Goal: Information Seeking & Learning: Compare options

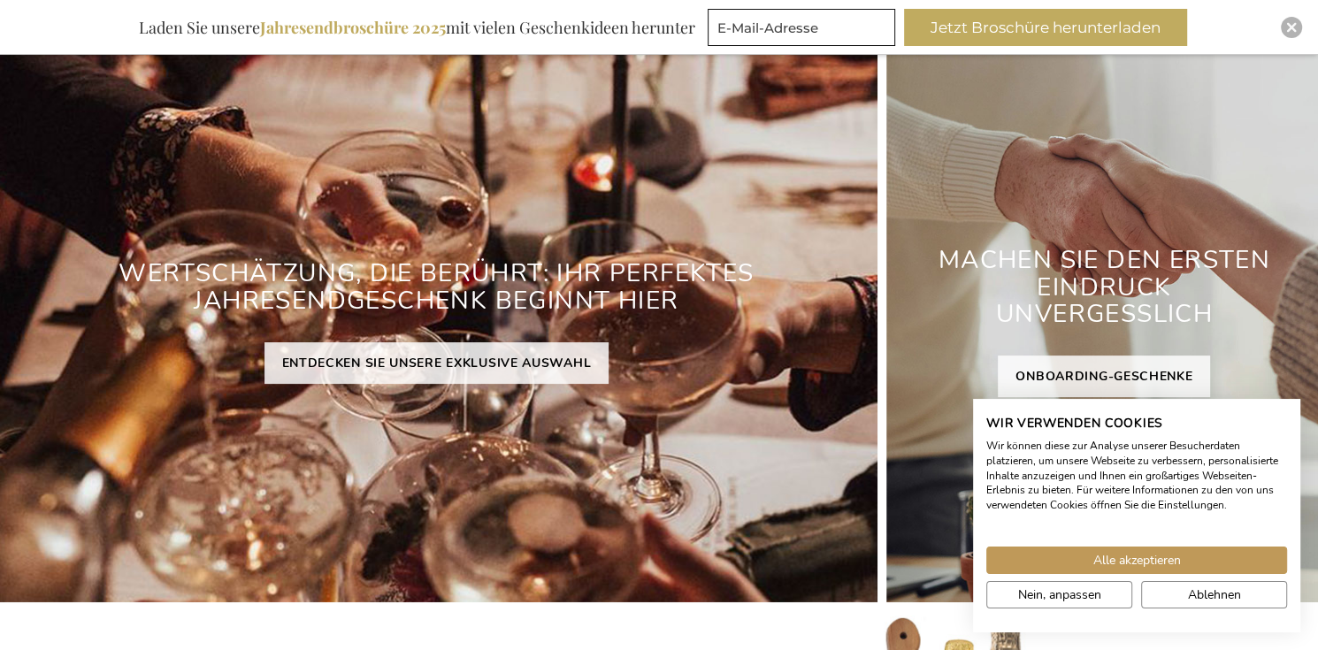
scroll to position [265, 0]
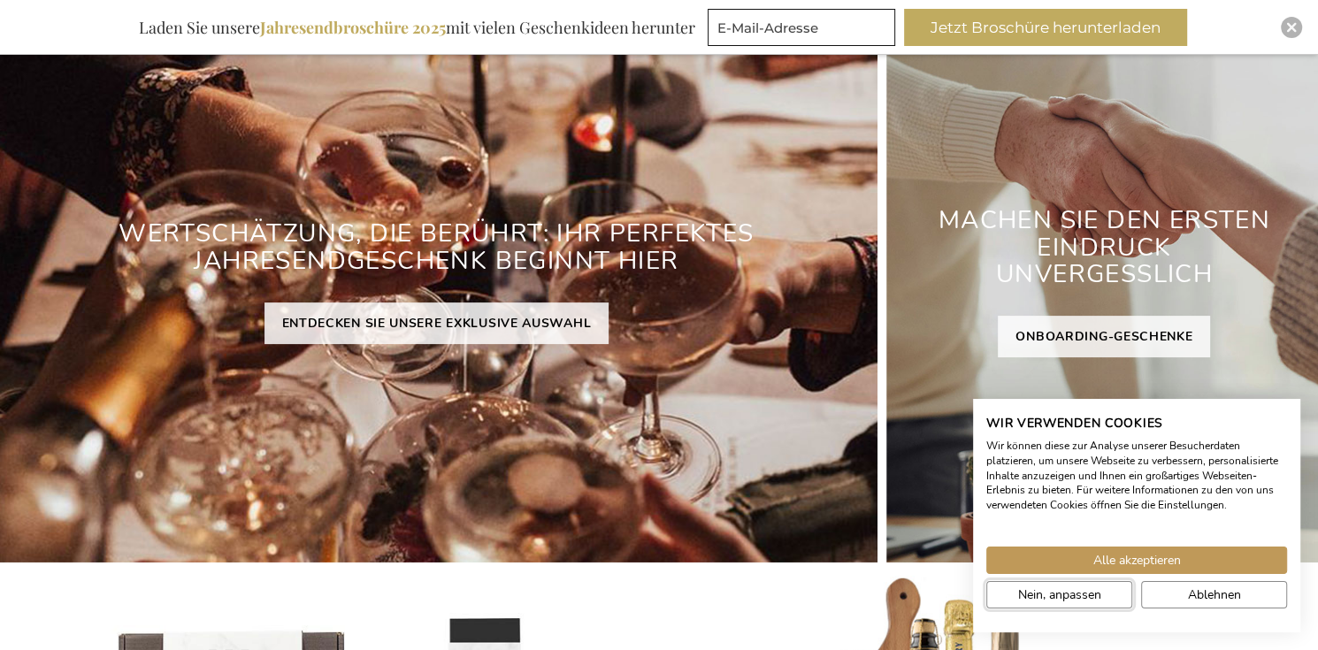
click at [1090, 596] on span "Nein, anpassen" at bounding box center [1059, 594] width 83 height 19
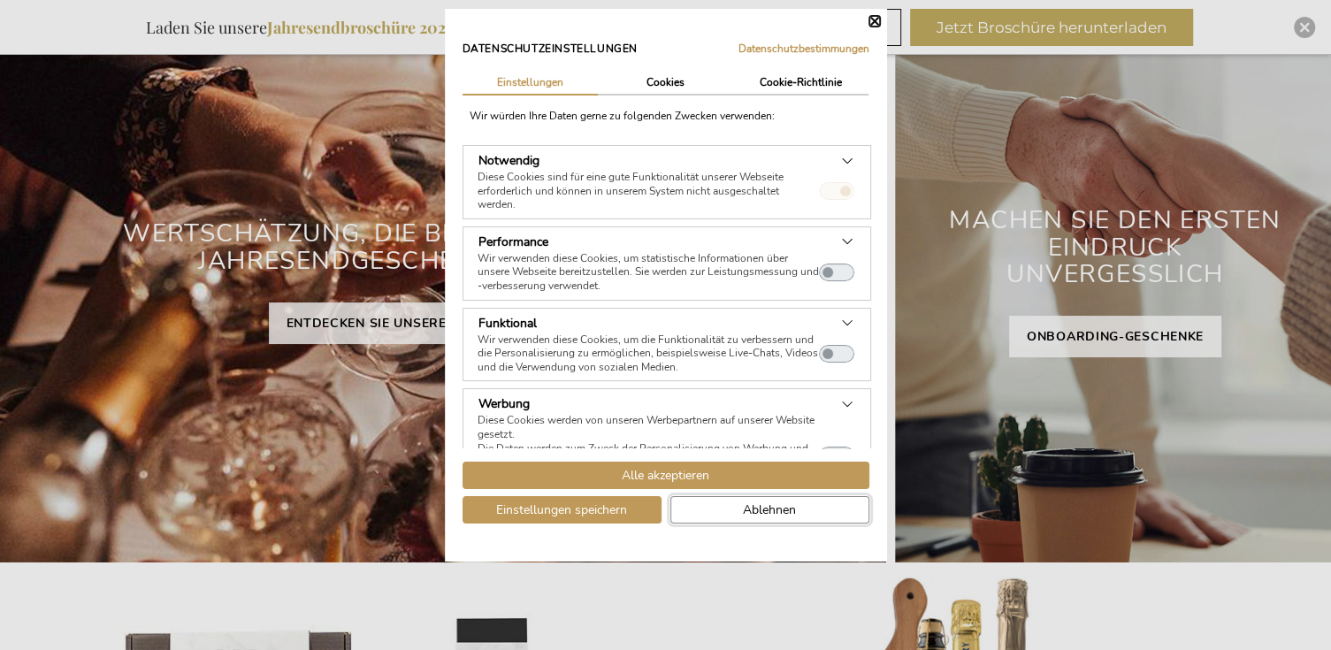
click at [692, 511] on button "Ablehnen" at bounding box center [769, 509] width 199 height 27
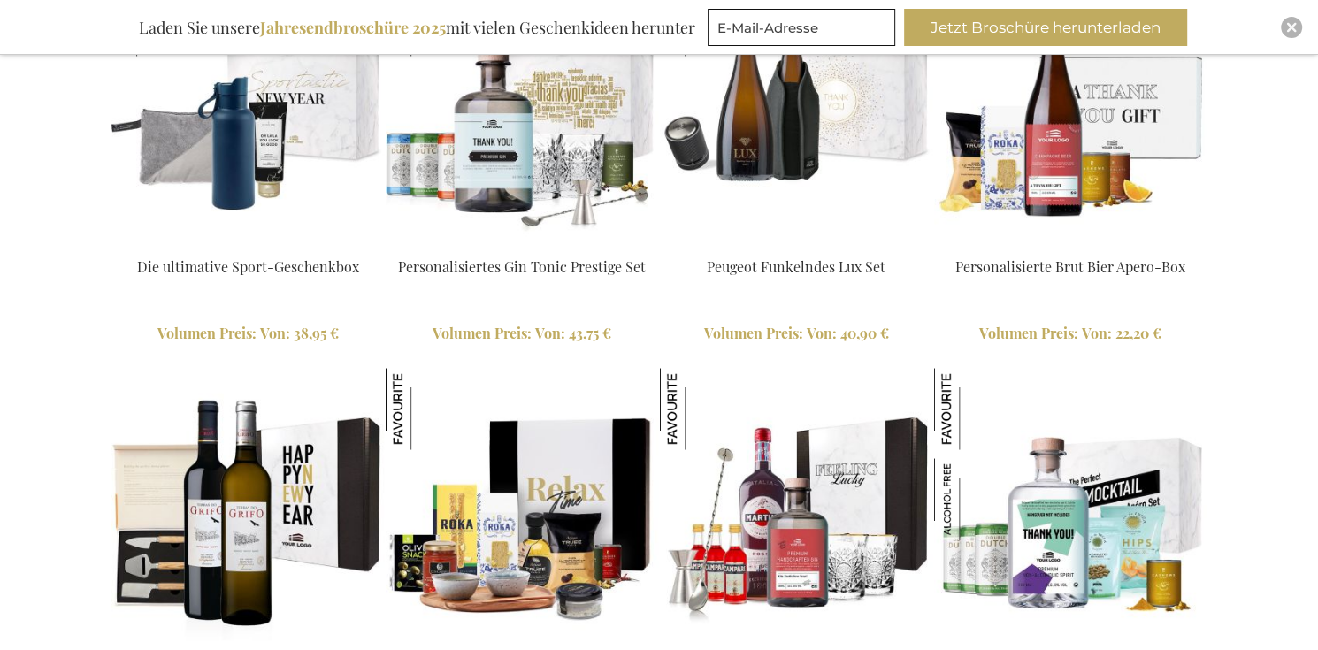
scroll to position [2741, 0]
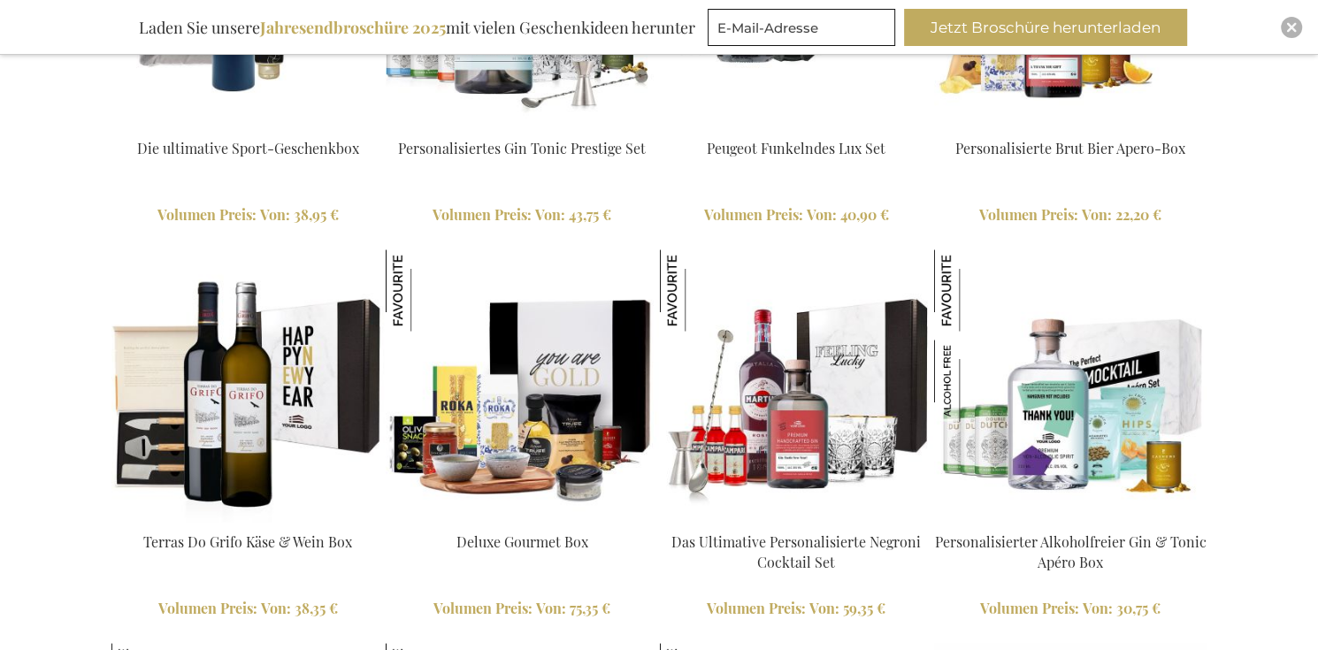
click at [582, 377] on img at bounding box center [522, 385] width 272 height 272
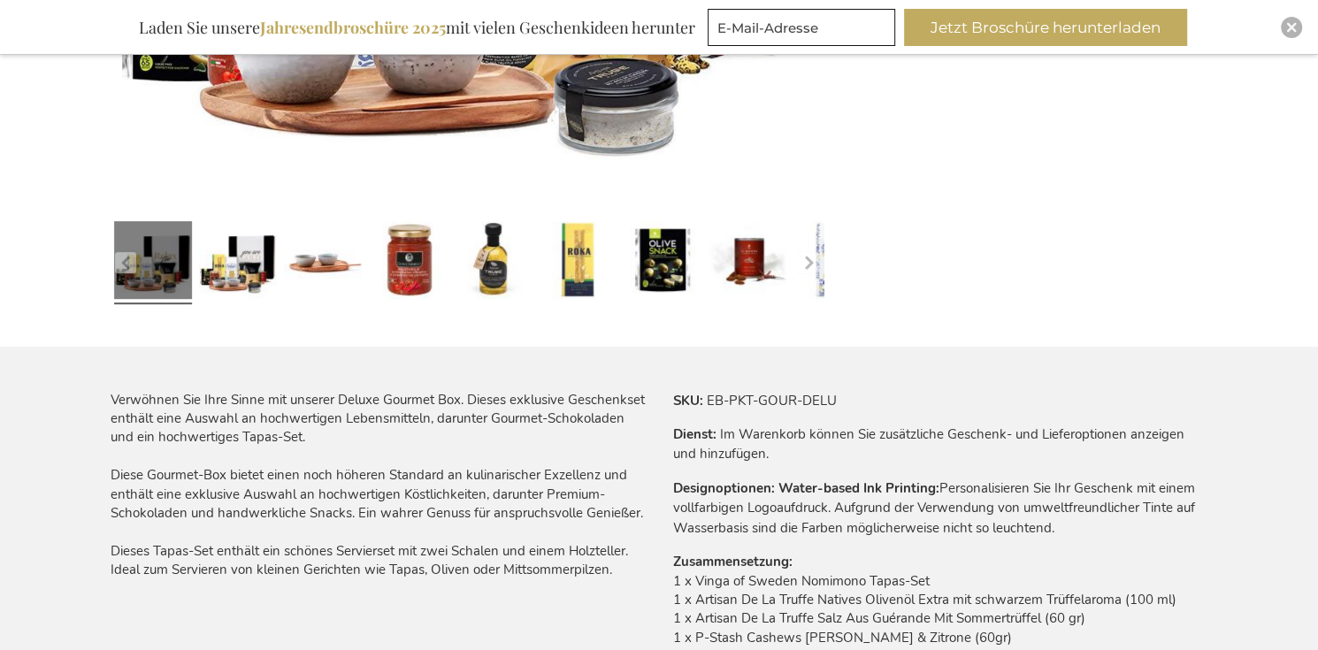
scroll to position [796, 0]
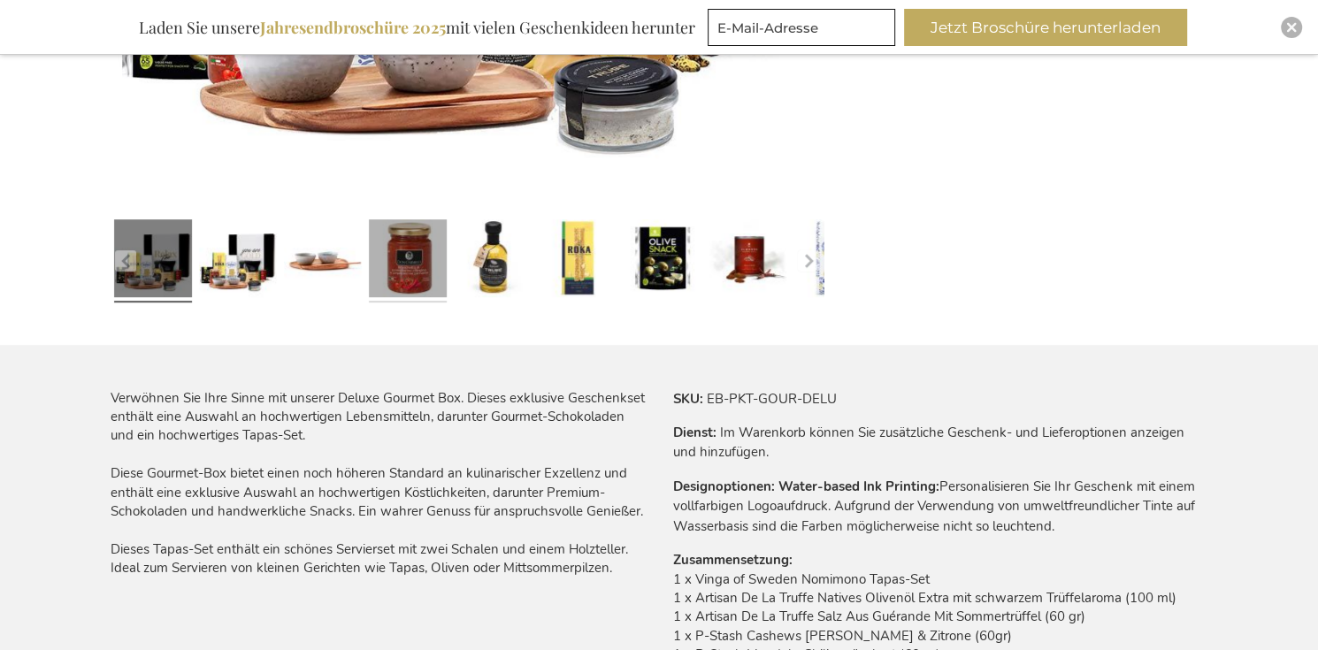
click at [400, 276] on link at bounding box center [408, 260] width 78 height 97
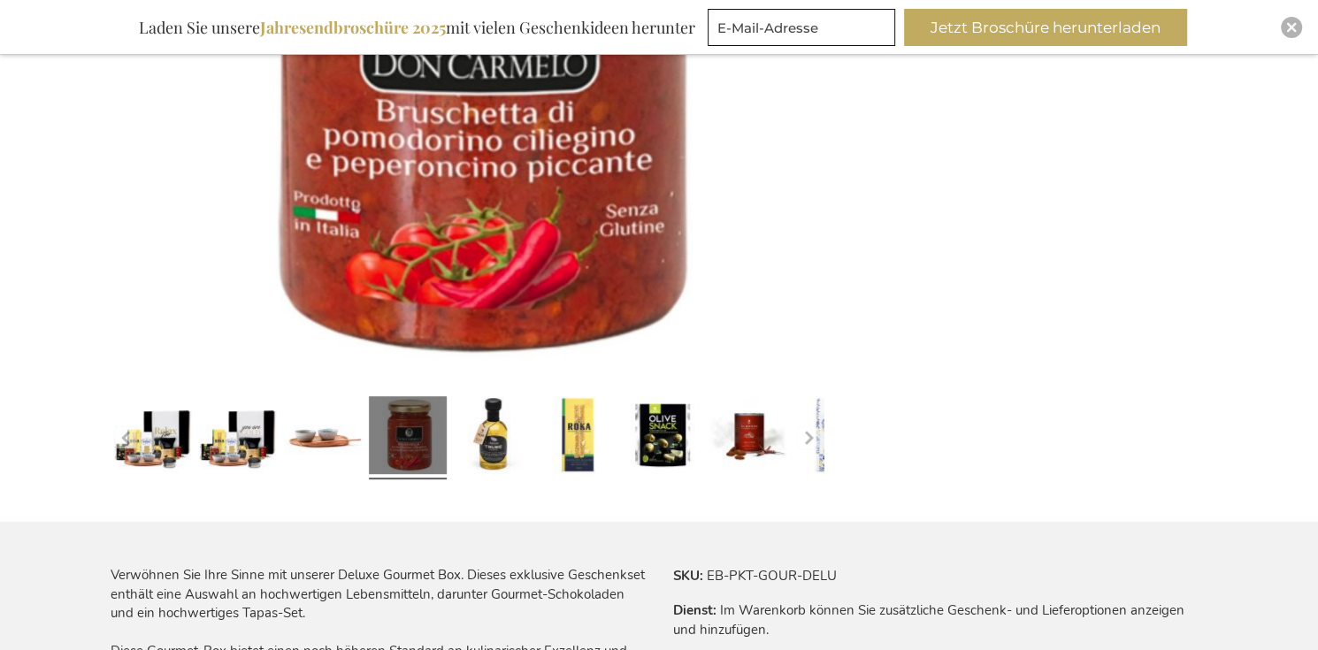
scroll to position [707, 0]
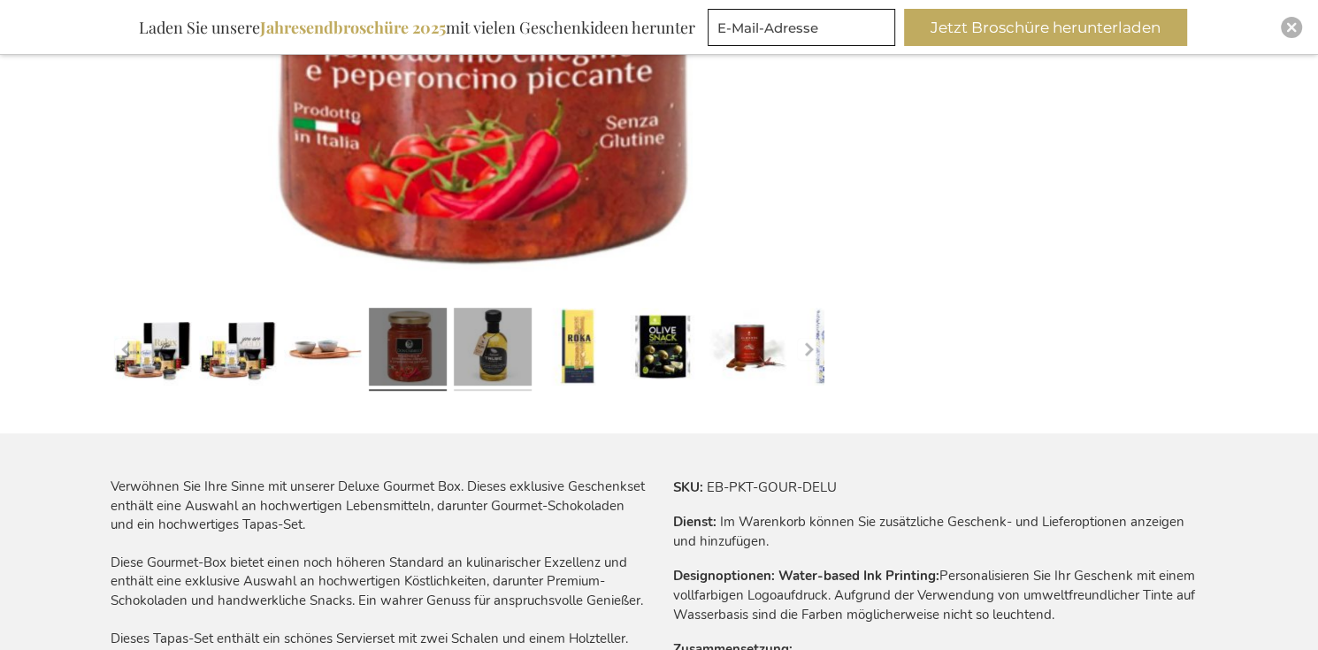
drag, startPoint x: 516, startPoint y: 299, endPoint x: 509, endPoint y: 317, distance: 19.6
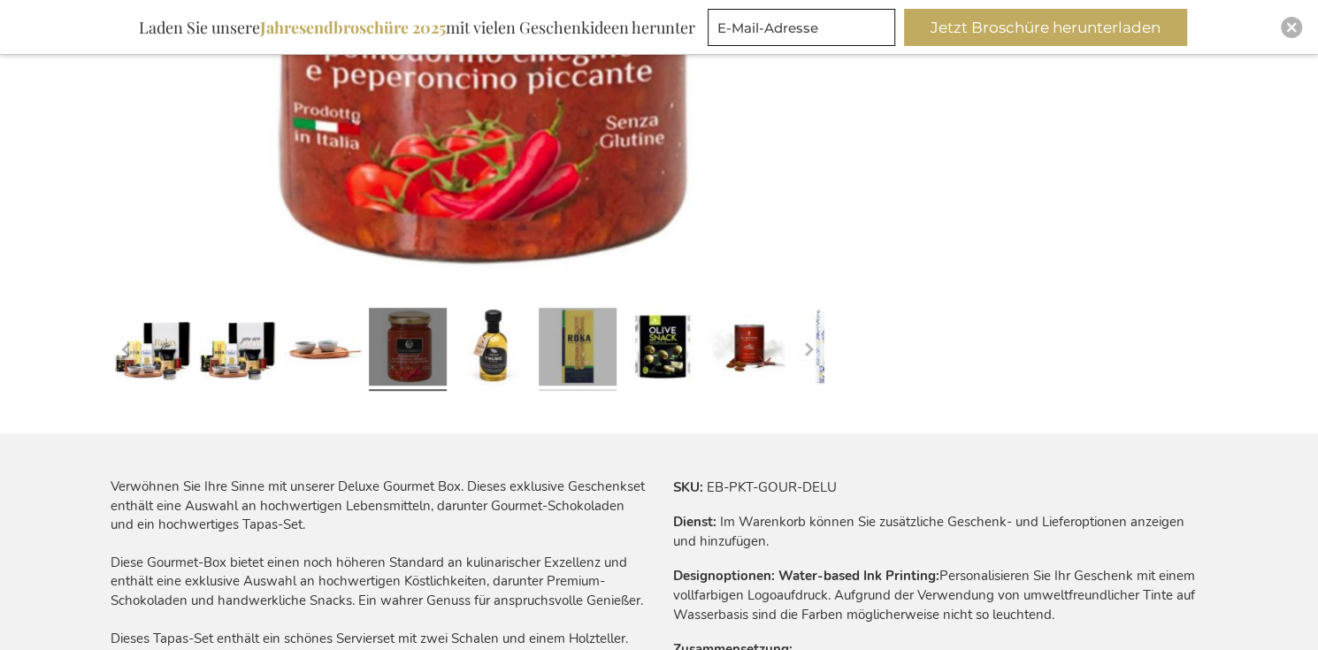
click at [587, 363] on link at bounding box center [578, 350] width 78 height 97
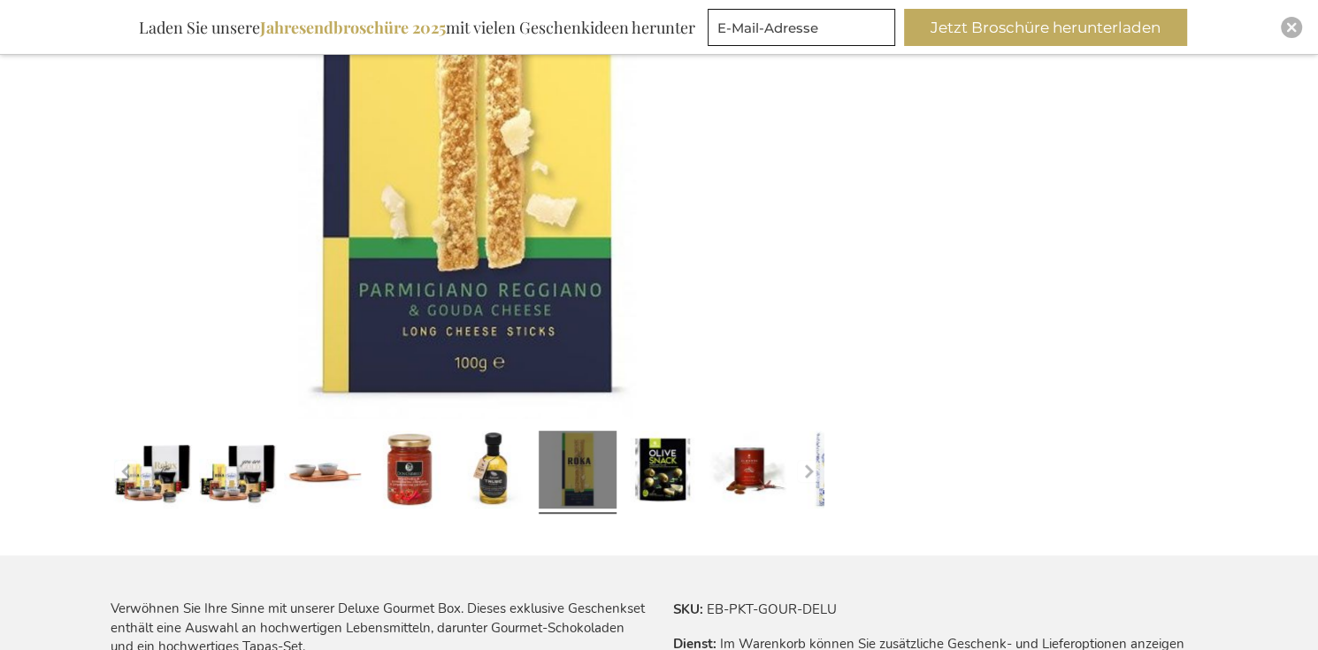
scroll to position [619, 0]
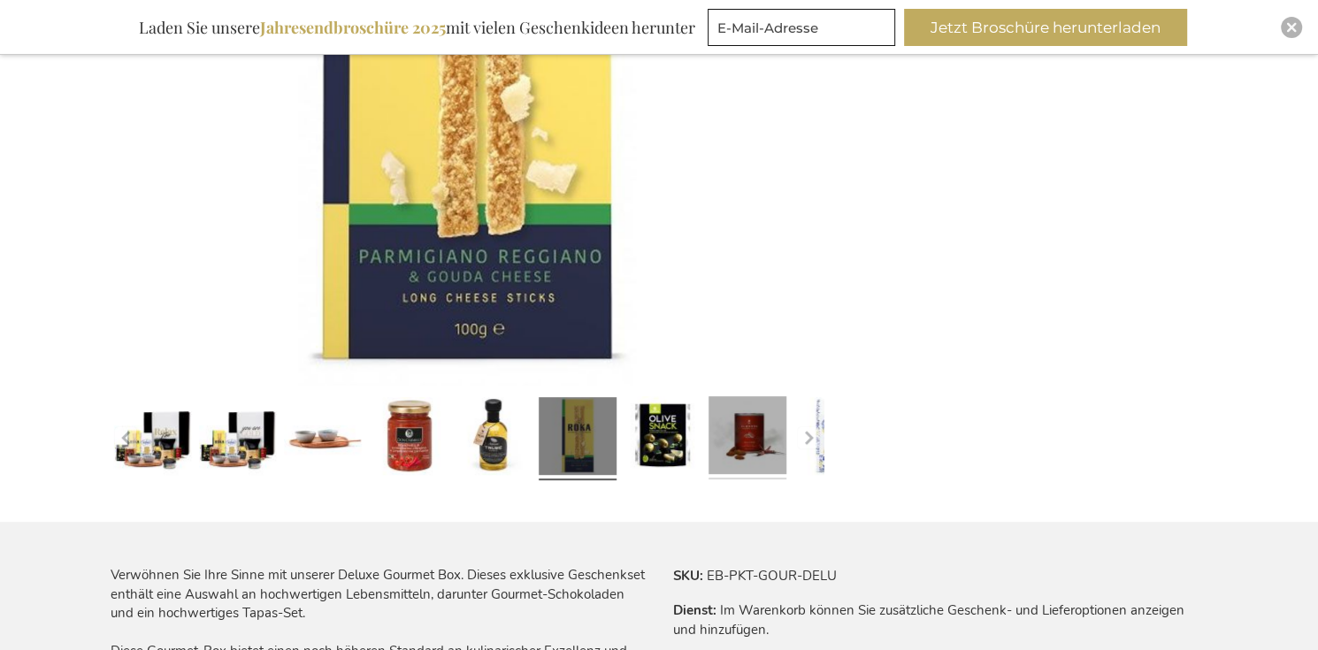
drag, startPoint x: 679, startPoint y: 447, endPoint x: 711, endPoint y: 412, distance: 46.9
click at [679, 446] on link at bounding box center [662, 438] width 78 height 97
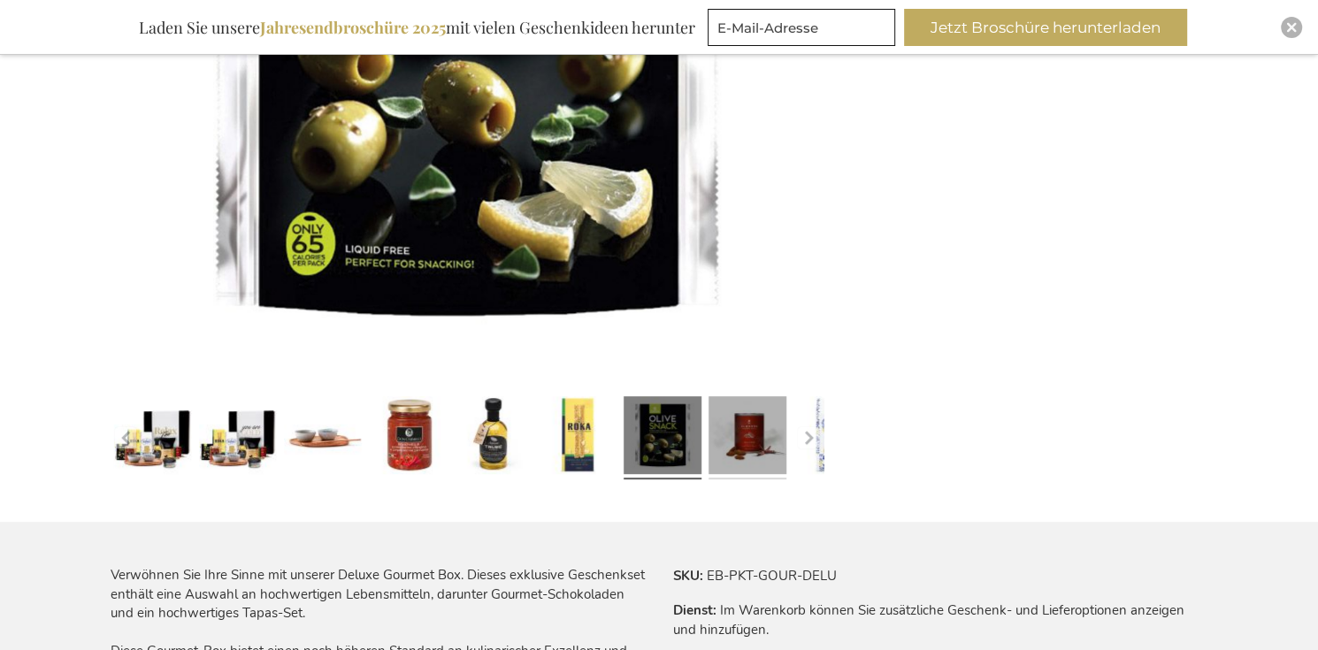
click at [759, 441] on link at bounding box center [747, 438] width 78 height 97
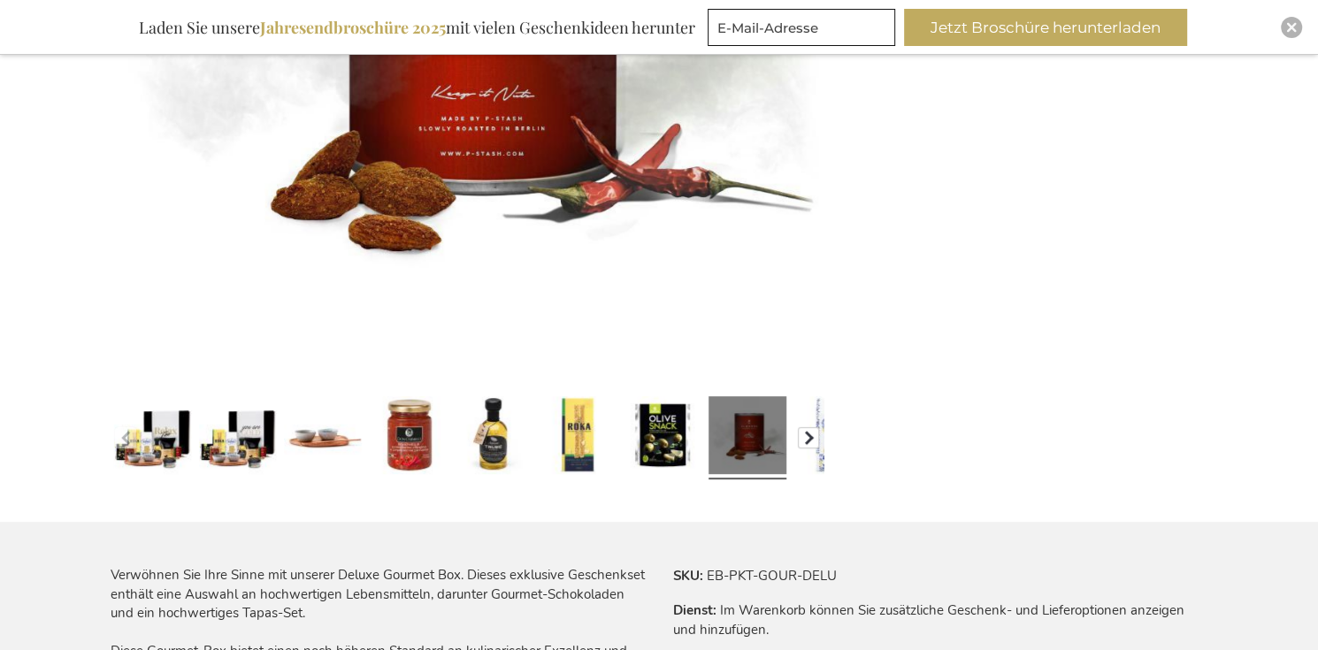
click at [807, 430] on button "button" at bounding box center [808, 437] width 21 height 21
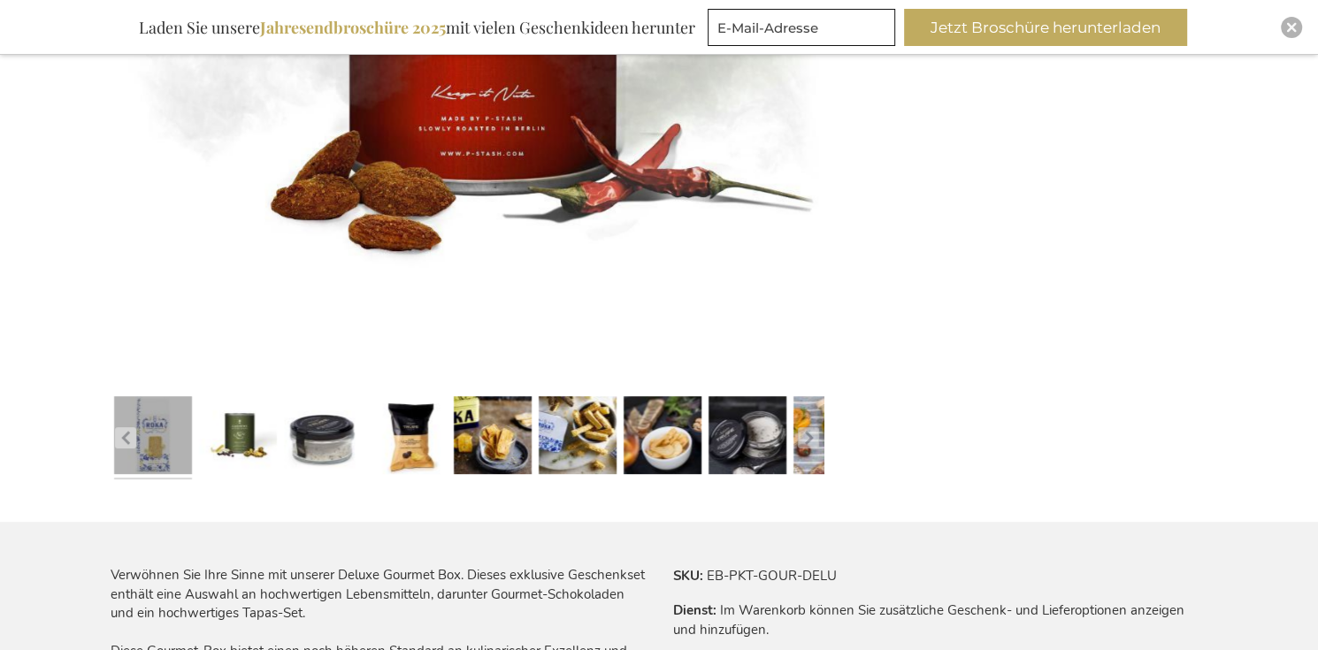
click at [149, 450] on link at bounding box center [153, 438] width 78 height 97
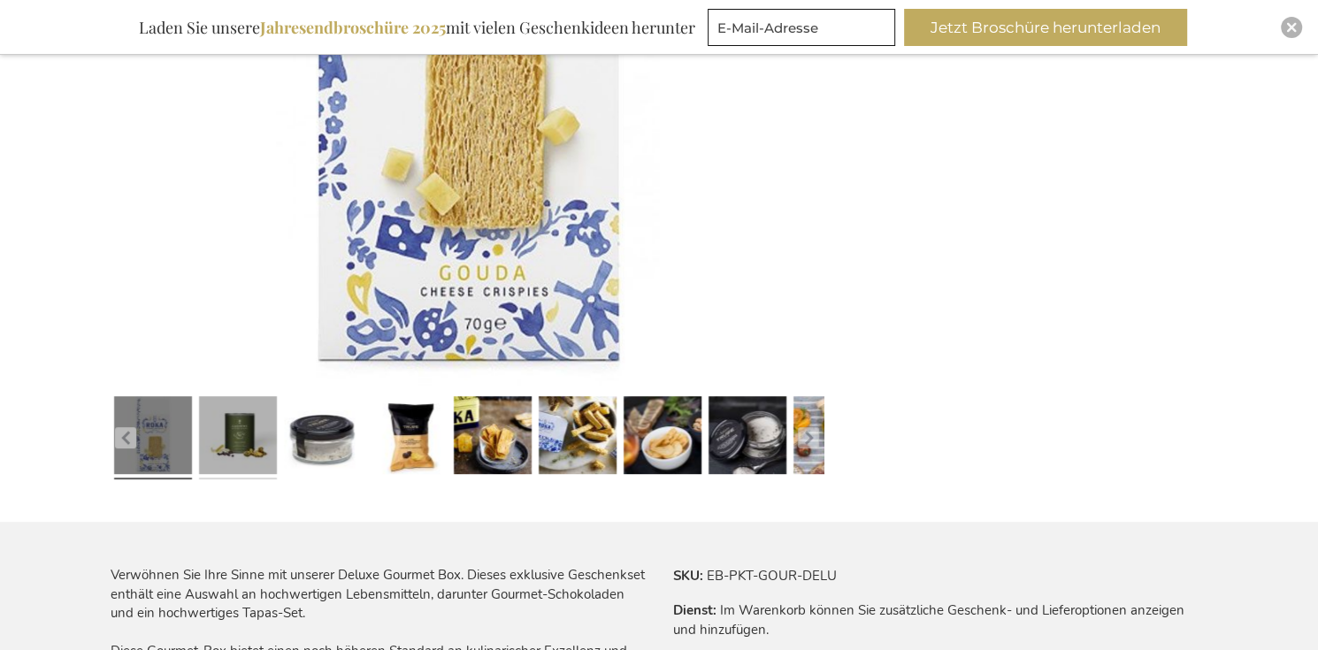
click at [248, 439] on link at bounding box center [238, 438] width 78 height 97
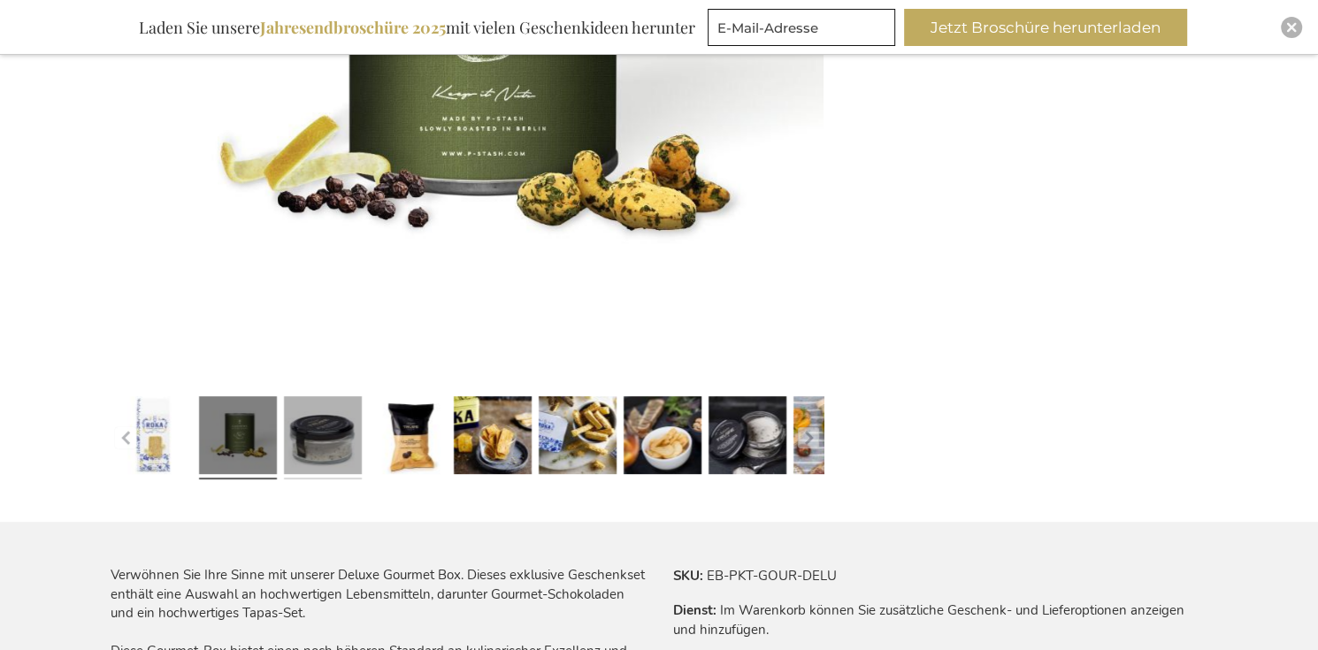
click at [314, 447] on link at bounding box center [323, 438] width 78 height 97
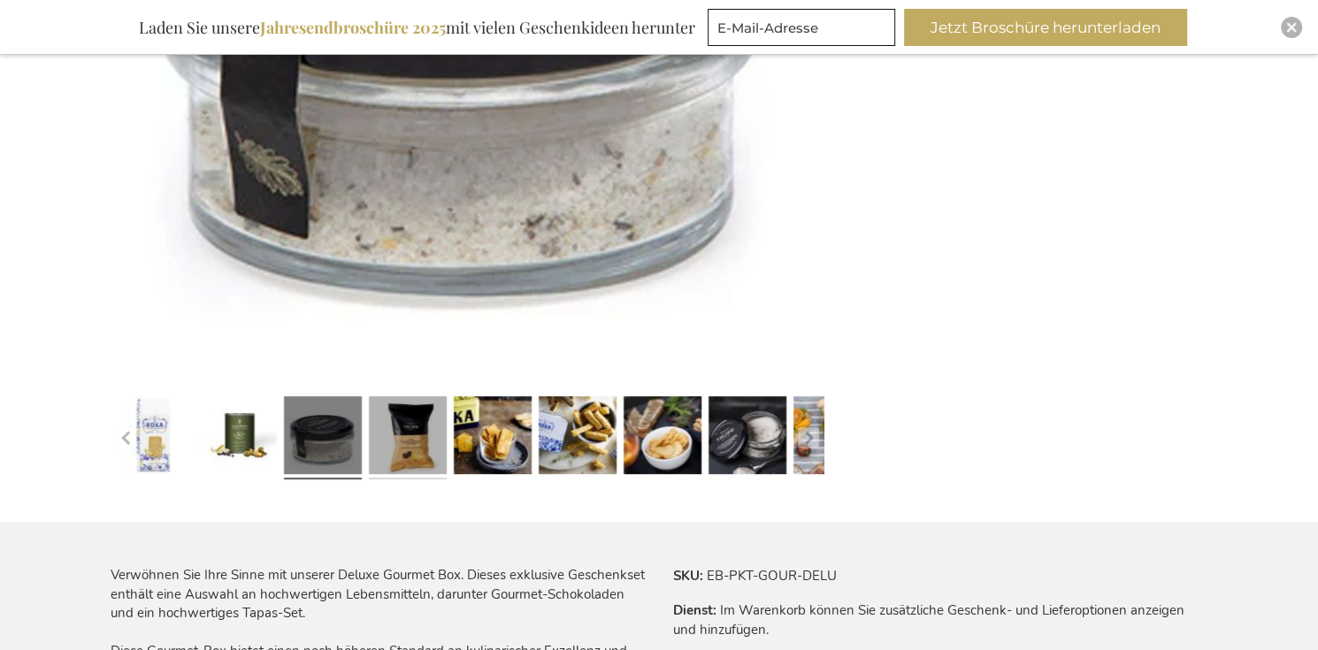
click at [429, 438] on link at bounding box center [408, 438] width 78 height 97
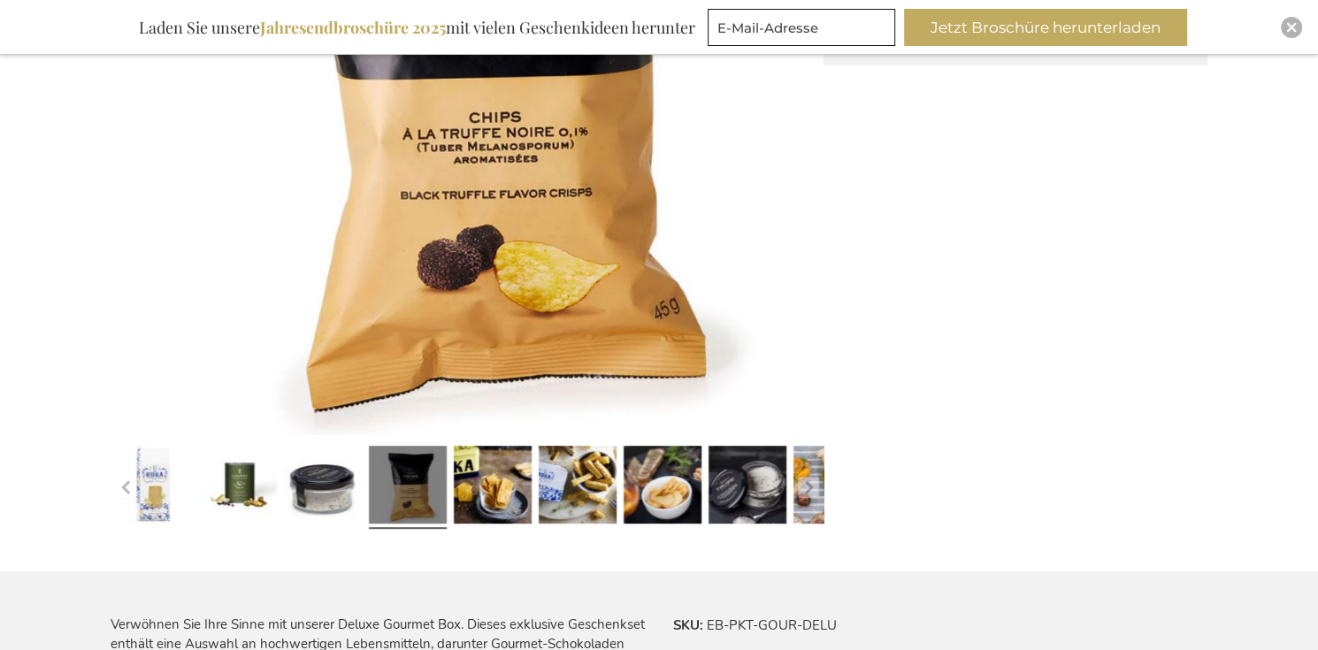
scroll to position [531, 0]
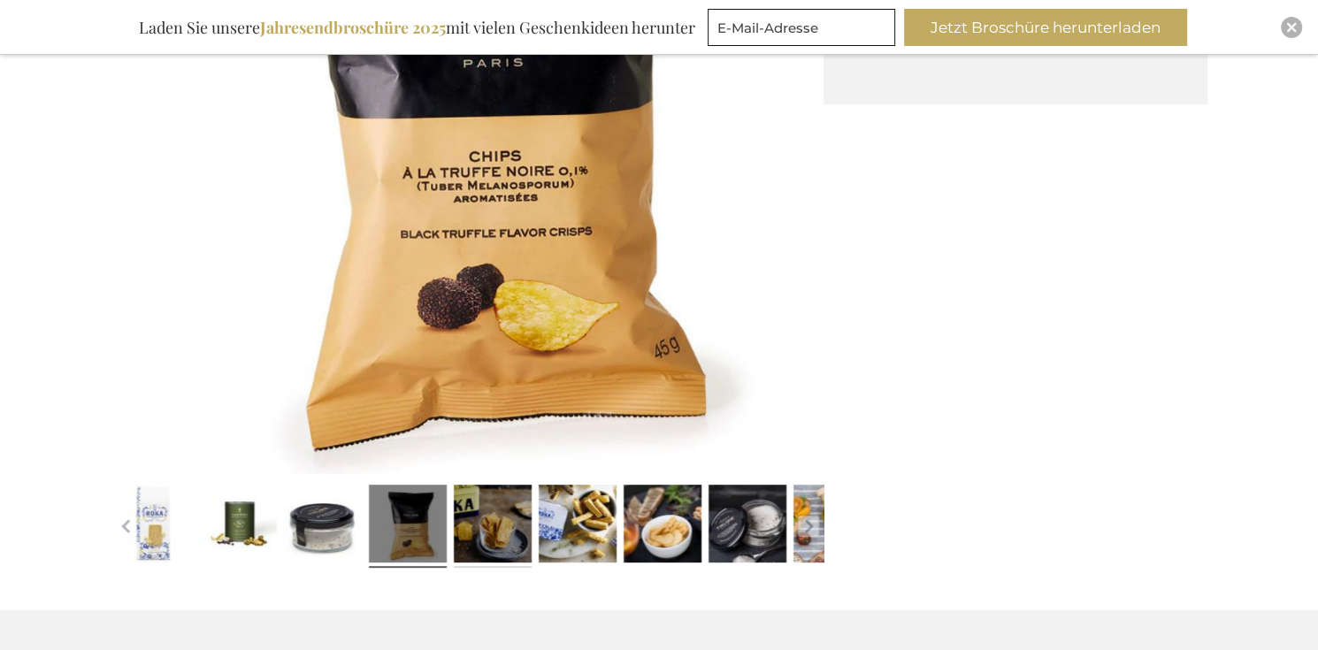
click at [467, 519] on link at bounding box center [493, 526] width 78 height 97
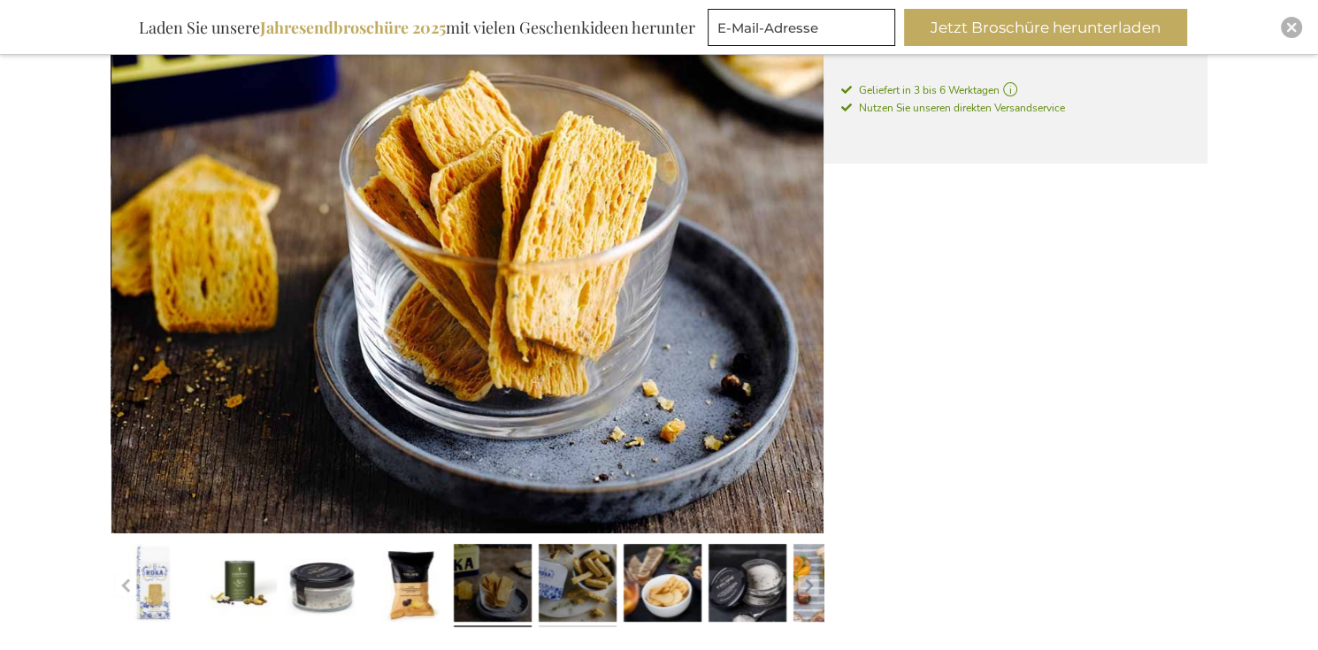
scroll to position [442, 0]
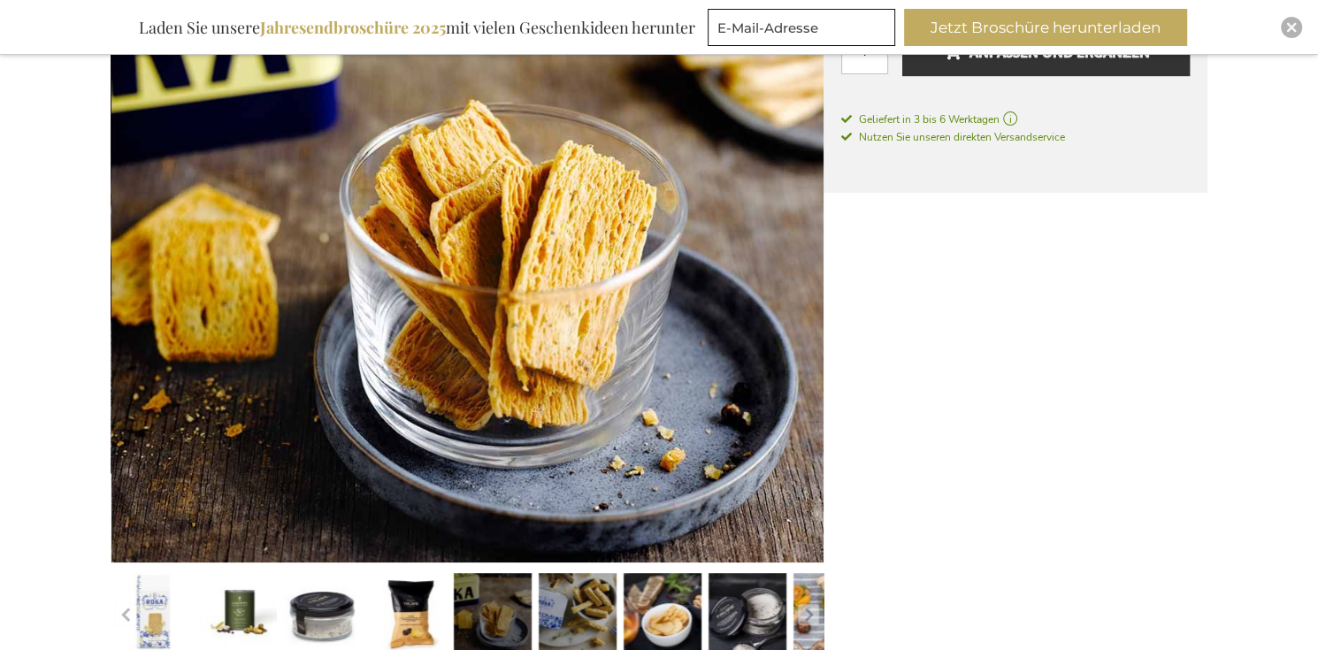
click at [576, 585] on link at bounding box center [578, 615] width 78 height 97
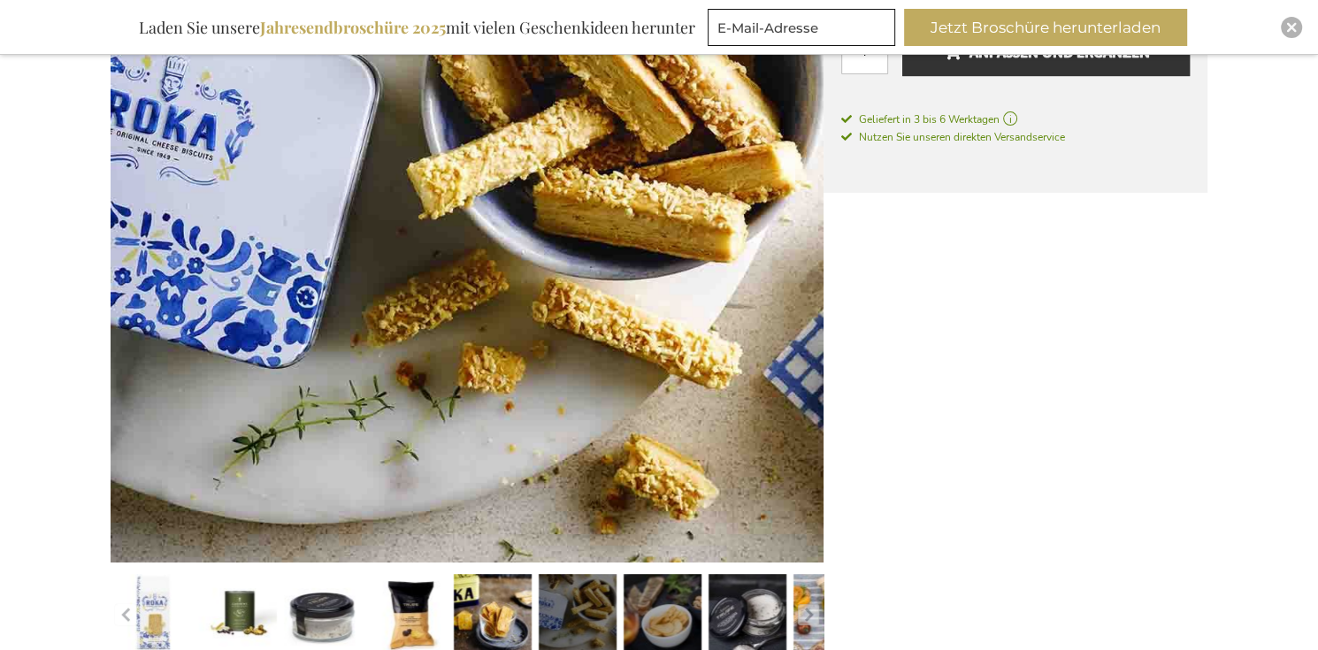
click at [654, 599] on link at bounding box center [662, 615] width 78 height 97
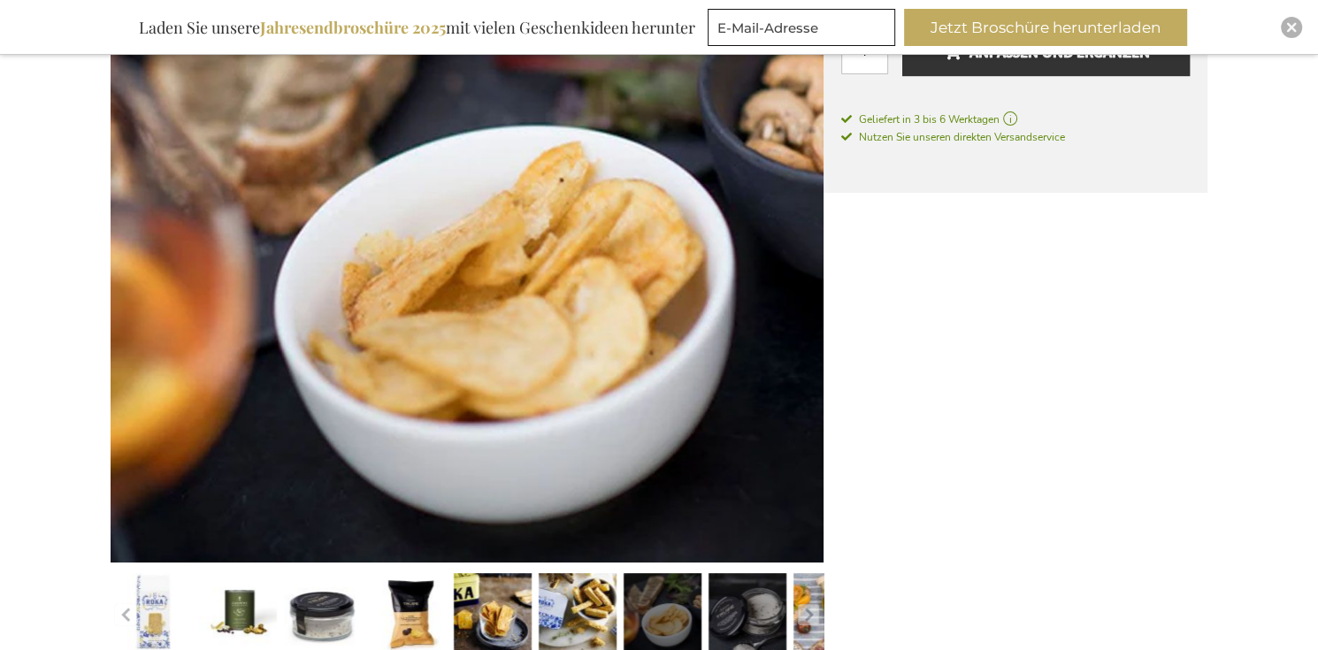
click at [735, 592] on link at bounding box center [747, 615] width 78 height 97
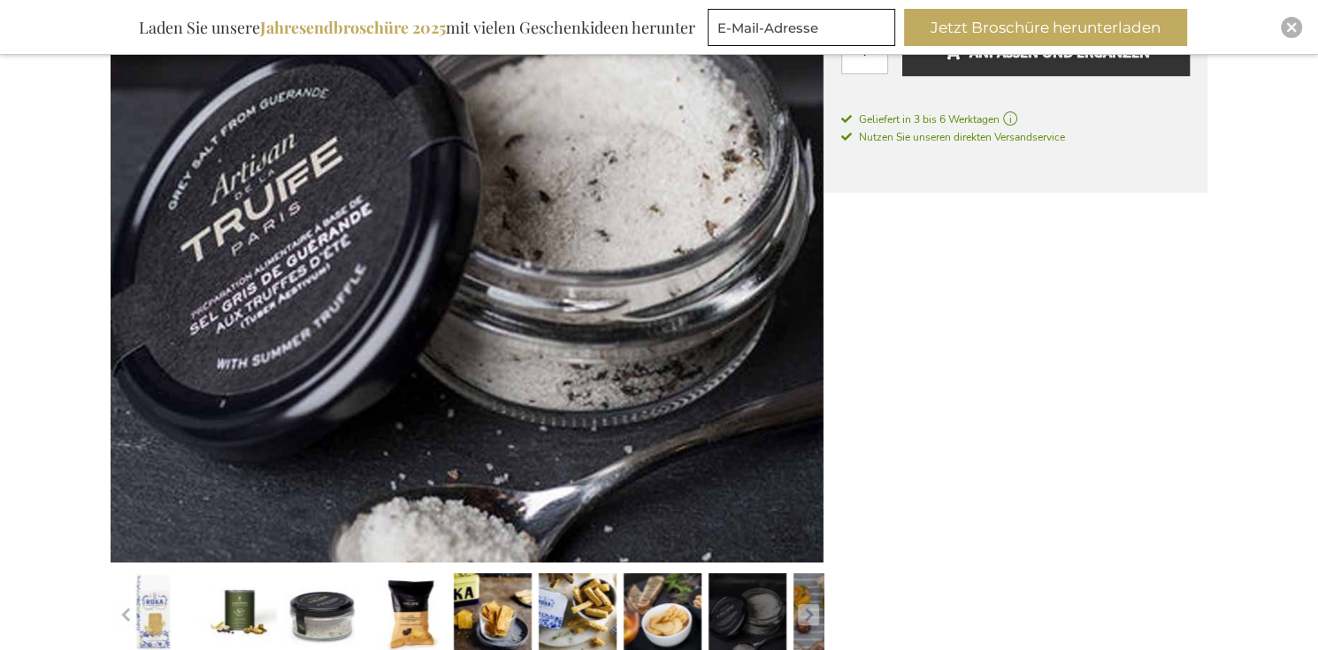
click at [806, 602] on link at bounding box center [832, 615] width 78 height 97
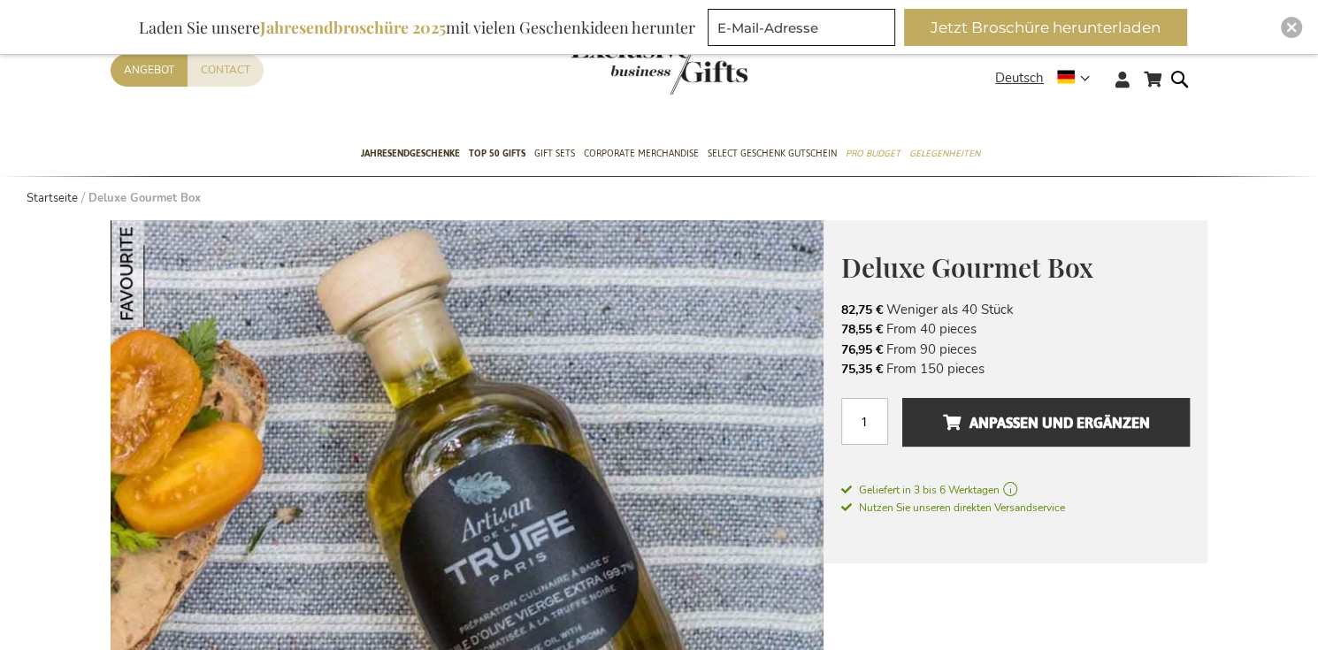
scroll to position [0, 0]
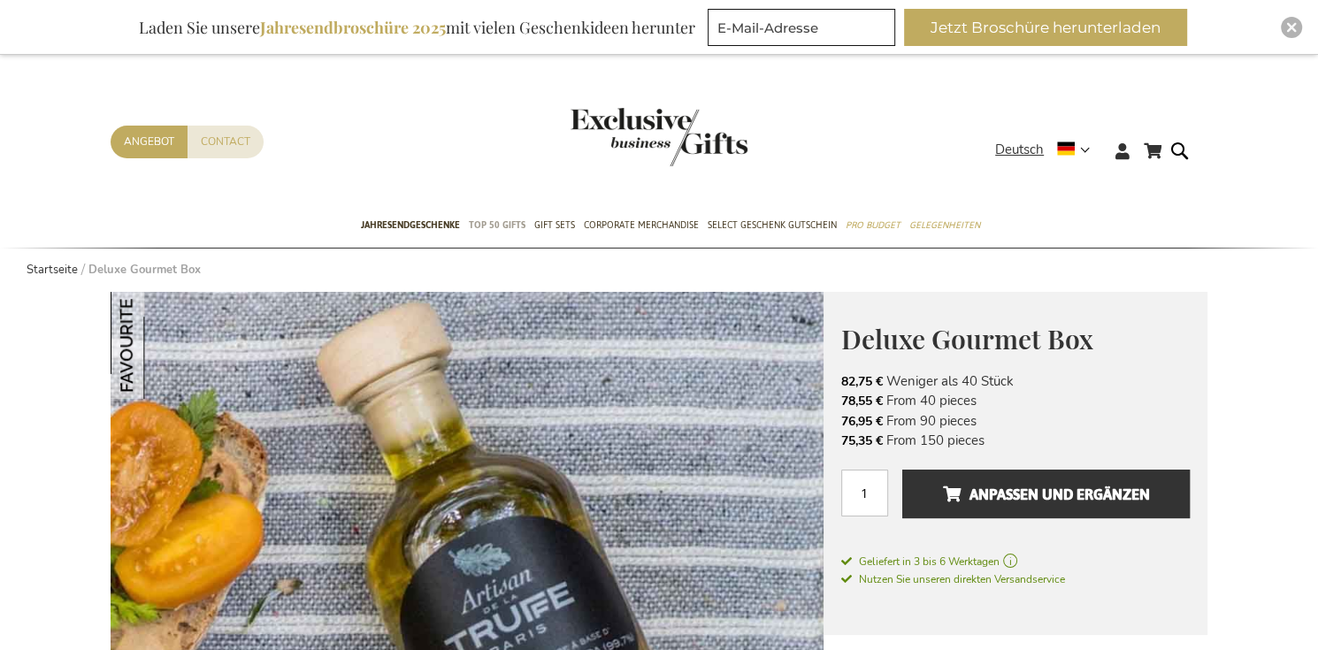
click at [500, 219] on span "TOP 50 Gifts" at bounding box center [497, 225] width 57 height 19
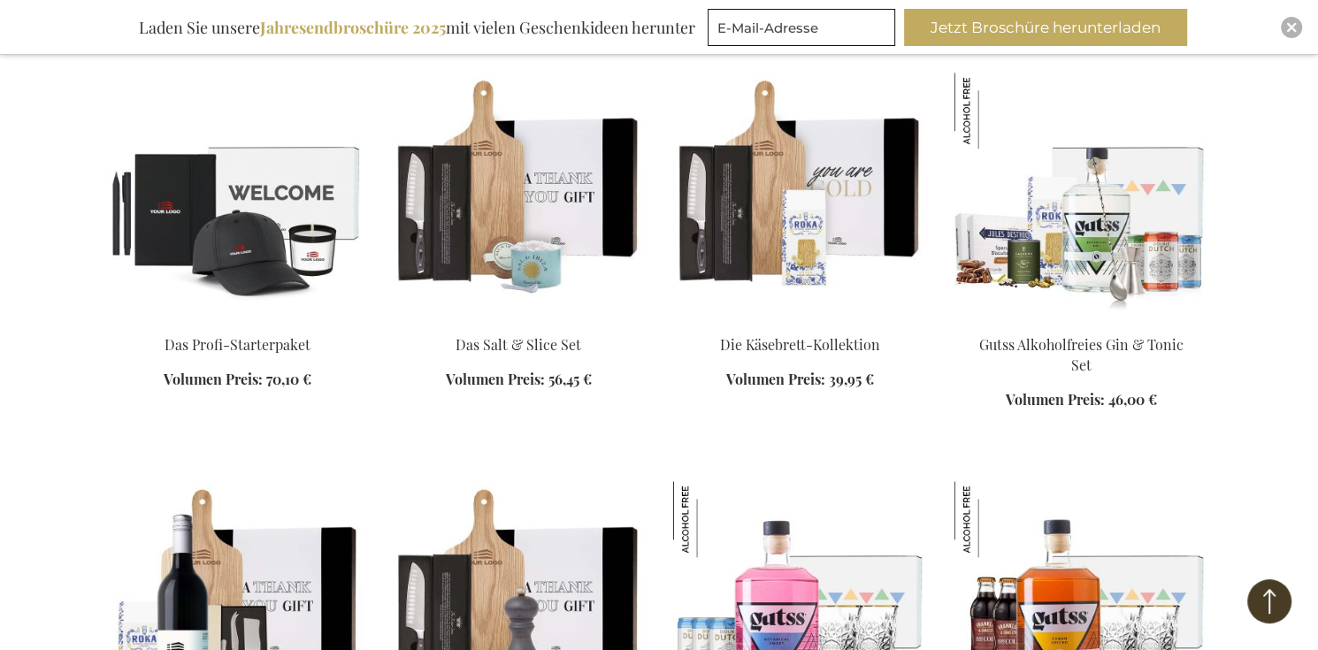
scroll to position [1503, 0]
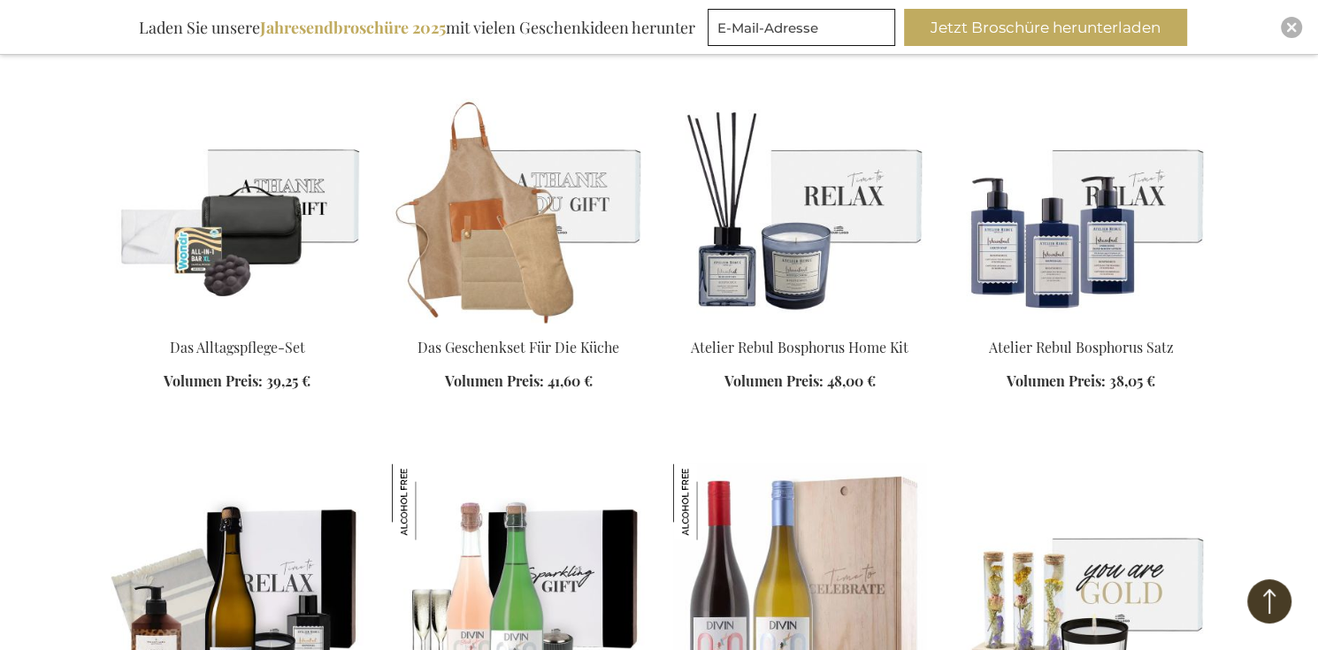
scroll to position [2388, 0]
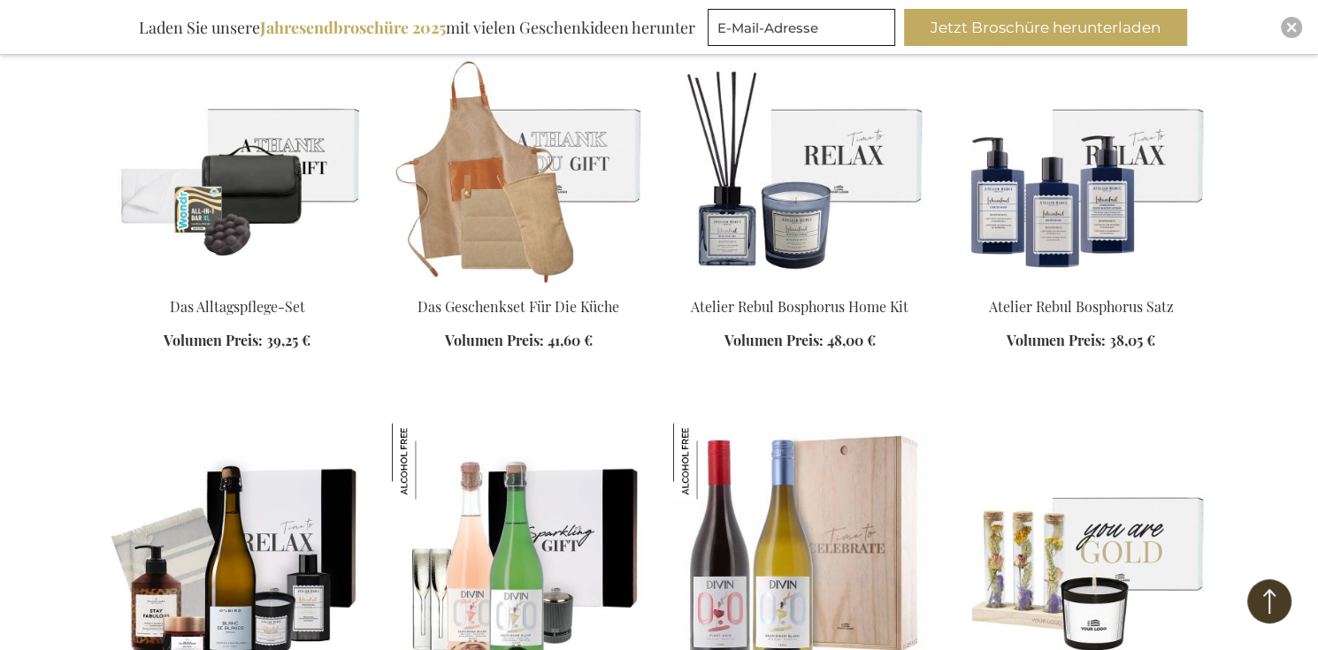
click at [255, 168] on img at bounding box center [237, 158] width 253 height 248
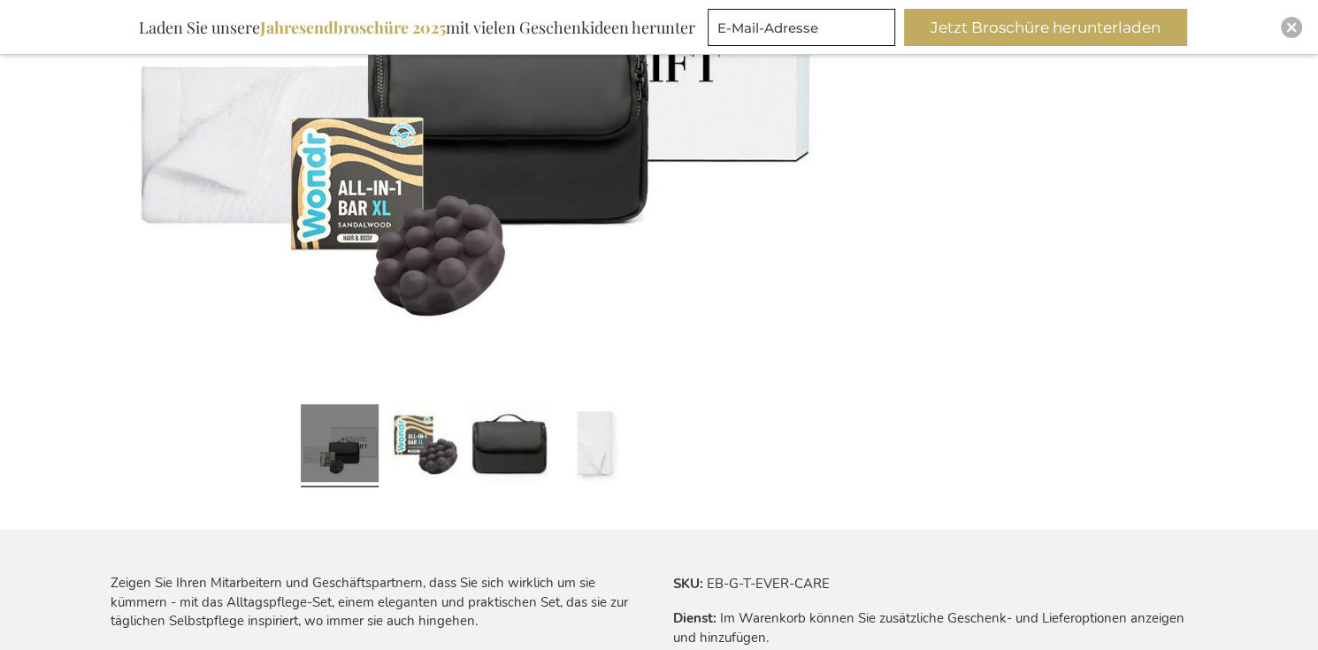
scroll to position [619, 0]
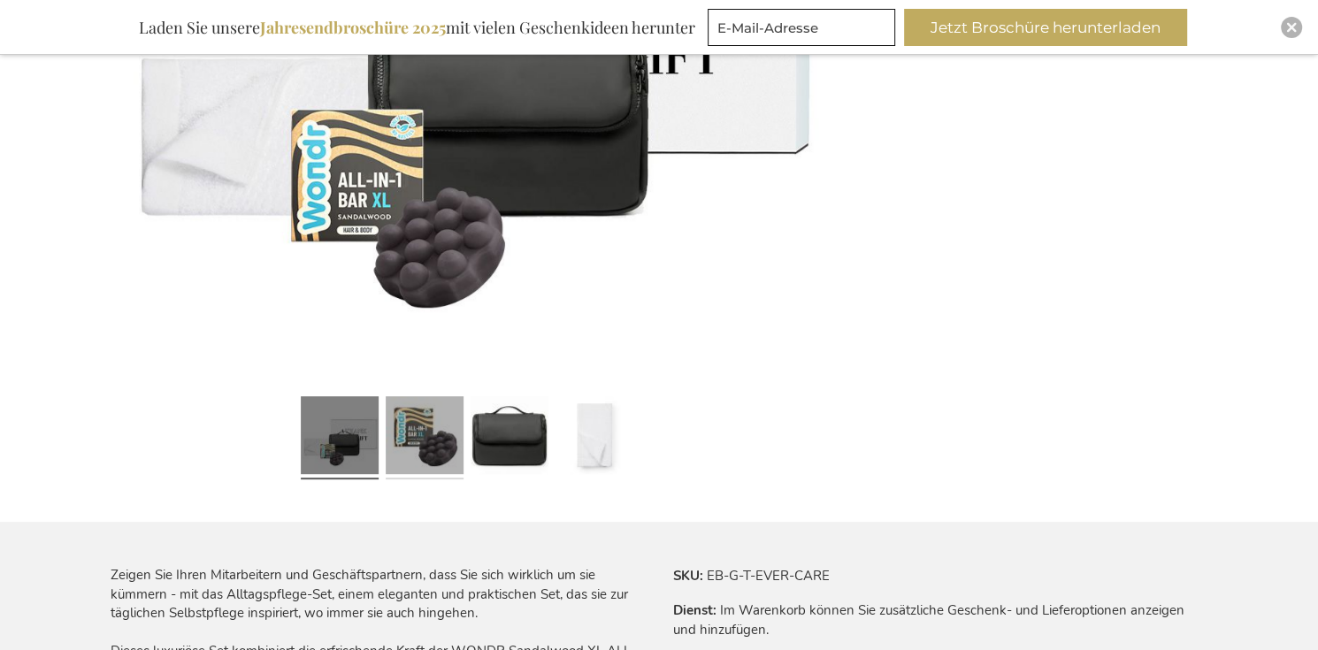
click at [433, 421] on link at bounding box center [425, 438] width 78 height 97
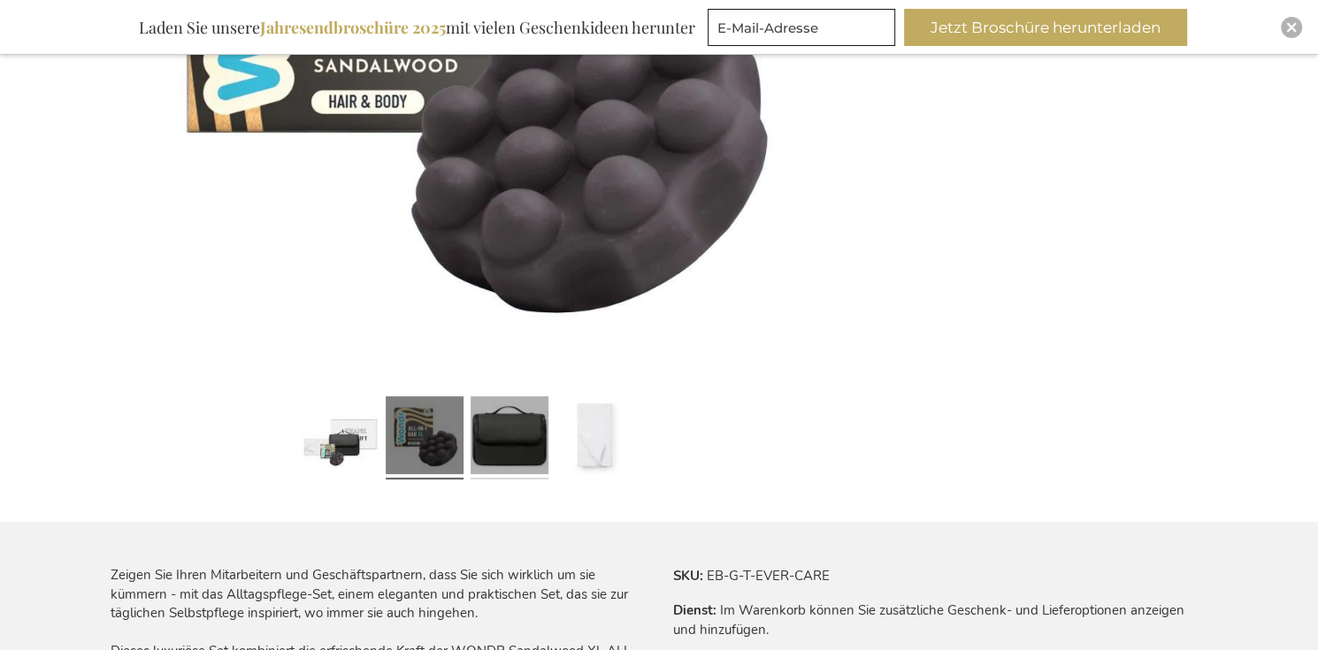
click at [530, 422] on link at bounding box center [509, 438] width 78 height 97
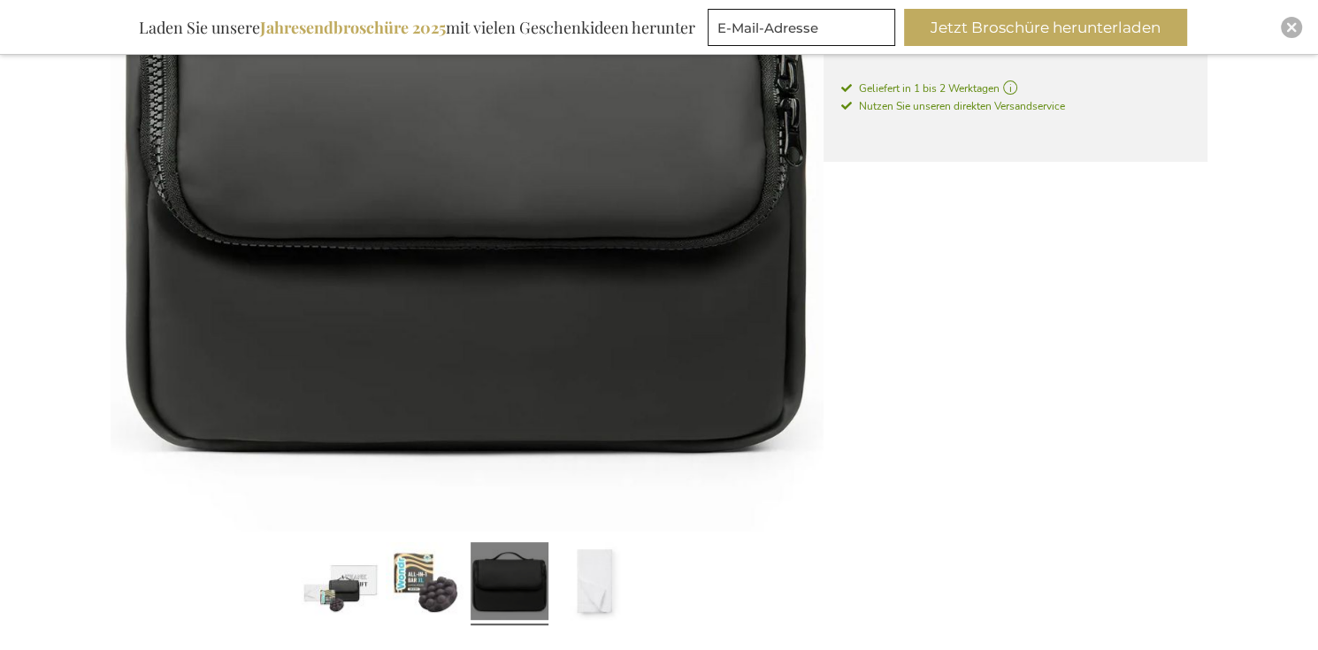
scroll to position [531, 0]
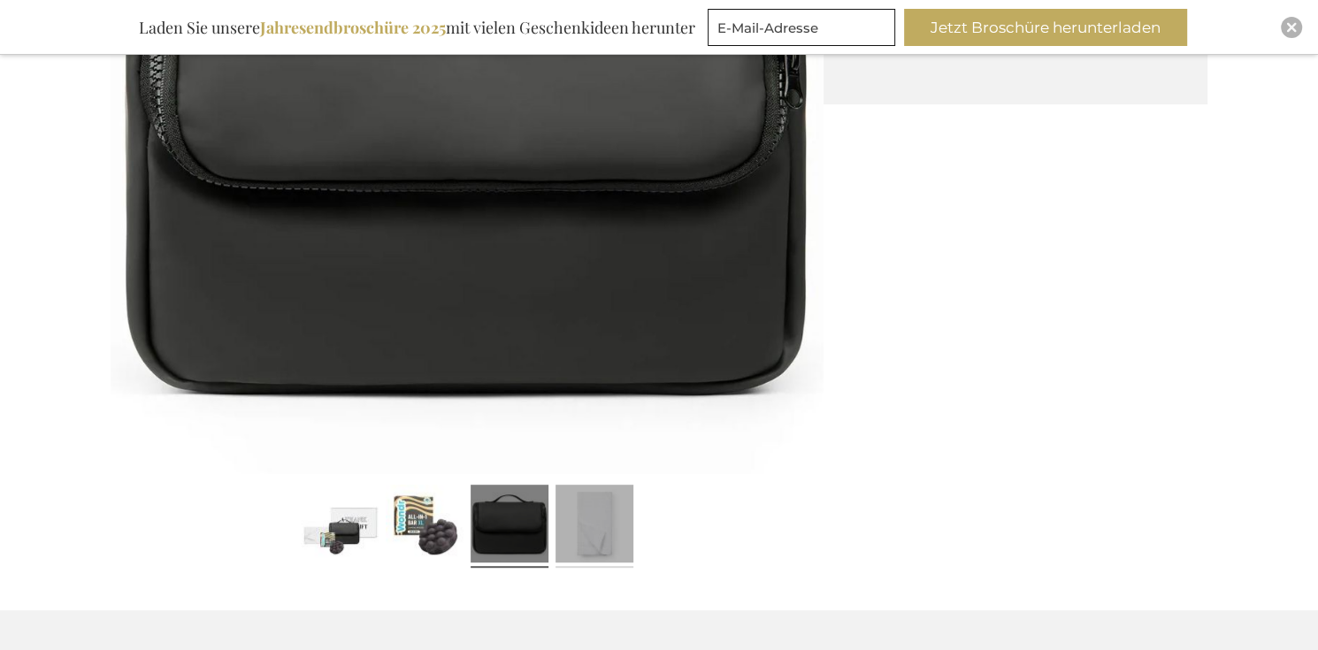
drag, startPoint x: 590, startPoint y: 518, endPoint x: 631, endPoint y: 485, distance: 53.4
click at [592, 518] on link at bounding box center [594, 526] width 78 height 97
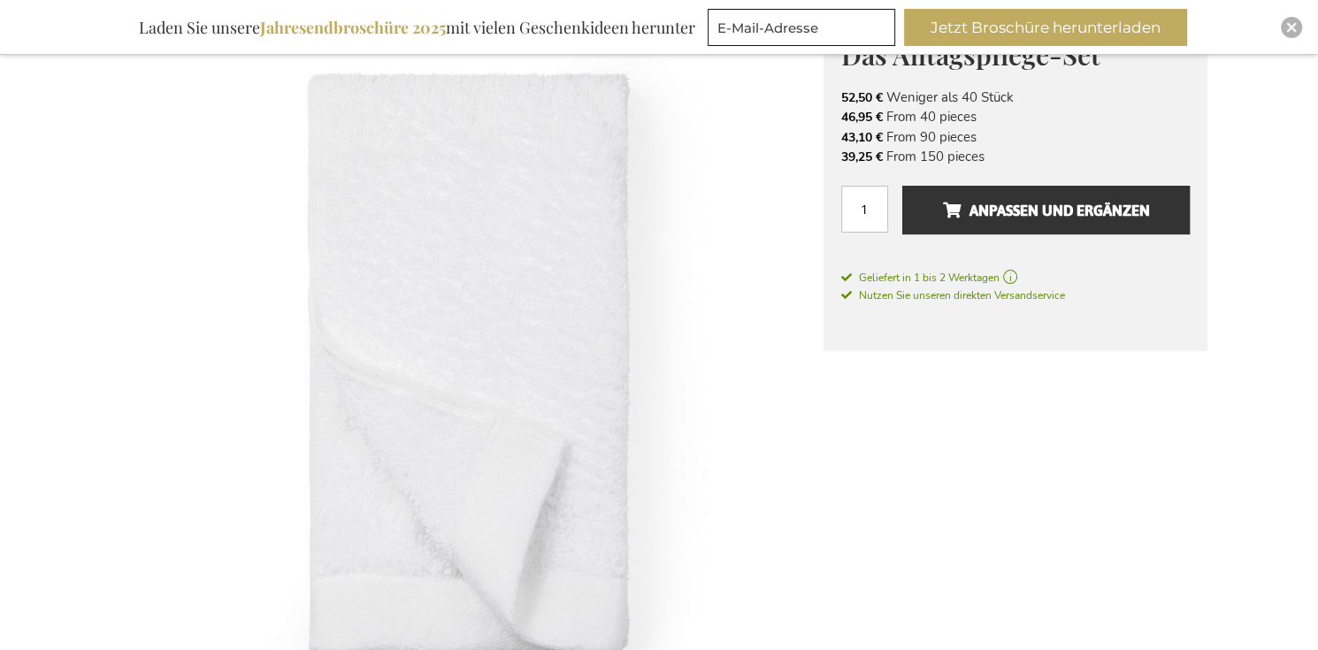
scroll to position [0, 0]
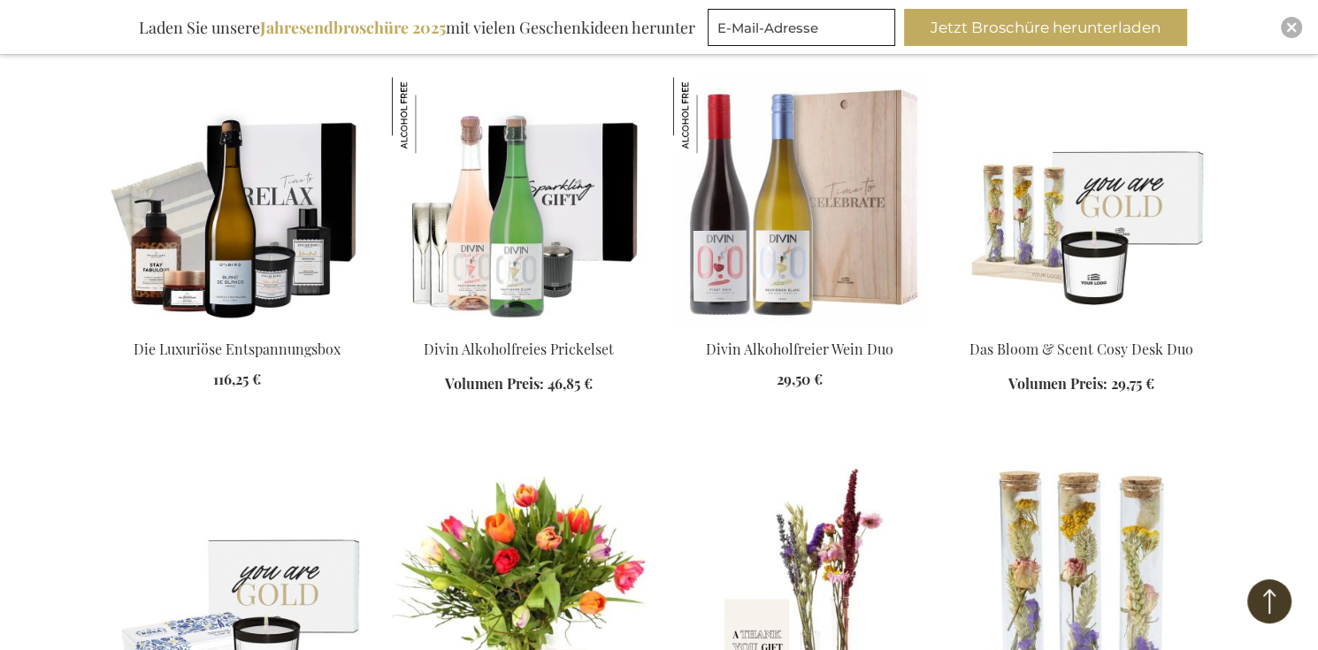
scroll to position [1617, 0]
click at [1009, 225] on img at bounding box center [1080, 200] width 253 height 248
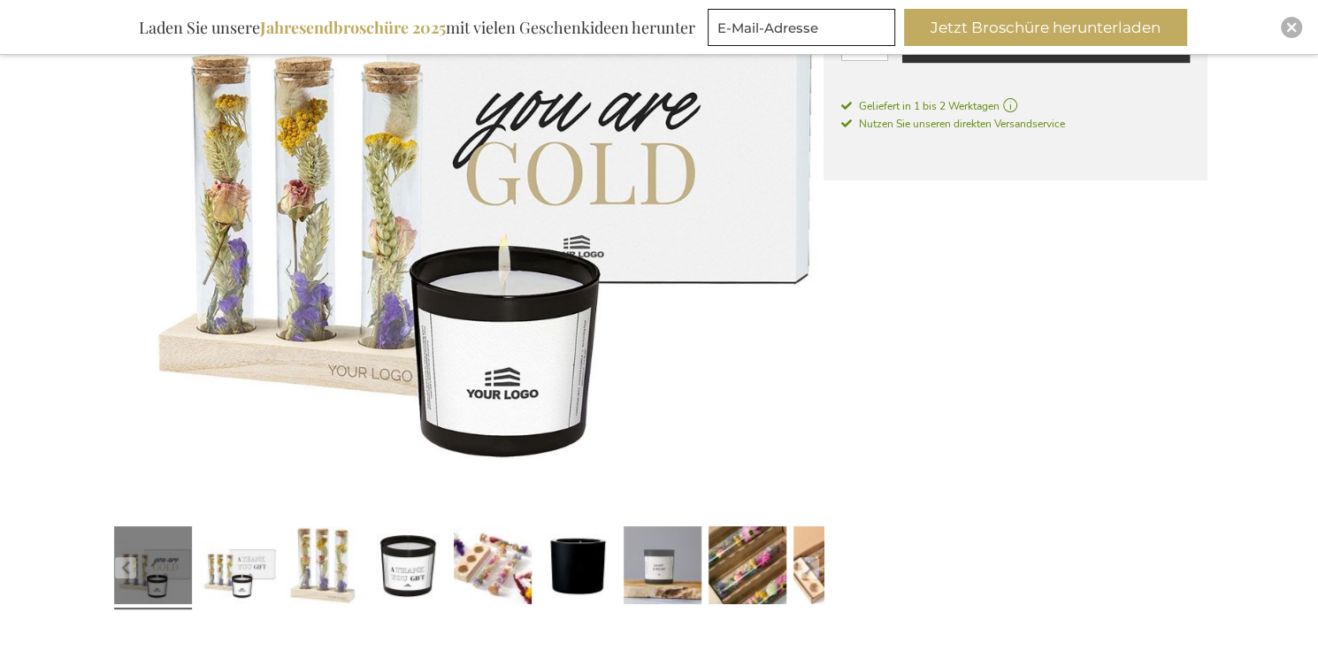
scroll to position [531, 0]
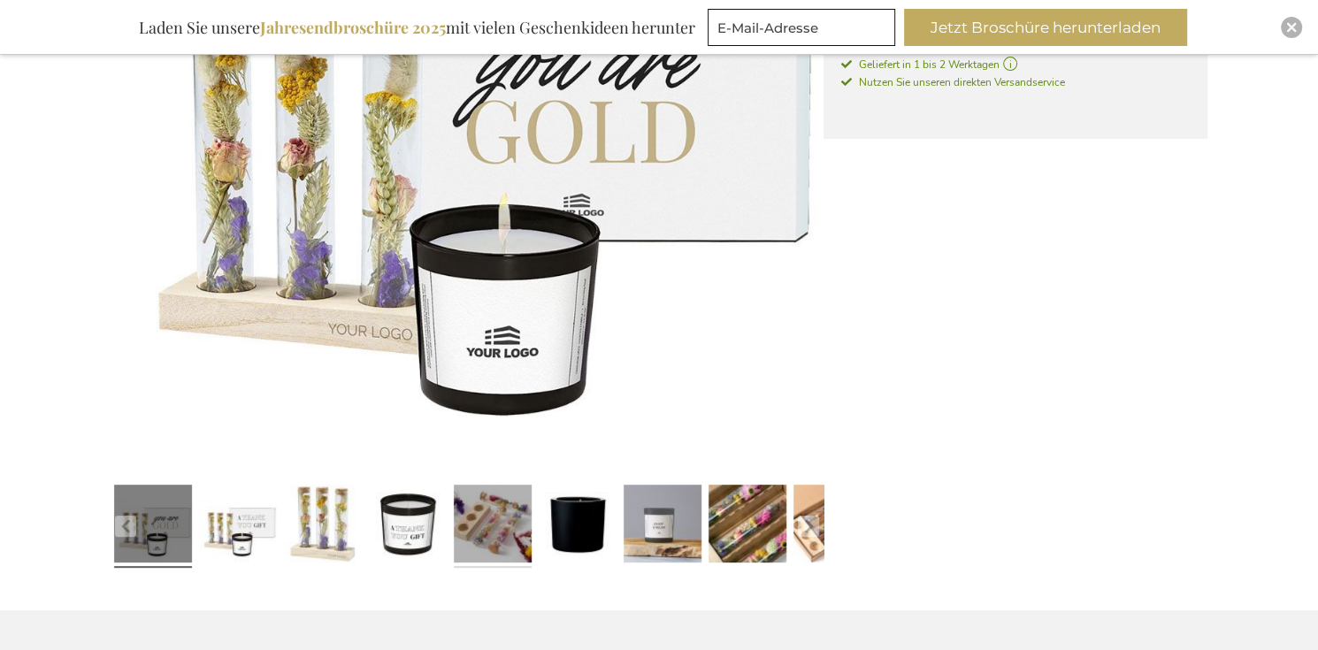
click at [477, 538] on link at bounding box center [493, 526] width 78 height 97
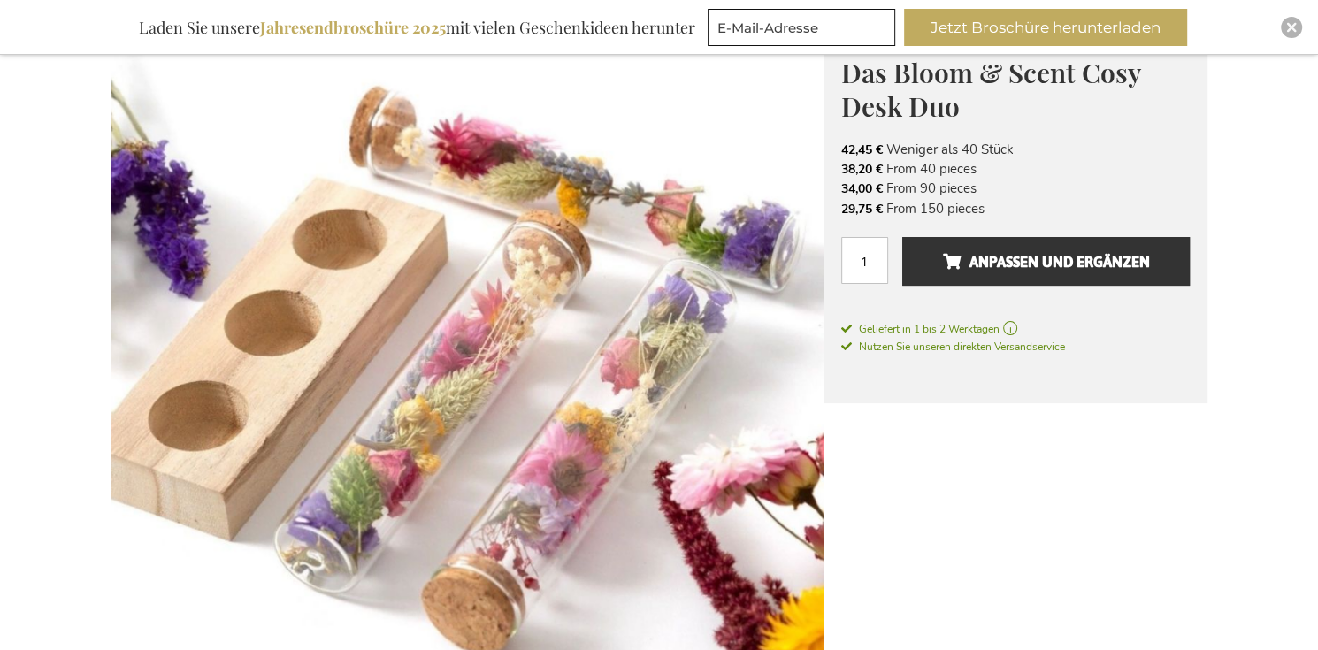
scroll to position [265, 0]
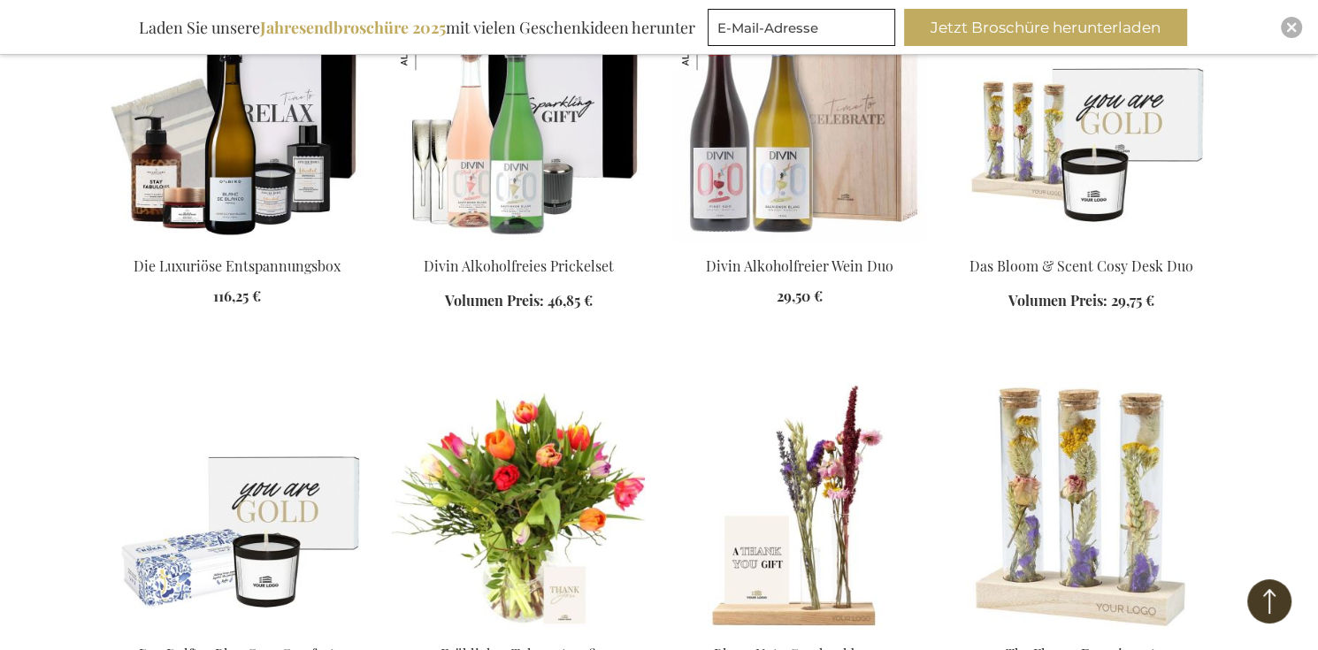
scroll to position [1788, 0]
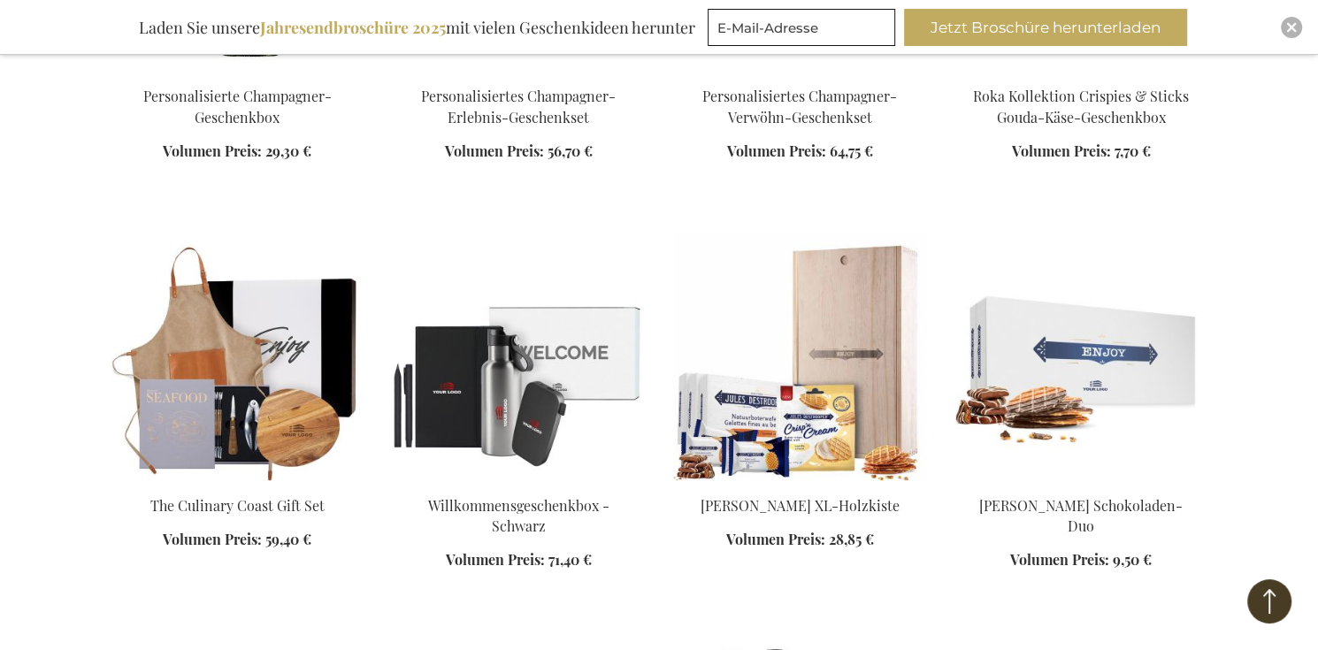
scroll to position [2672, 0]
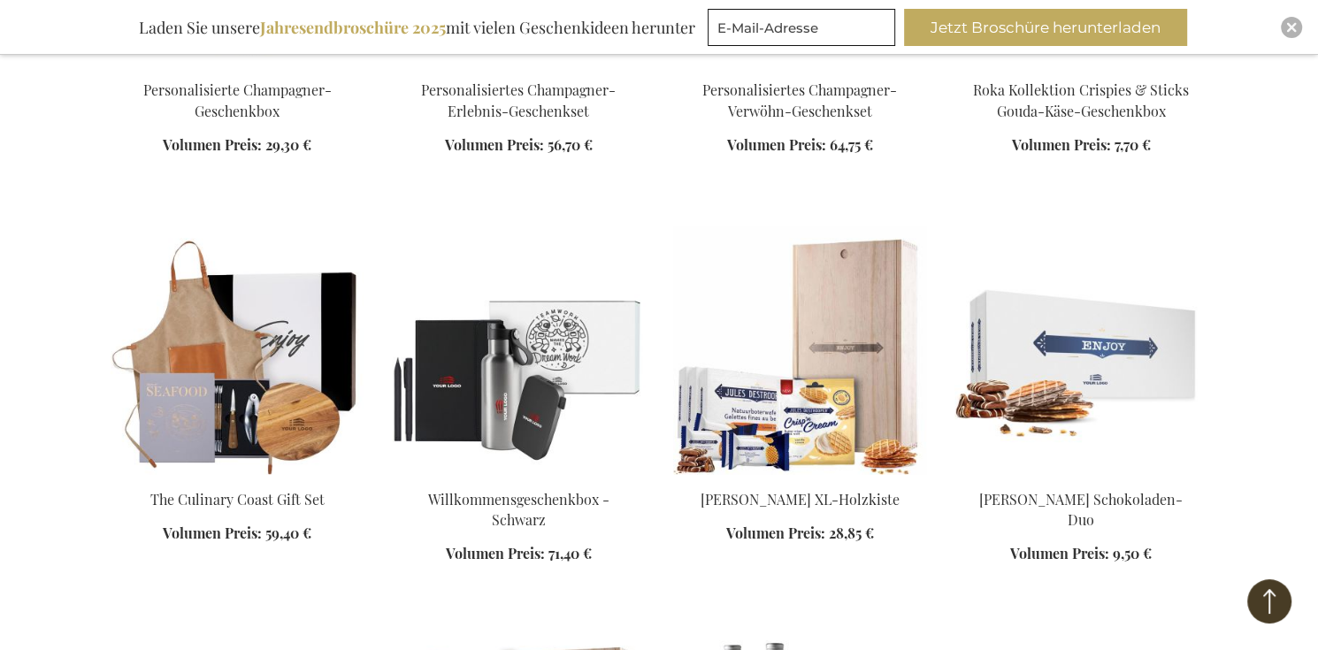
click at [560, 461] on img at bounding box center [518, 350] width 253 height 248
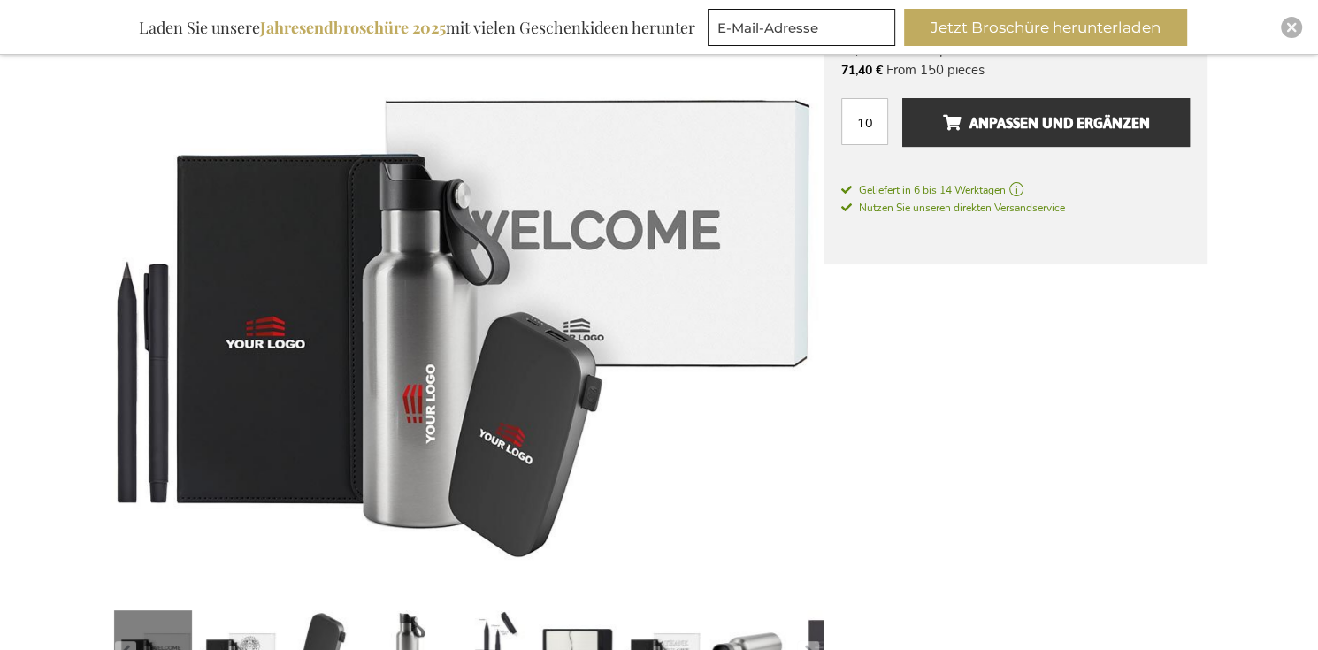
scroll to position [532, 0]
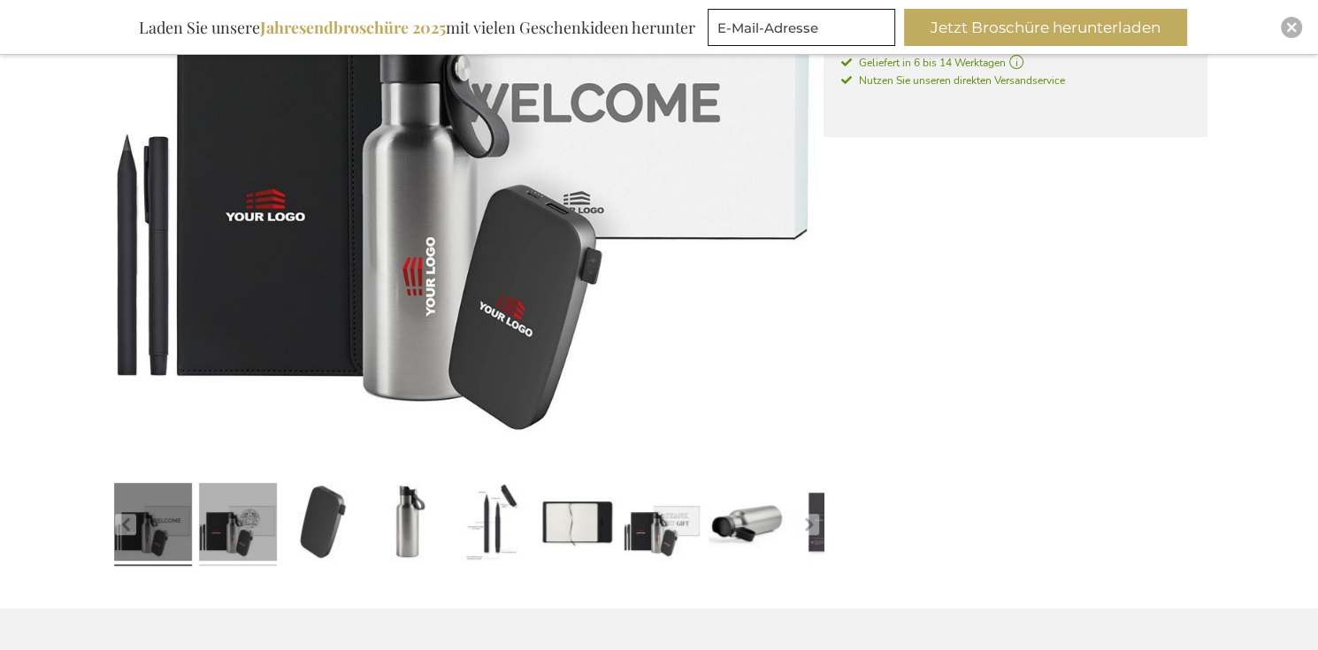
click at [256, 518] on link at bounding box center [238, 524] width 78 height 97
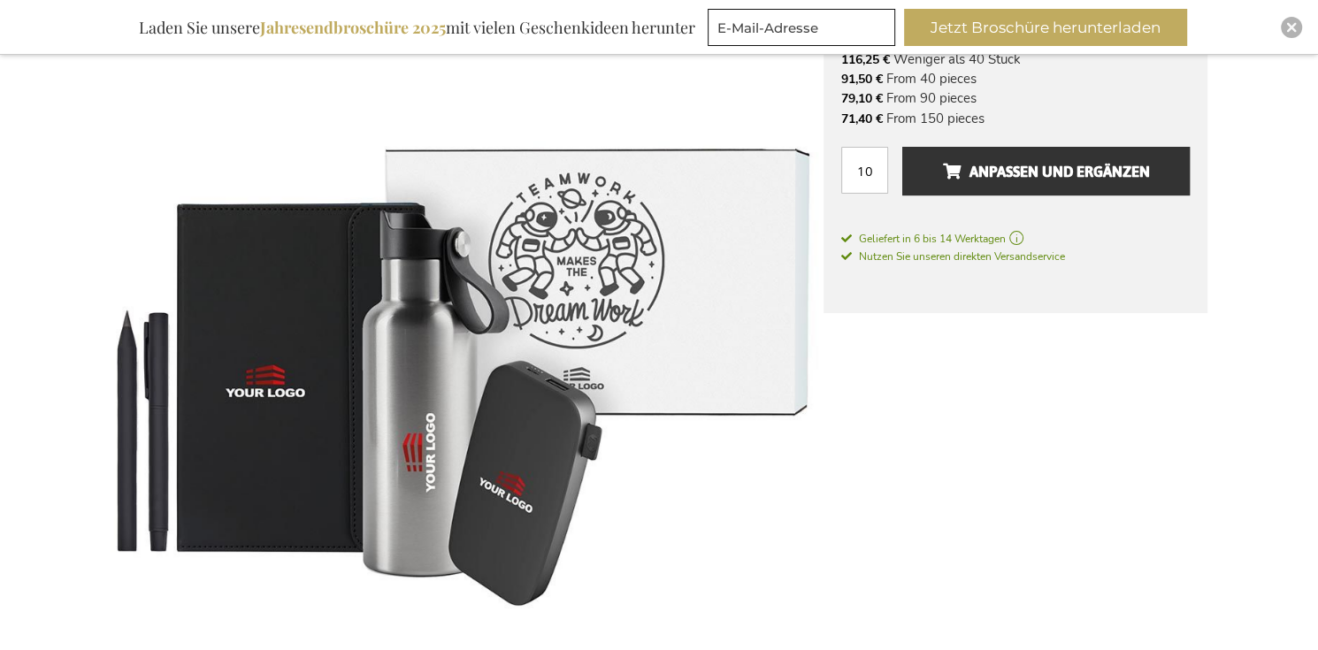
scroll to position [0, 0]
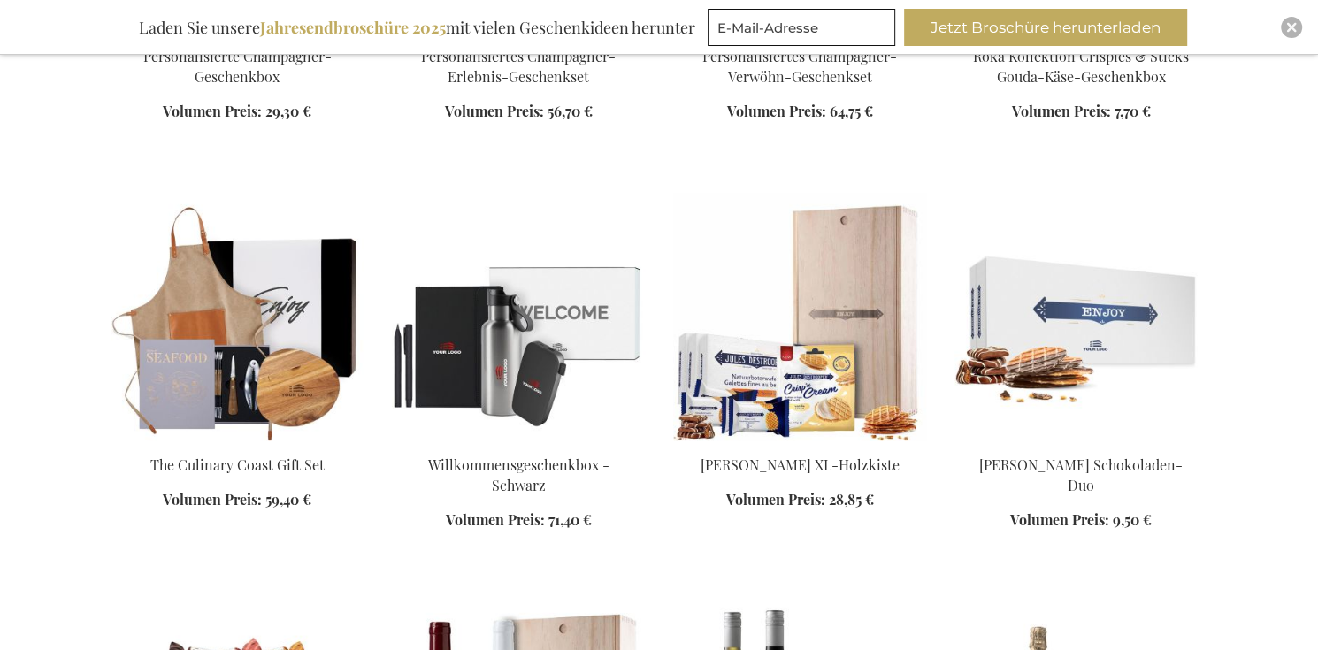
scroll to position [1585, 0]
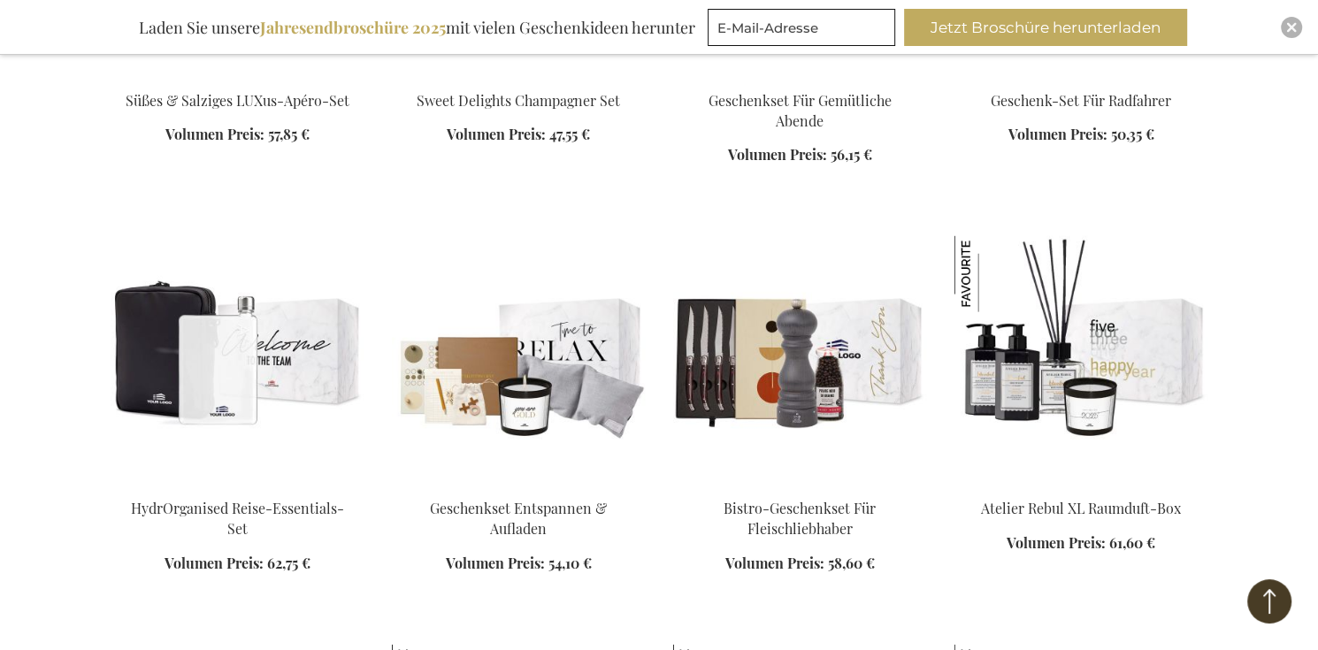
scroll to position [3177, 0]
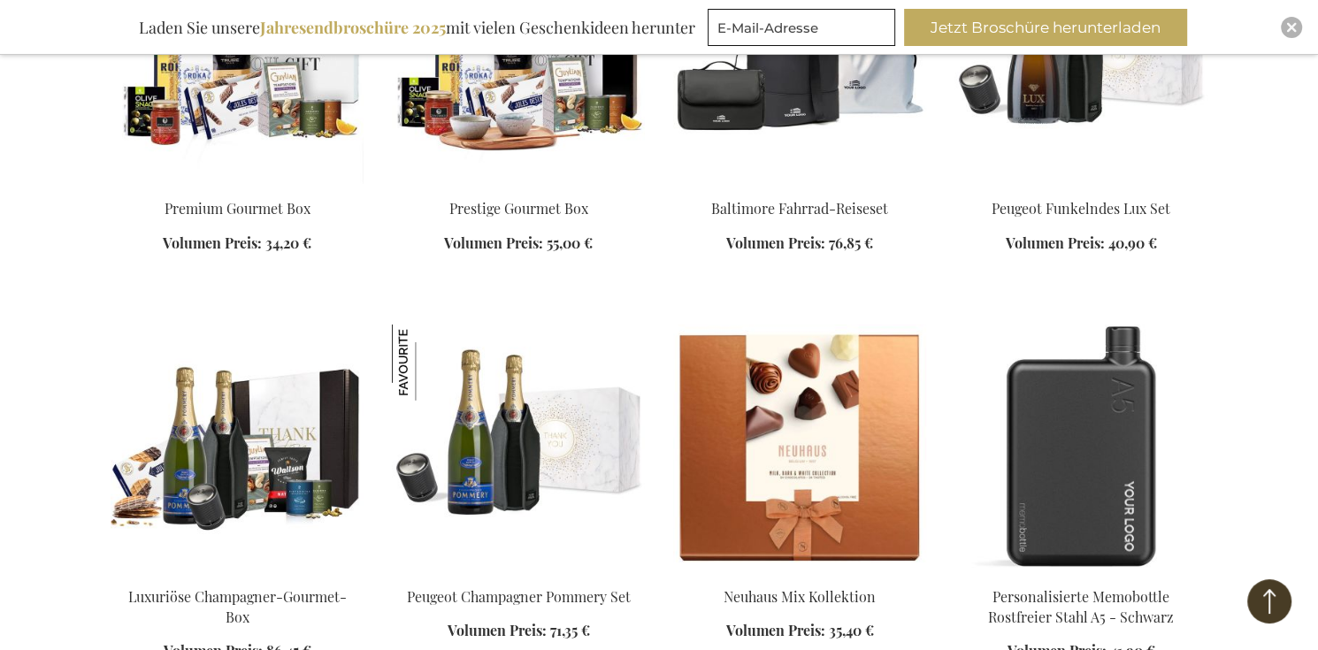
scroll to position [4238, 0]
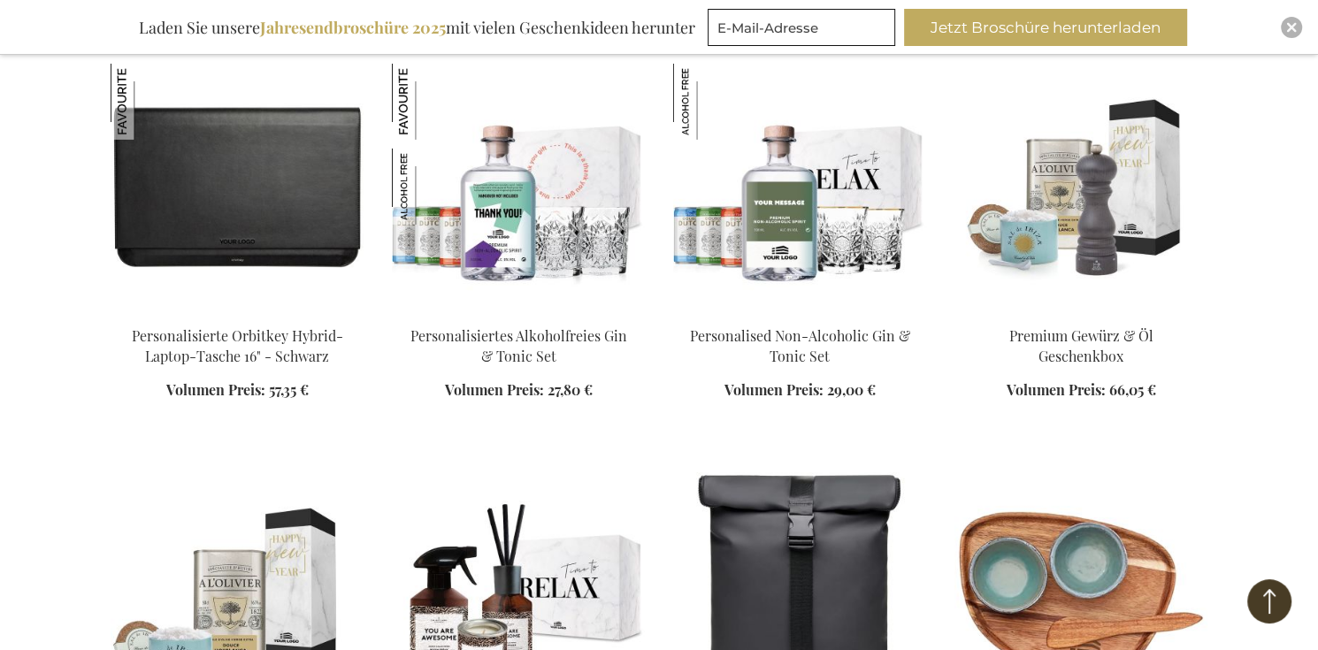
scroll to position [4857, 0]
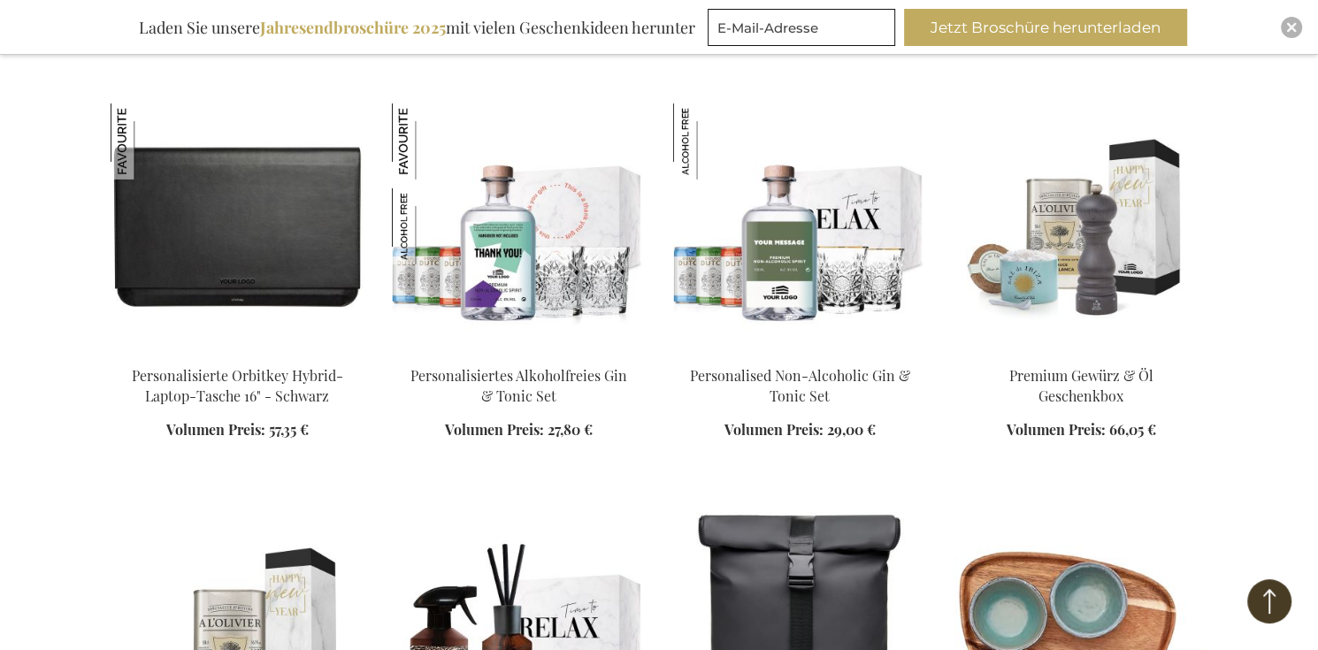
drag, startPoint x: 1129, startPoint y: 256, endPoint x: 1271, endPoint y: 266, distance: 141.9
click at [1129, 255] on img at bounding box center [1080, 227] width 253 height 248
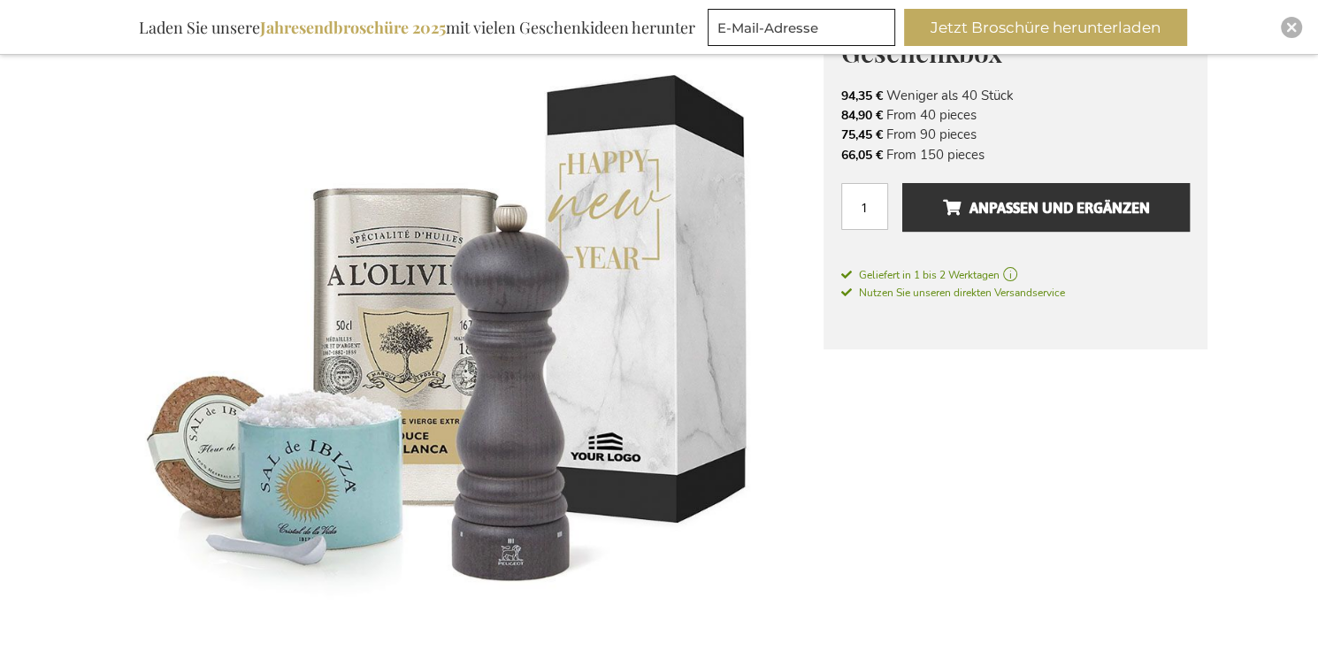
scroll to position [232, 0]
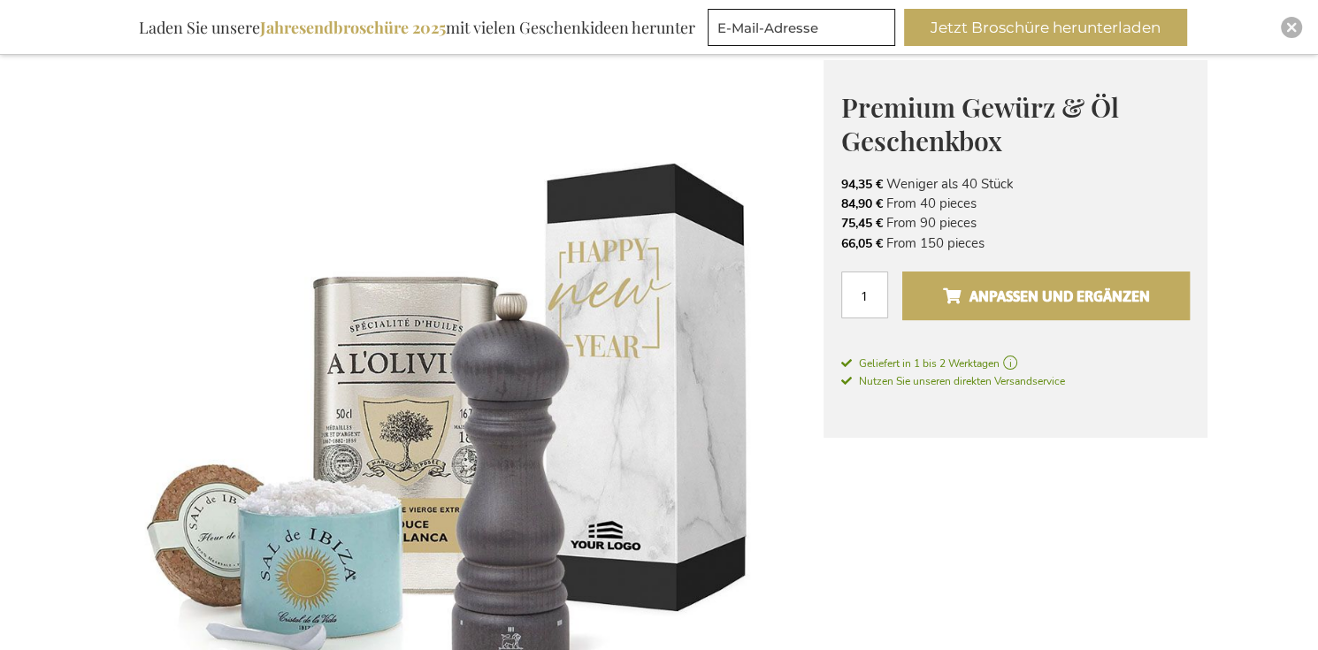
click at [1071, 287] on span "Anpassen und ergänzen" at bounding box center [1045, 296] width 207 height 28
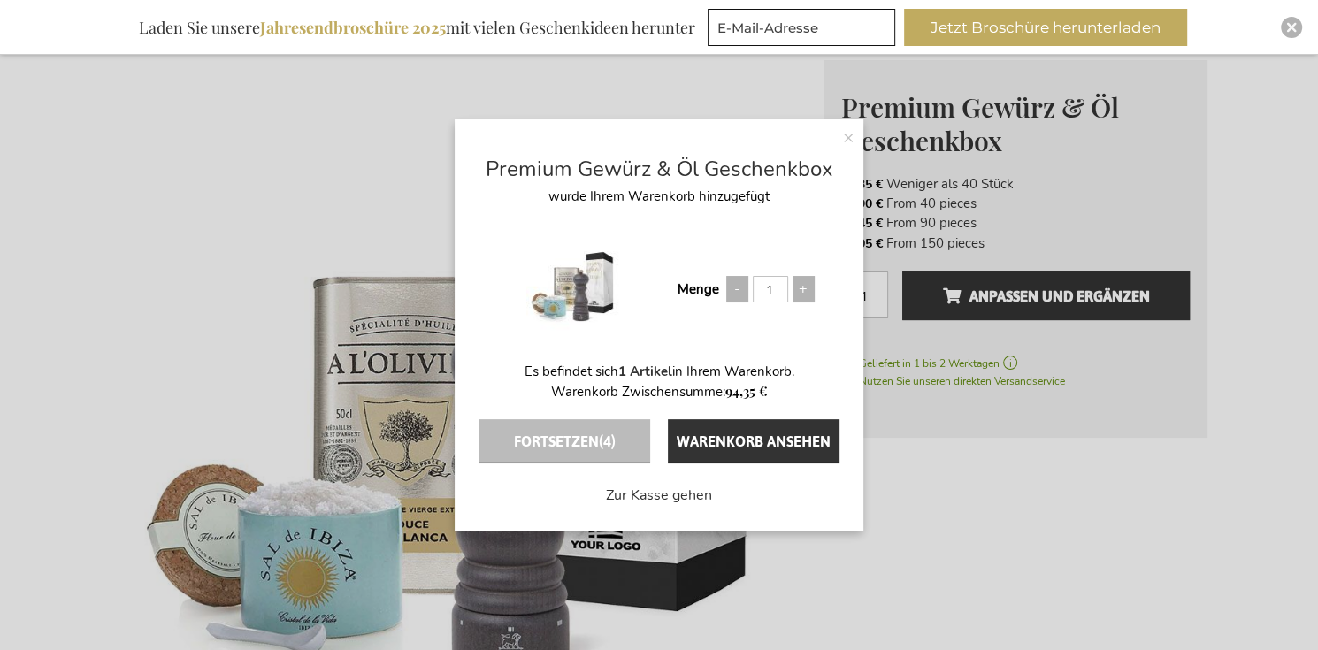
click at [1008, 514] on div "× Premium Gewürz & Öl Geschenkbox wurde Ihrem Warenkorb hinzugefügt Menge 1 Es …" at bounding box center [659, 325] width 1318 height 650
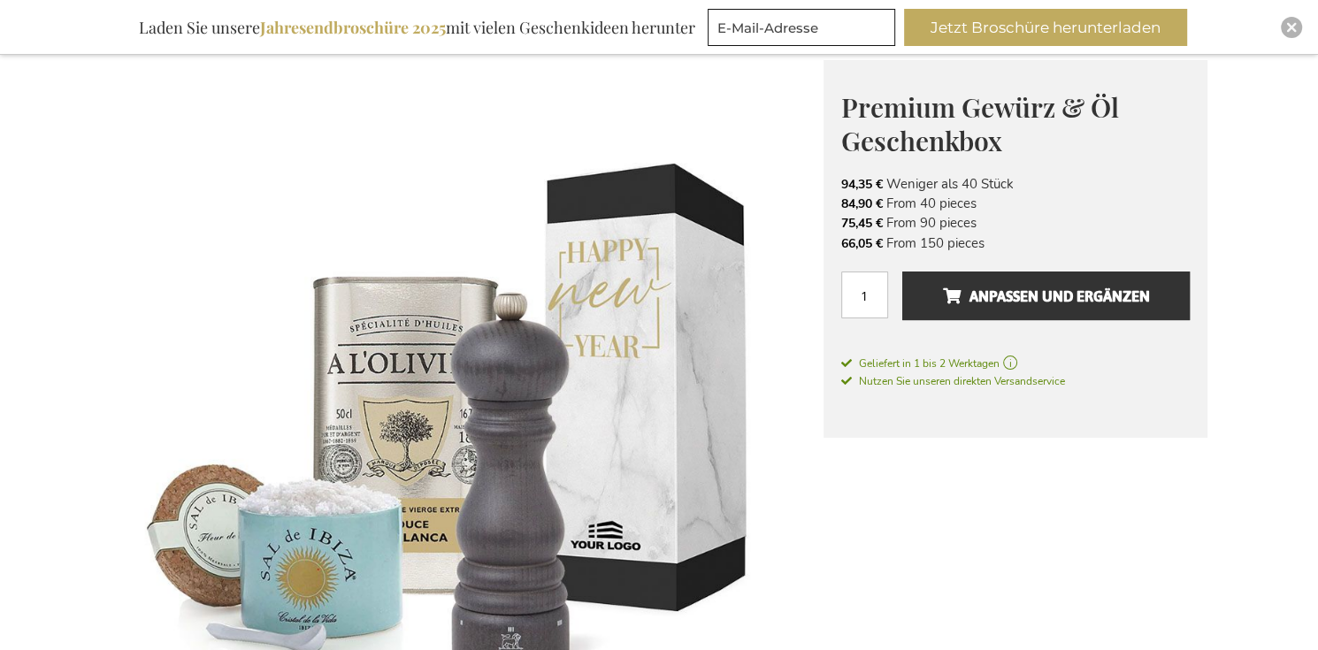
drag, startPoint x: 841, startPoint y: 180, endPoint x: 1005, endPoint y: 247, distance: 176.5
click at [1005, 247] on ul "94,35 € Weniger als 40 Stück 84,90 € From 40 pieces 75,45 € From 90 pieces 66,0…" at bounding box center [1015, 214] width 348 height 80
copy ul "94,35 € Weniger als 40 Stück 84,90 € From 40 pieces 75,45 € From 90 pieces 66,0…"
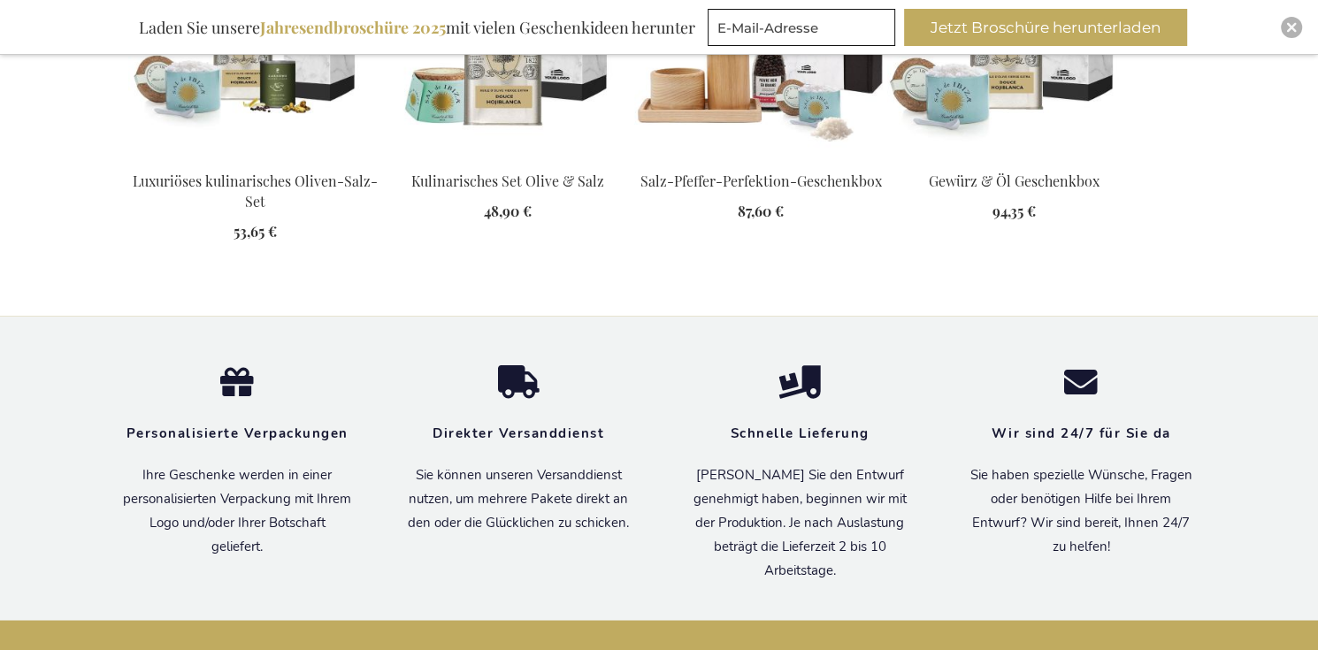
scroll to position [2637, 0]
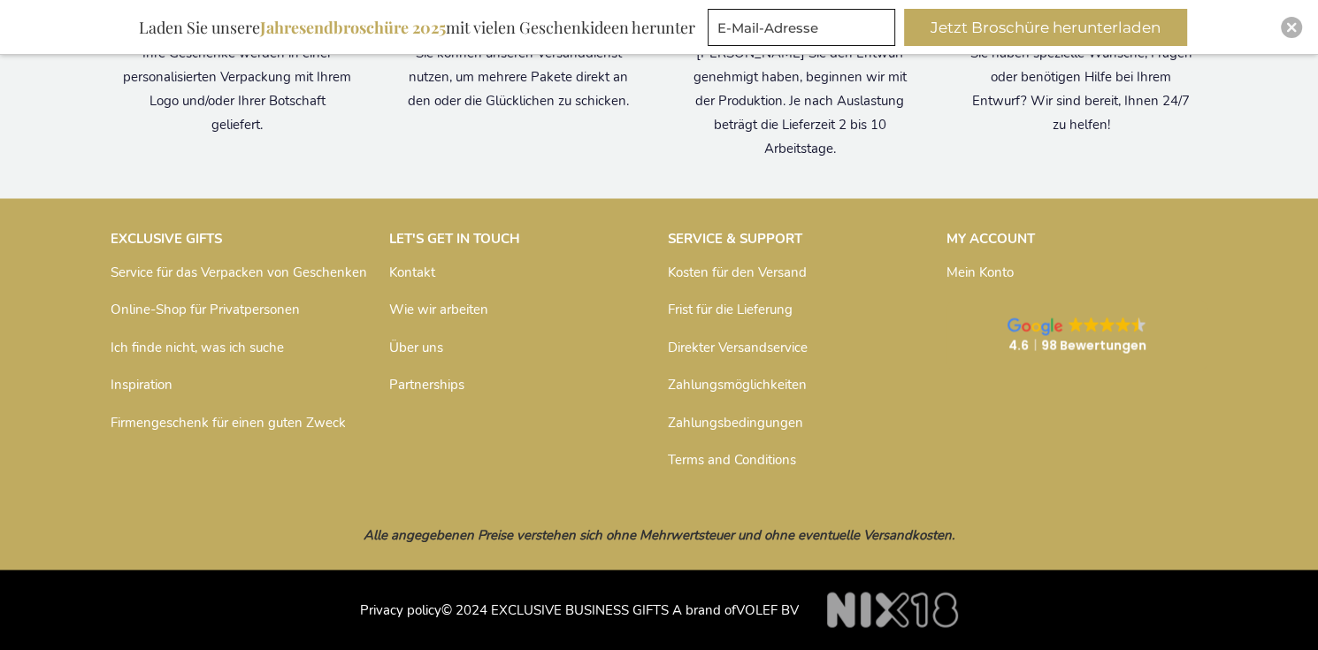
click at [412, 269] on link "Kontakt" at bounding box center [412, 272] width 46 height 18
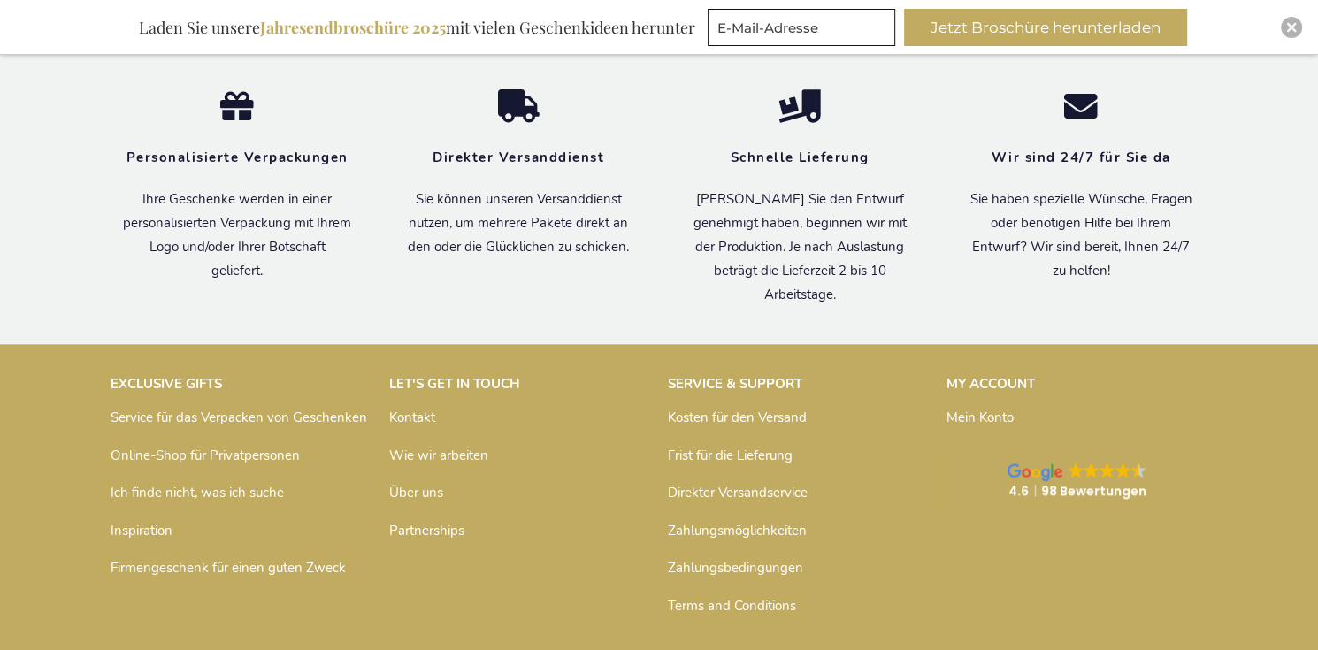
scroll to position [1731, 0]
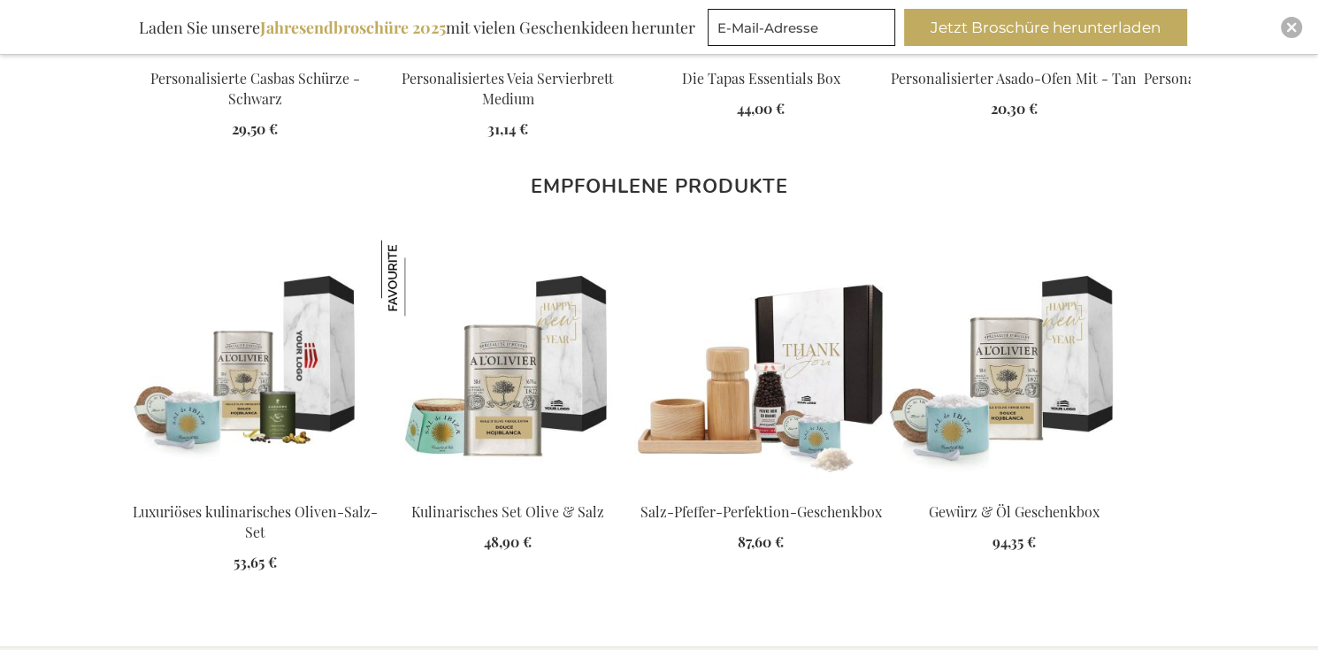
scroll to position [2637, 0]
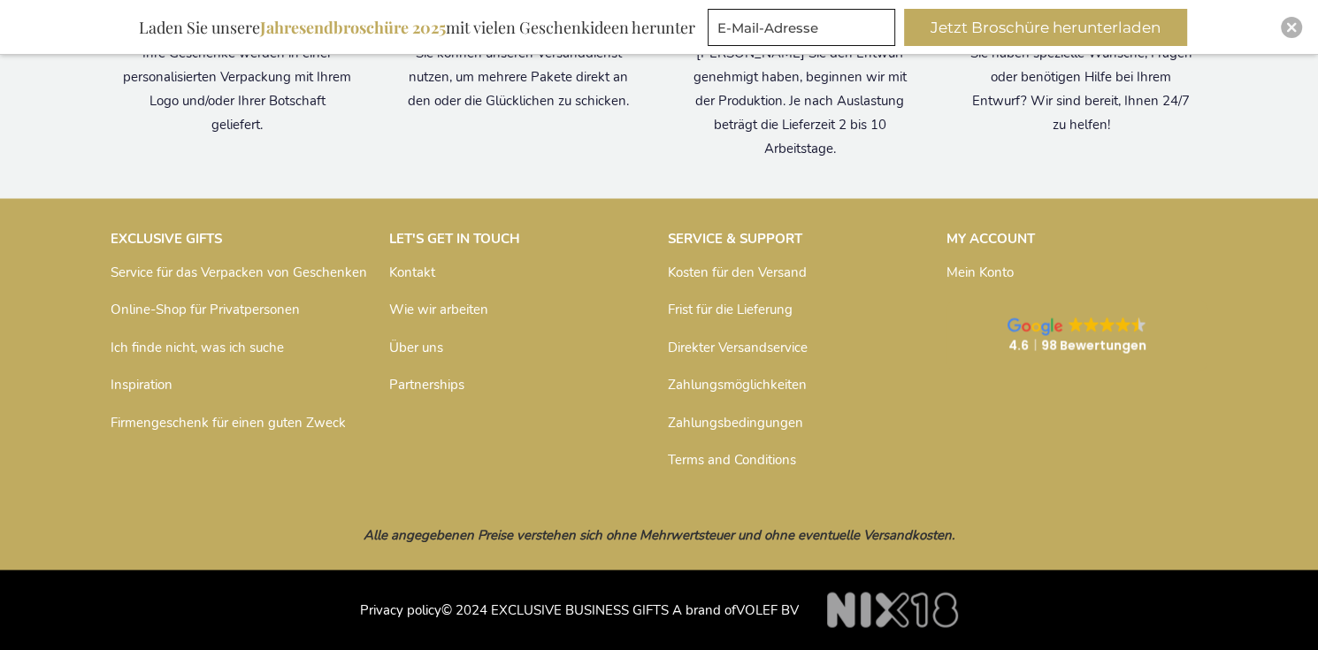
click at [412, 343] on link "Über uns" at bounding box center [416, 347] width 54 height 18
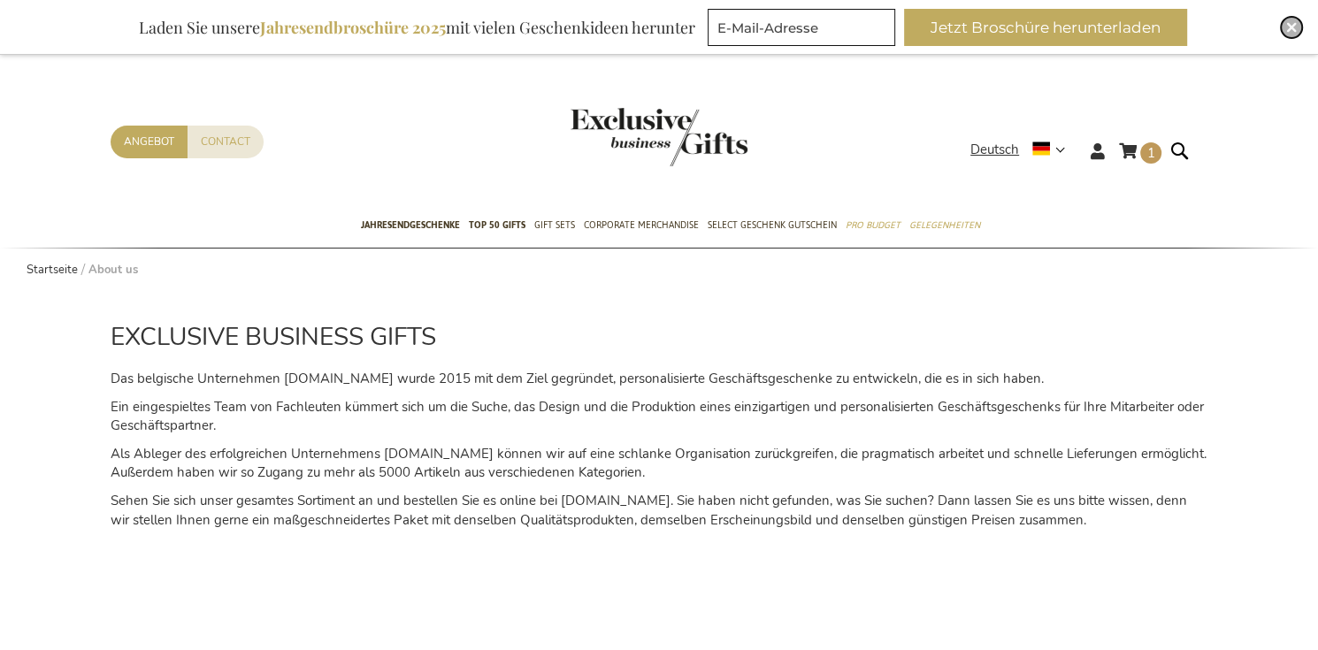
click at [1295, 27] on img "Close" at bounding box center [1291, 27] width 11 height 11
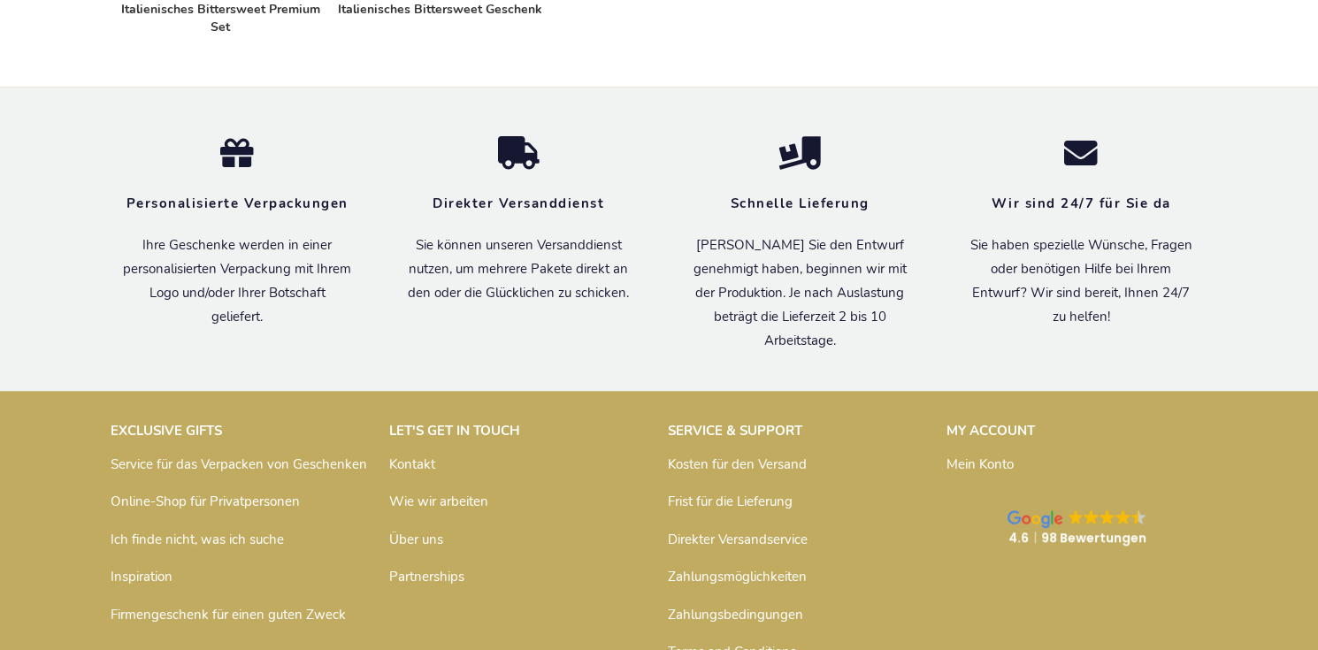
scroll to position [1356, 0]
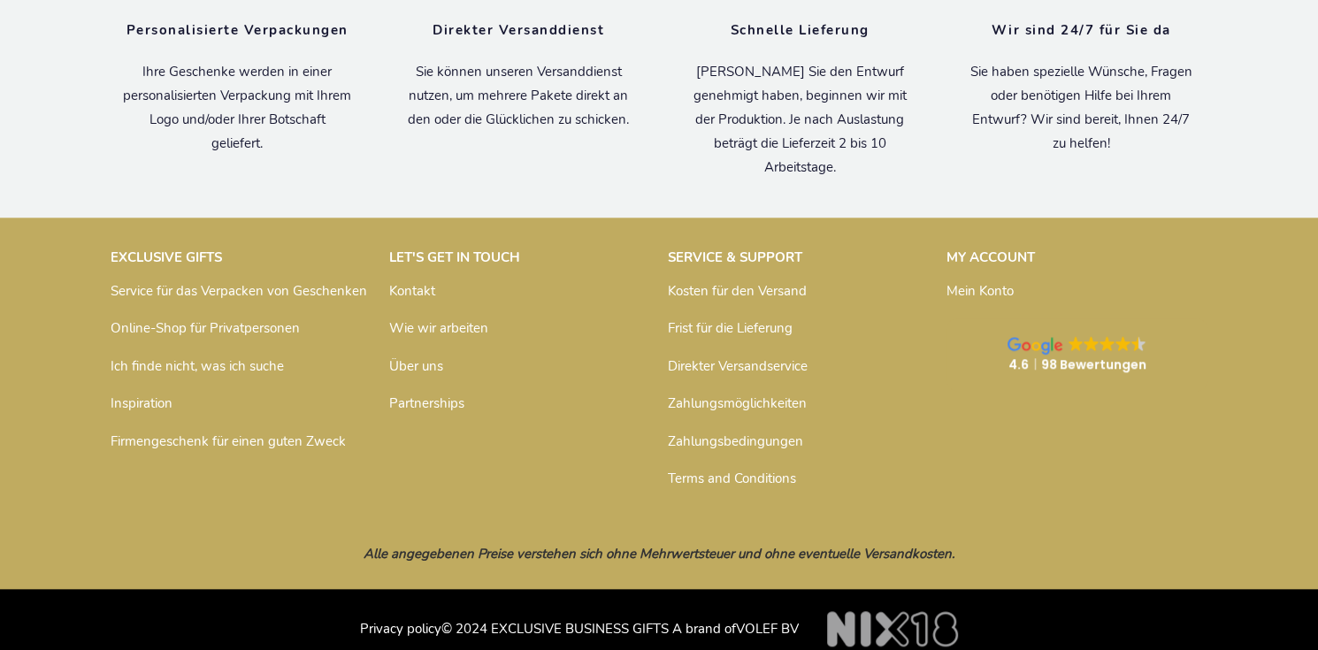
click at [410, 357] on link "Über uns" at bounding box center [416, 366] width 54 height 18
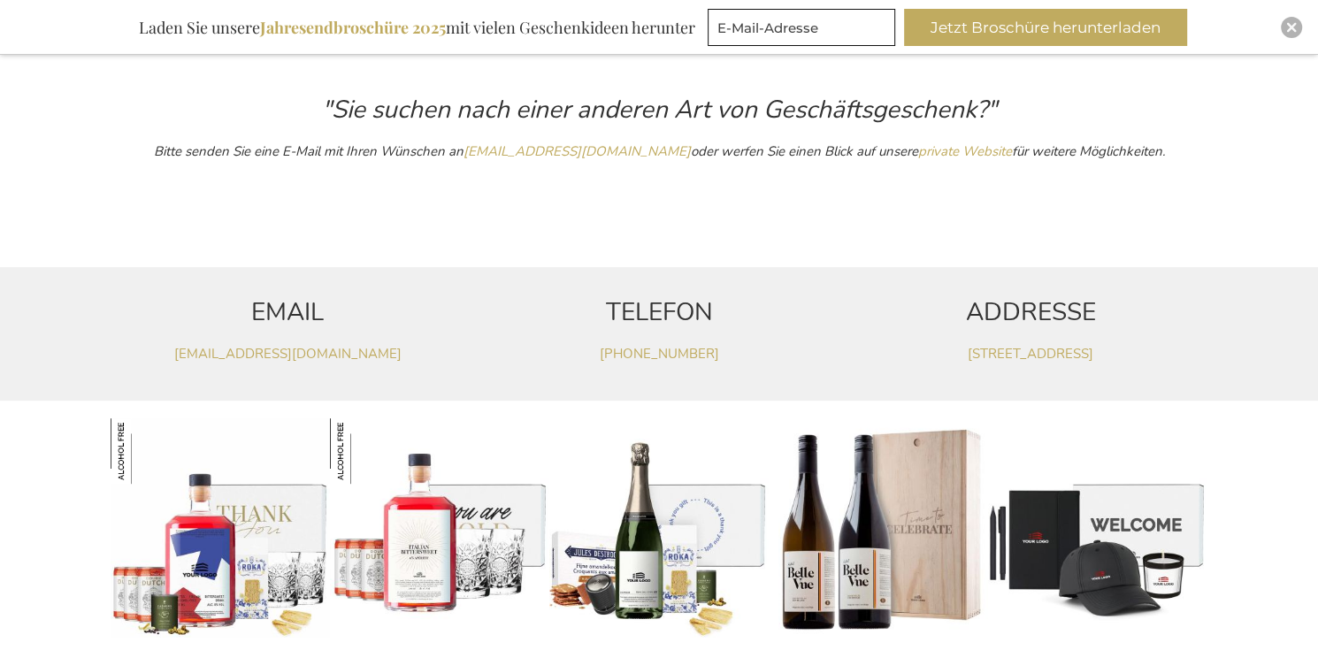
scroll to position [619, 0]
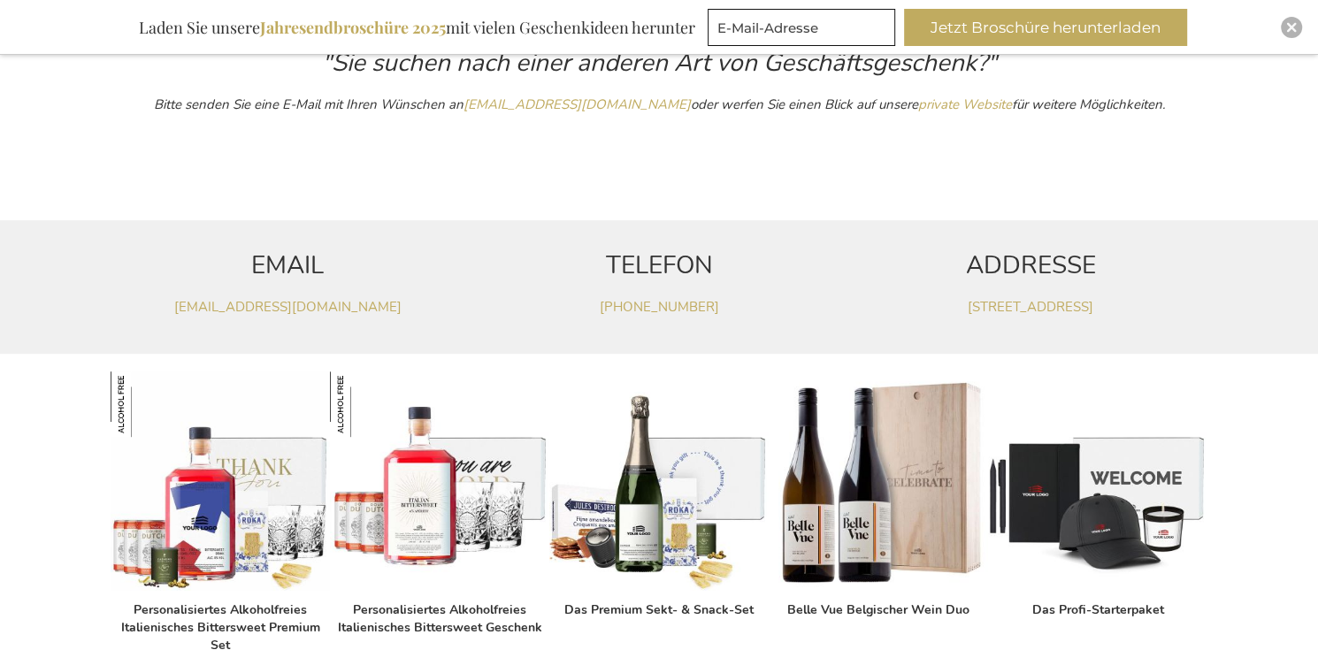
drag, startPoint x: 1249, startPoint y: 307, endPoint x: 885, endPoint y: 314, distance: 364.4
click at [885, 314] on div "EMAIL [EMAIL_ADDRESS][DOMAIN_NAME] TELEFON [PHONE_NUMBER][GEOGRAPHIC_DATA][STRE…" at bounding box center [659, 287] width 1318 height 134
copy link "[STREET_ADDRESS]"
drag, startPoint x: 737, startPoint y: 297, endPoint x: 590, endPoint y: 301, distance: 146.8
click at [590, 301] on p "[PHONE_NUMBER]" at bounding box center [659, 307] width 354 height 19
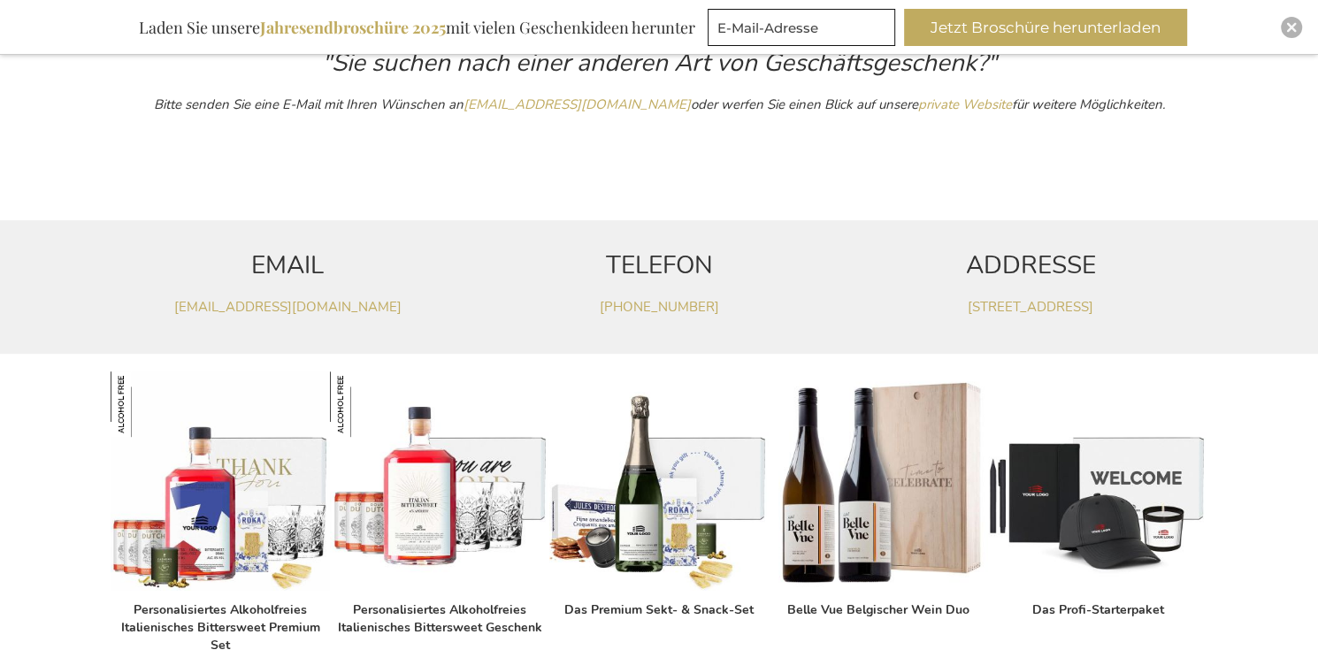
copy link "[PHONE_NUMBER]"
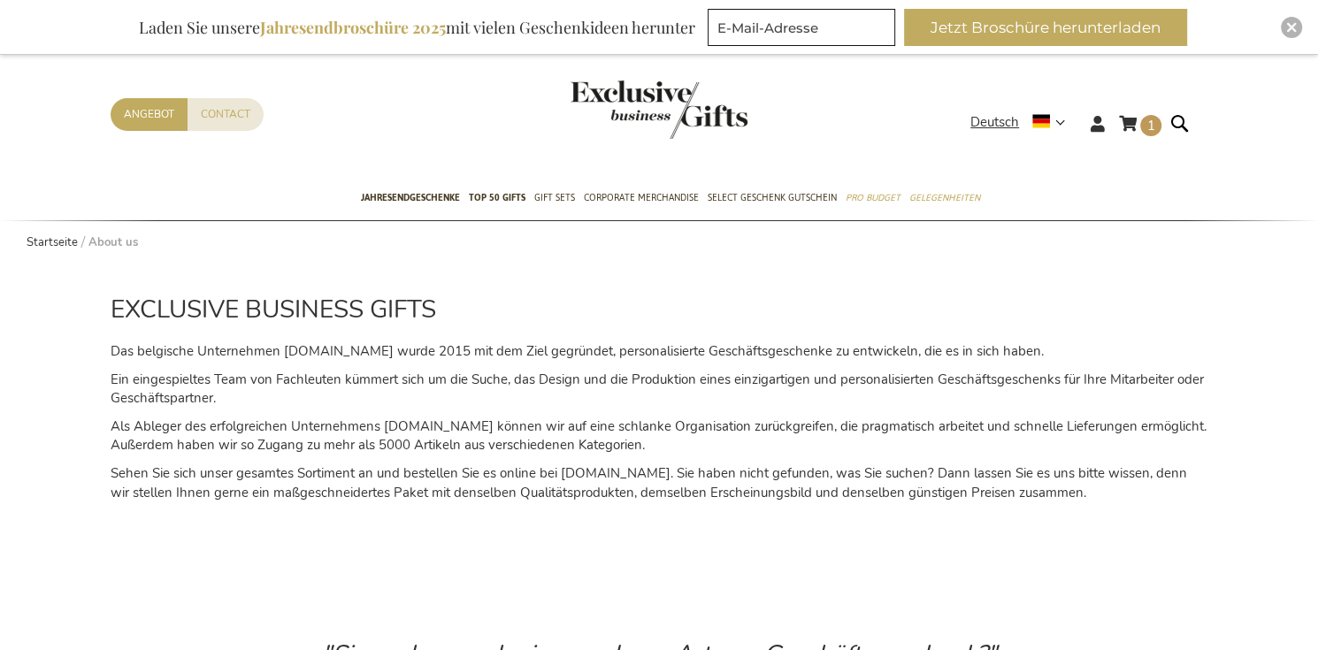
scroll to position [0, 0]
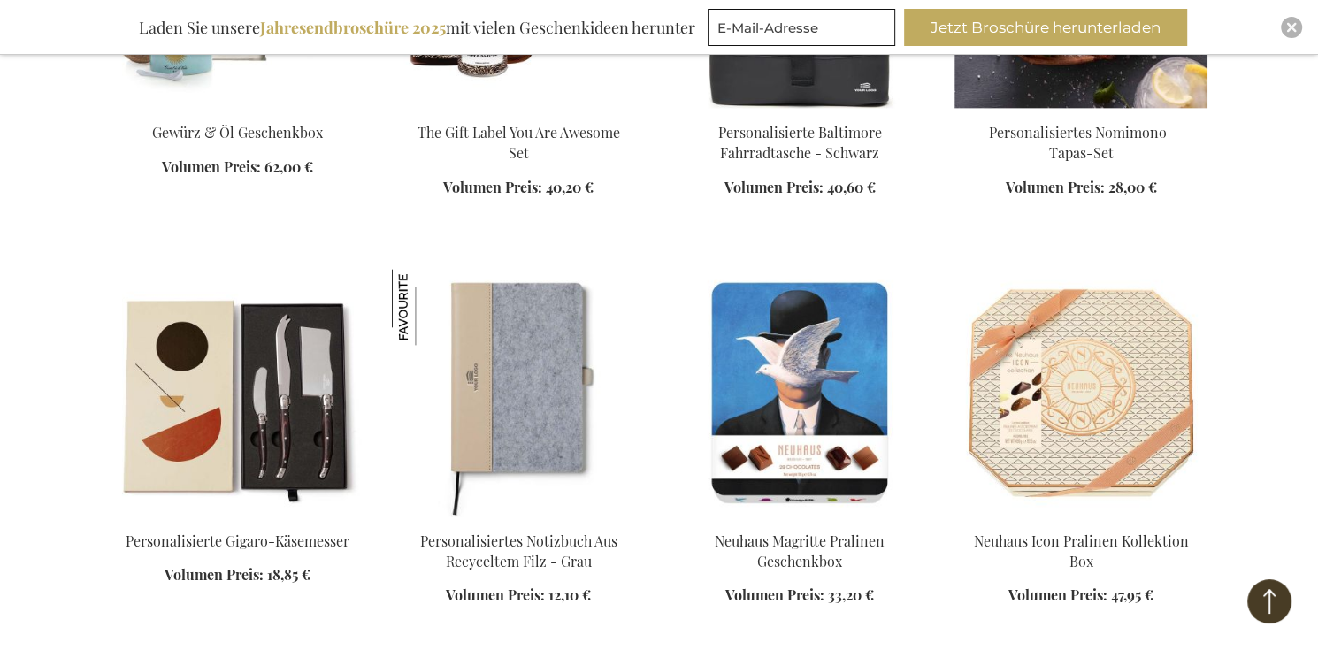
scroll to position [1883, 0]
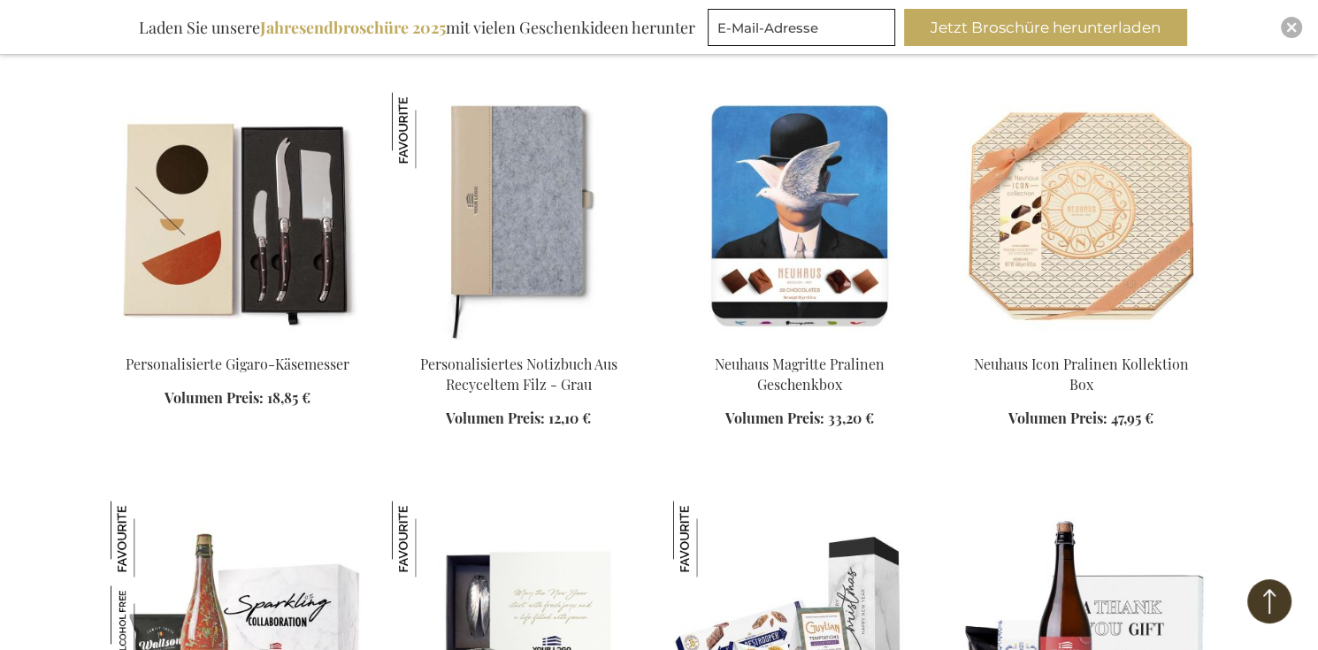
scroll to position [2059, 0]
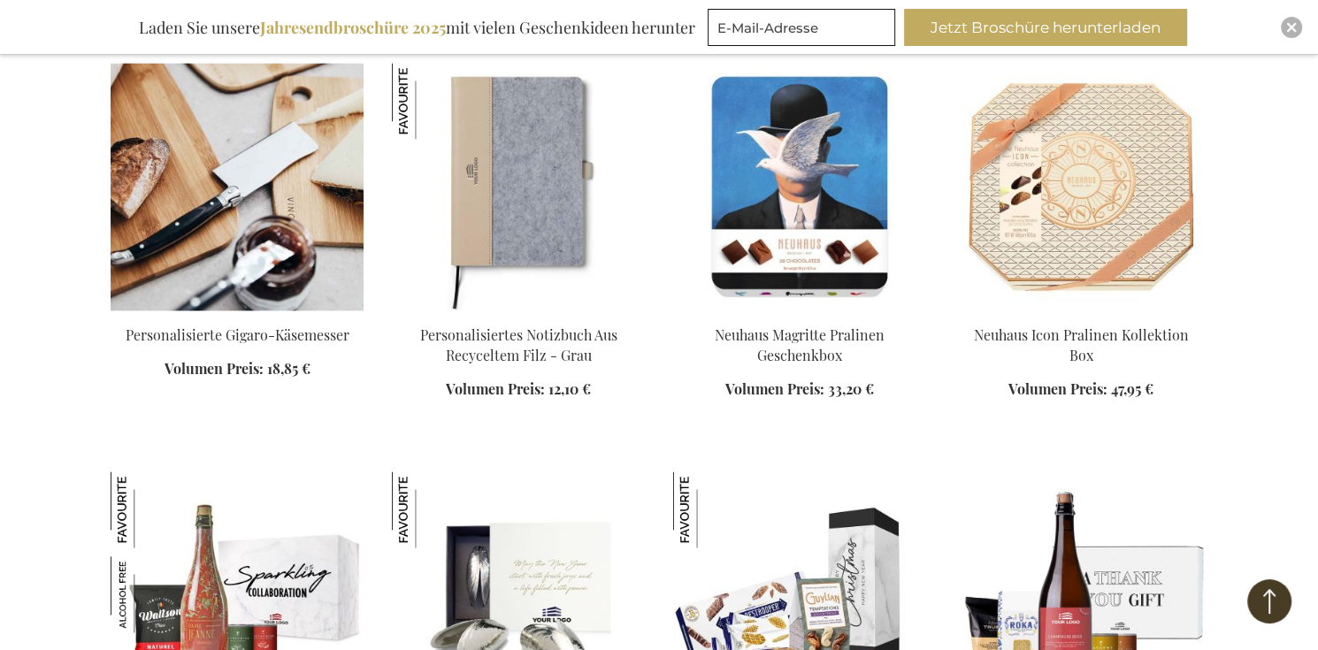
click at [294, 166] on img at bounding box center [237, 187] width 253 height 248
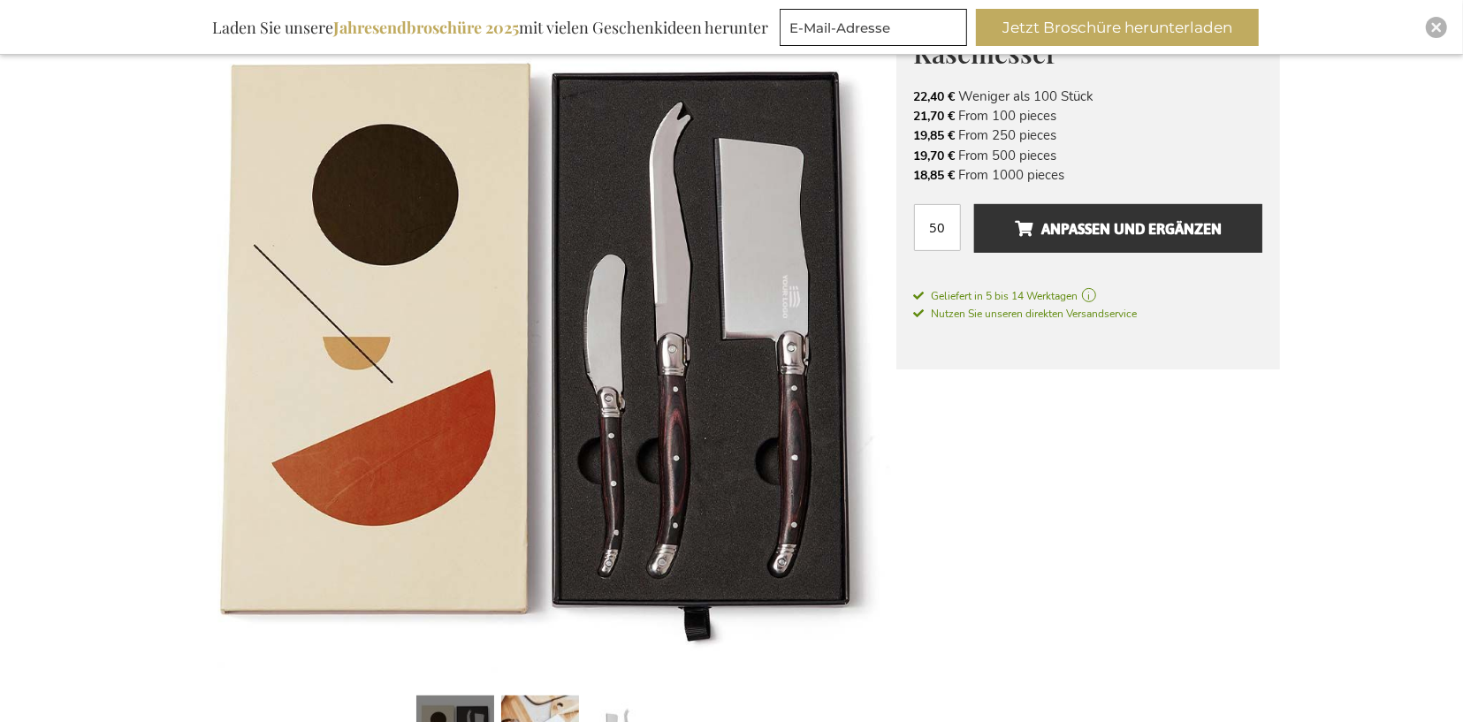
scroll to position [221, 0]
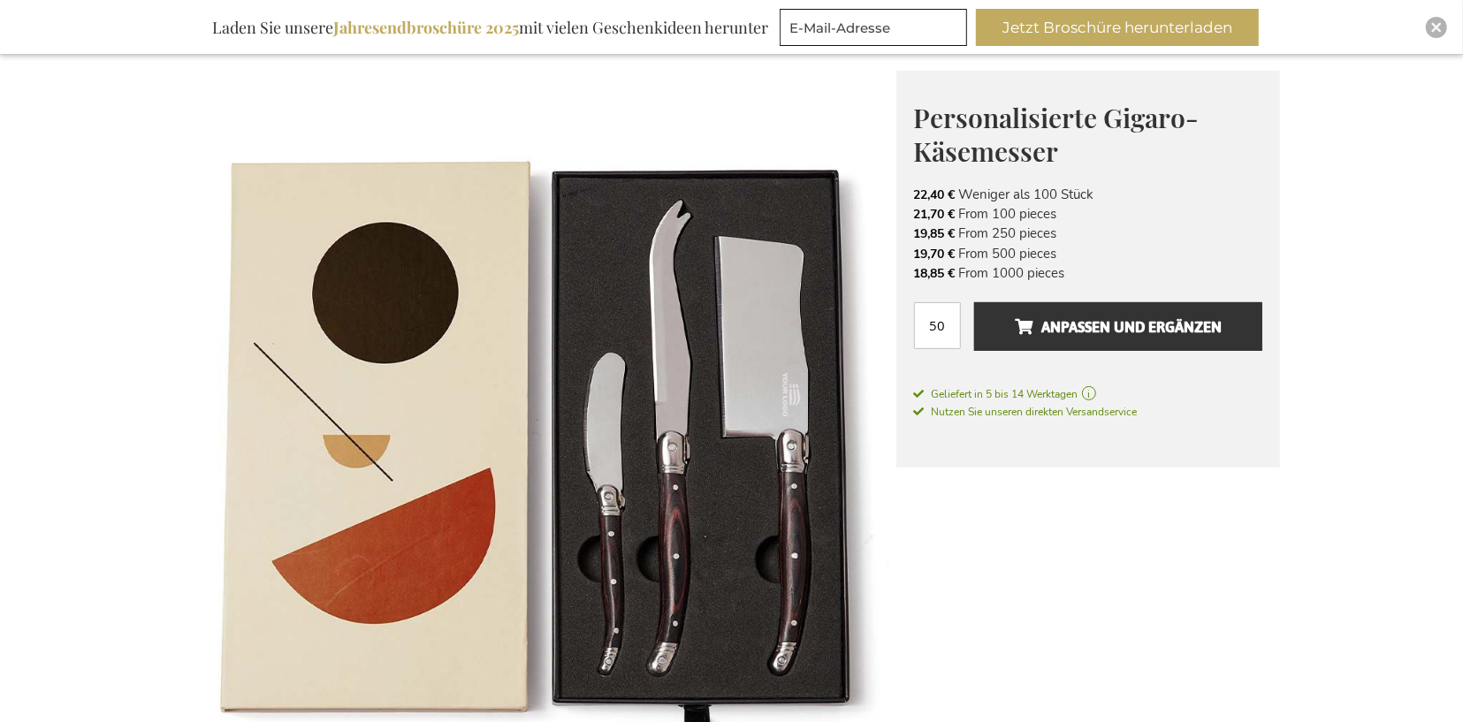
drag, startPoint x: 917, startPoint y: 193, endPoint x: 1165, endPoint y: 239, distance: 252.7
click at [1165, 239] on ul "22,40 € Weniger als 100 Stück 21,70 € From 100 pieces 19,85 € From 250 pieces 1…" at bounding box center [1088, 234] width 348 height 99
copy ul "22,40 € Weniger als 100 Stück 21,70 € From 100 pieces 19,85 € From 250 pieces"
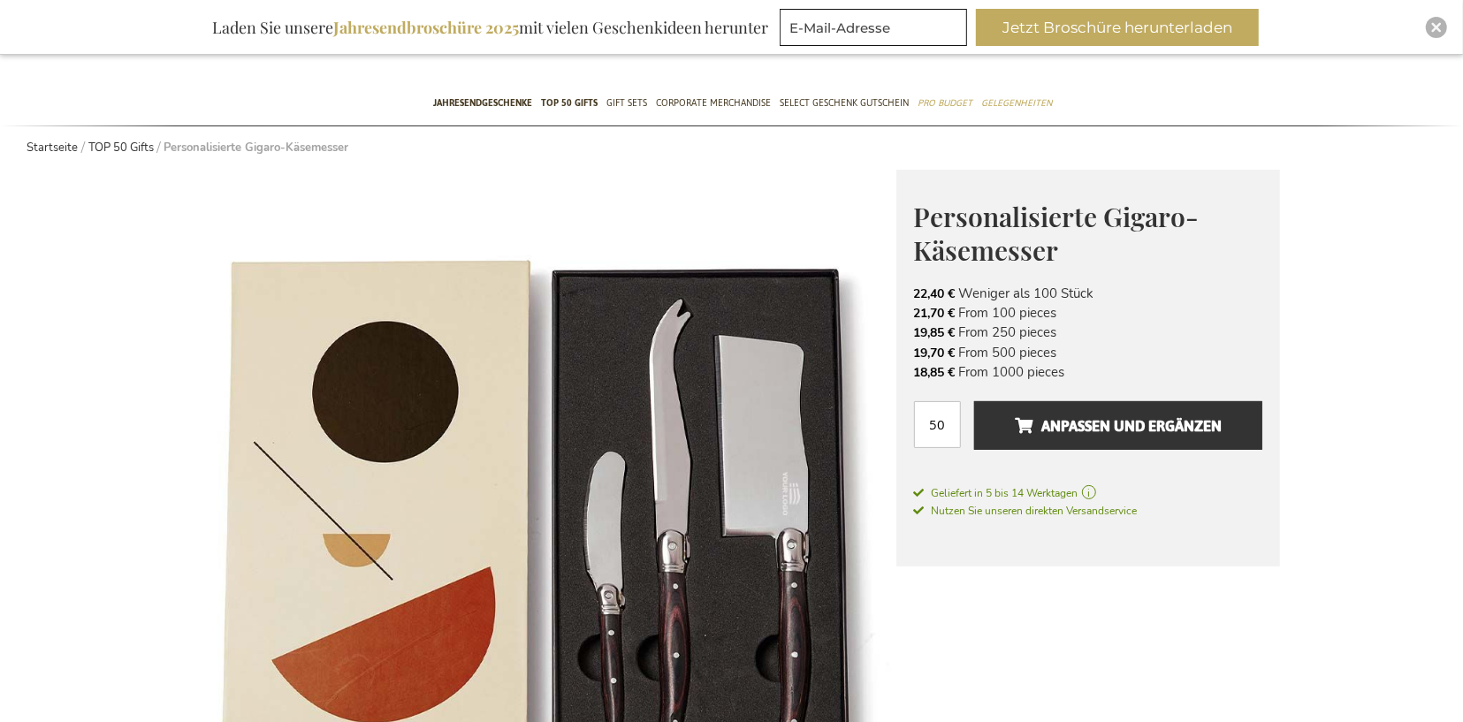
scroll to position [0, 0]
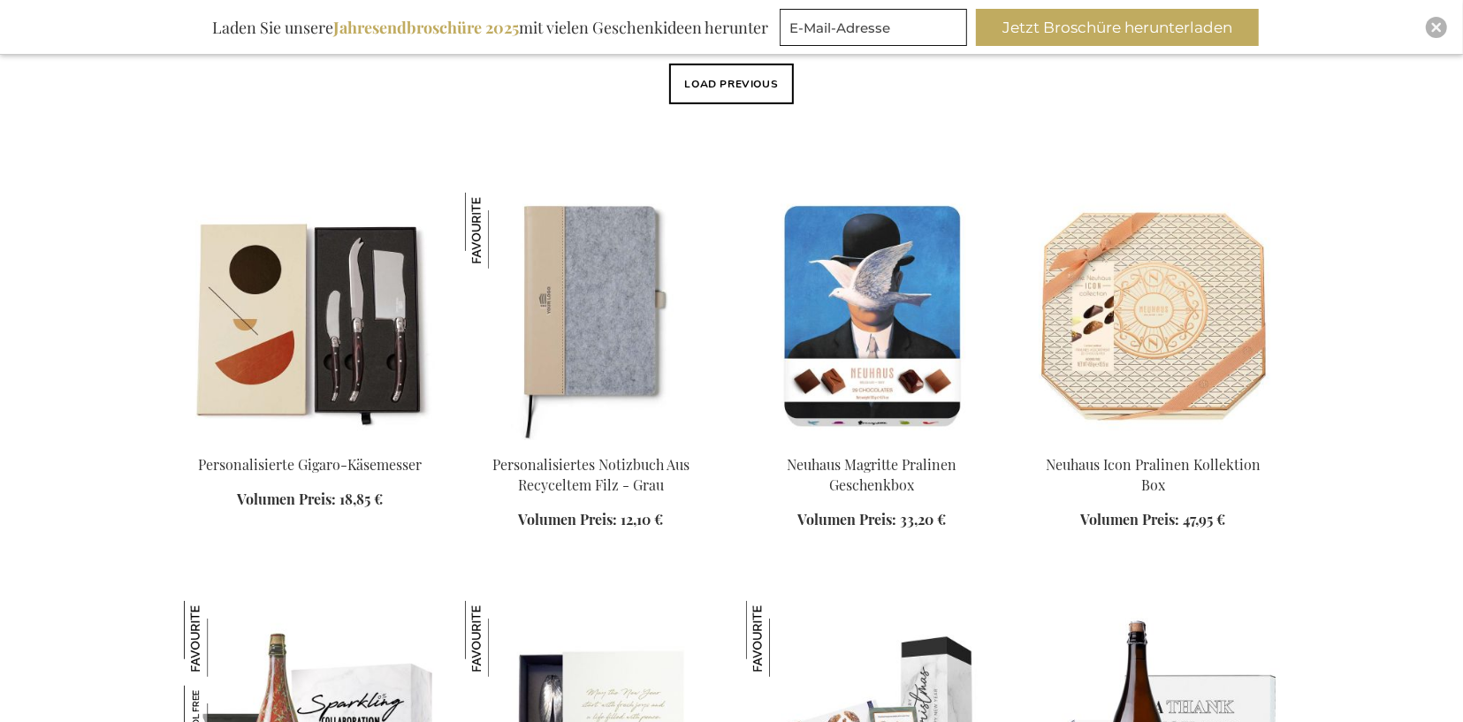
scroll to position [767, 0]
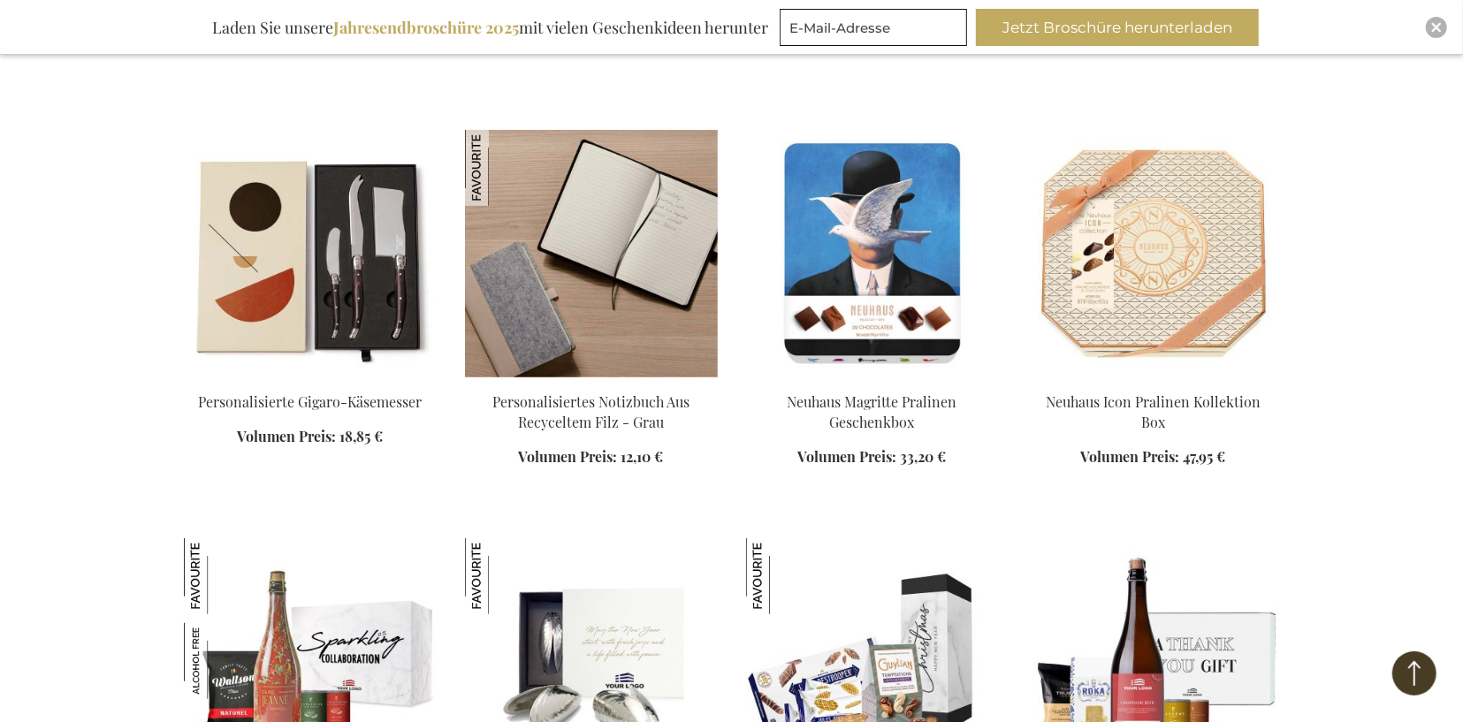
click at [609, 265] on img at bounding box center [591, 254] width 253 height 248
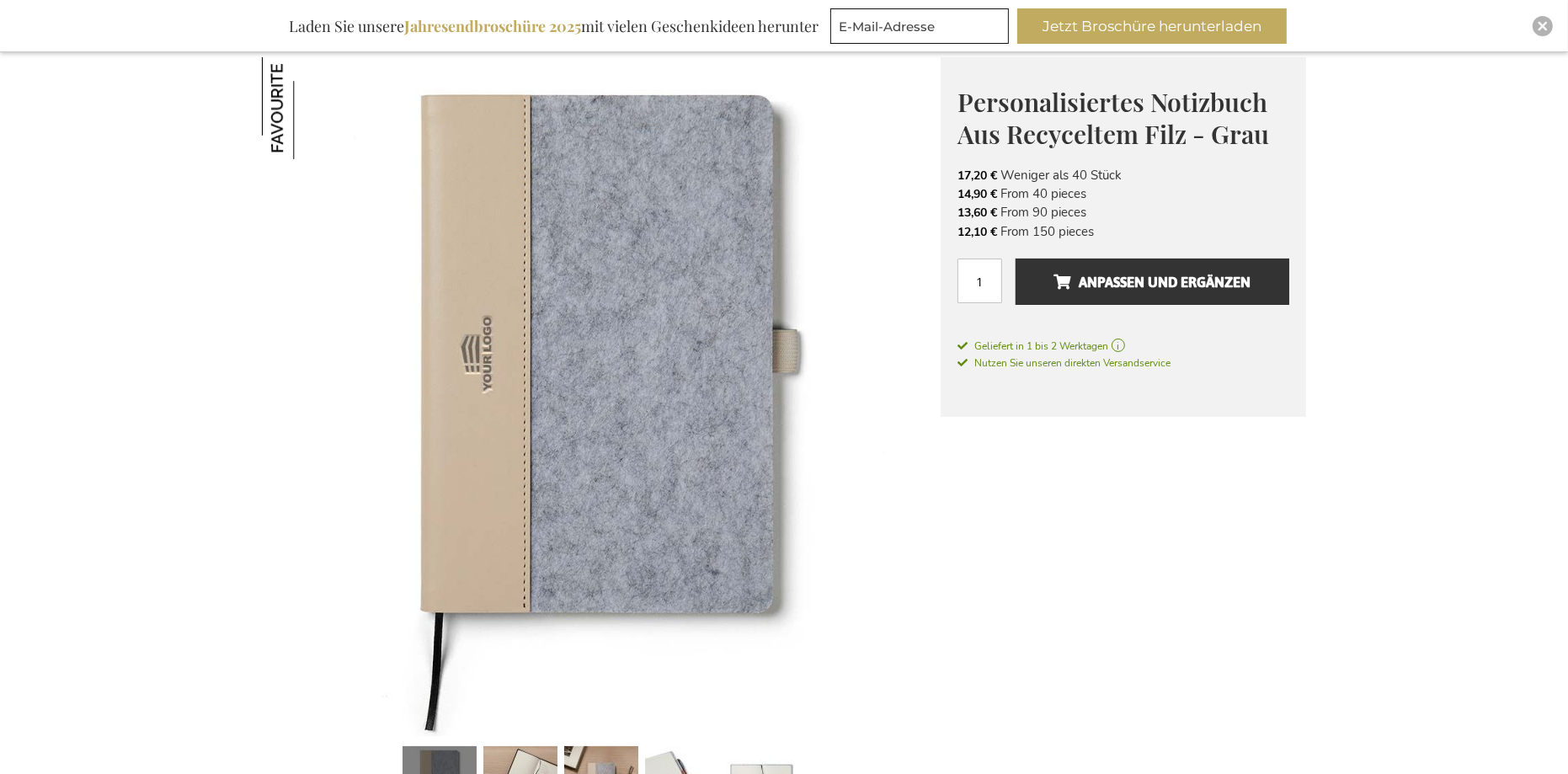
scroll to position [175, 0]
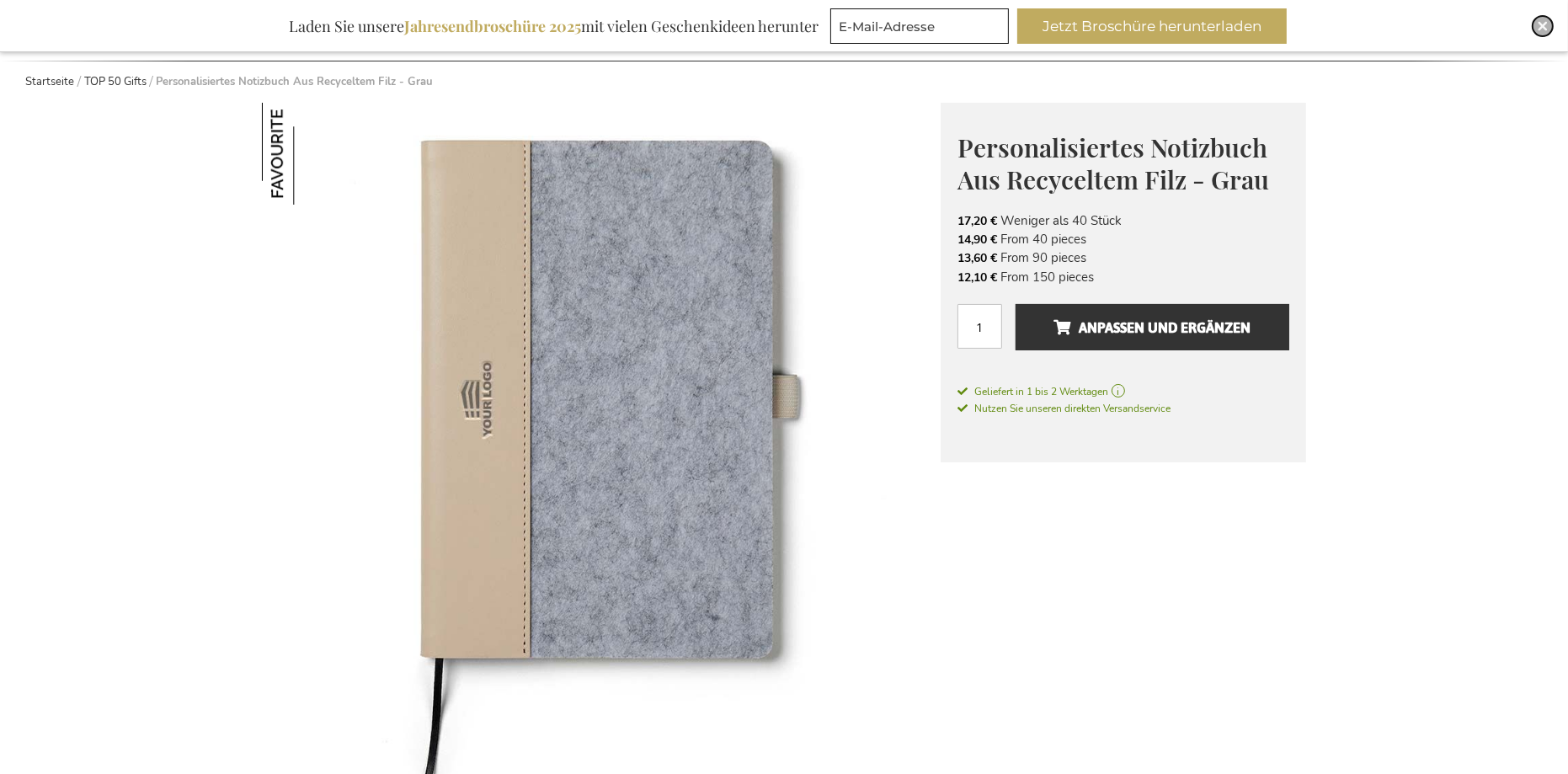
click at [1393, 19] on div "Close" at bounding box center [1541, 26] width 20 height 20
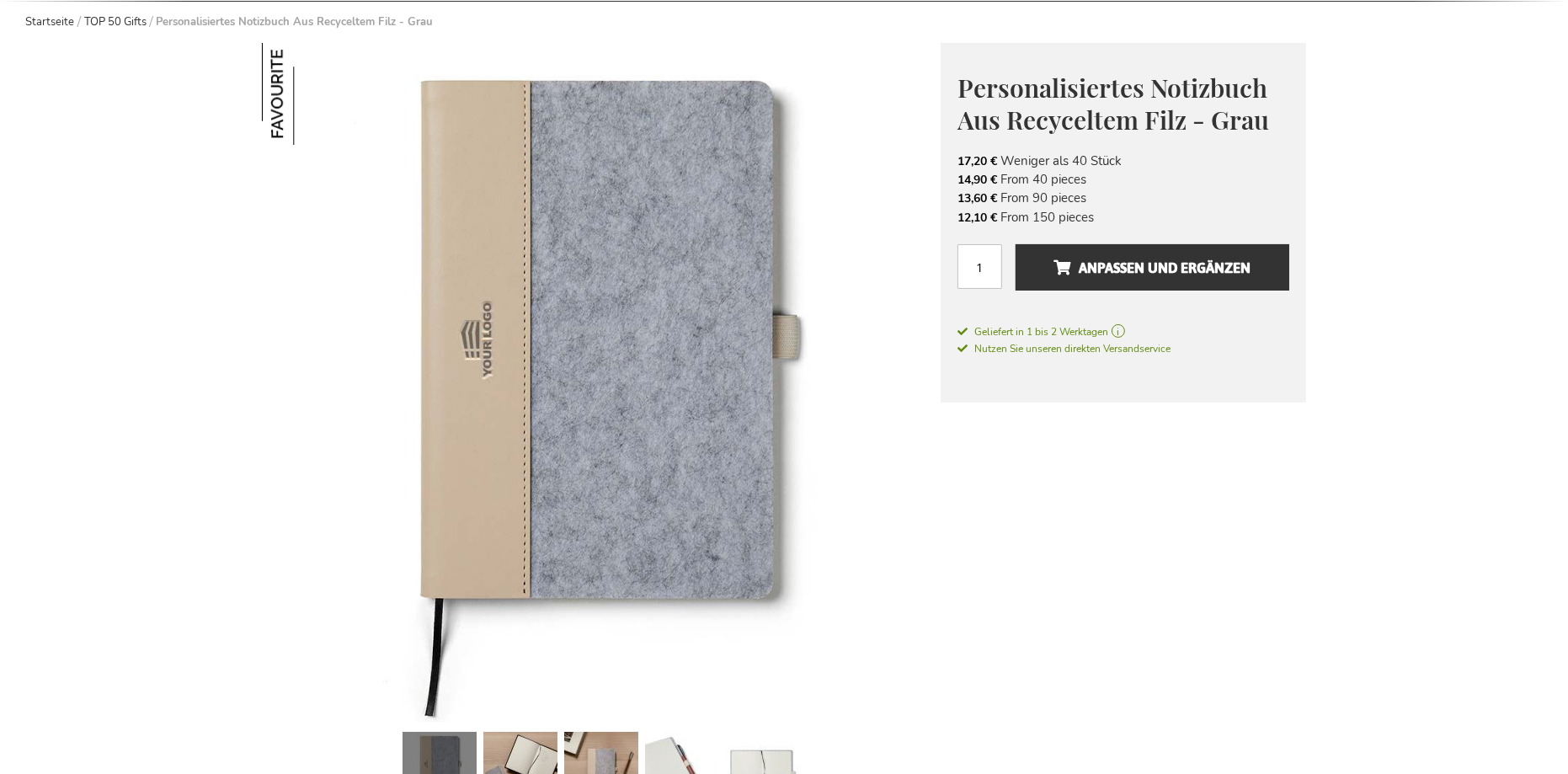
scroll to position [228, 0]
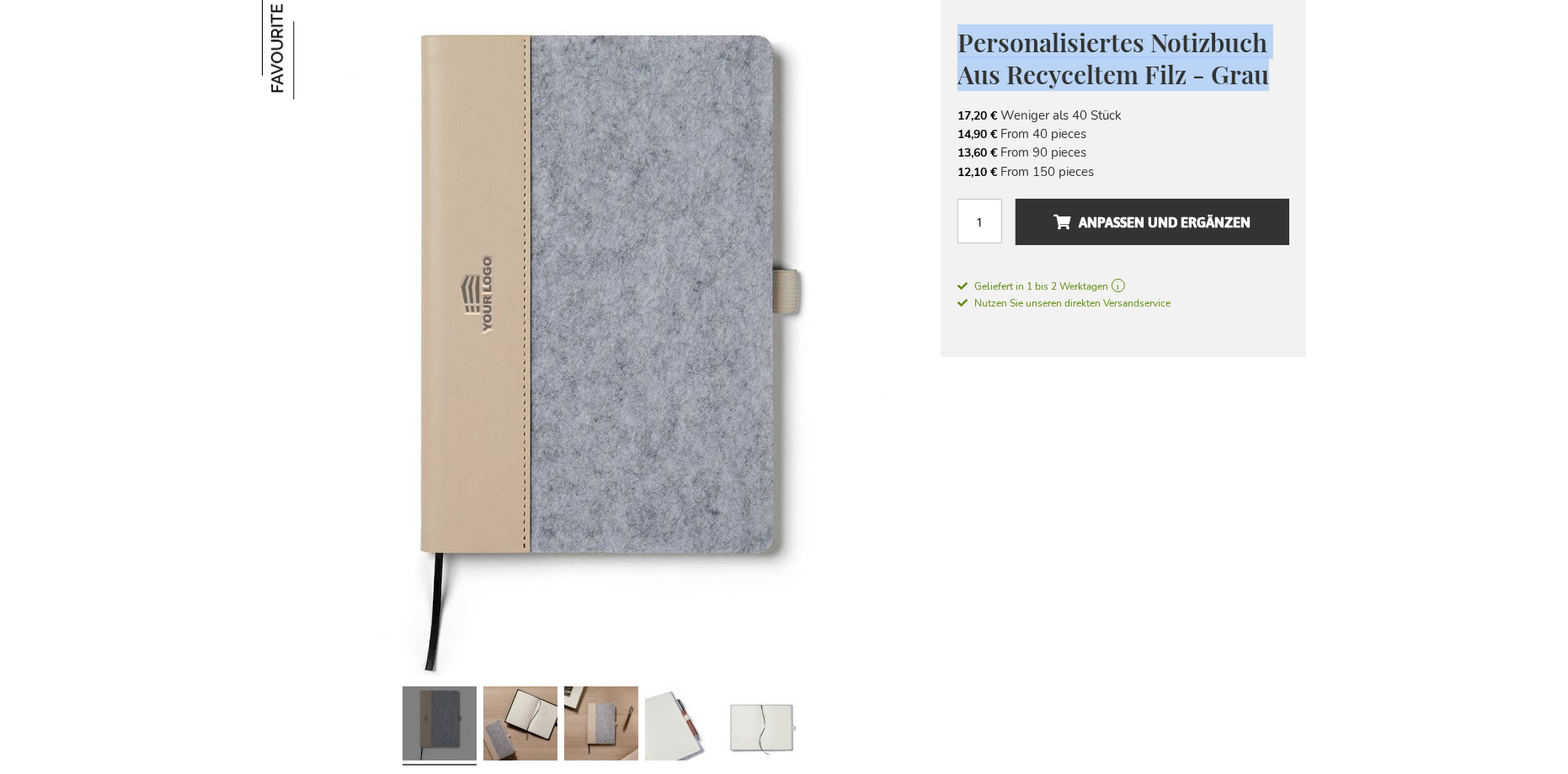
drag, startPoint x: 961, startPoint y: 40, endPoint x: 1290, endPoint y: 82, distance: 331.7
click at [1288, 81] on h1 "Personalisiertes Notizbuch Aus Recyceltem Filz - Grau" at bounding box center [1122, 57] width 331 height 65
copy span "Personalisiertes Notizbuch Aus Recyceltem Filz - Grau"
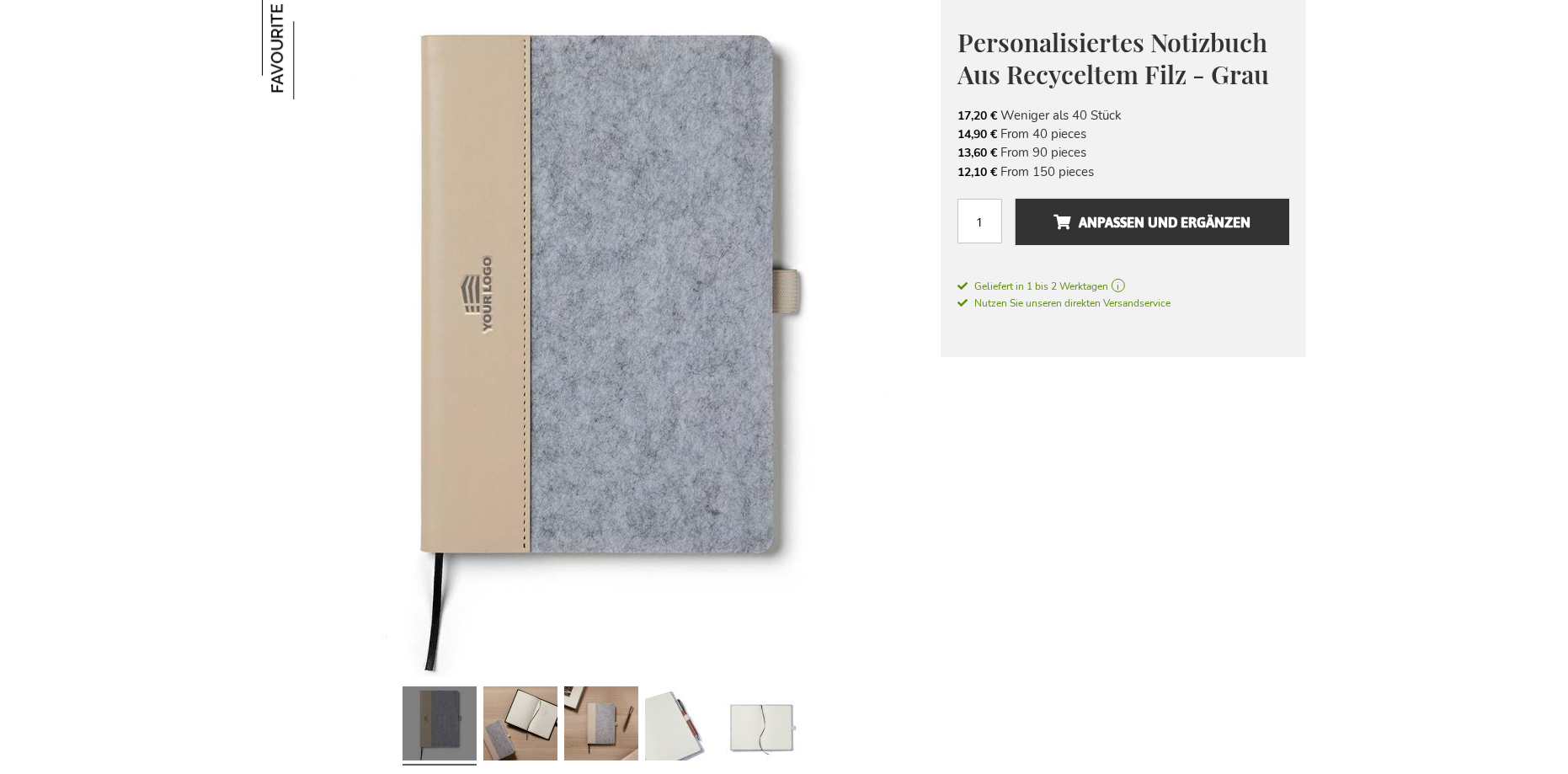
click at [957, 109] on span "17,20 €" at bounding box center [977, 115] width 40 height 16
drag, startPoint x: 957, startPoint y: 109, endPoint x: 1119, endPoint y: 164, distance: 171.1
click at [1119, 164] on ul "17,20 € Weniger als 40 Stück 14,90 € From 40 pieces 13,60 € From 90 pieces 12,1…" at bounding box center [1122, 144] width 331 height 76
copy ul "17,20 € Weniger als 40 Stück 14,90 € From 40 pieces 13,60 € From 90 pieces 12,1…"
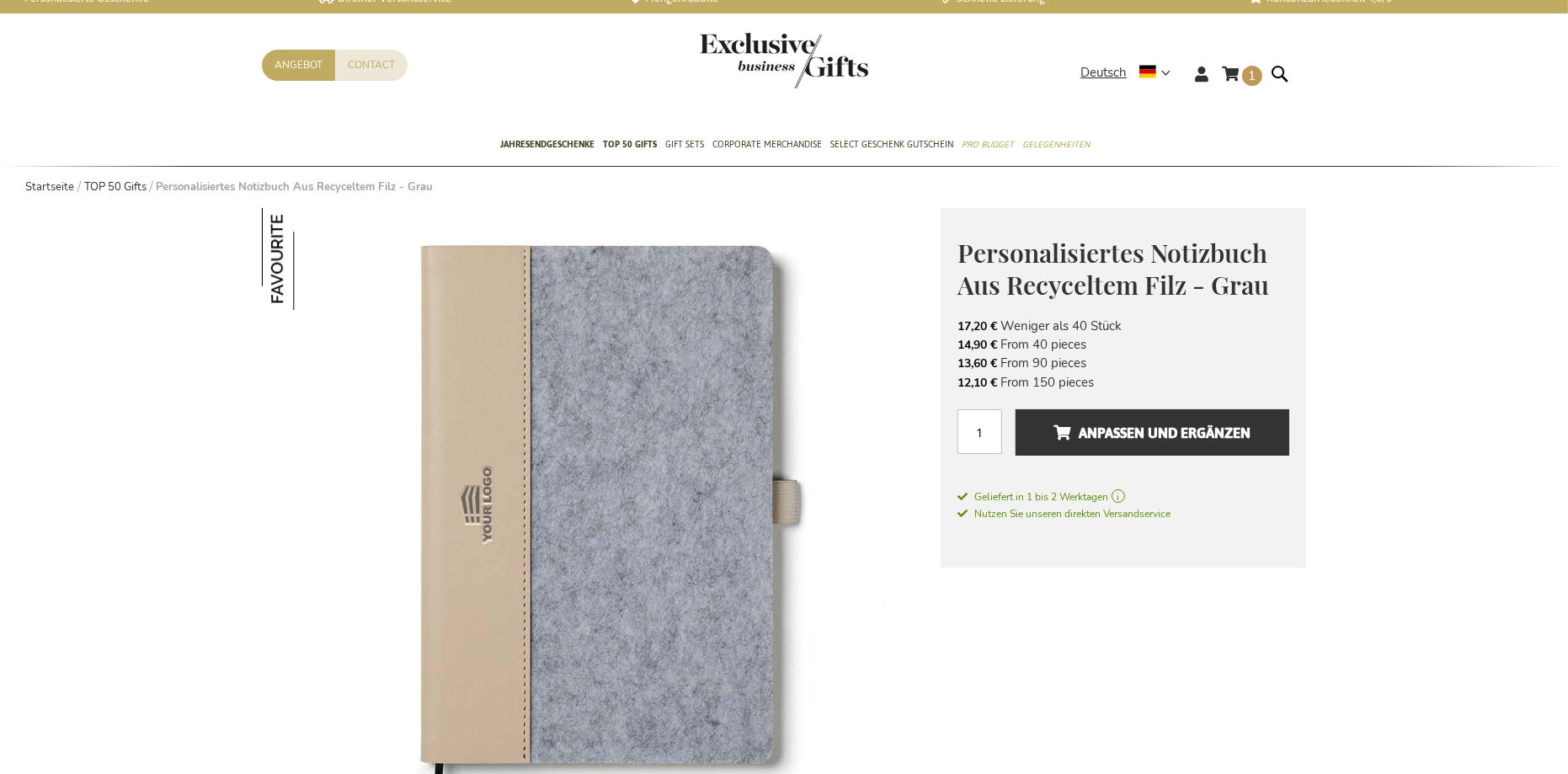
scroll to position [0, 0]
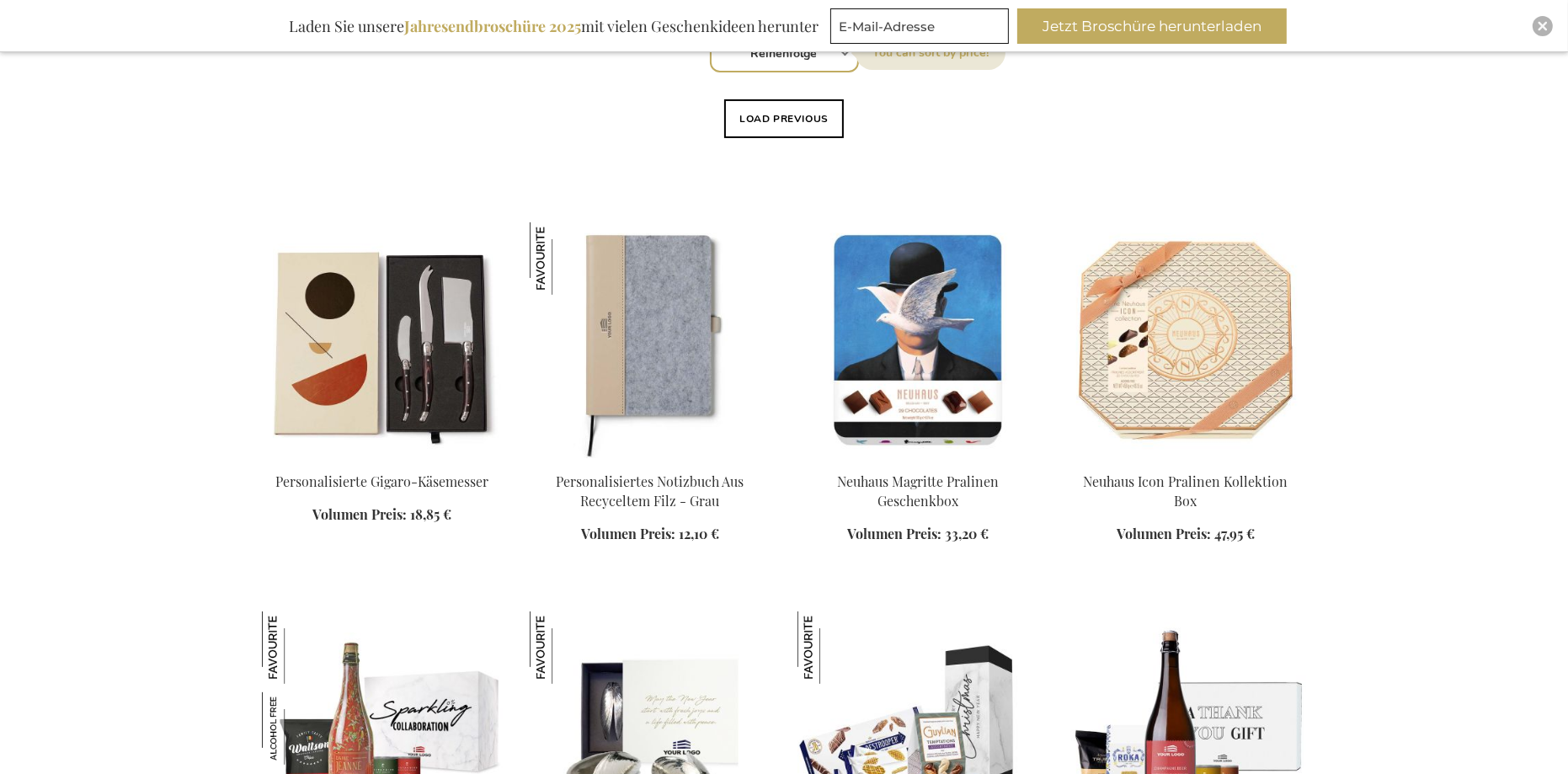
scroll to position [731, 0]
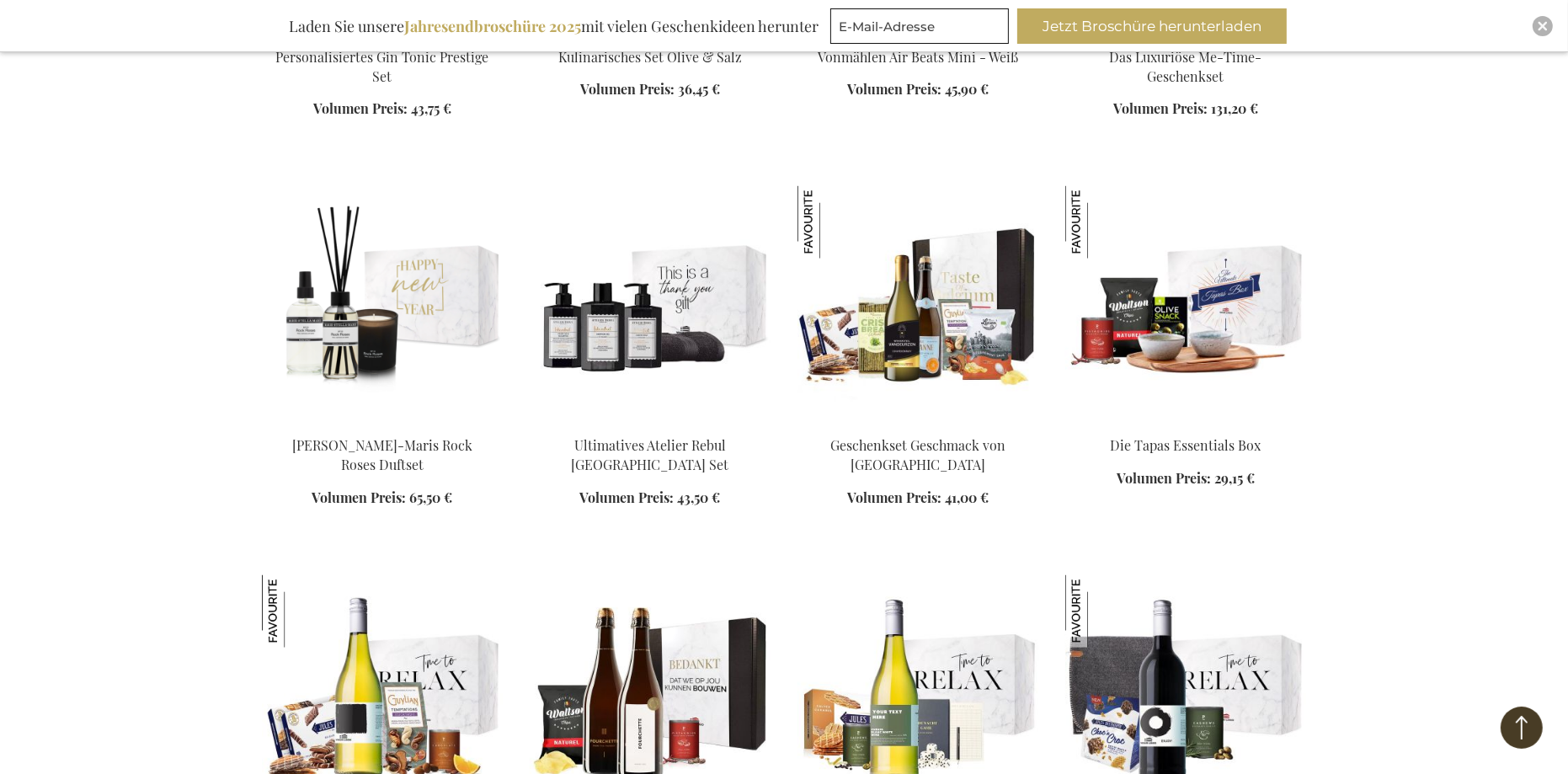
scroll to position [3046, 0]
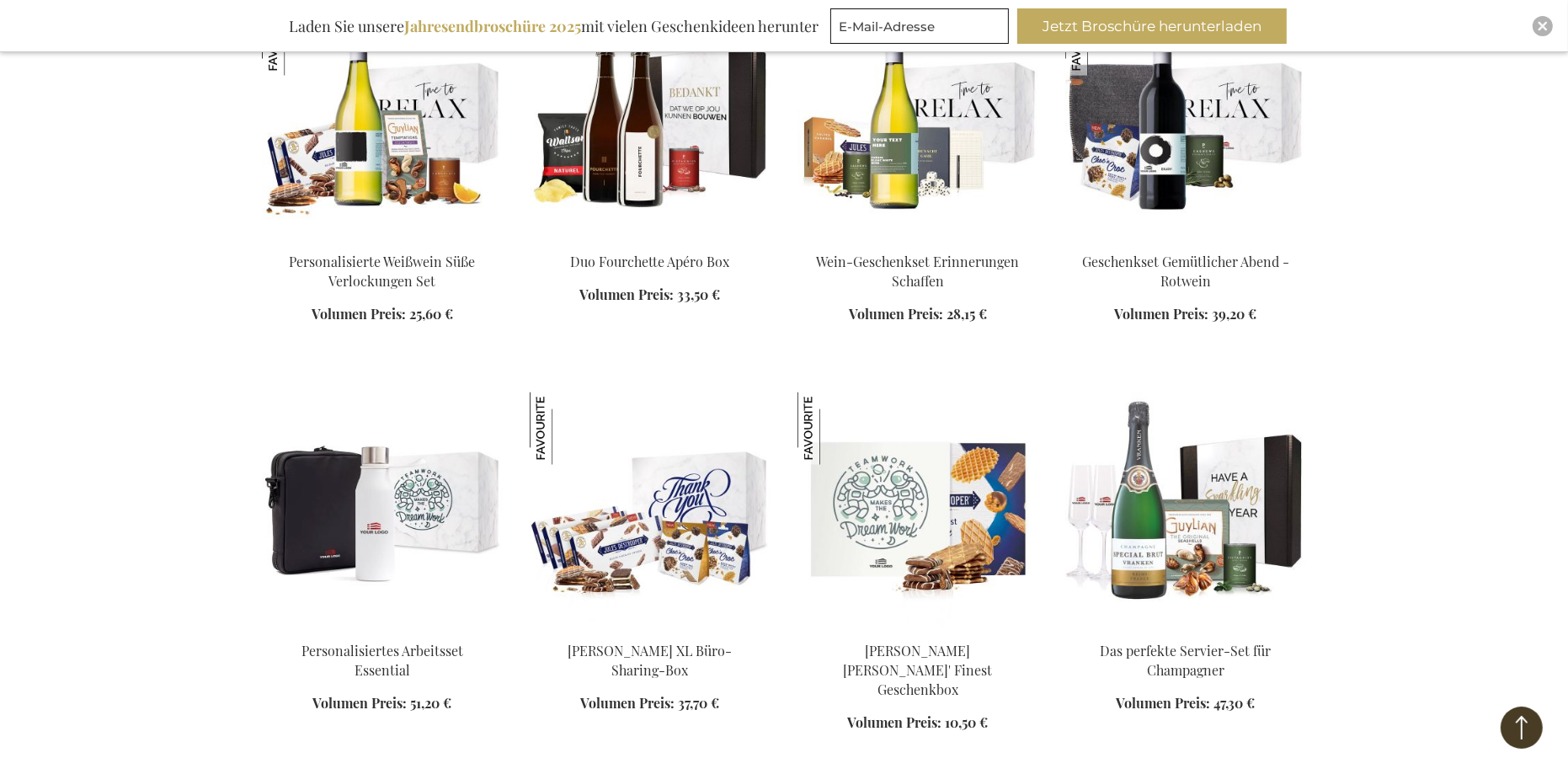
scroll to position [3678, 0]
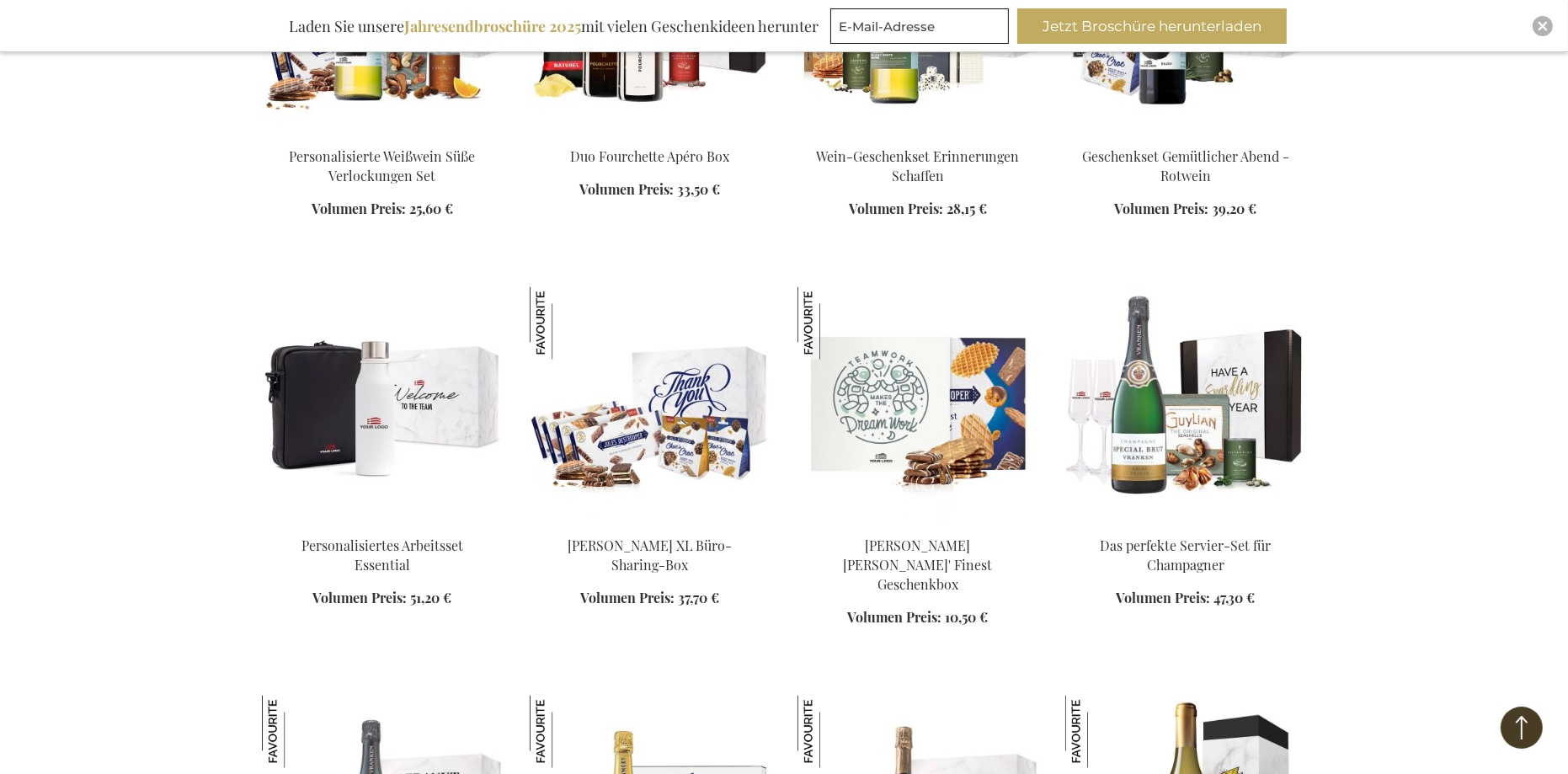
click at [405, 418] on img at bounding box center [382, 406] width 241 height 236
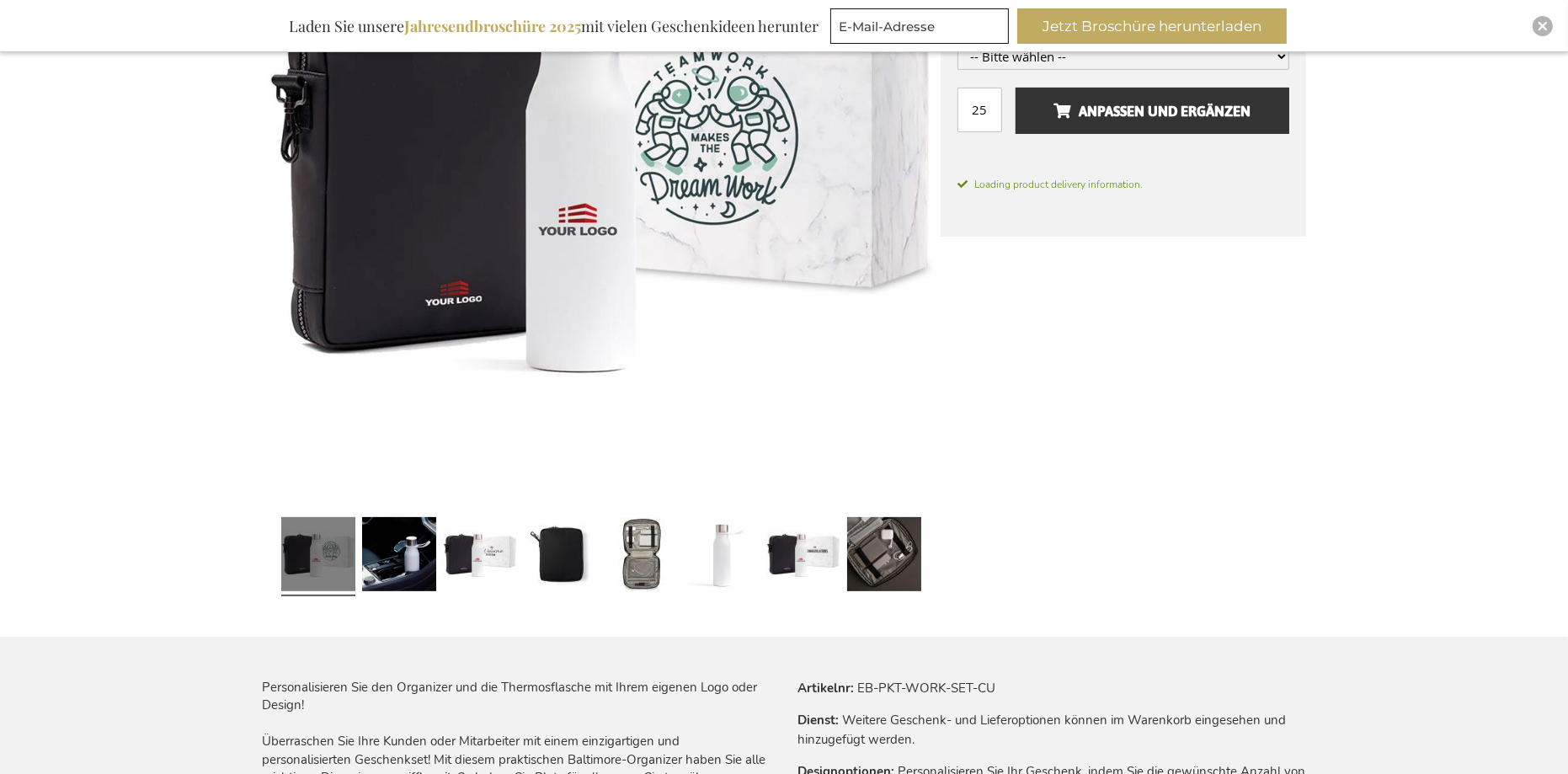
scroll to position [473, 0]
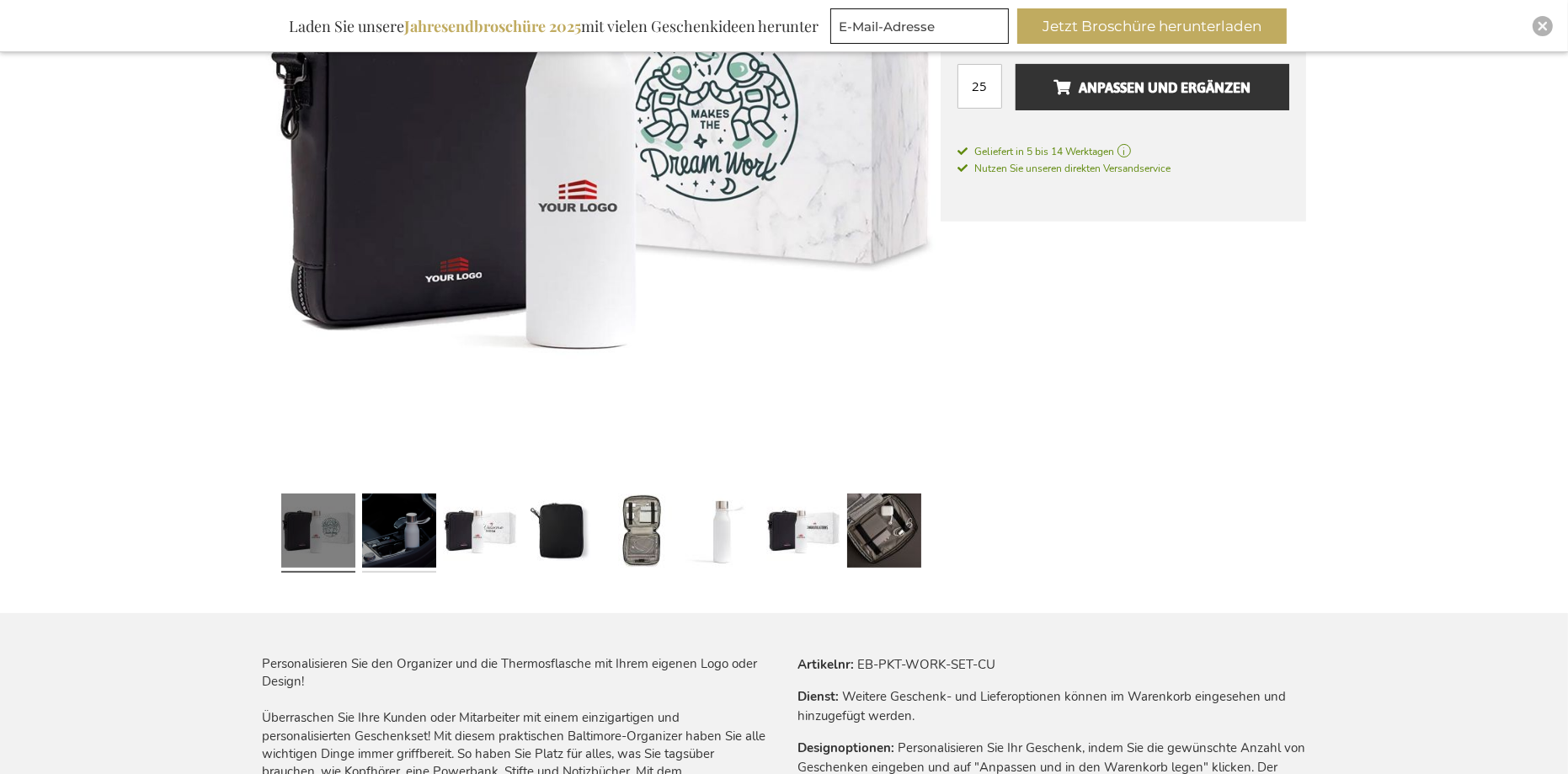
click at [404, 559] on link at bounding box center [399, 532] width 74 height 92
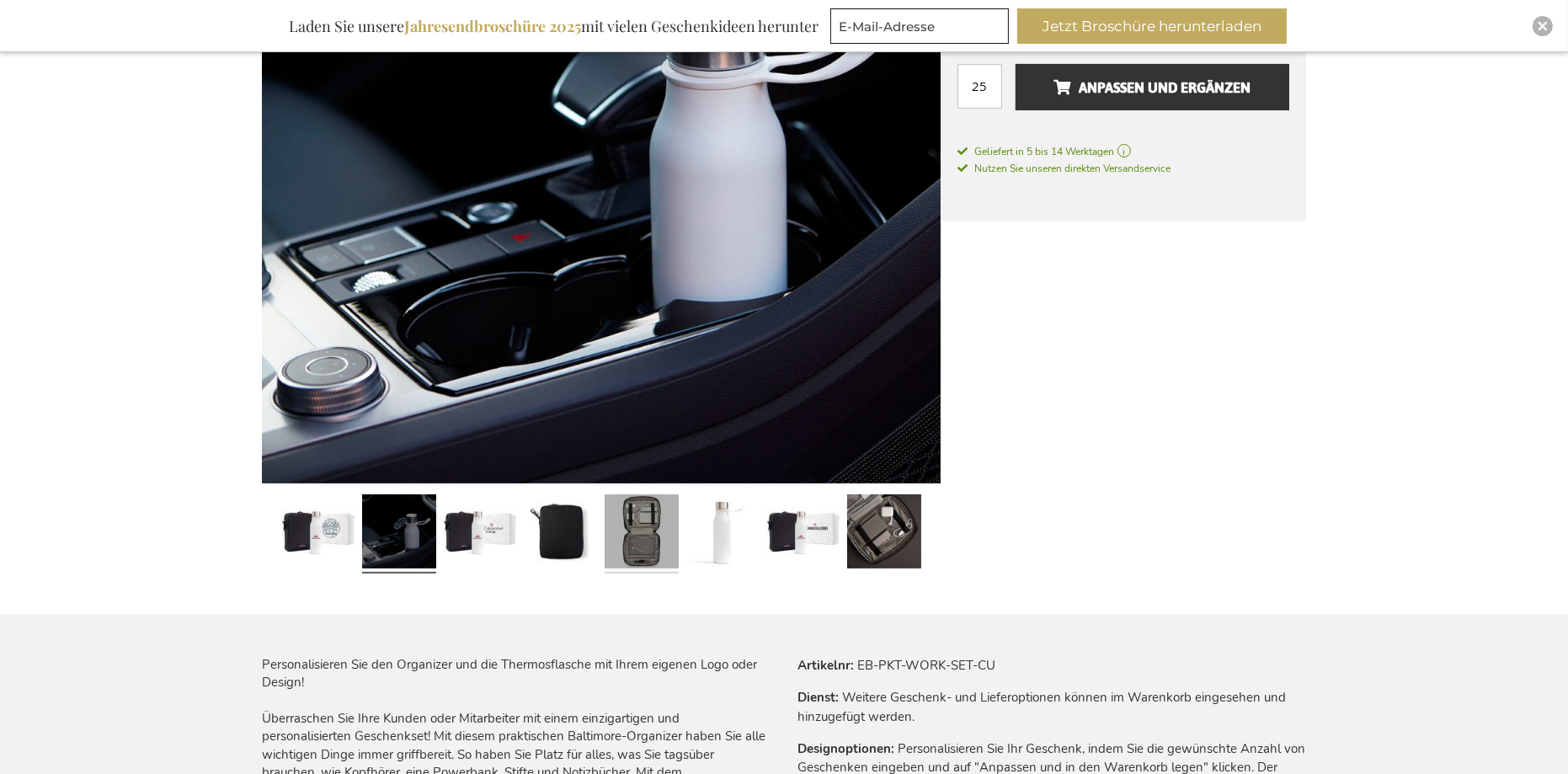
click at [631, 542] on link at bounding box center [642, 533] width 74 height 92
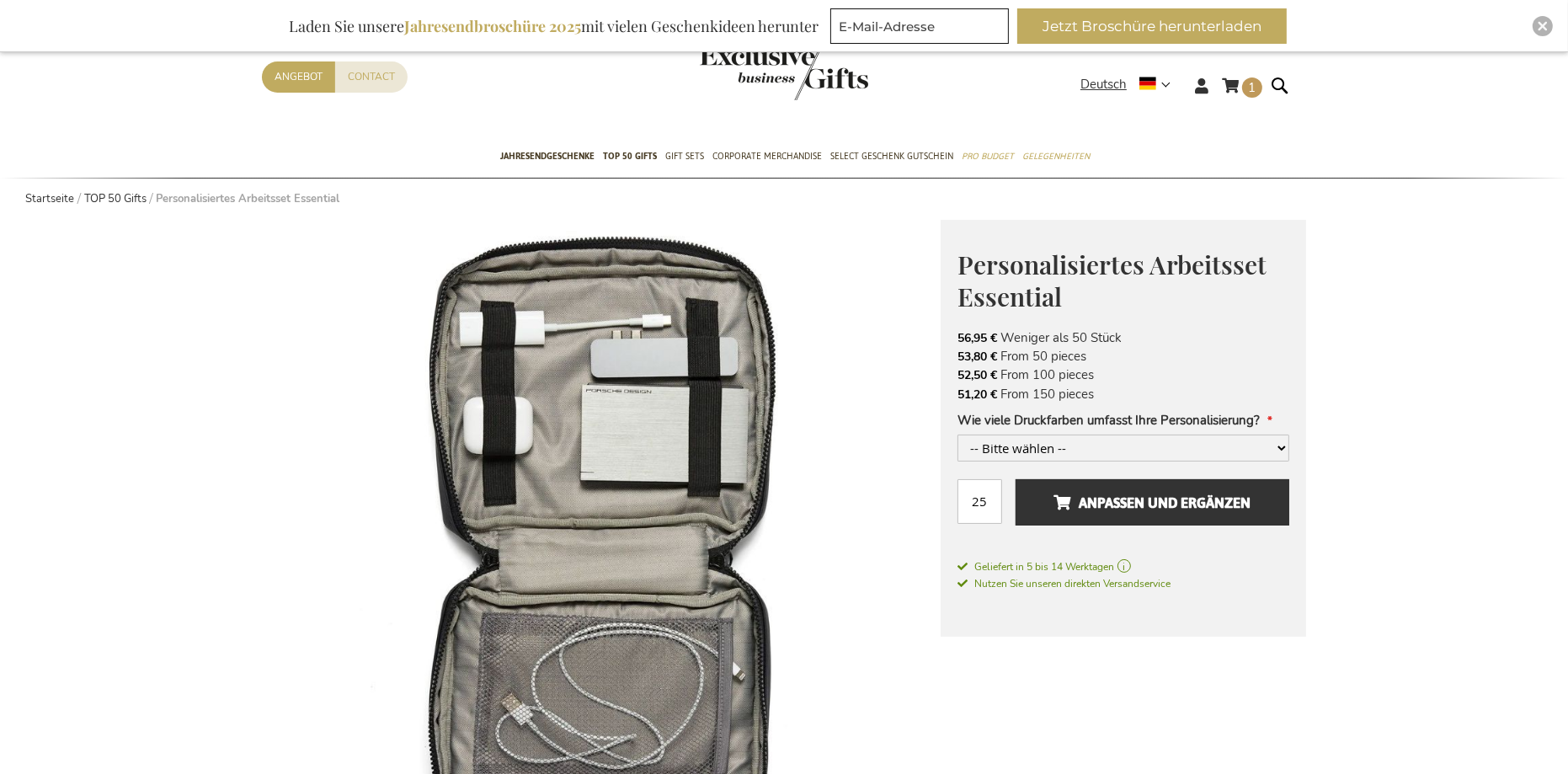
scroll to position [0, 0]
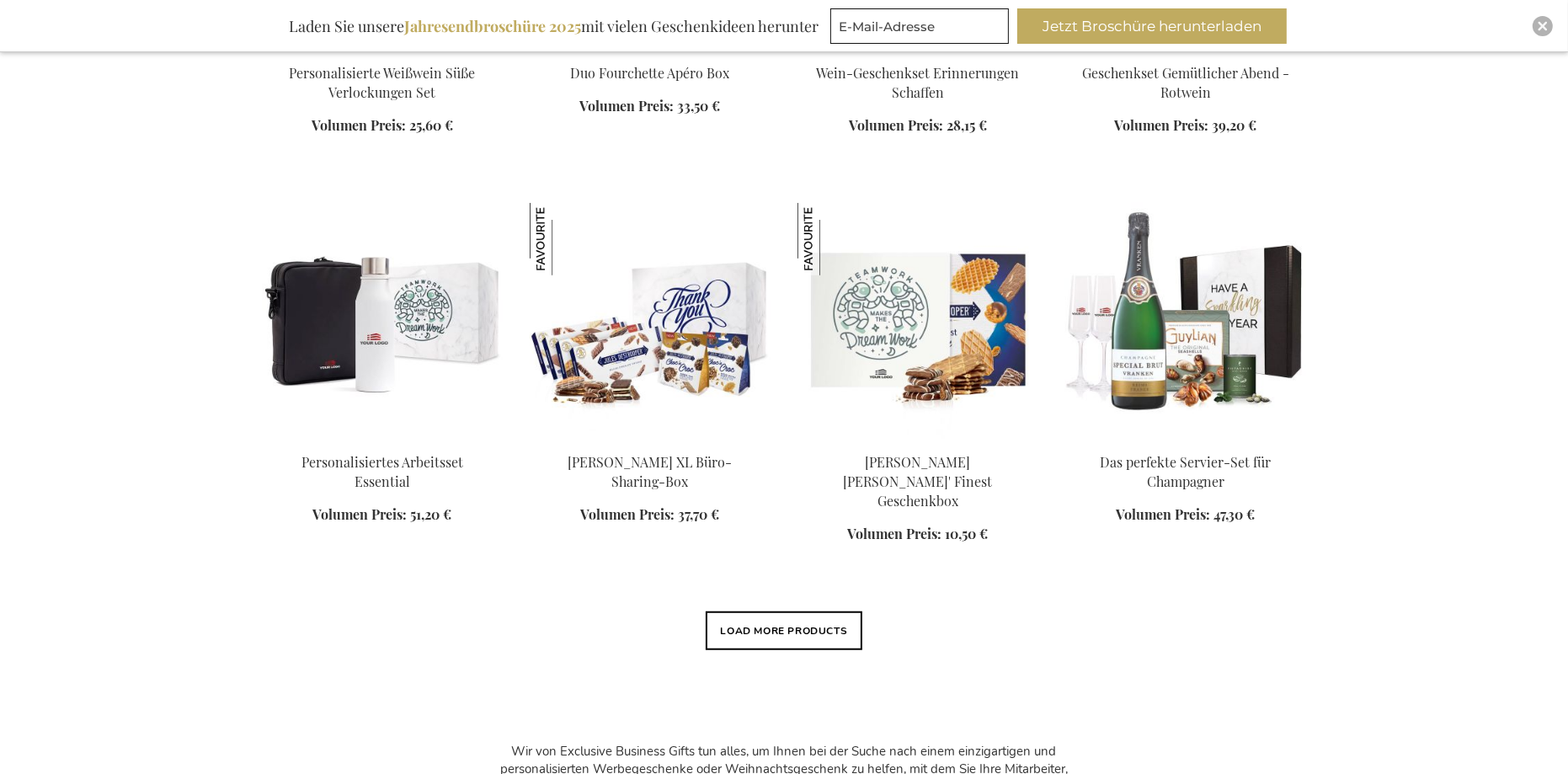
scroll to position [1512, 0]
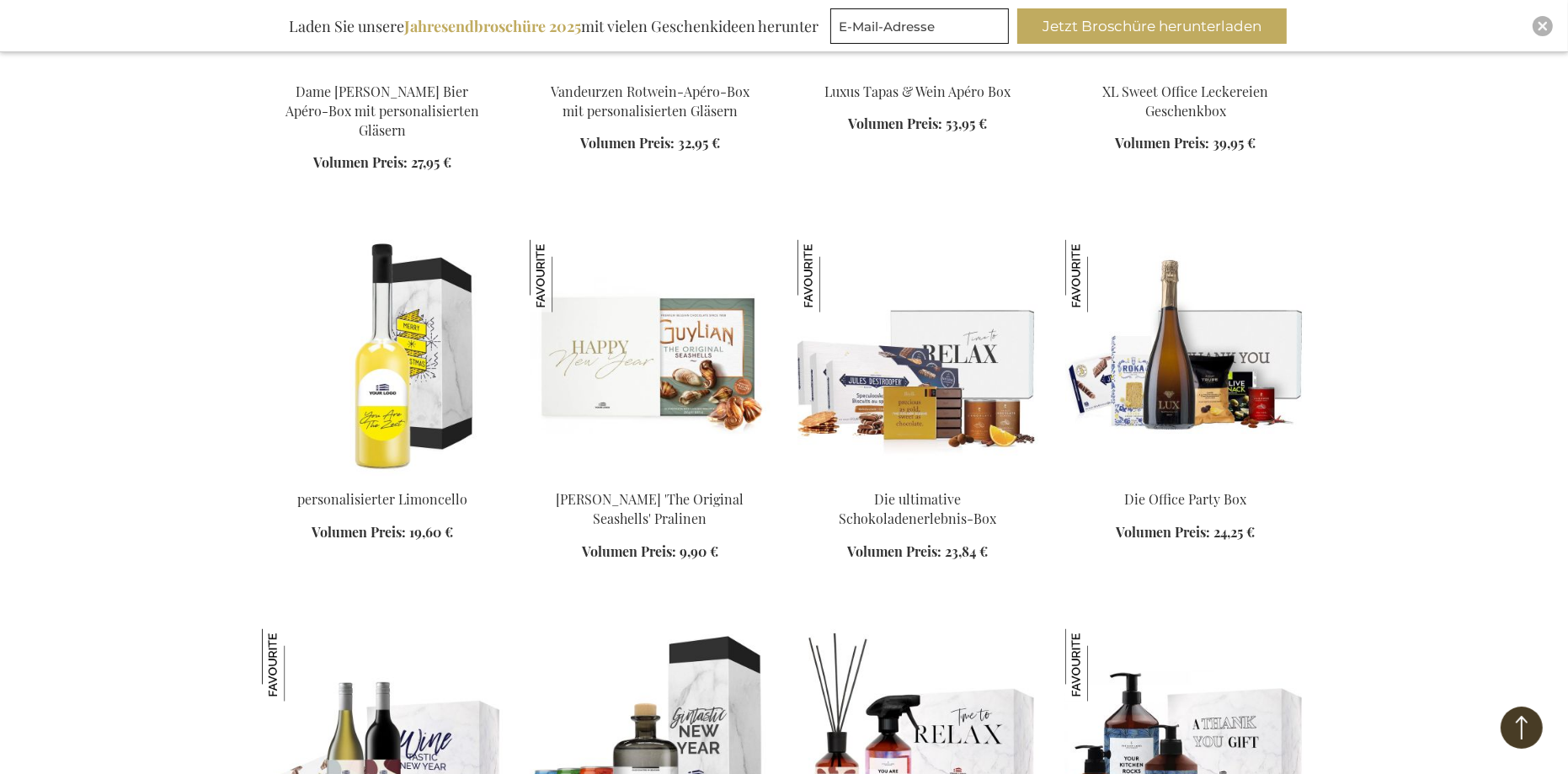
scroll to position [3406, 0]
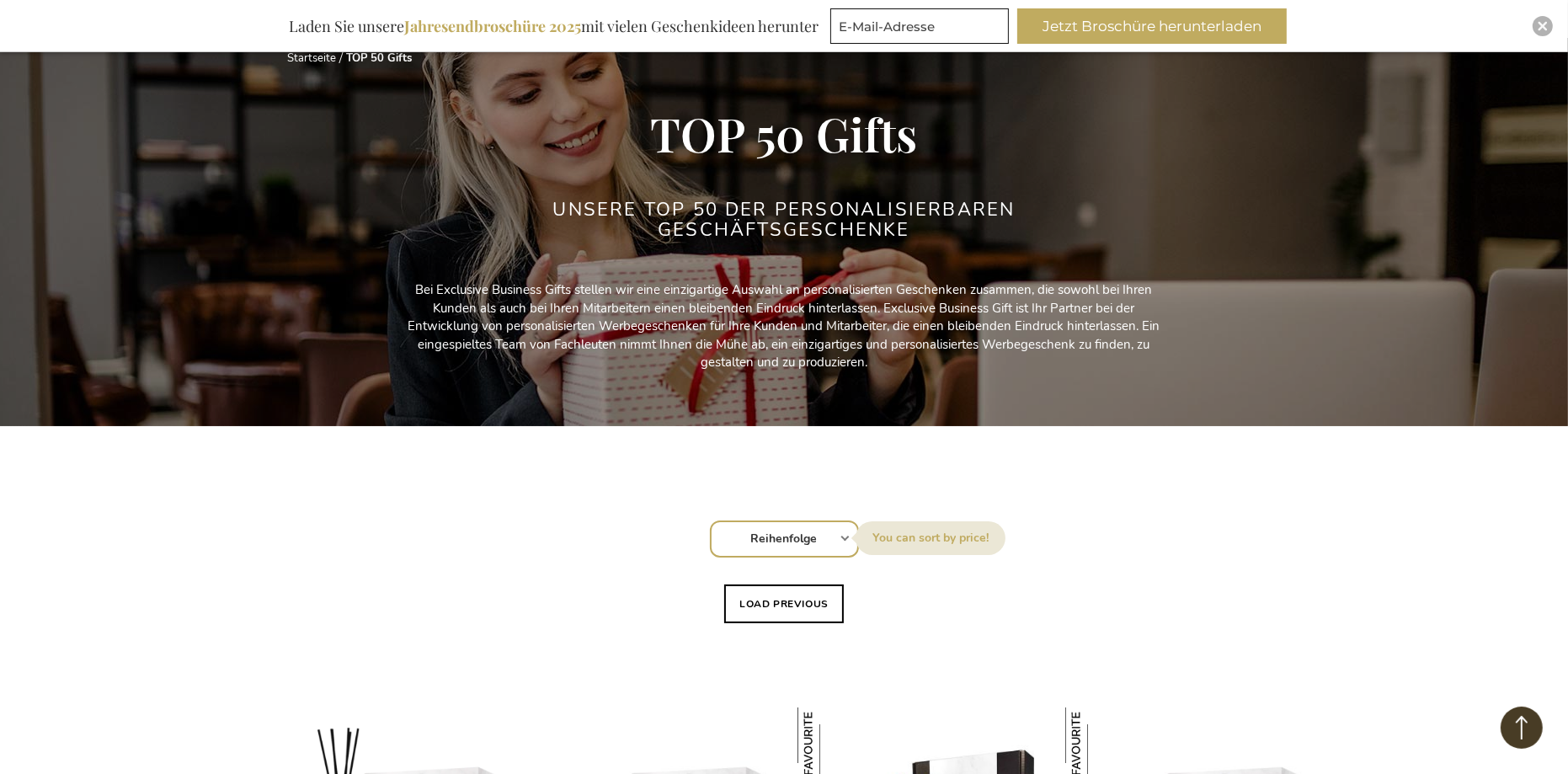
scroll to position [144, 0]
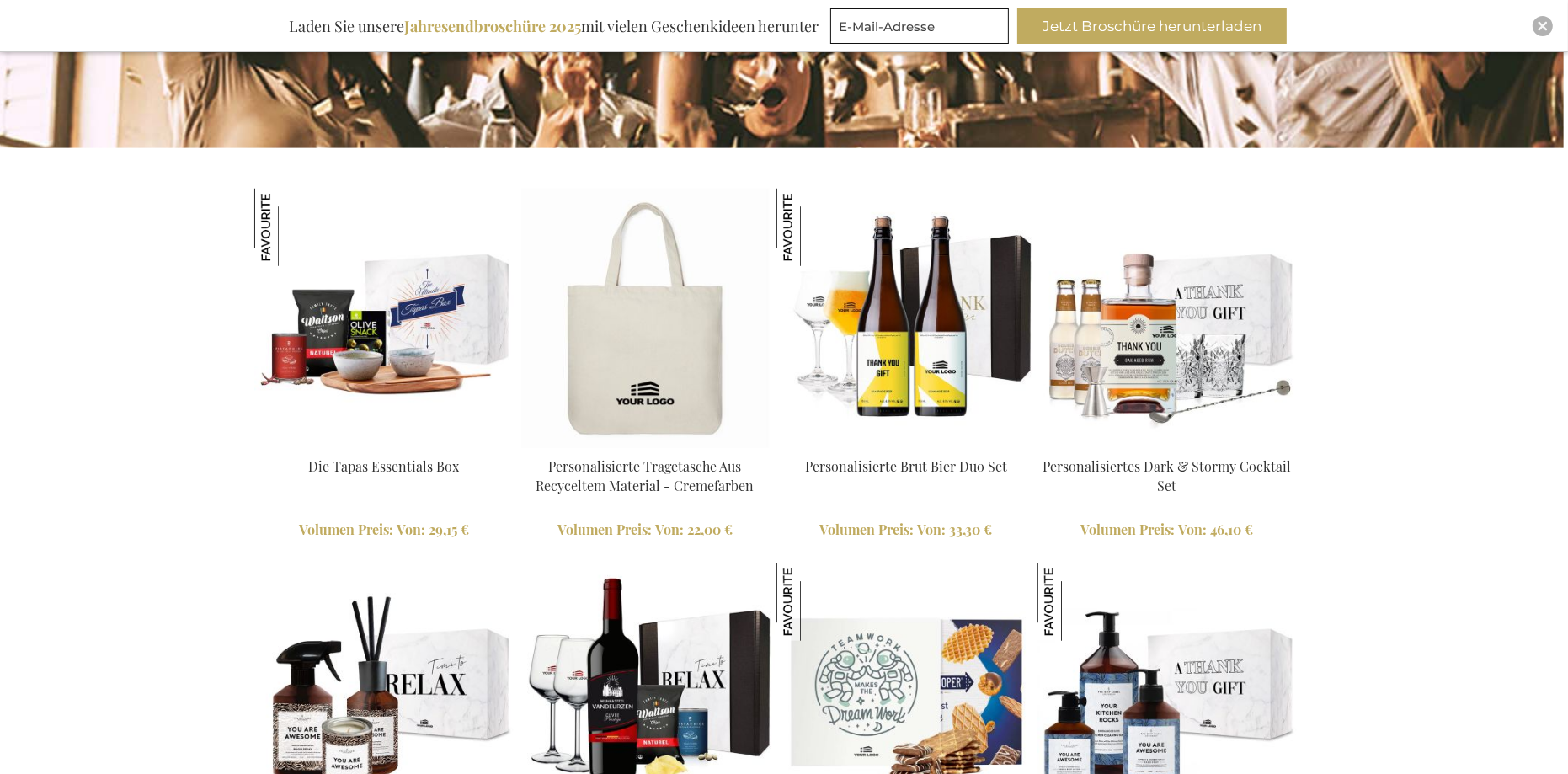
scroll to position [1184, 16]
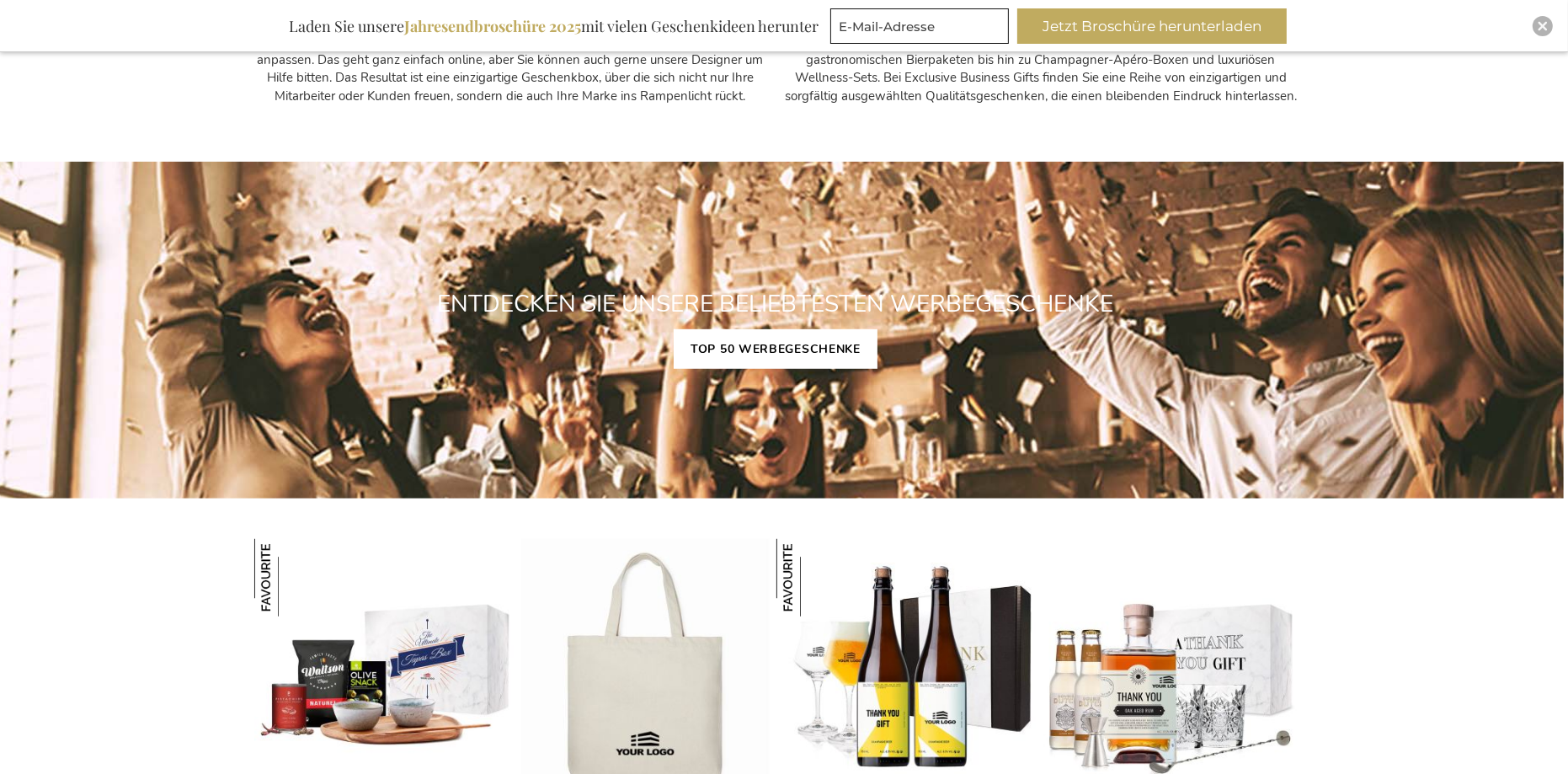
click at [804, 355] on link "TOP 50 WERBEGESCHENKE" at bounding box center [775, 349] width 204 height 40
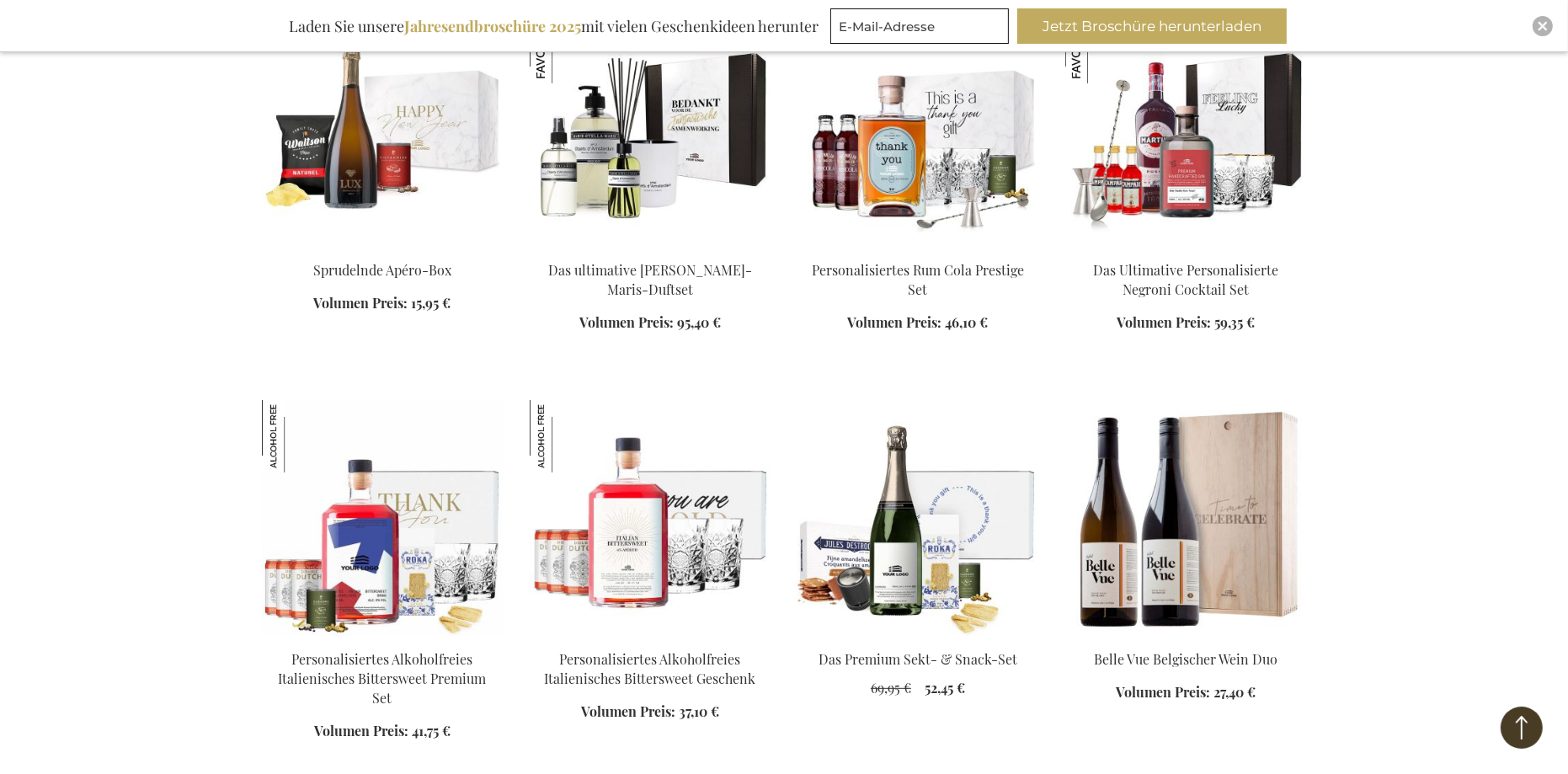
scroll to position [737, 0]
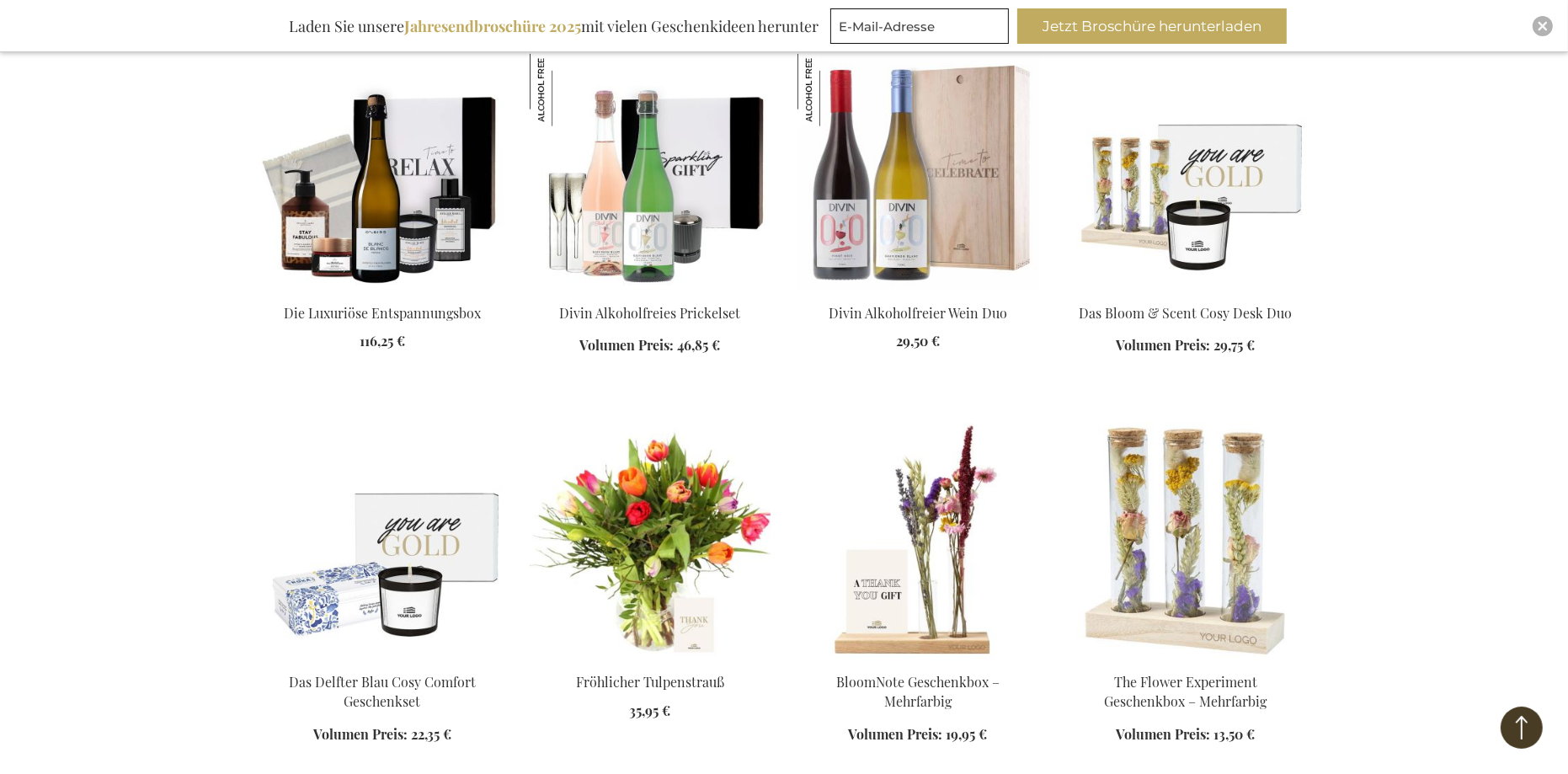
scroll to position [2630, 0]
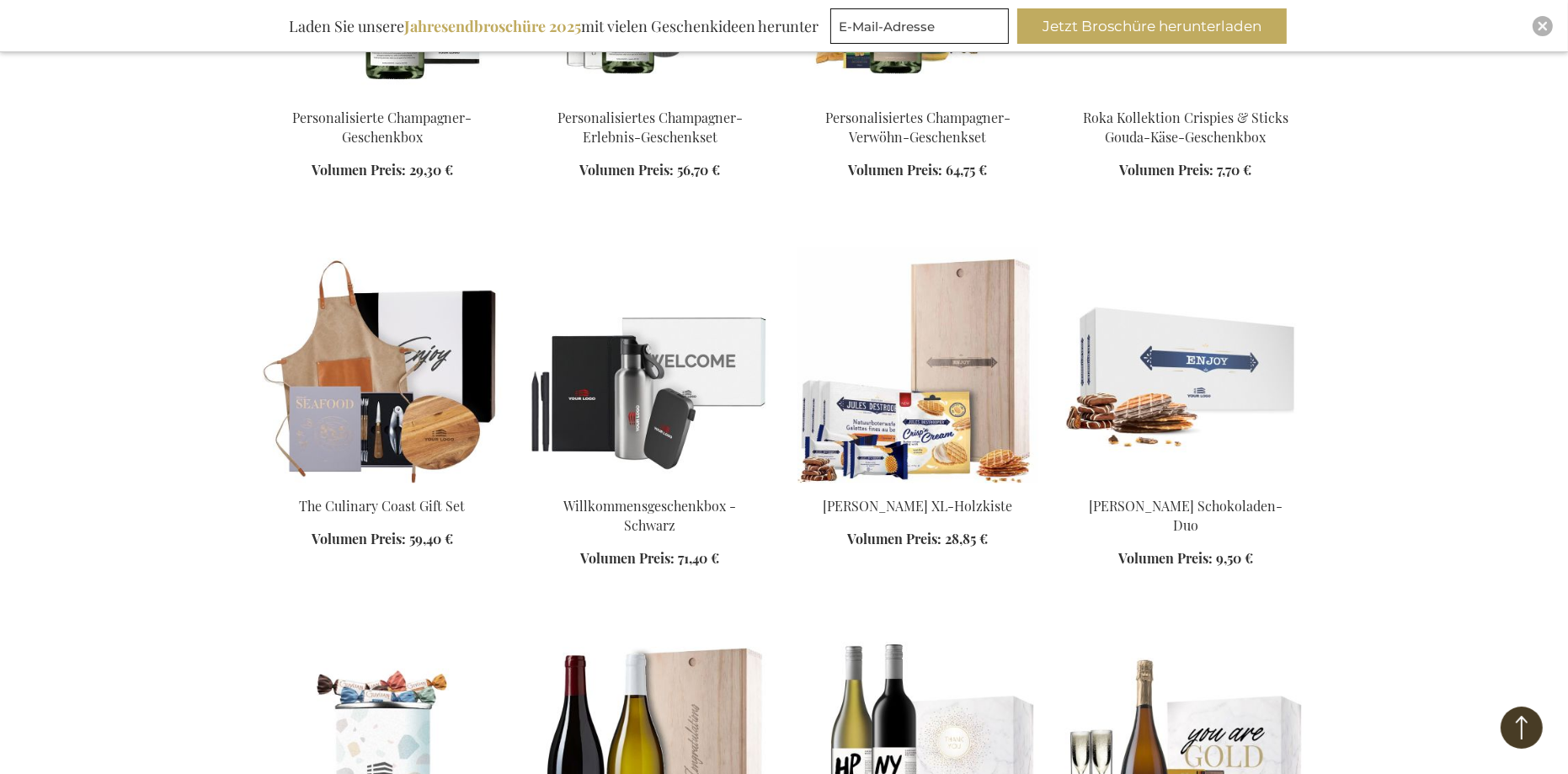
scroll to position [3578, 0]
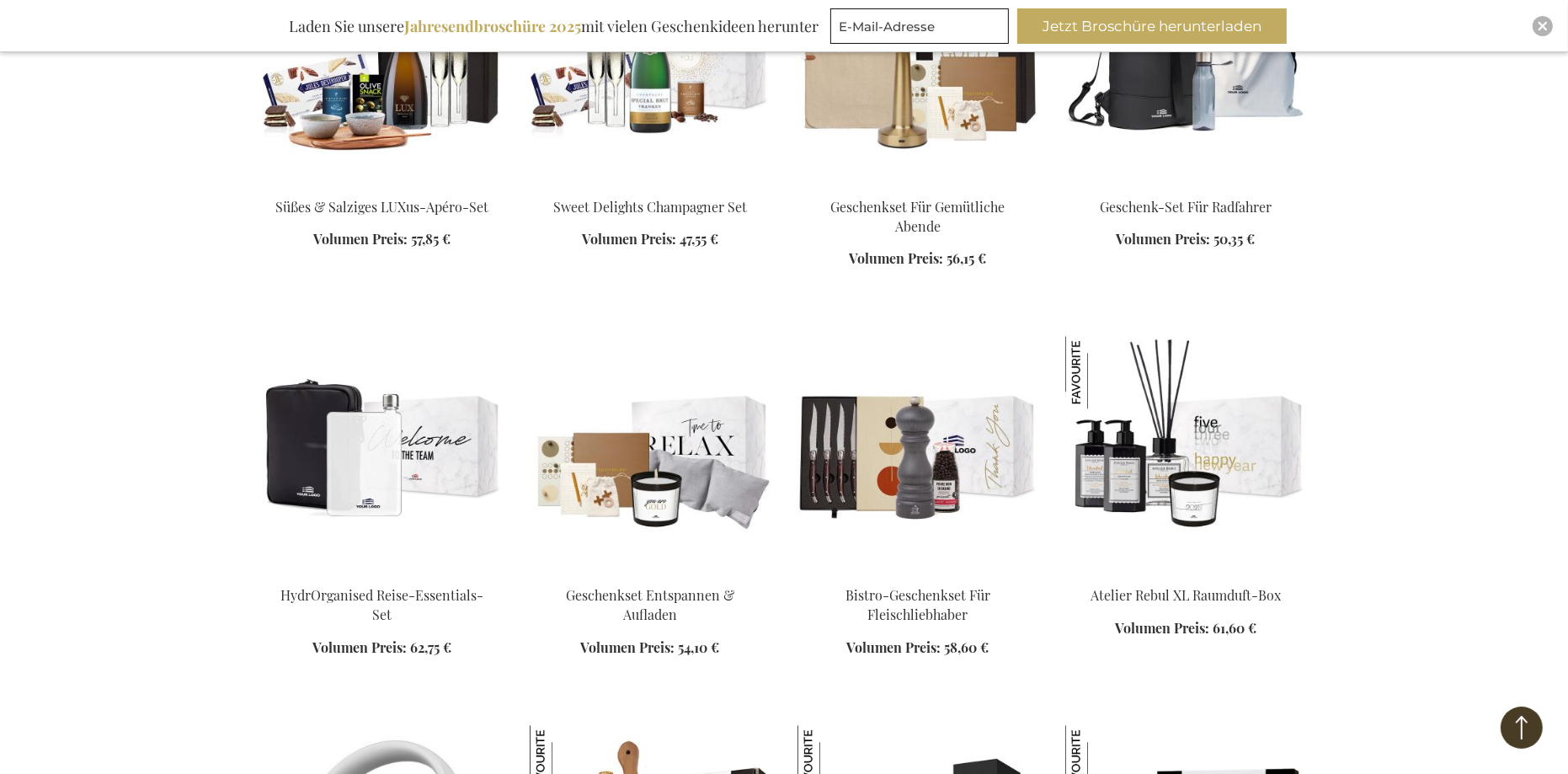
scroll to position [5051, 0]
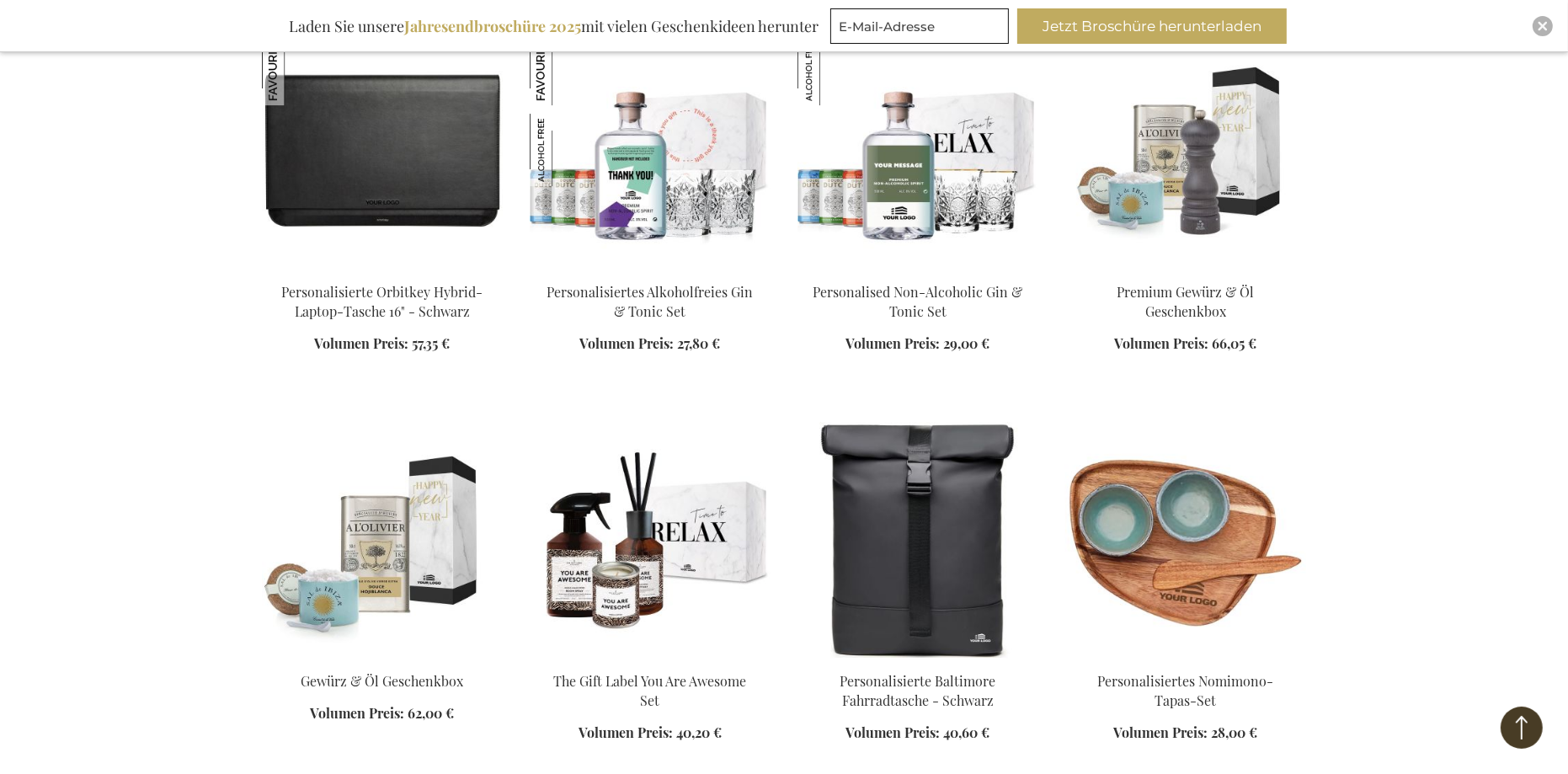
scroll to position [7051, 0]
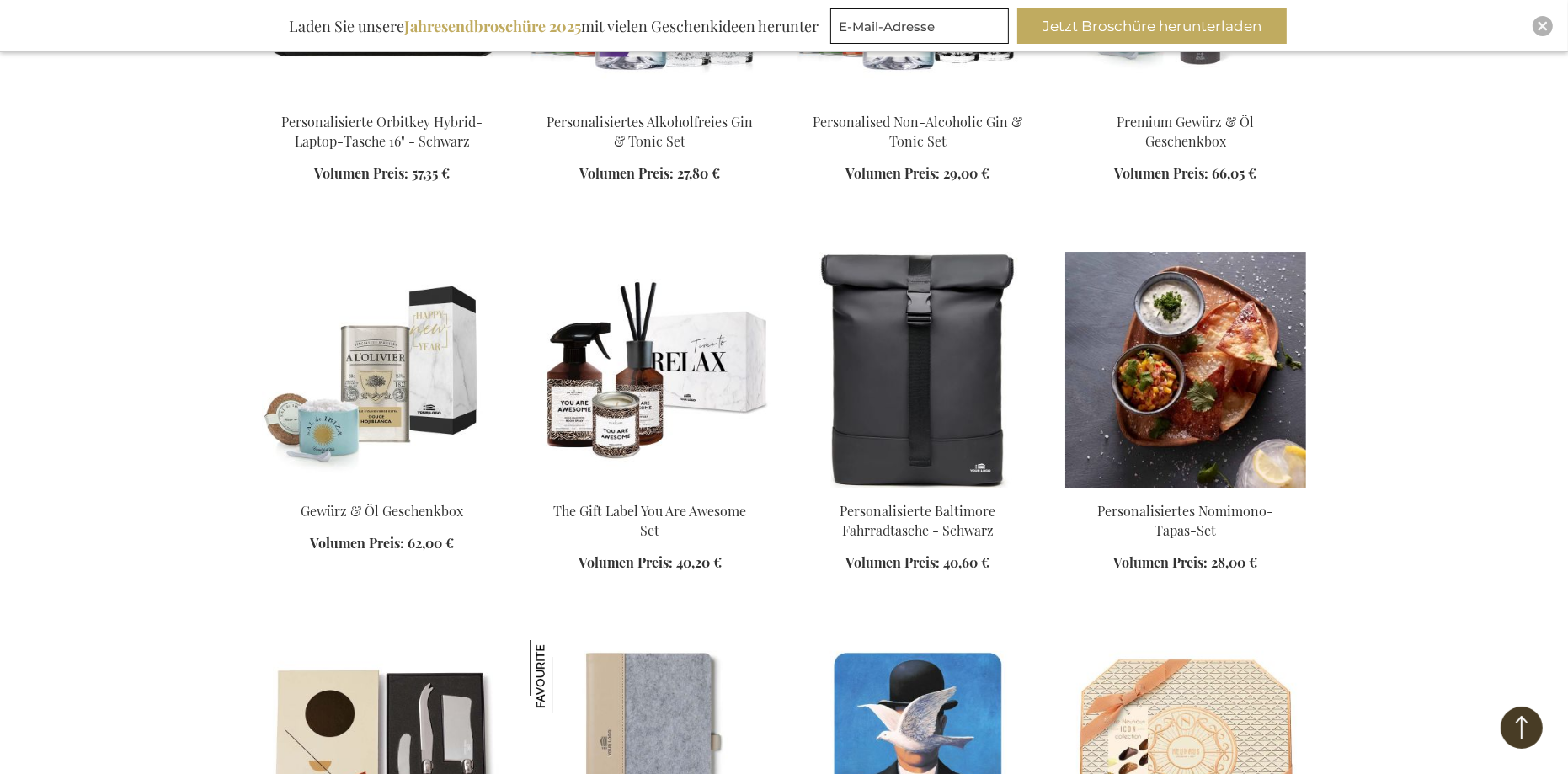
click at [1185, 405] on img at bounding box center [1185, 369] width 241 height 236
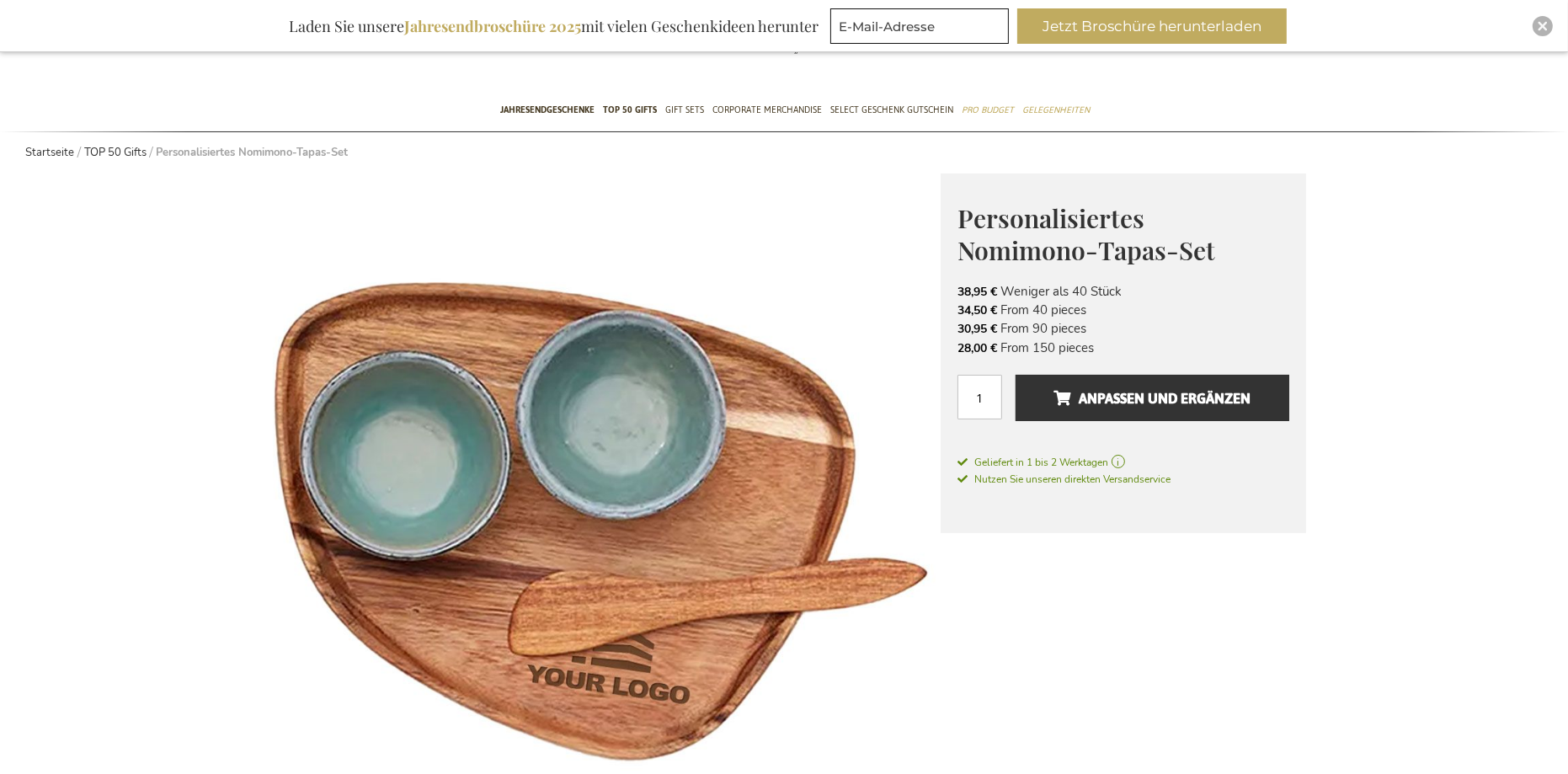
scroll to position [209, 0]
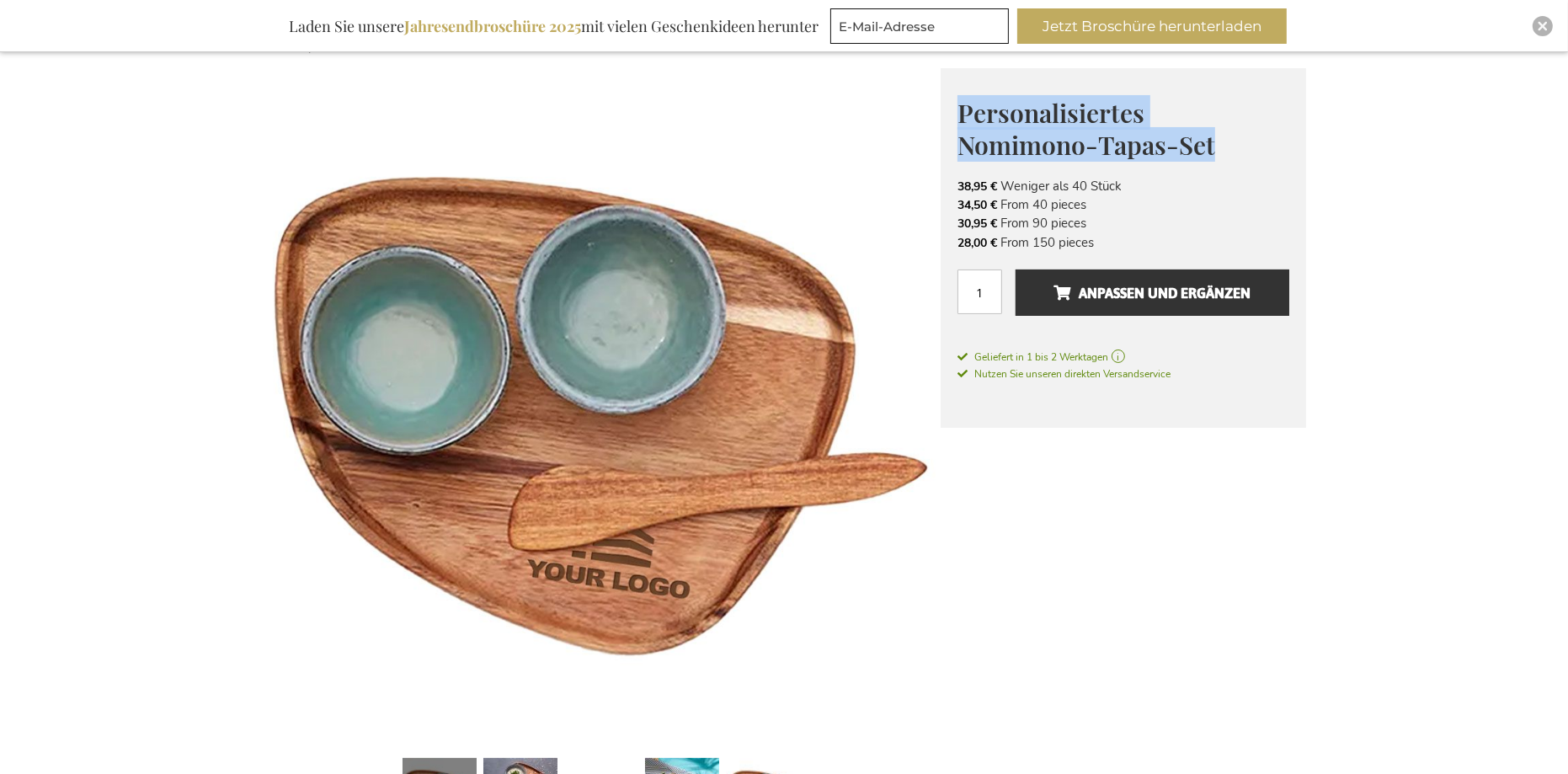
drag, startPoint x: 1211, startPoint y: 142, endPoint x: 959, endPoint y: 121, distance: 252.9
click at [959, 121] on span "Personalisiertes Nomimono-Tapas-Set" at bounding box center [1085, 129] width 258 height 67
copy span "Personalisiertes Nomimono-Tapas-Set"
drag, startPoint x: 958, startPoint y: 184, endPoint x: 1111, endPoint y: 238, distance: 162.2
click at [1111, 238] on ul "38,95 € Weniger als 40 Stück 34,50 € From 40 pieces 30,95 € From 90 pieces 28,0…" at bounding box center [1122, 215] width 331 height 76
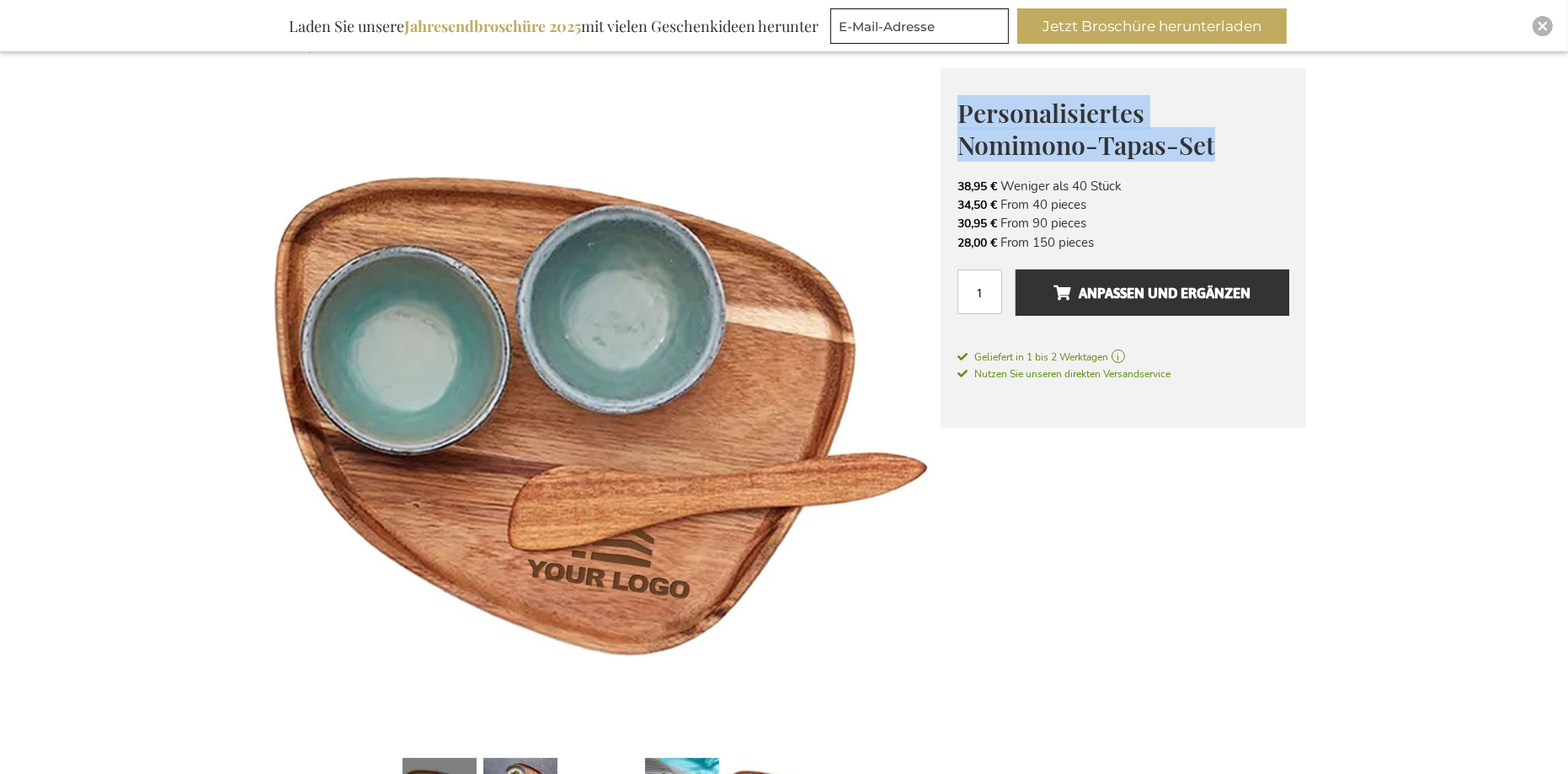
copy ul "38,95 € Weniger als 40 Stück 34,50 € From 40 pieces 30,95 € From 90 pieces 28,0…"
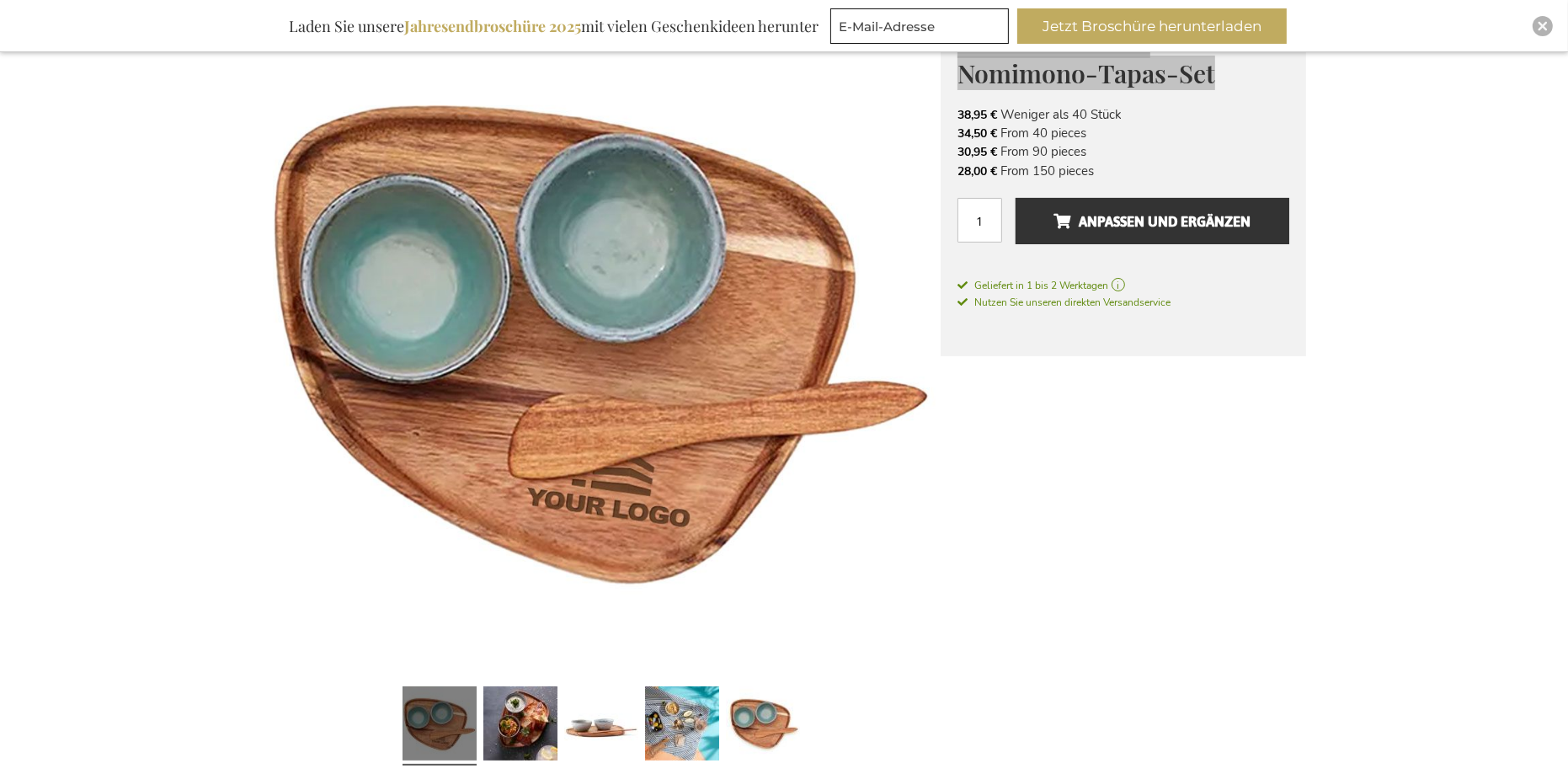
scroll to position [316, 0]
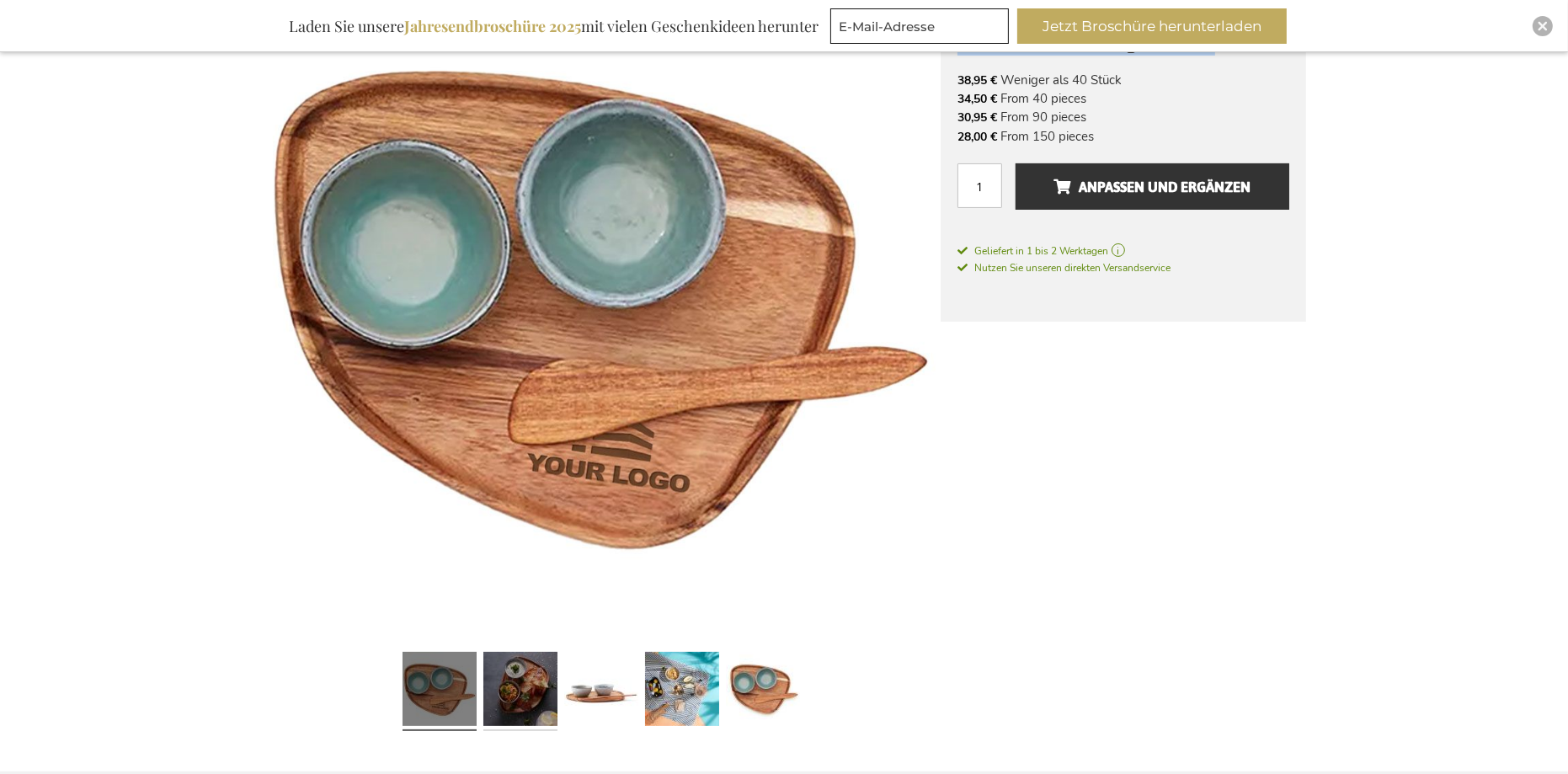
click at [516, 675] on link at bounding box center [521, 690] width 74 height 92
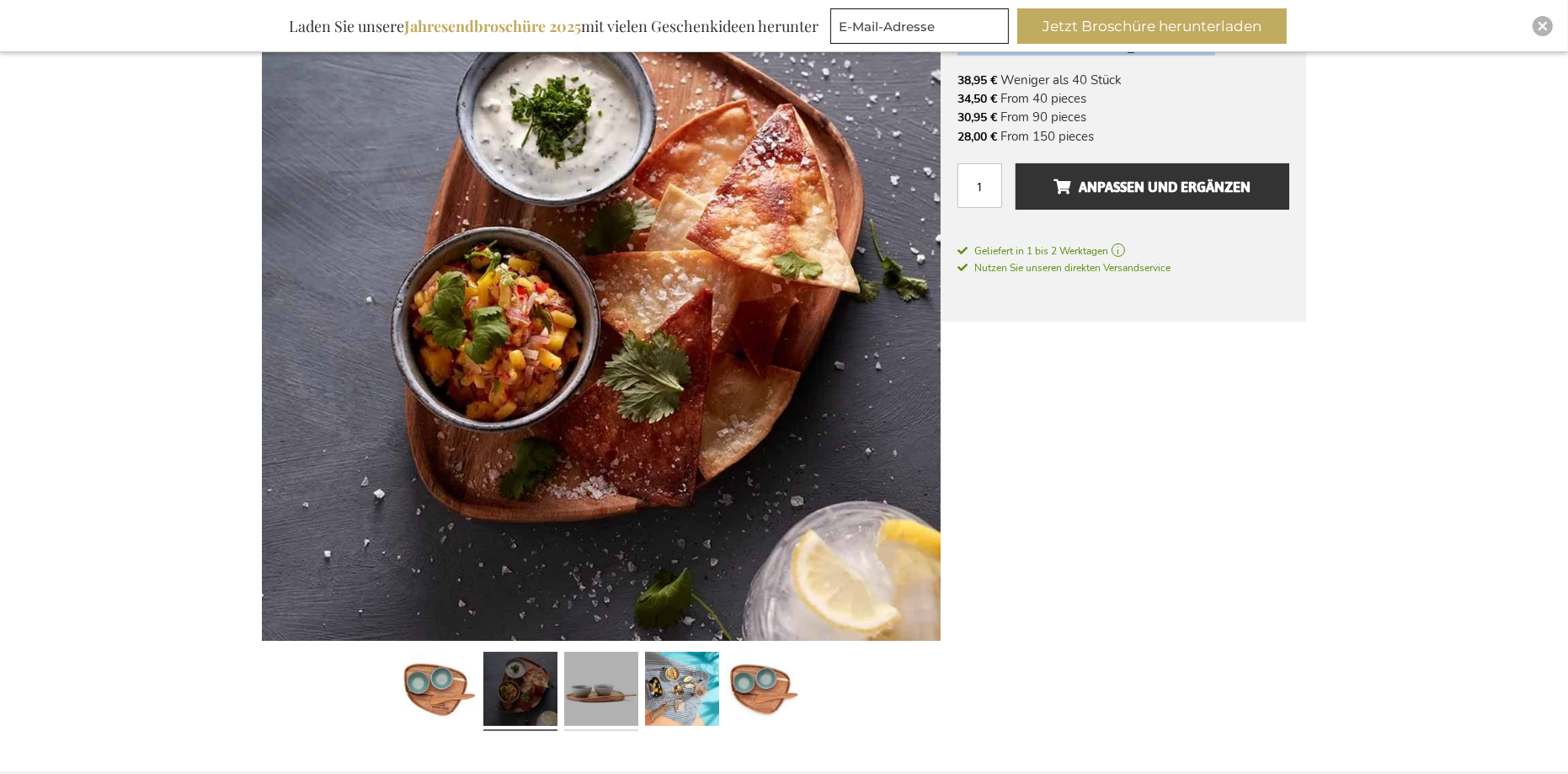
click at [586, 695] on link at bounding box center [601, 690] width 74 height 92
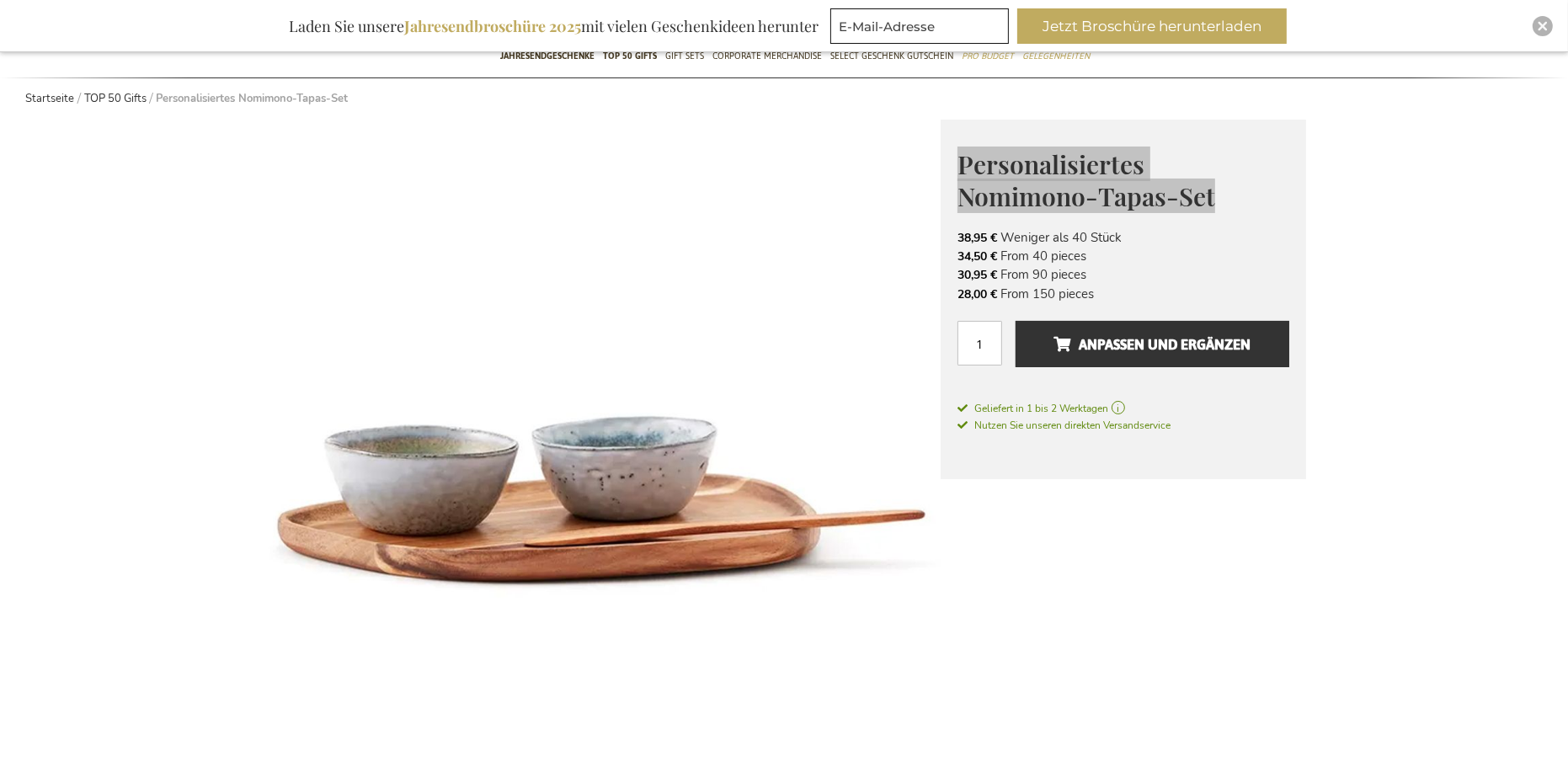
scroll to position [0, 0]
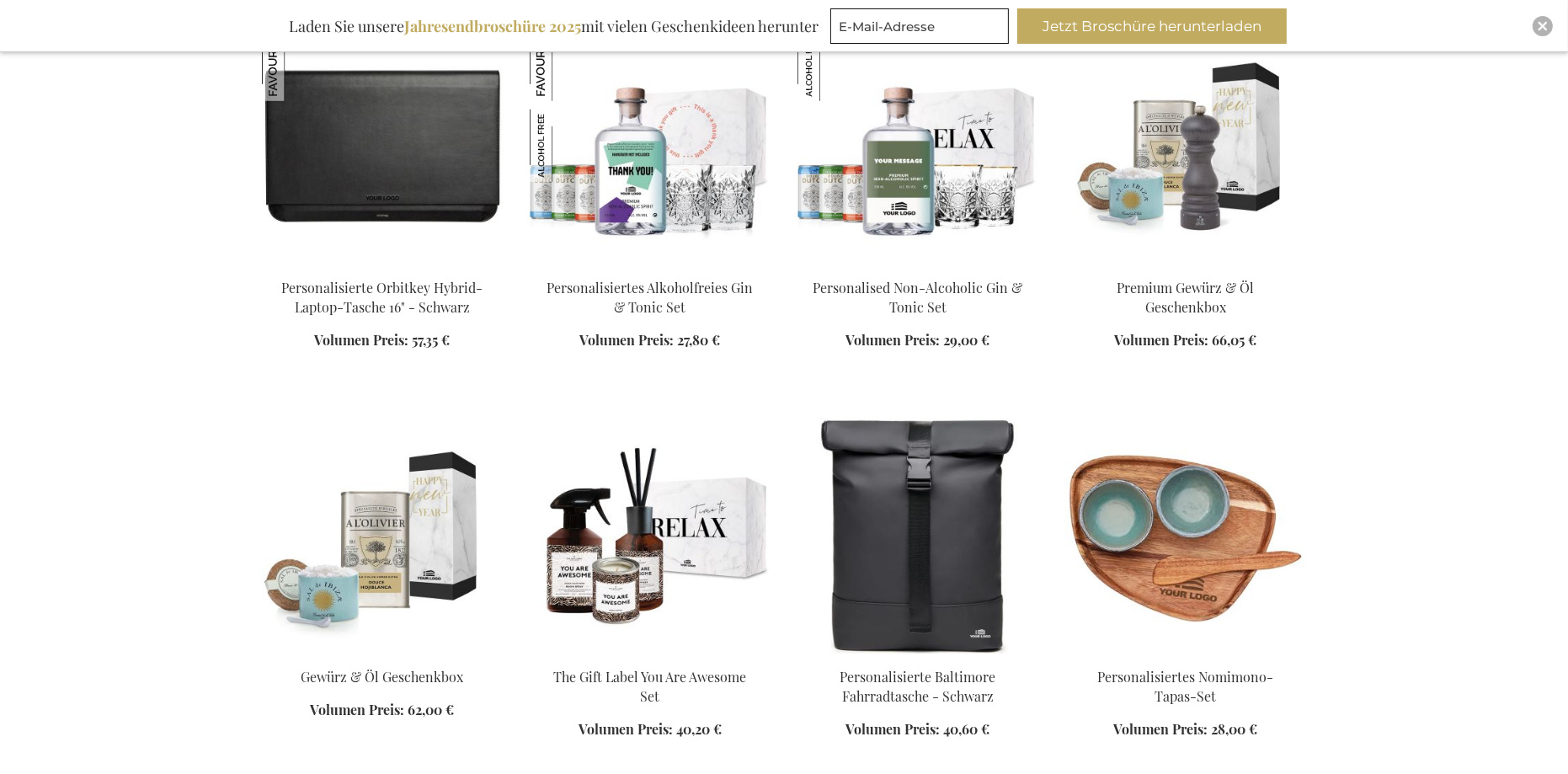
scroll to position [1512, 0]
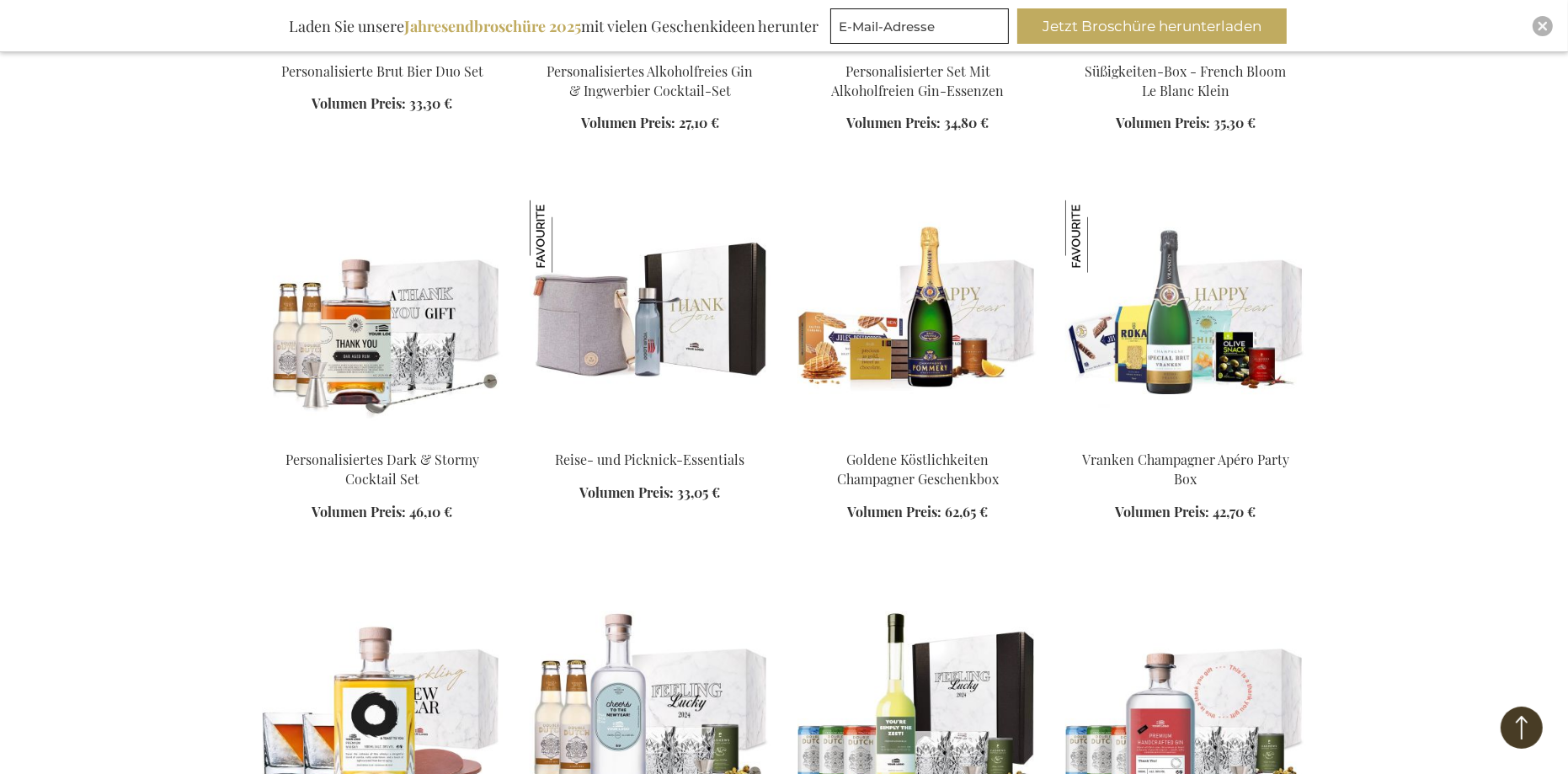
scroll to position [3090, 0]
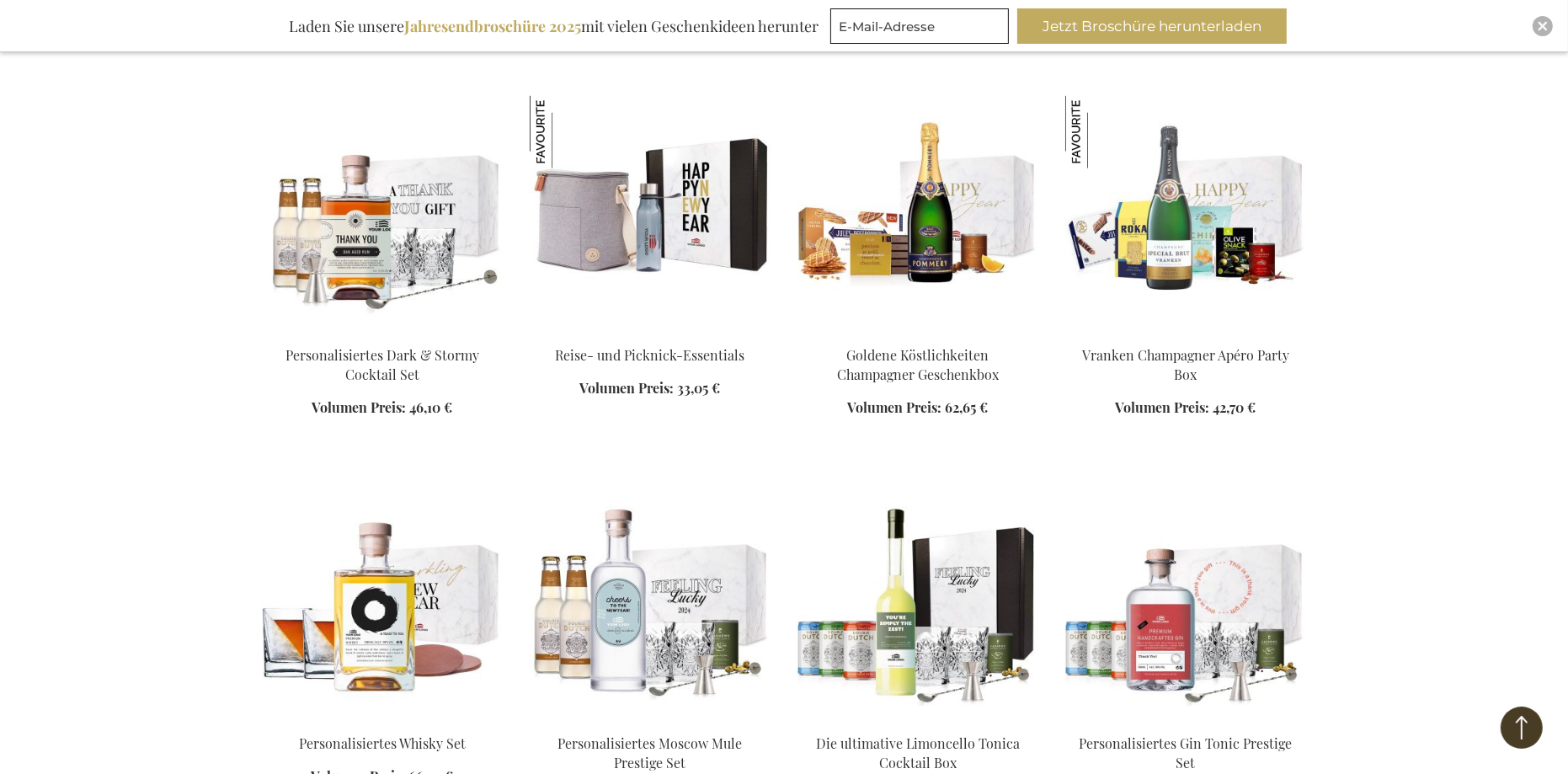
click at [605, 234] on img at bounding box center [649, 214] width 241 height 236
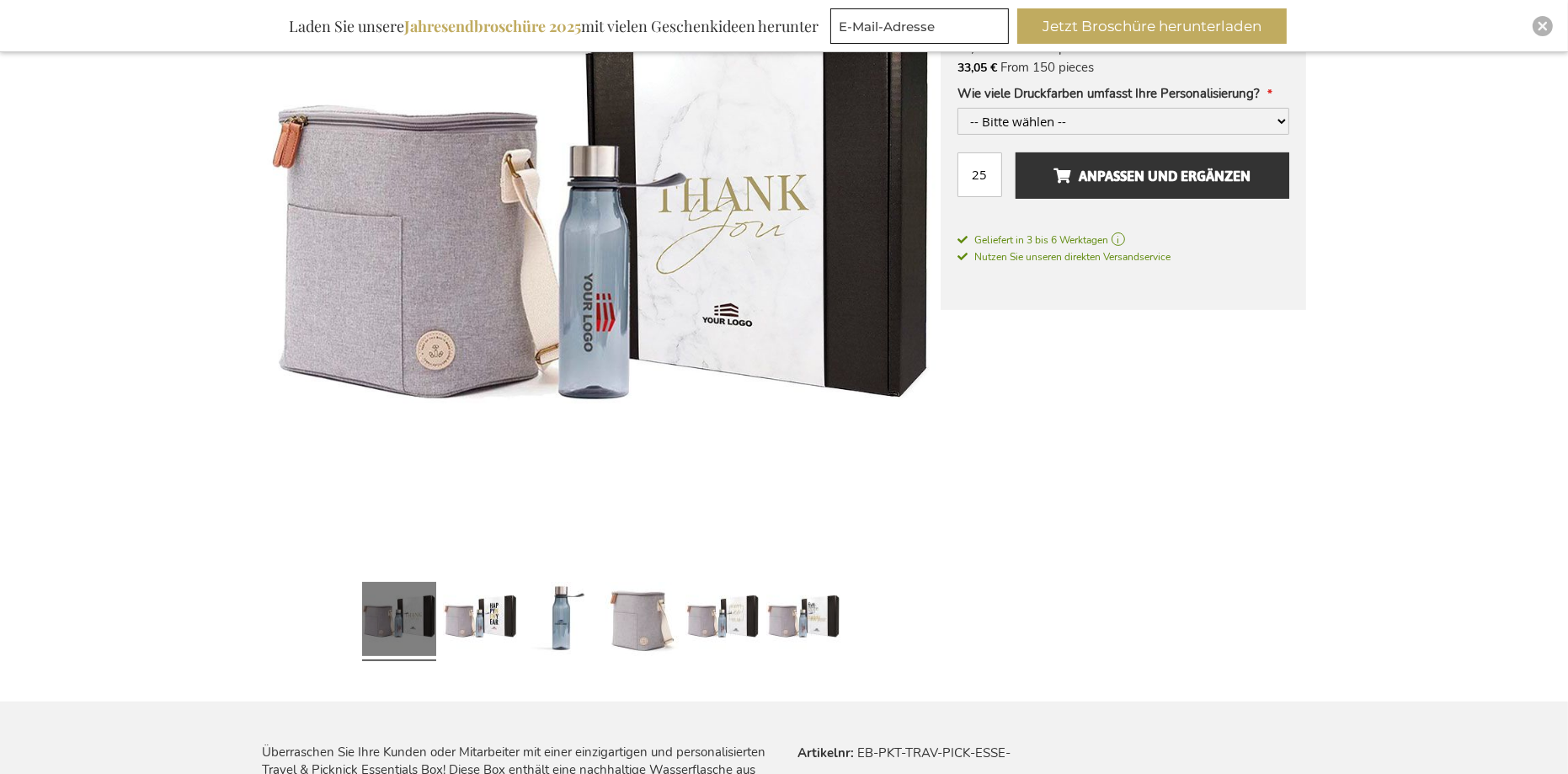
scroll to position [420, 0]
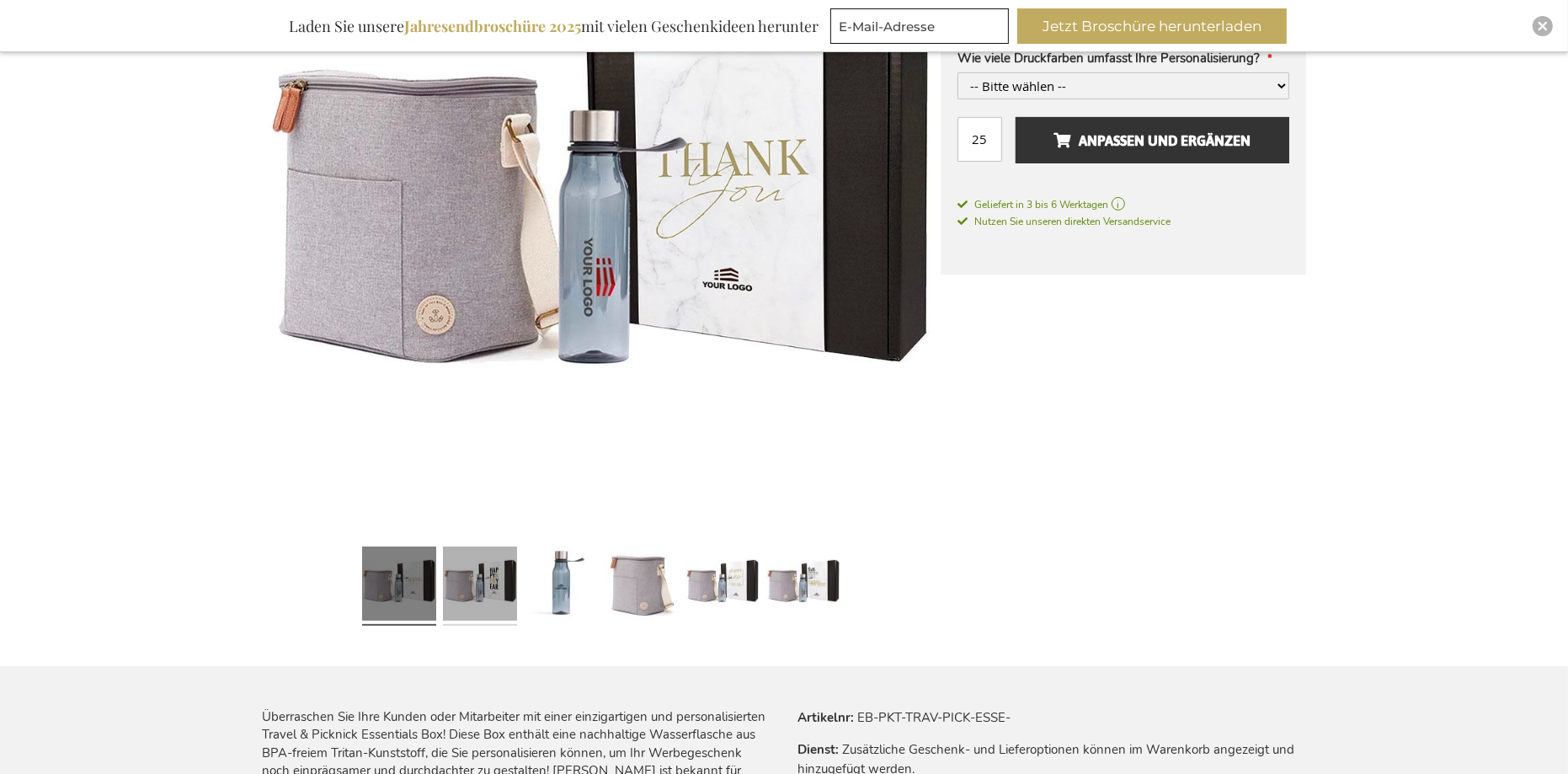
click at [510, 579] on link at bounding box center [480, 585] width 74 height 92
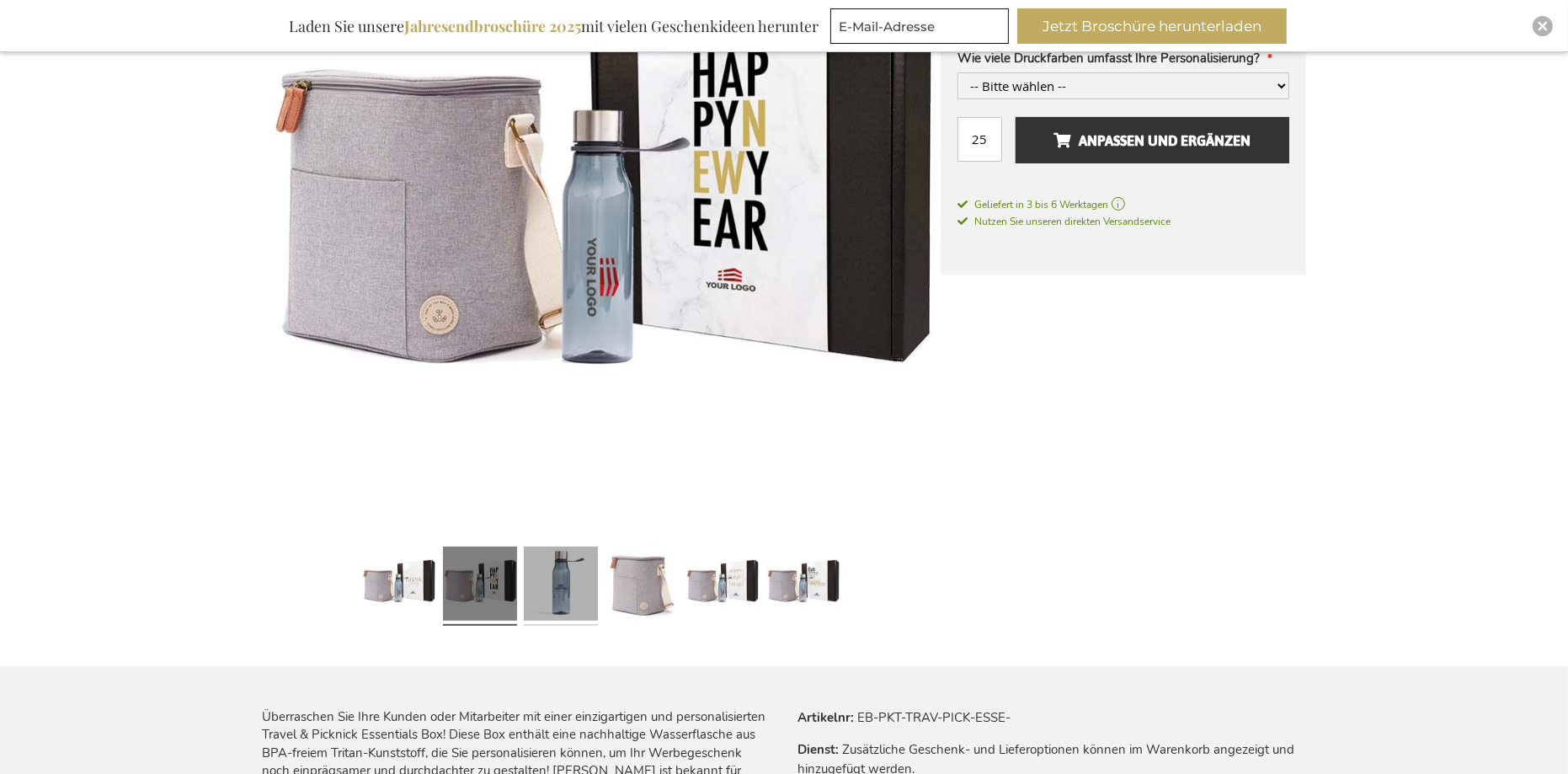
click at [549, 579] on link at bounding box center [561, 585] width 74 height 92
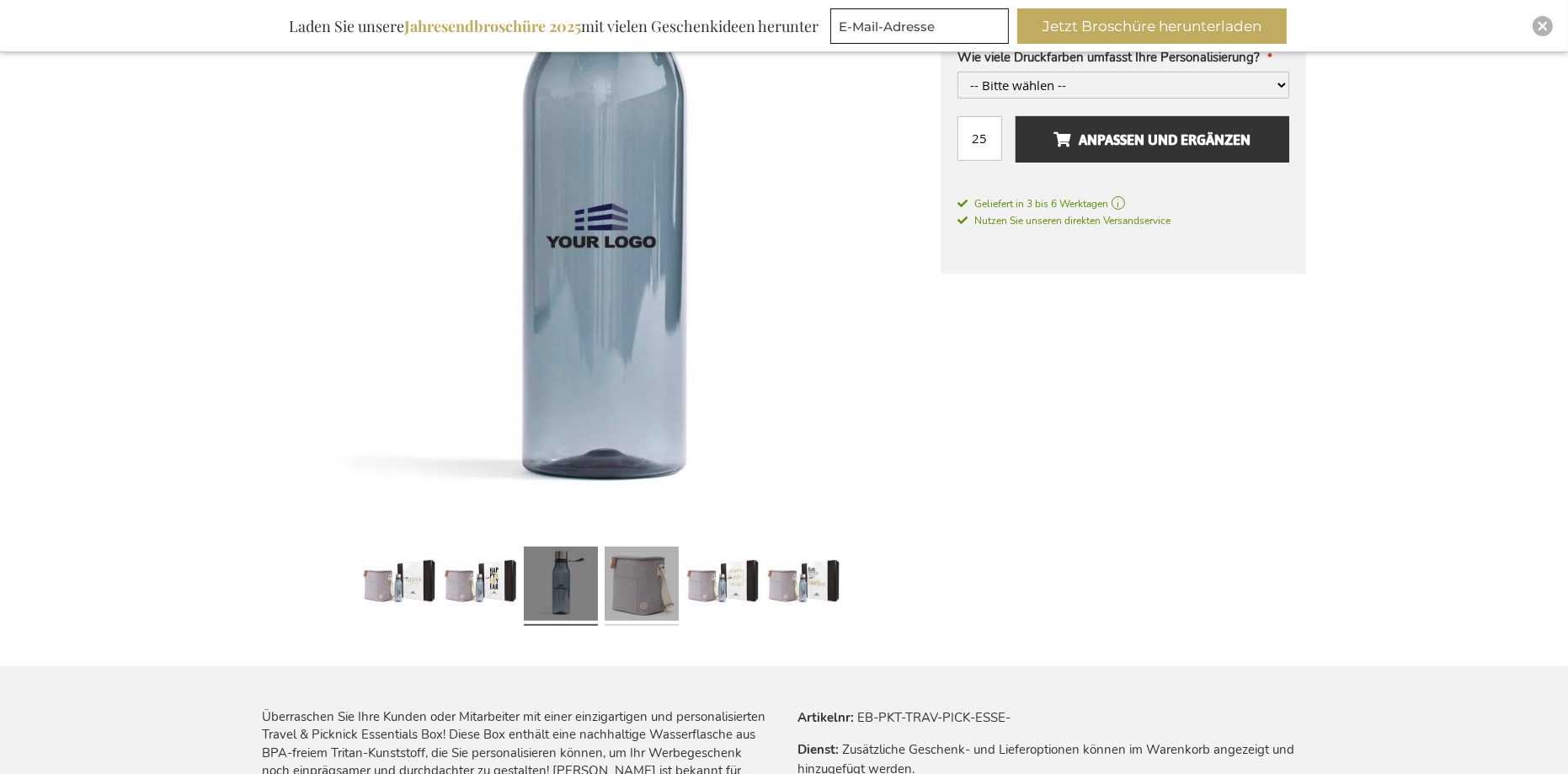
click at [620, 585] on link at bounding box center [642, 585] width 74 height 92
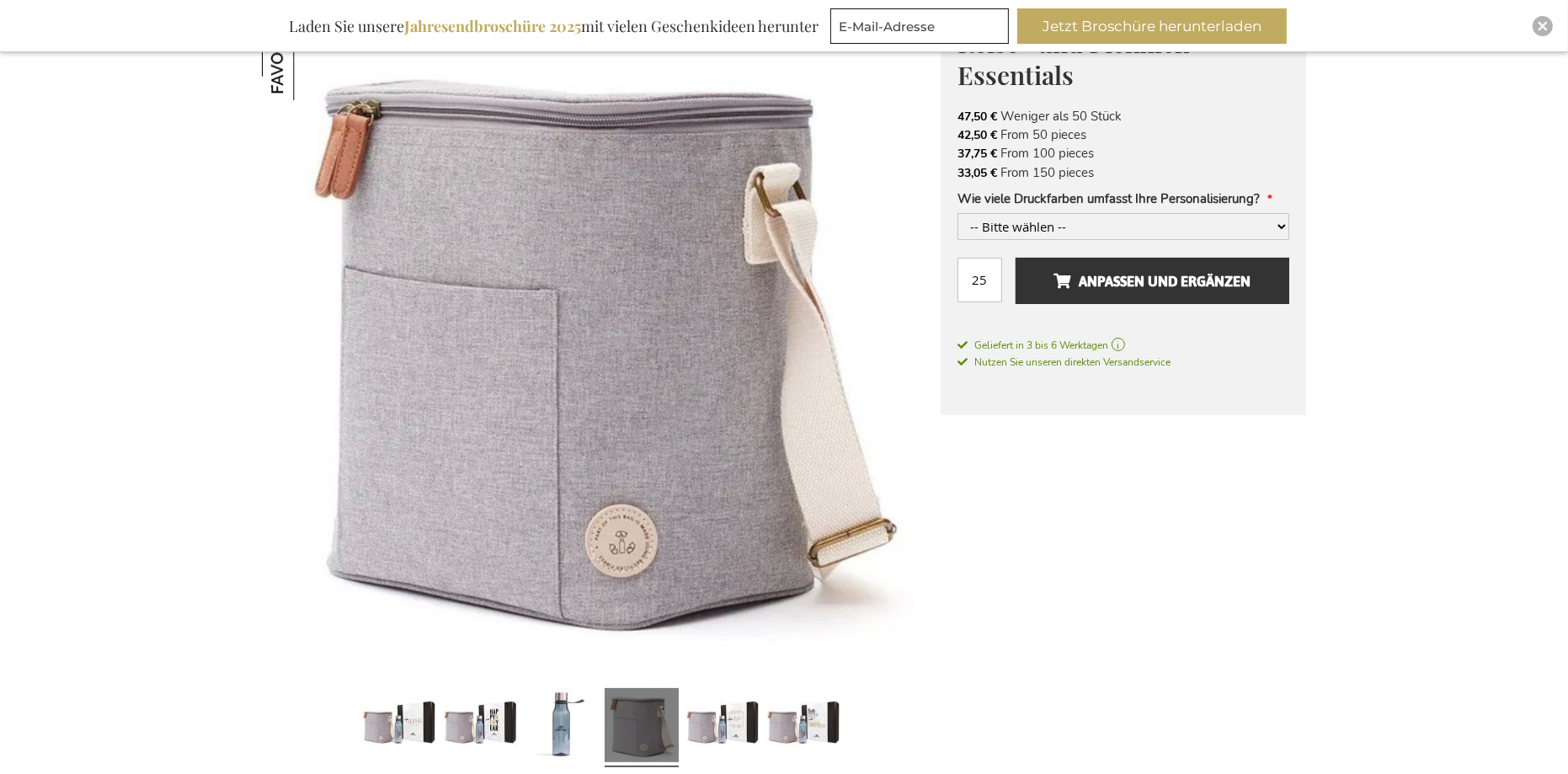
scroll to position [316, 0]
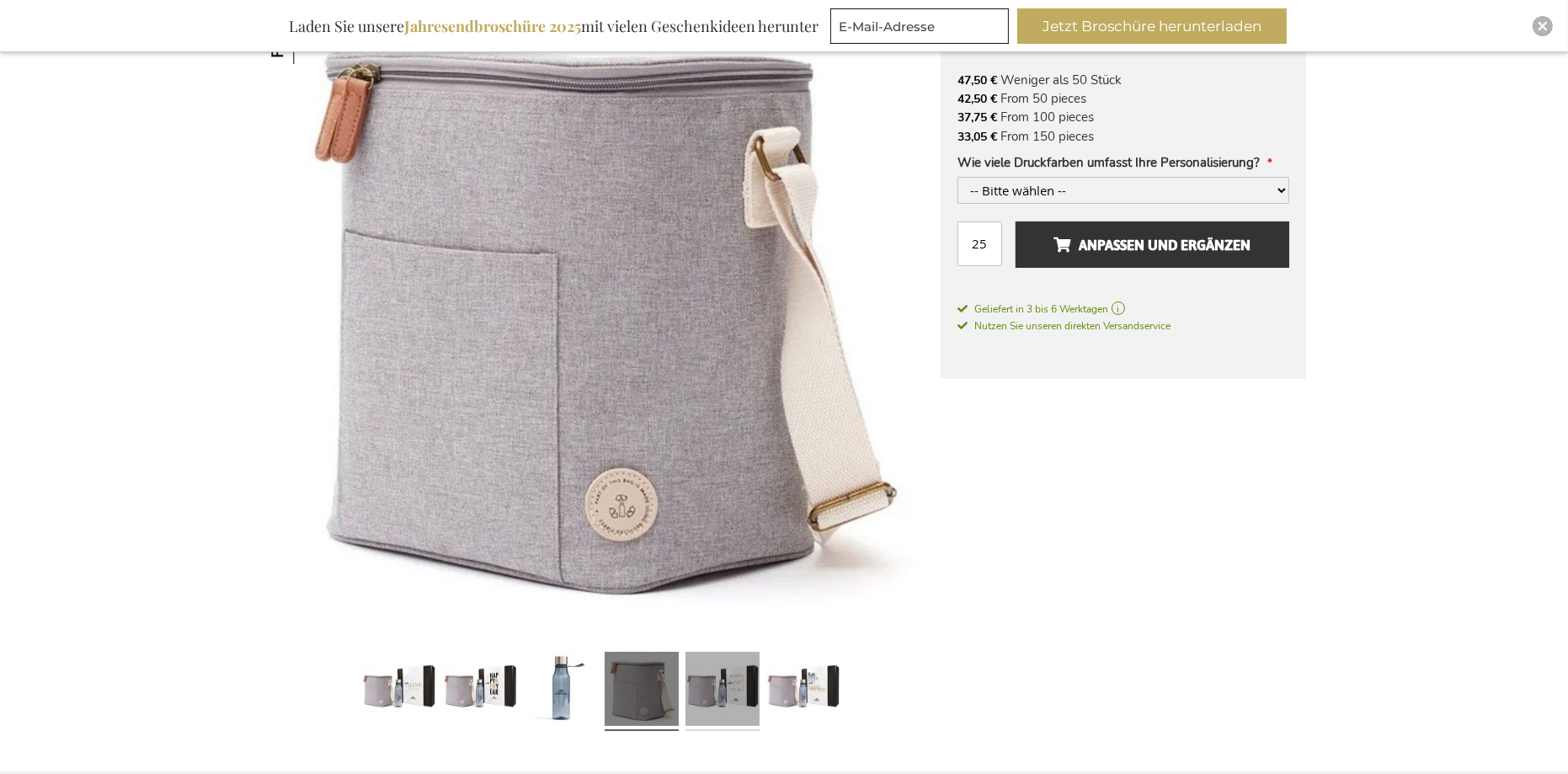
click at [719, 679] on link at bounding box center [723, 690] width 74 height 92
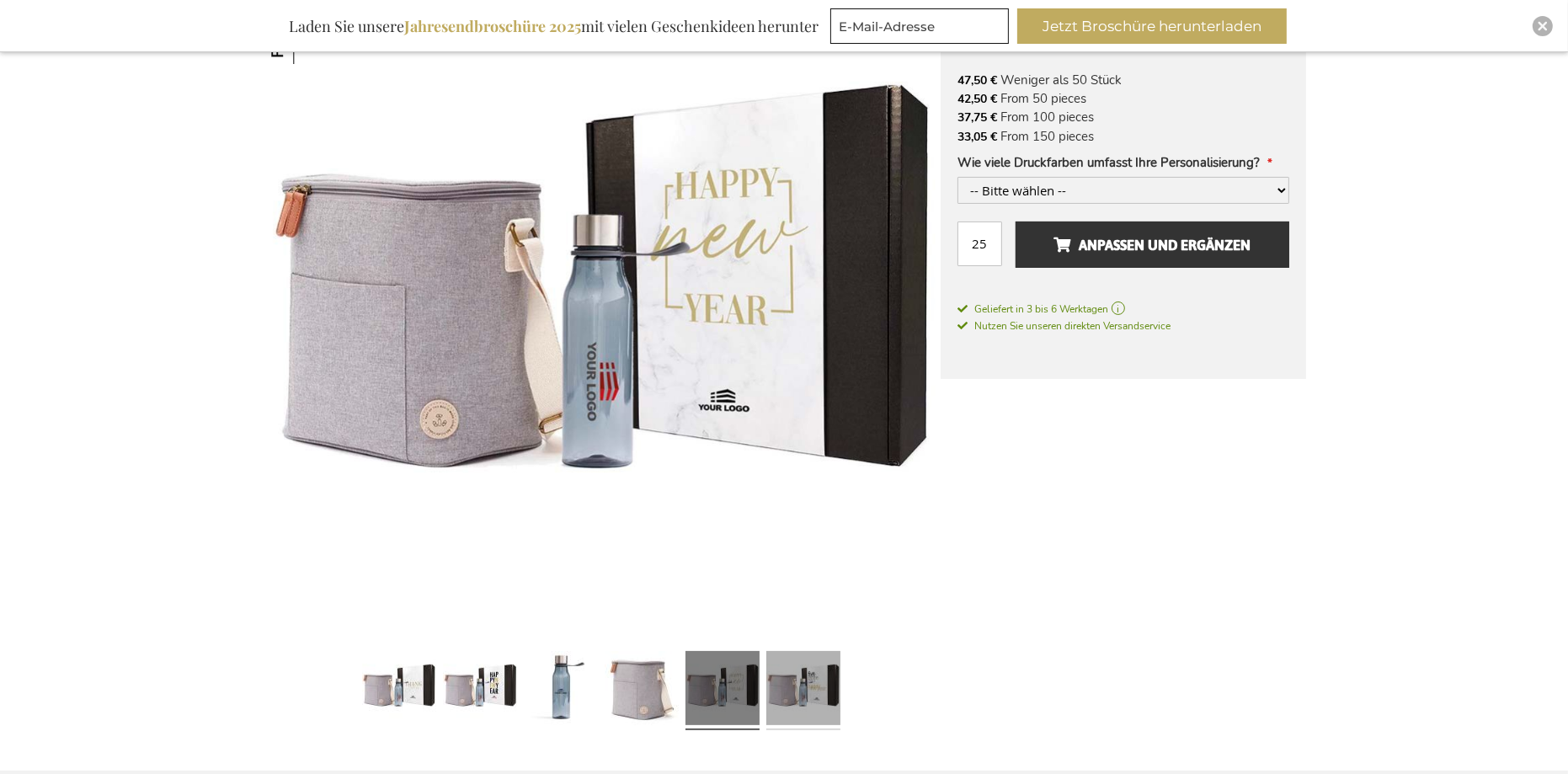
click at [804, 696] on link at bounding box center [804, 689] width 74 height 92
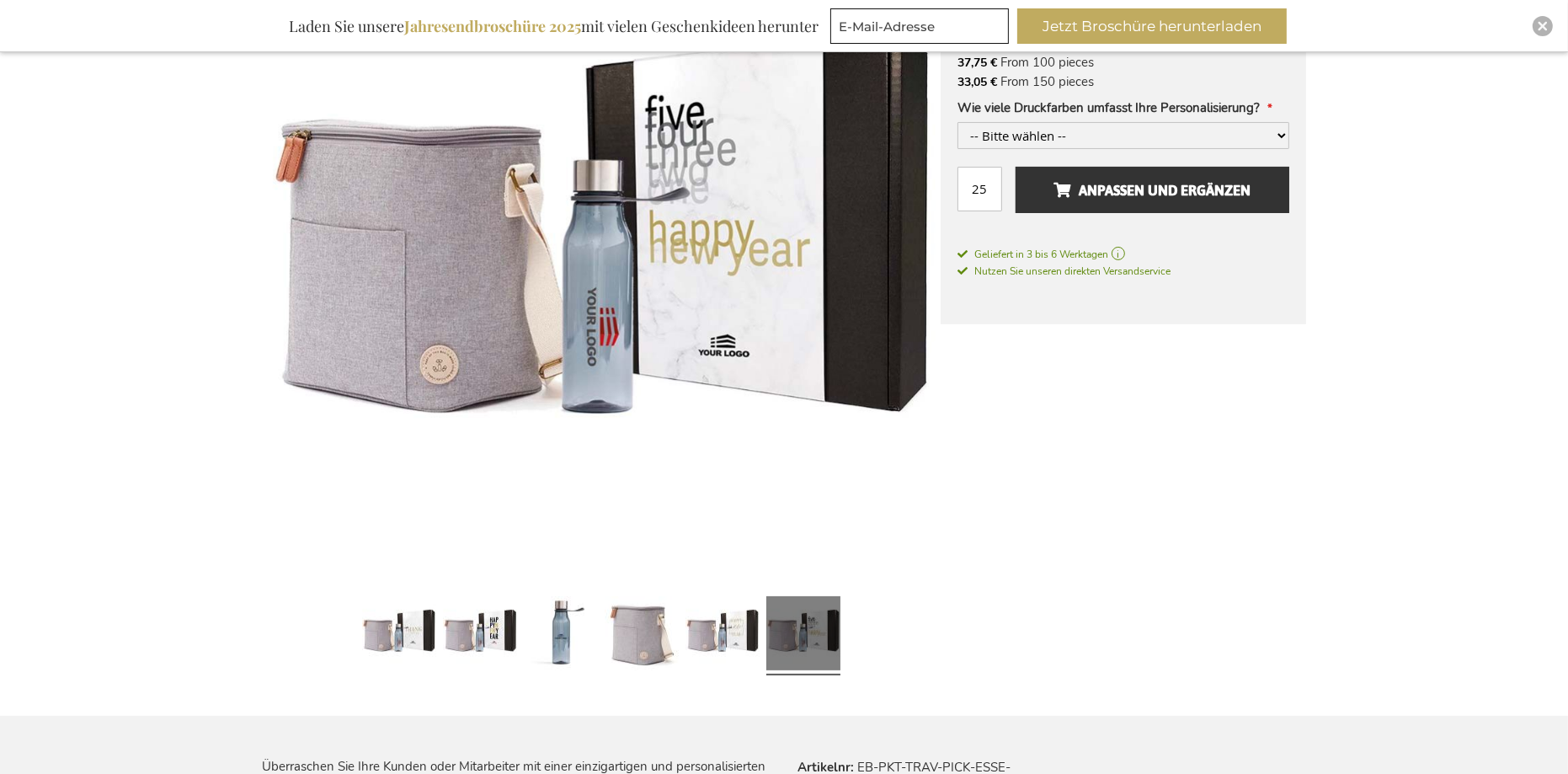
scroll to position [0, 0]
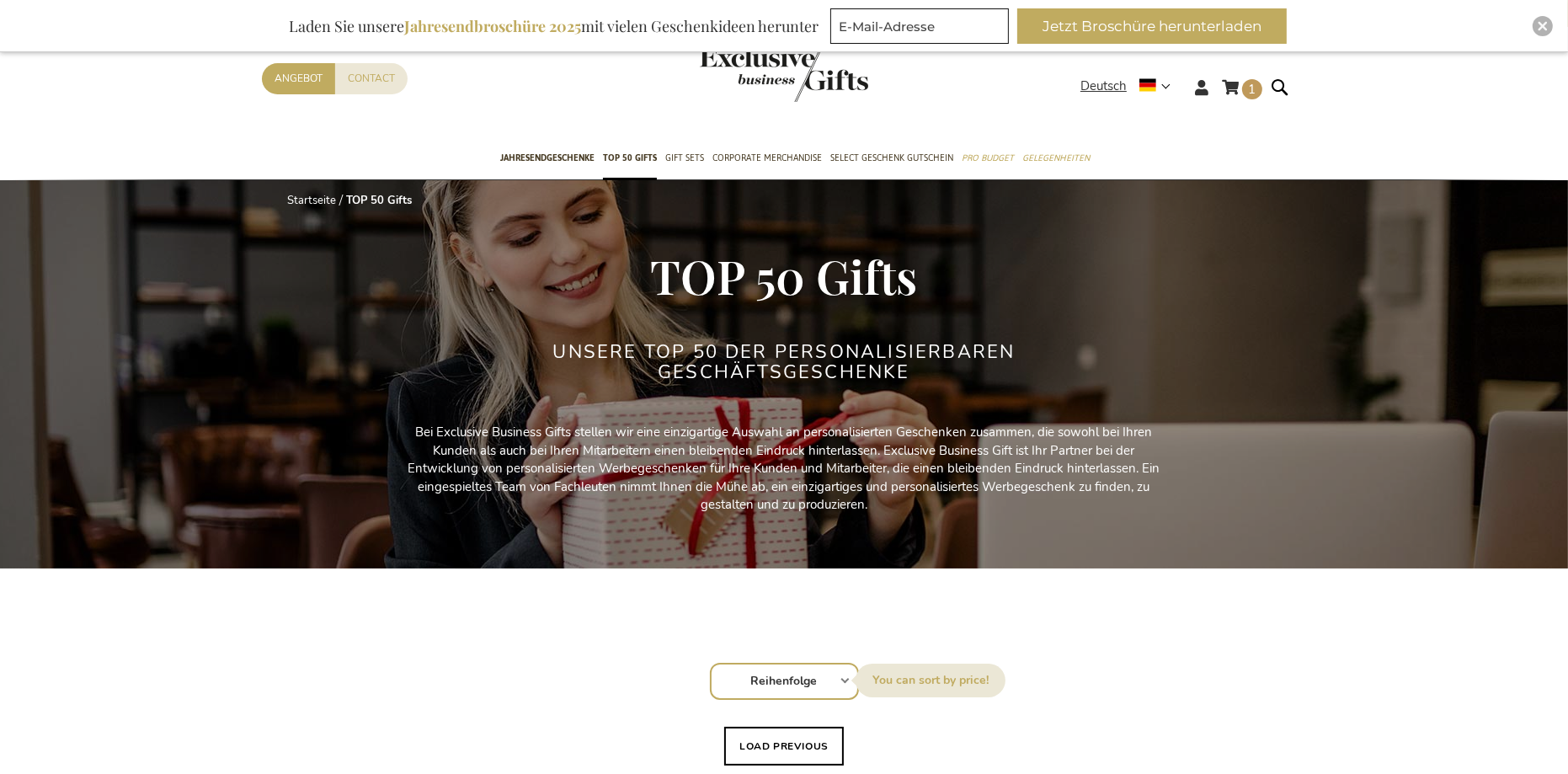
scroll to position [31, 0]
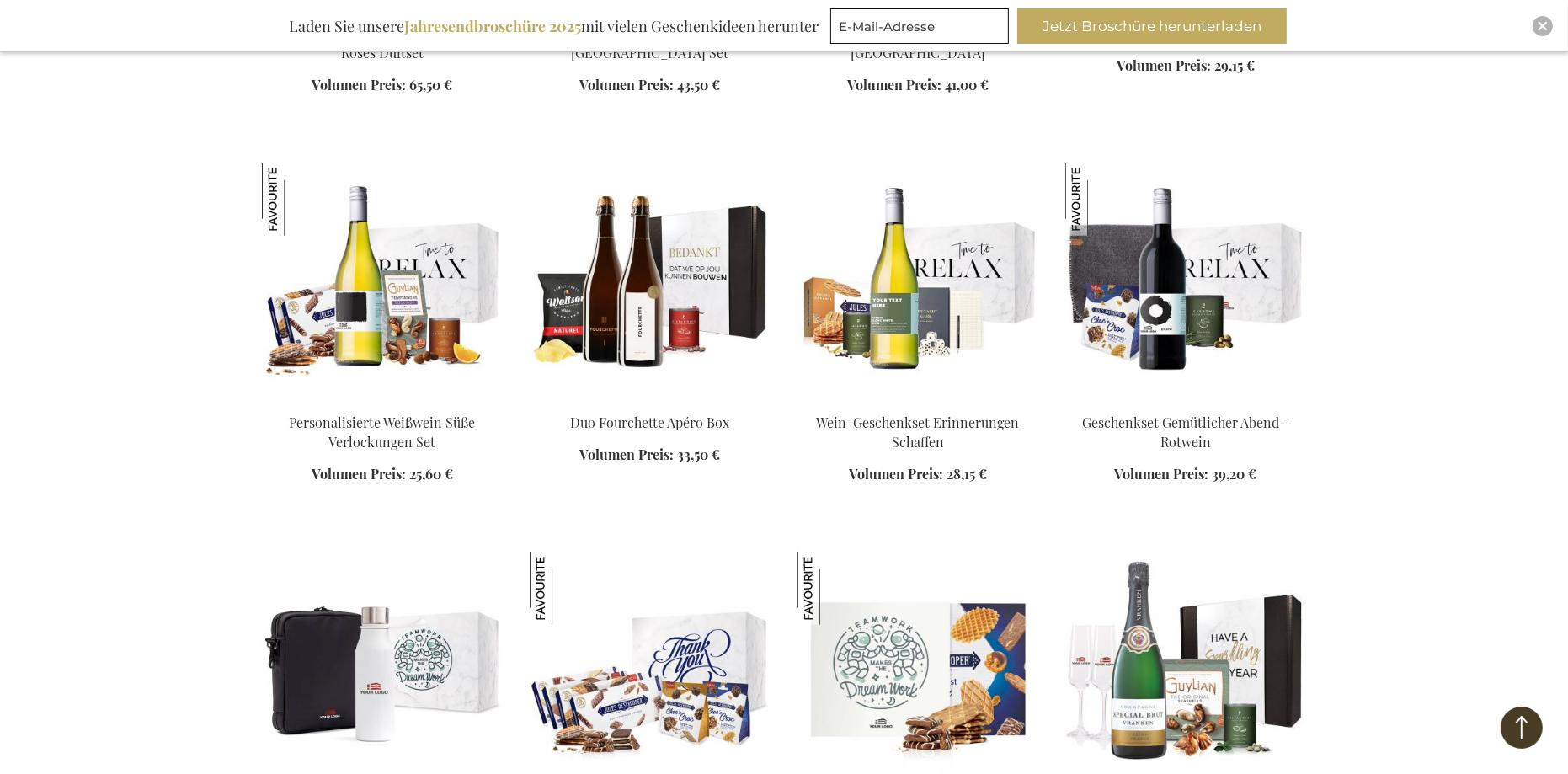
scroll to position [2334, 0]
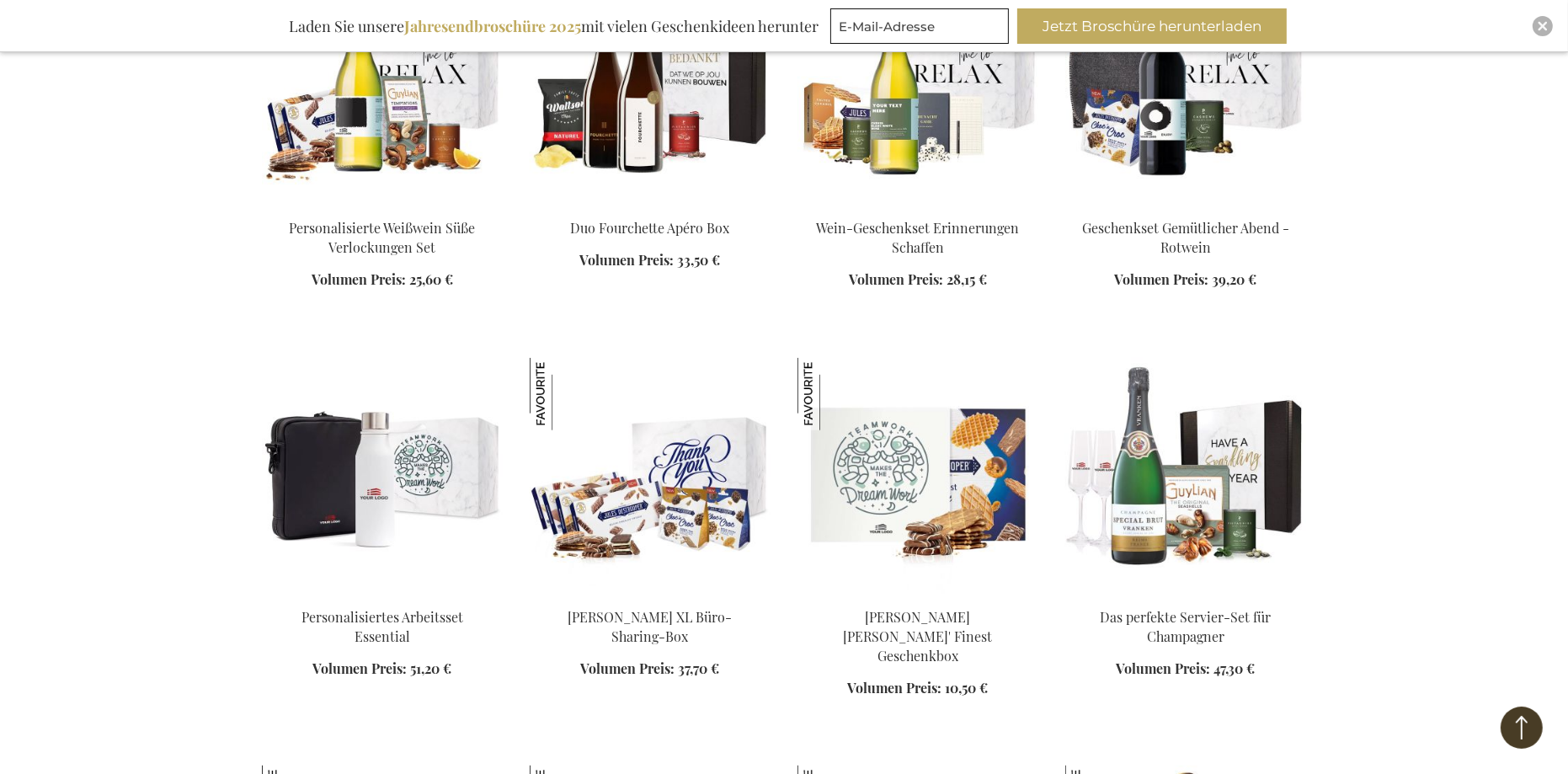
scroll to position [2440, 0]
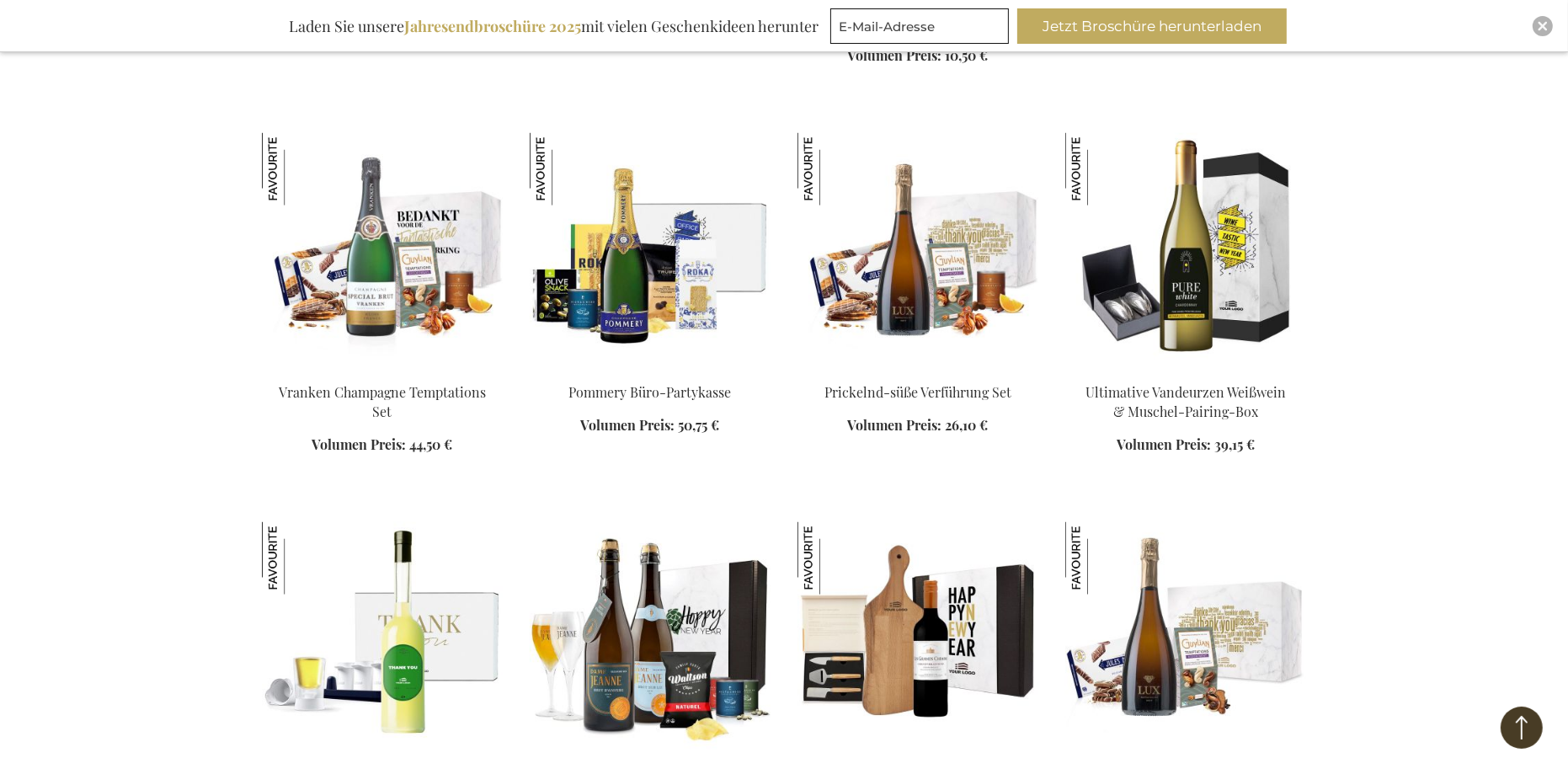
scroll to position [2650, 0]
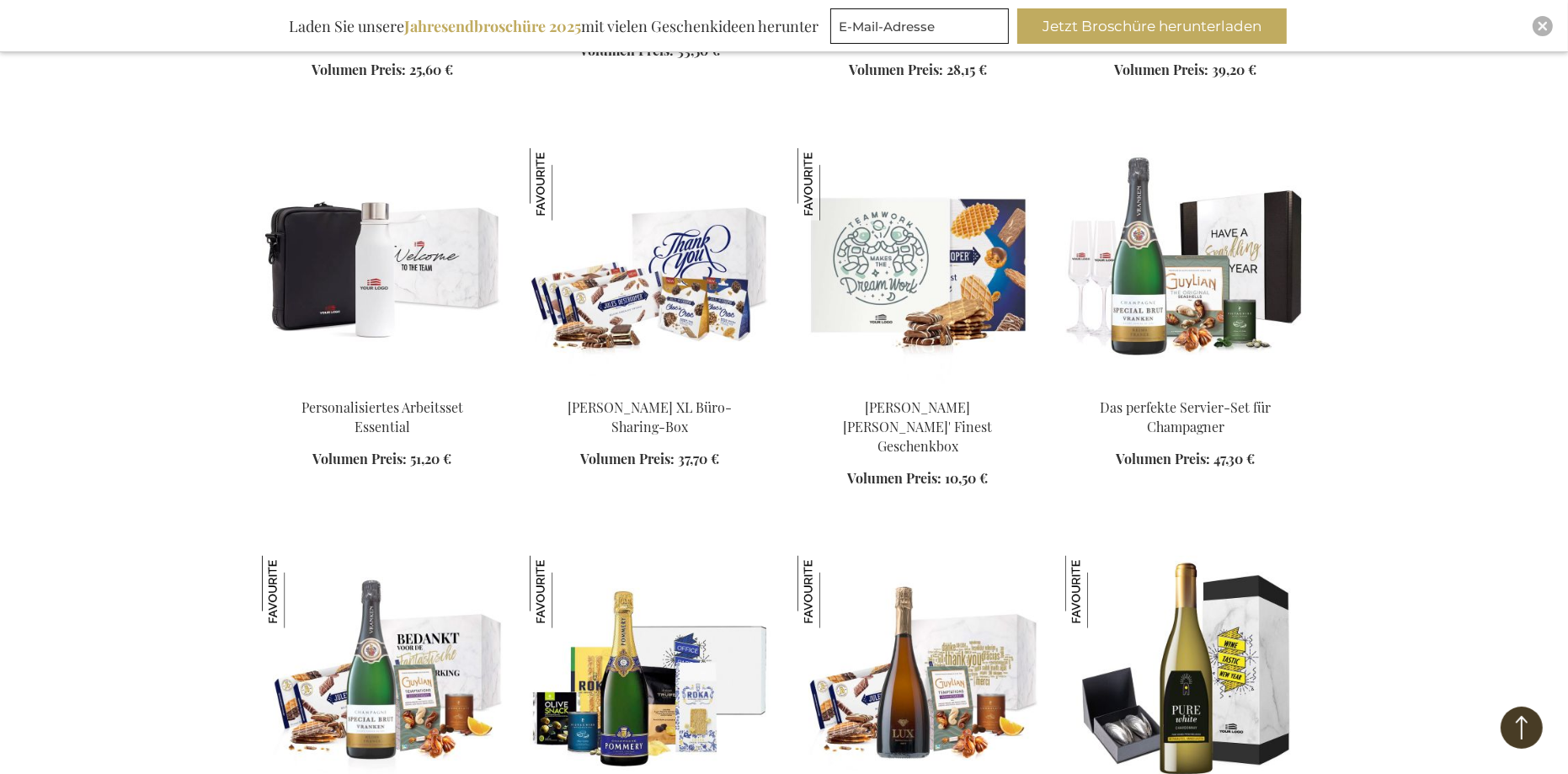
click at [347, 296] on img at bounding box center [382, 267] width 241 height 236
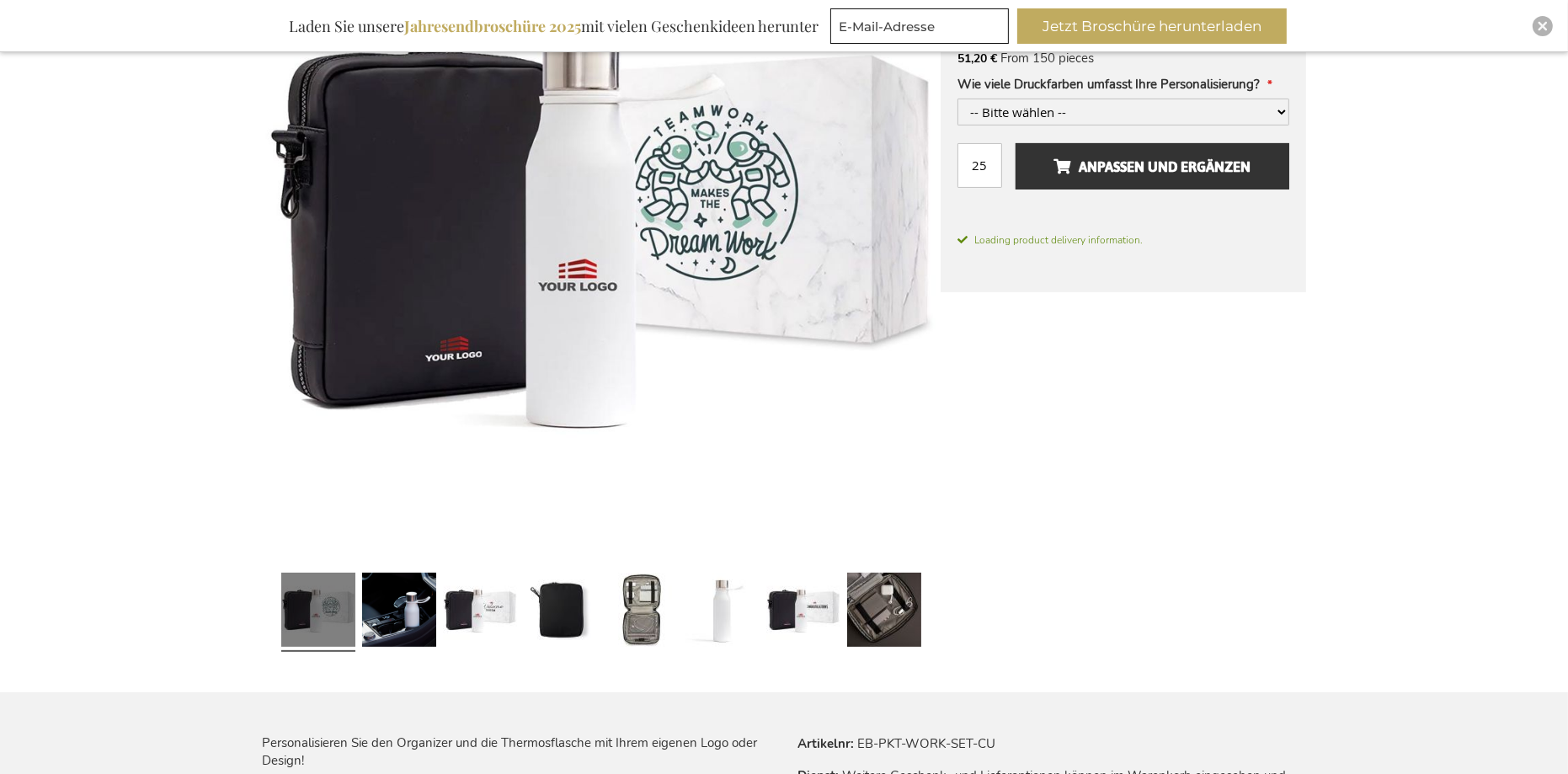
scroll to position [420, 0]
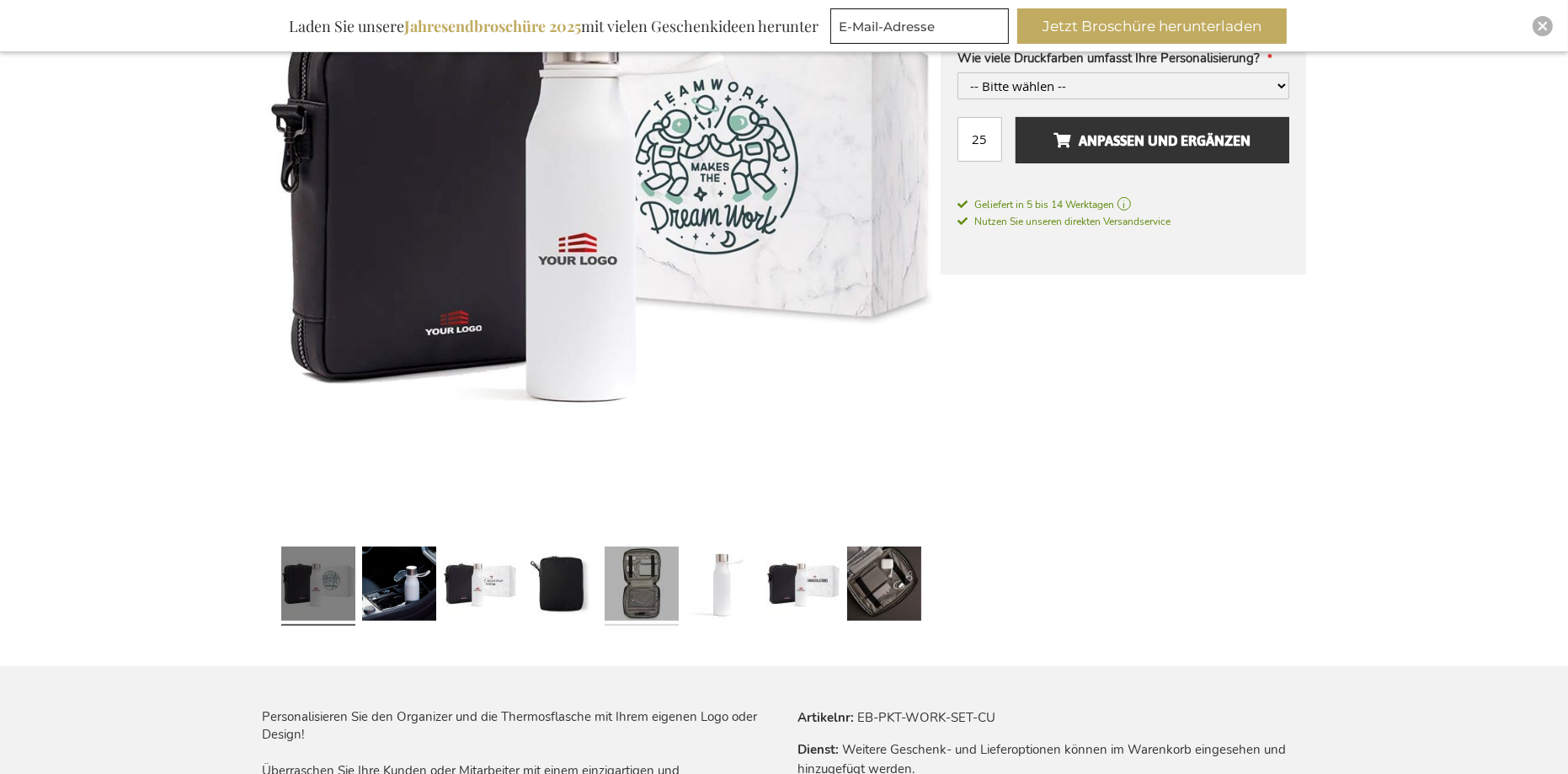
click at [639, 594] on link at bounding box center [642, 585] width 74 height 92
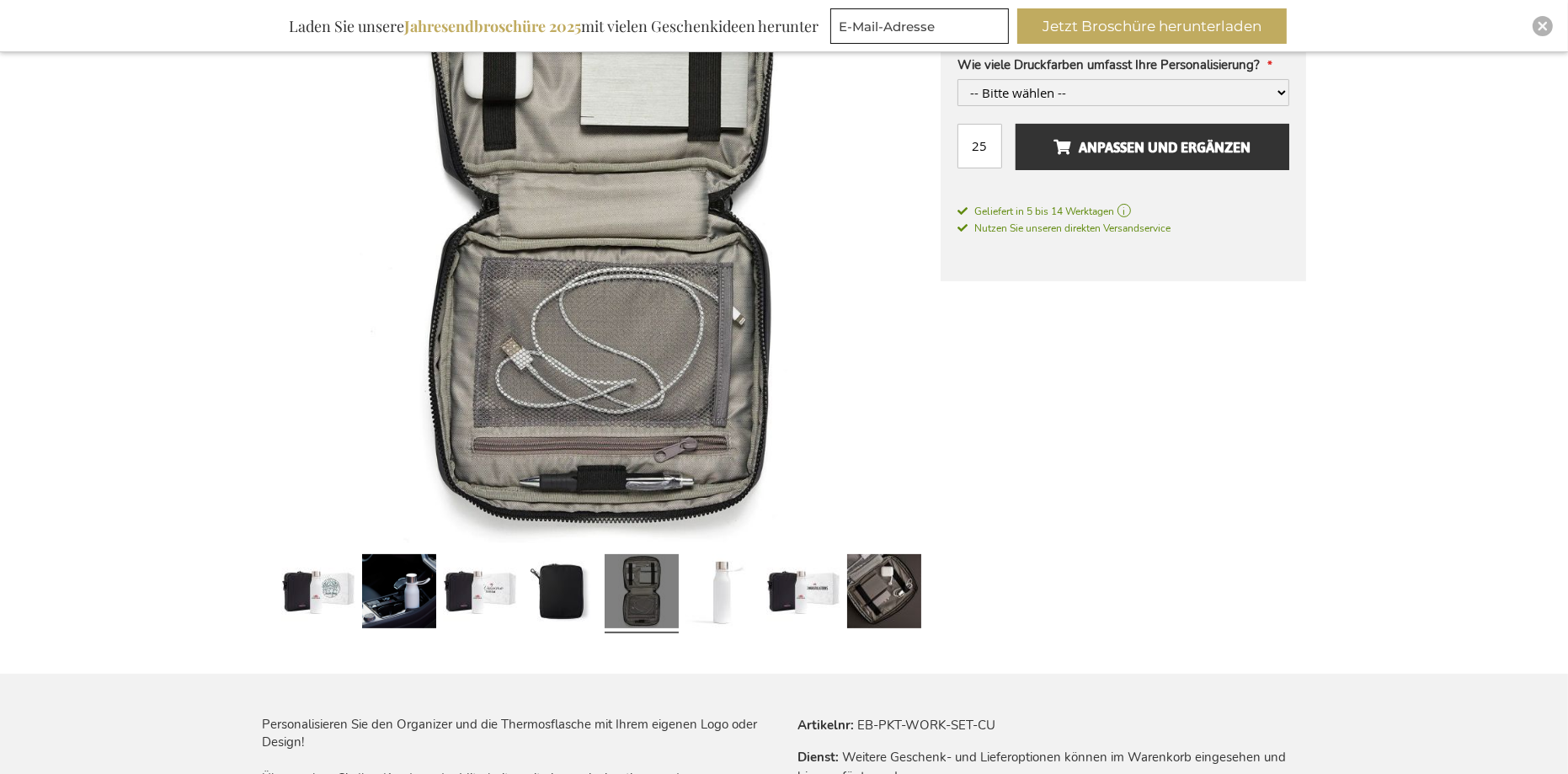
scroll to position [421, 0]
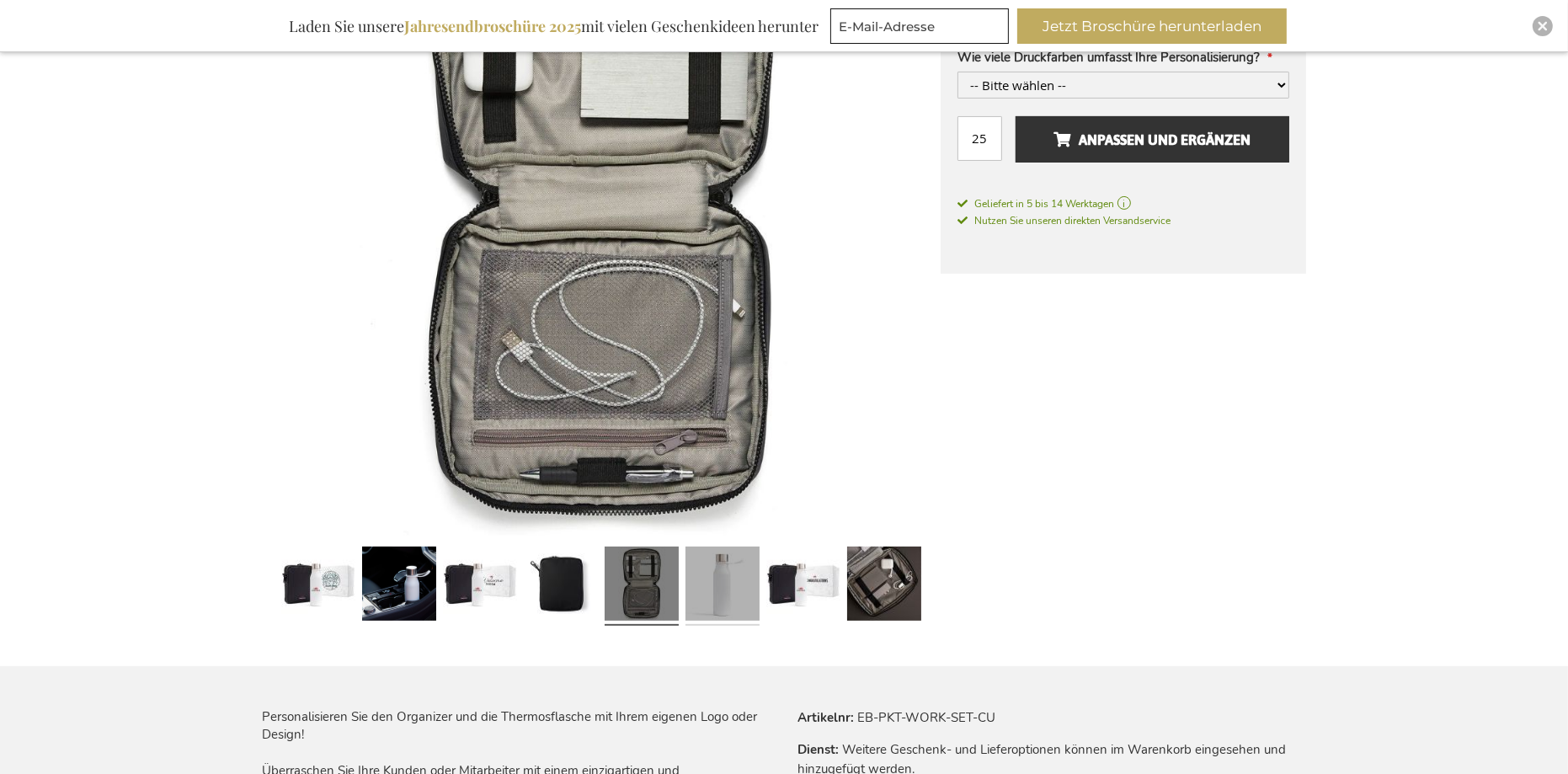
click at [731, 617] on link at bounding box center [723, 585] width 74 height 92
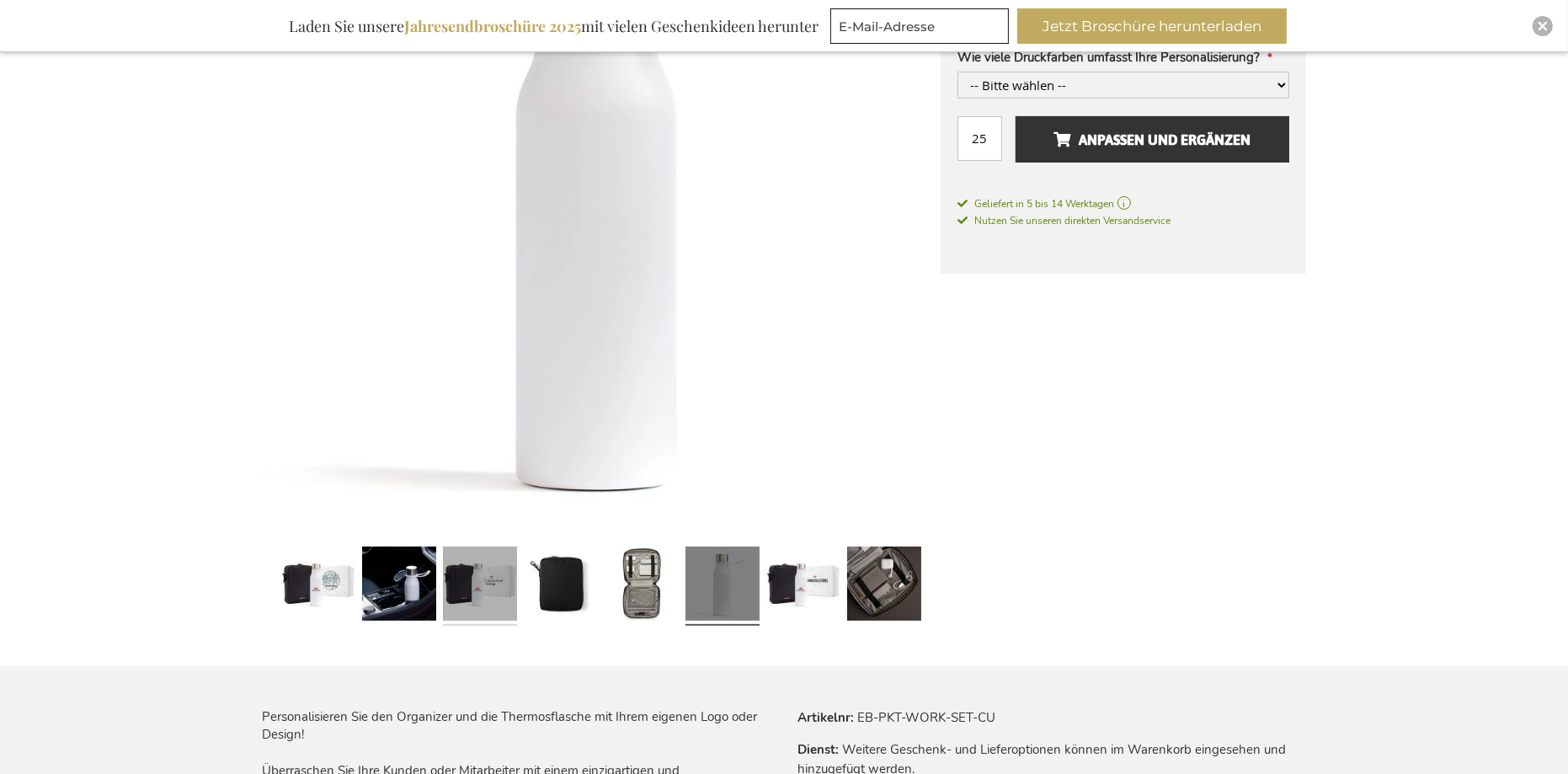
click at [507, 579] on link at bounding box center [480, 585] width 74 height 92
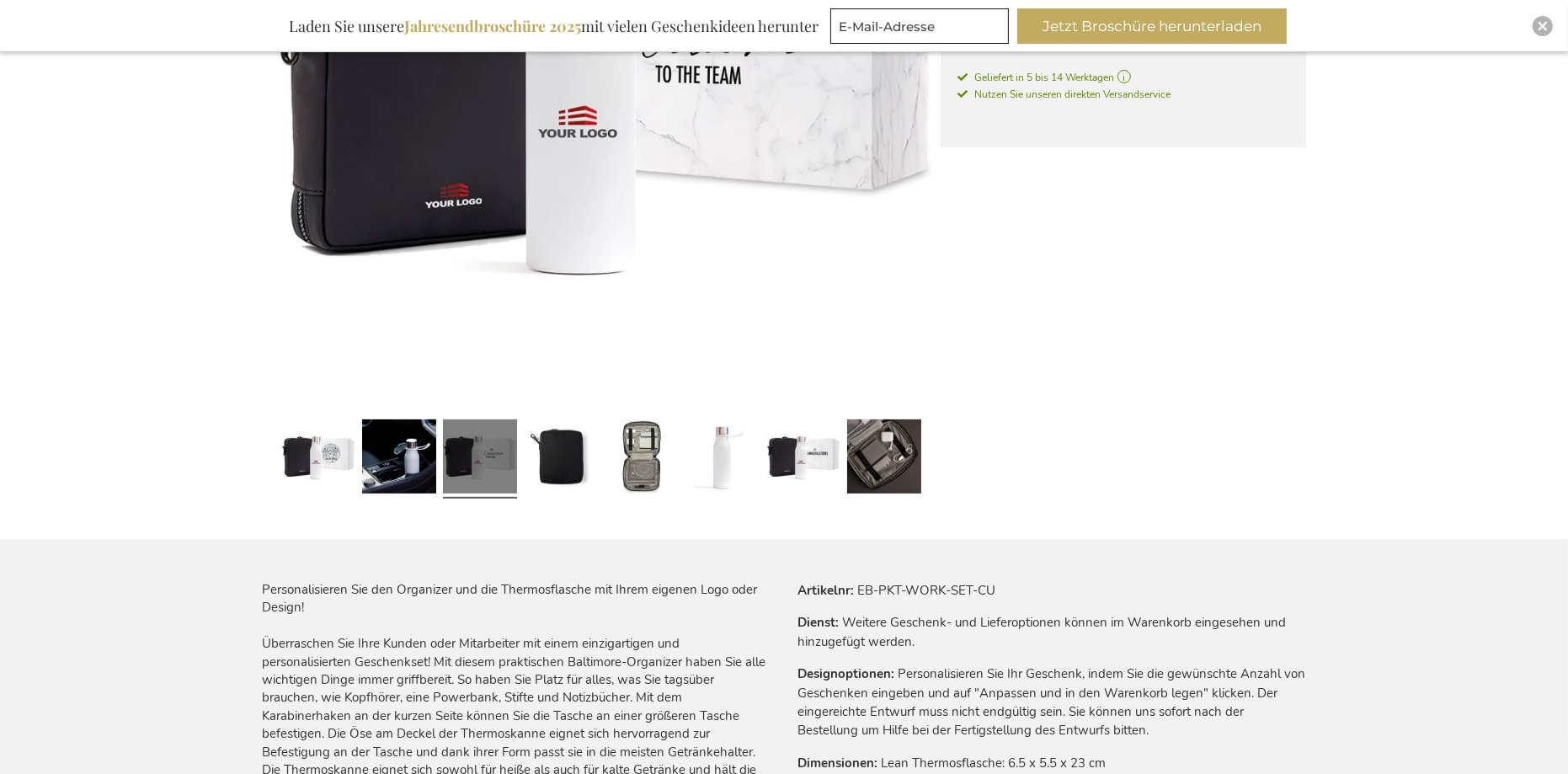
scroll to position [631, 0]
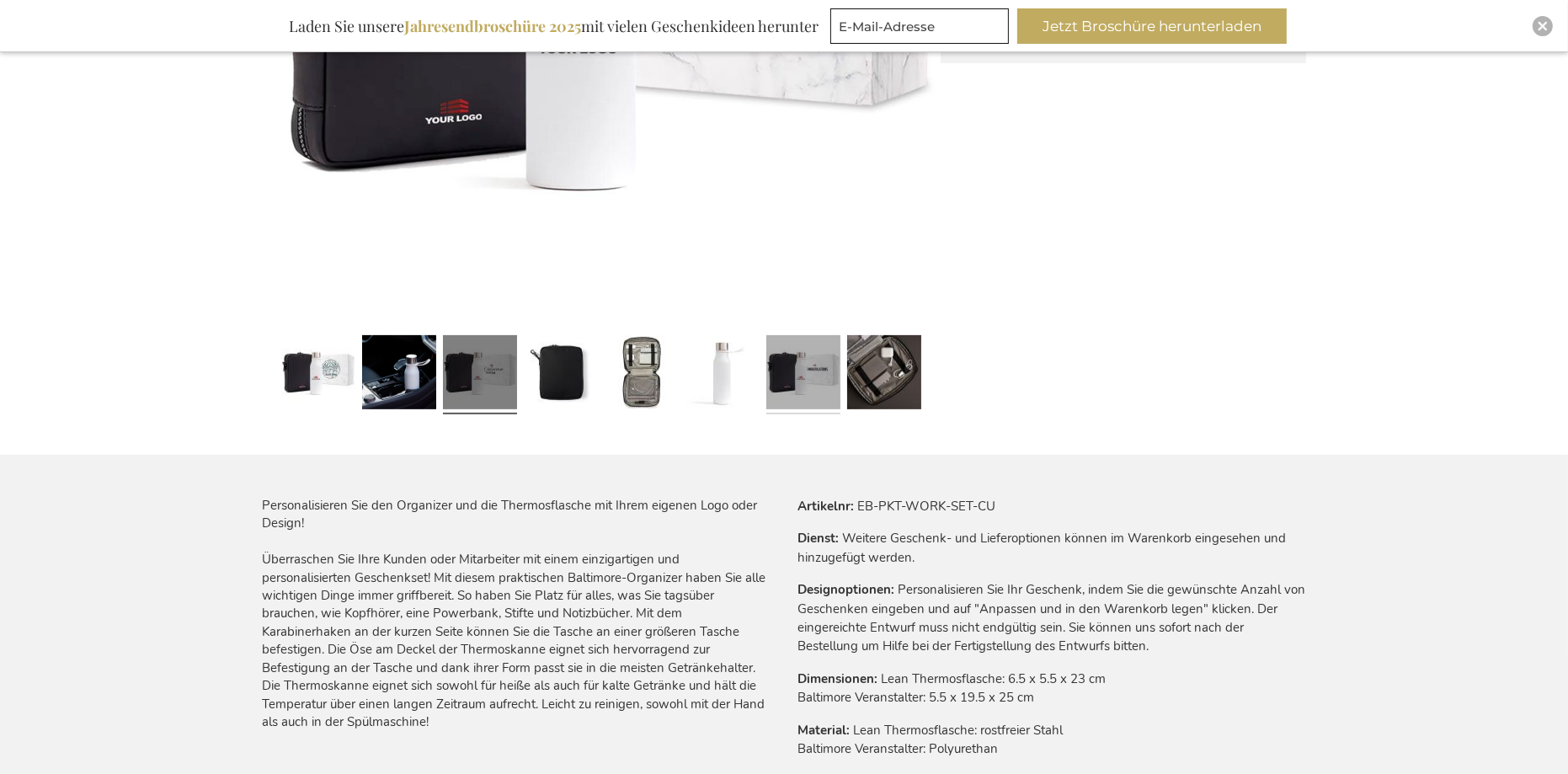
click at [798, 365] on link at bounding box center [804, 374] width 74 height 92
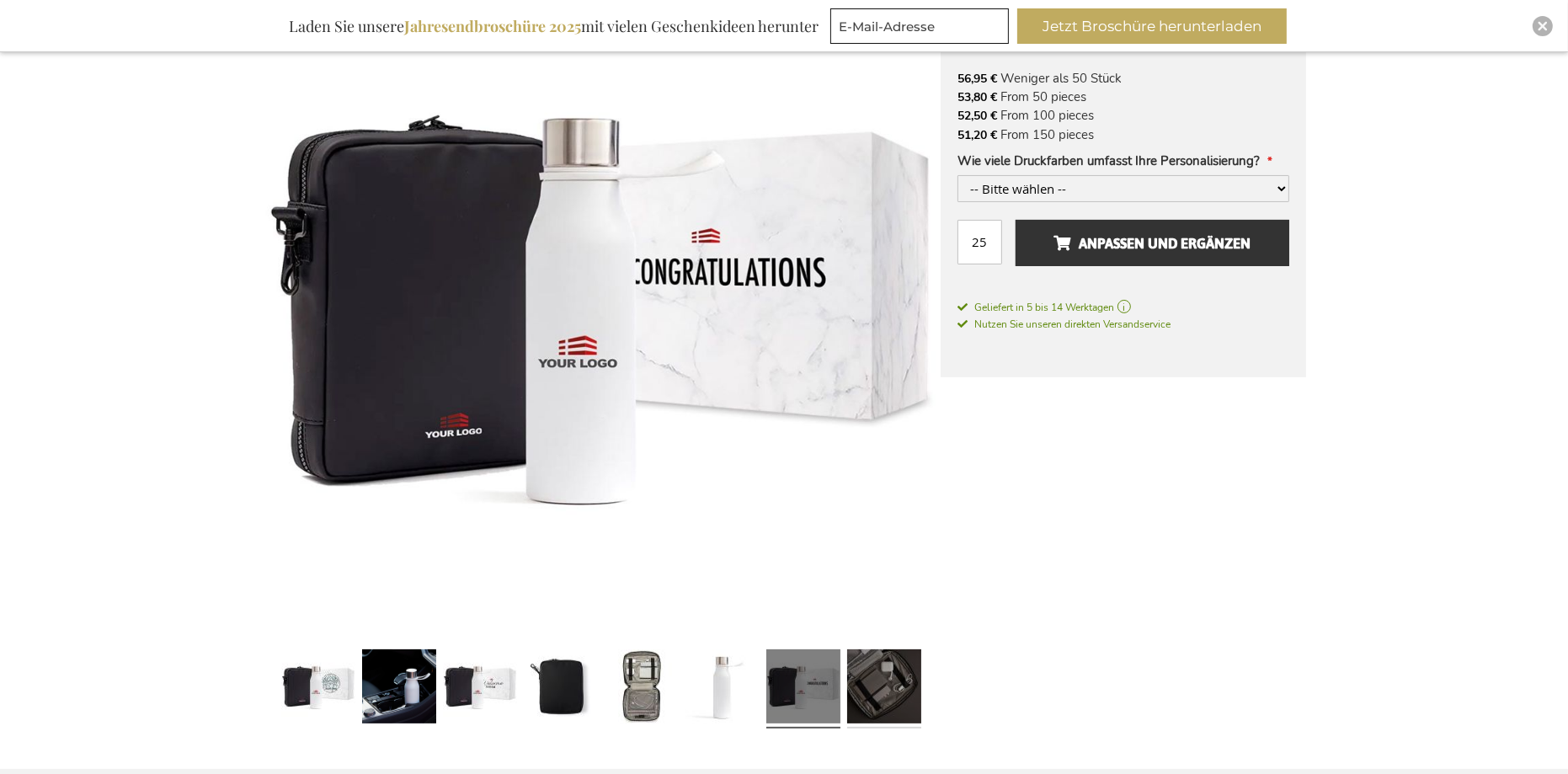
scroll to position [209, 0]
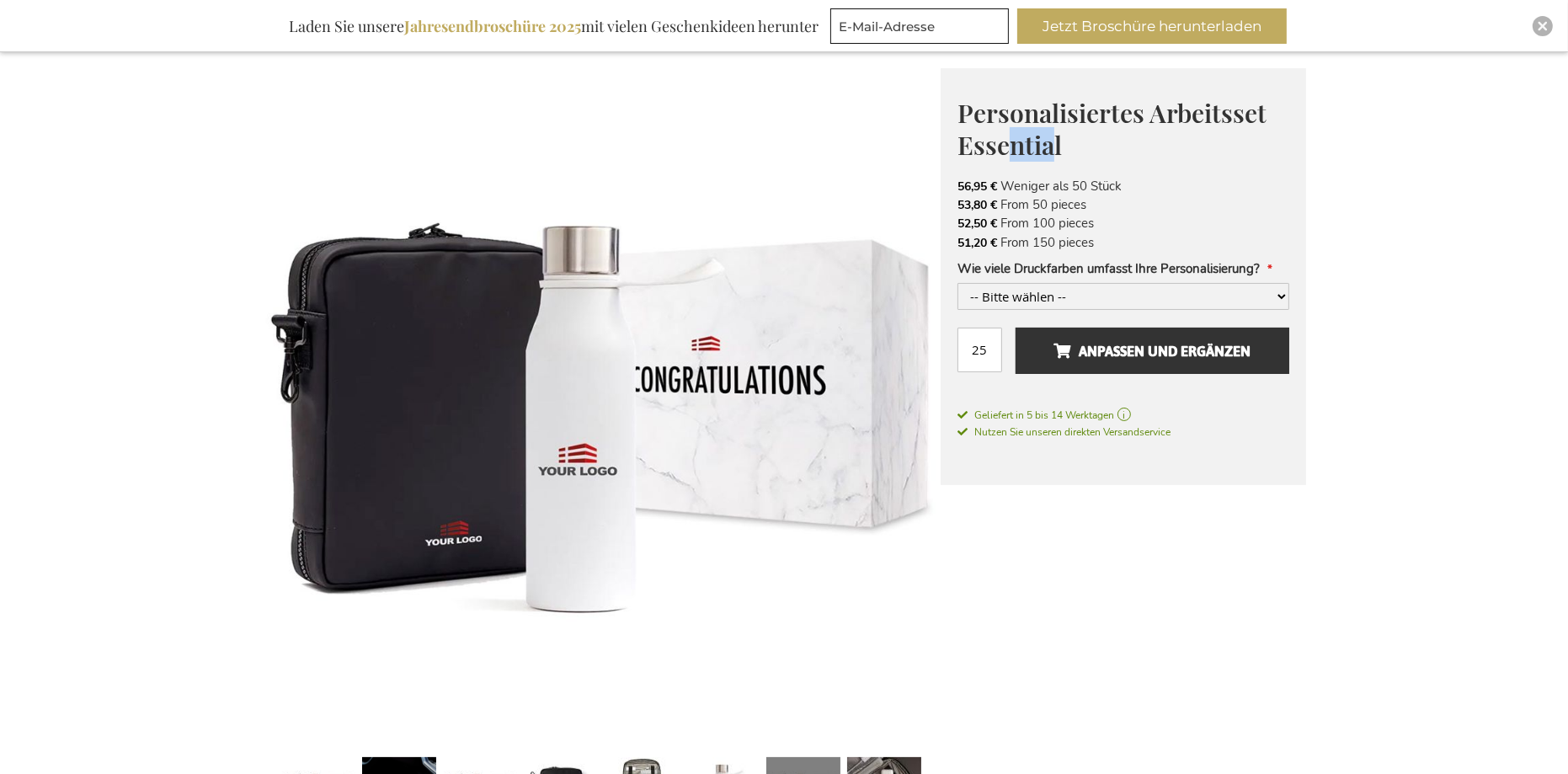
drag, startPoint x: 1056, startPoint y: 148, endPoint x: 1007, endPoint y: 133, distance: 51.2
click at [1007, 133] on span "Personalisiertes Arbeitsset Essential" at bounding box center [1111, 129] width 309 height 67
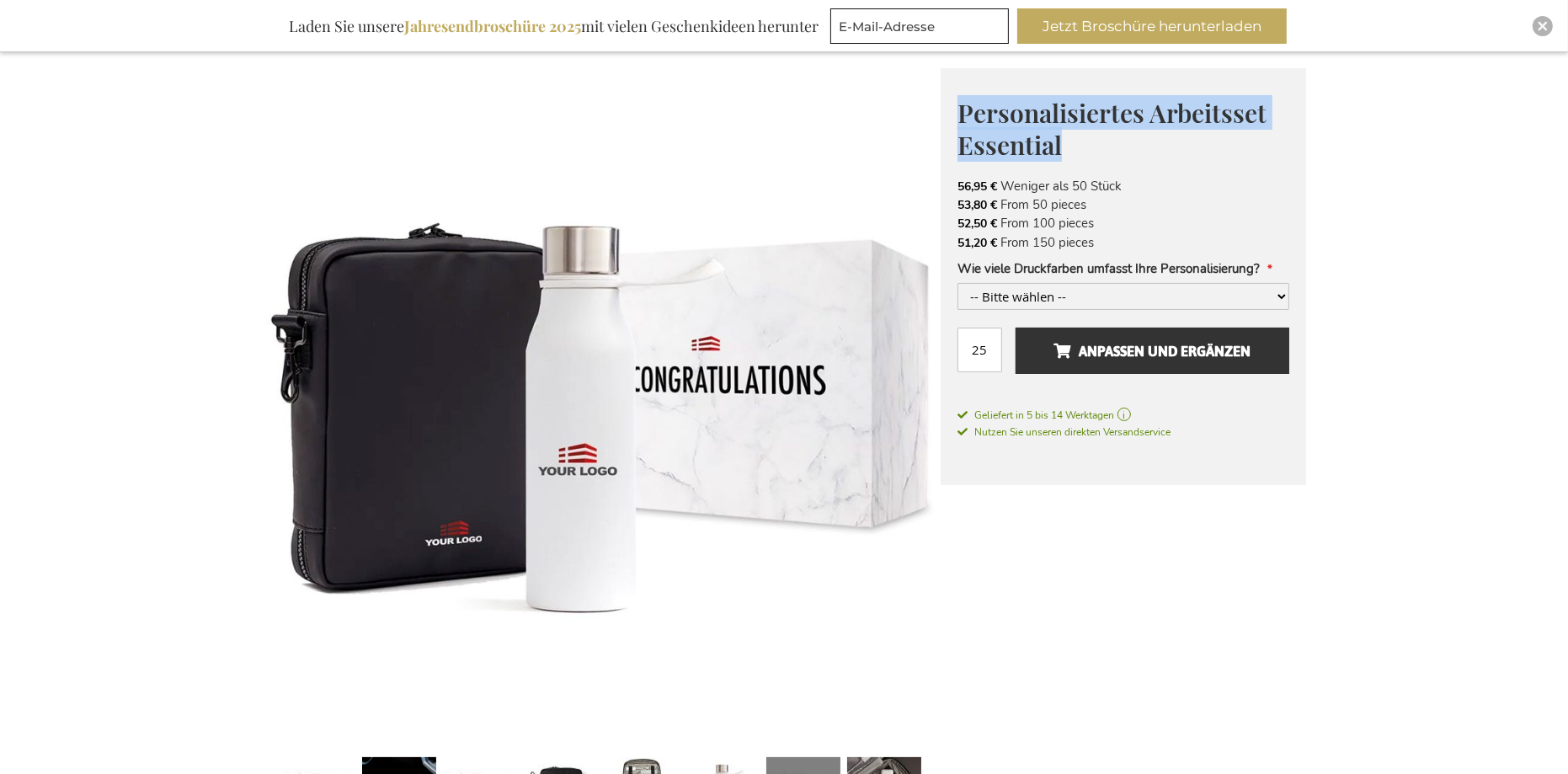
drag, startPoint x: 1008, startPoint y: 134, endPoint x: 963, endPoint y: 104, distance: 54.1
click at [963, 104] on h1 "Personalisiertes Arbeitsset Essential" at bounding box center [1122, 128] width 331 height 65
copy span "Personalisiertes Arbeitsset Essential"
drag, startPoint x: 957, startPoint y: 181, endPoint x: 1150, endPoint y: 246, distance: 203.7
click at [1150, 246] on ul "56,95 € Weniger als 50 Stück 53,80 € From 50 pieces 52,50 € From 100 pieces 51,…" at bounding box center [1122, 215] width 331 height 76
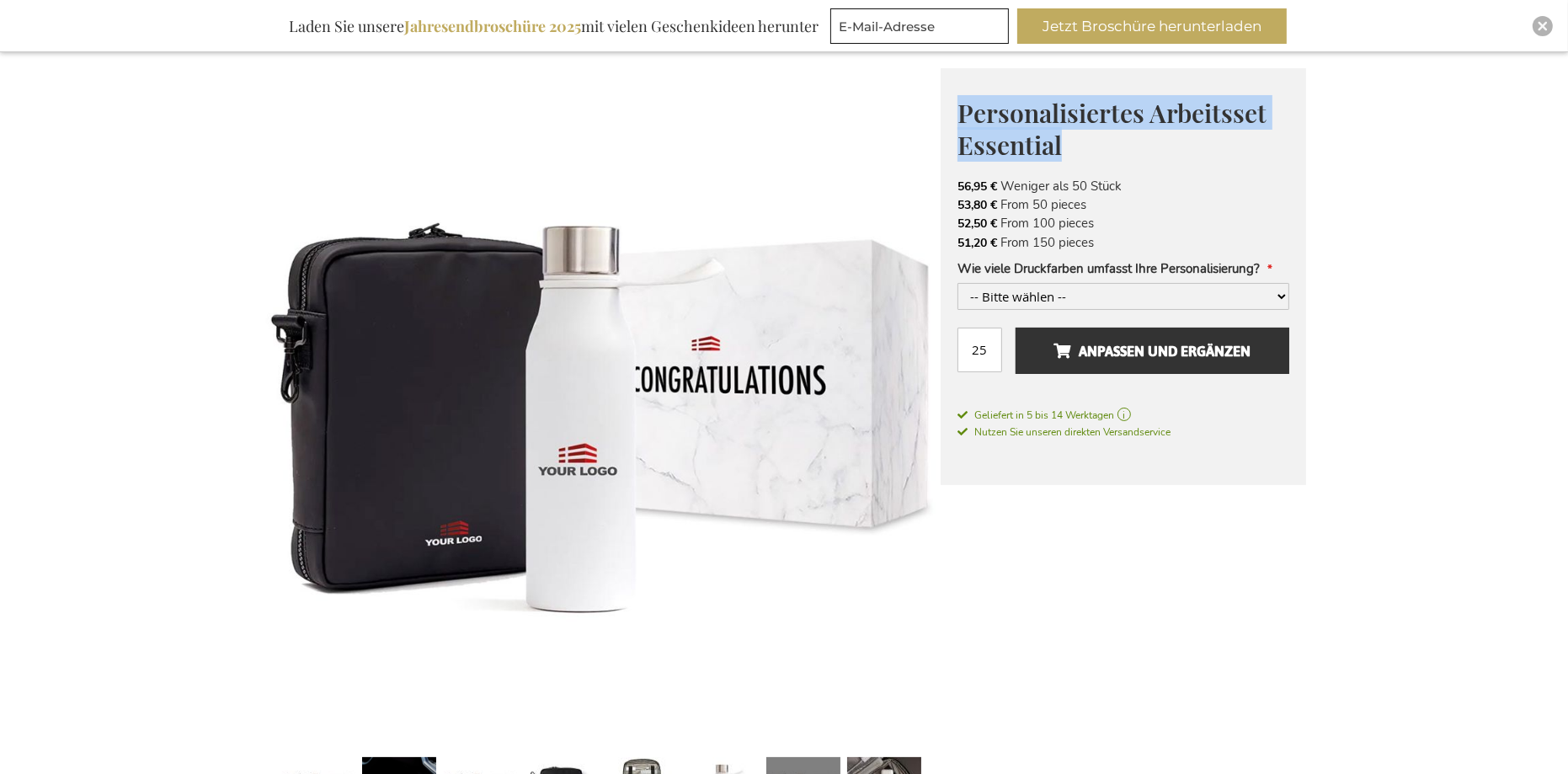
copy ul "56,95 € Weniger als 50 Stück 53,80 € From 50 pieces 52,50 € From 100 pieces 51,…"
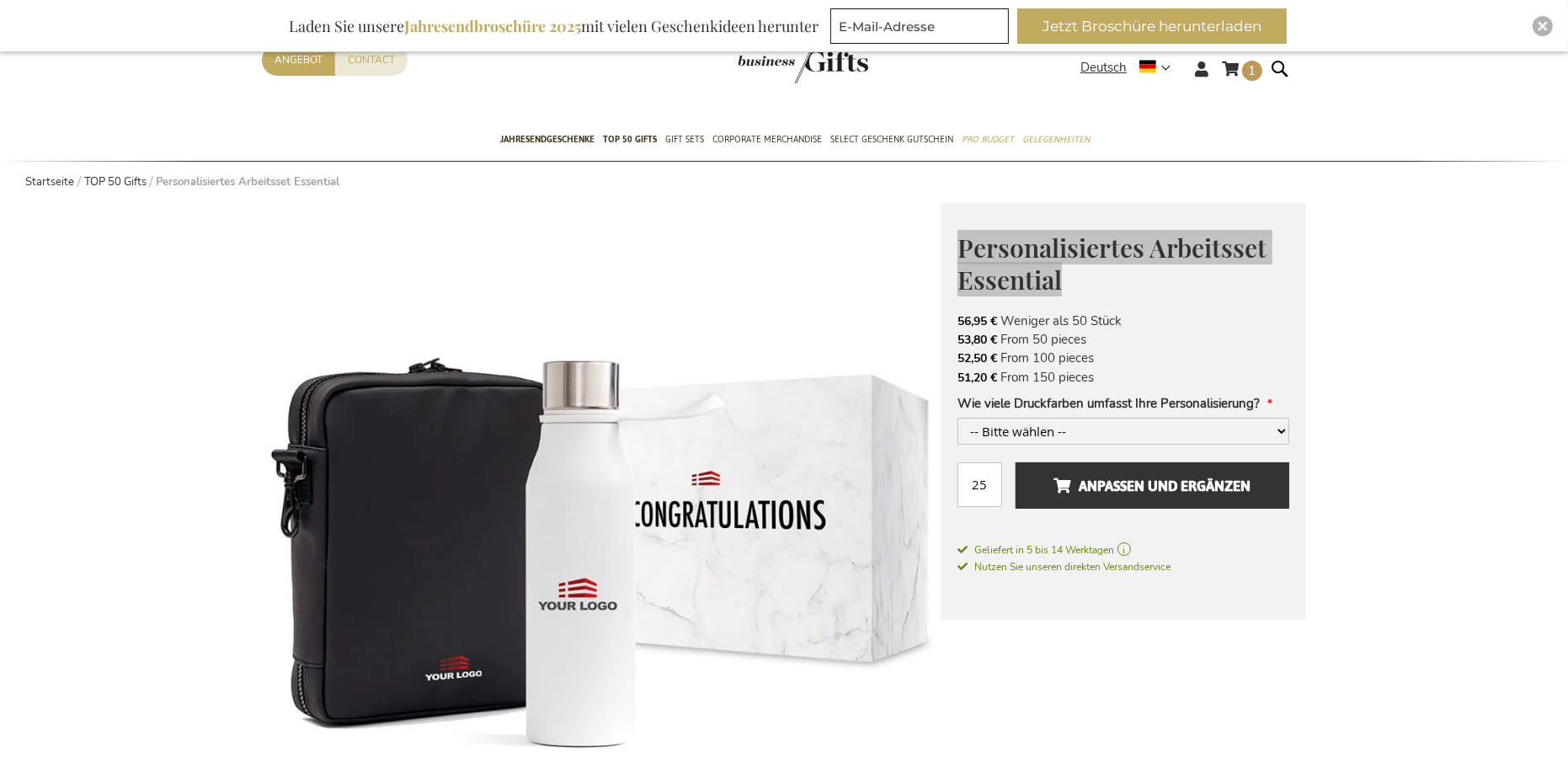
scroll to position [0, 0]
